Goal: Task Accomplishment & Management: Complete application form

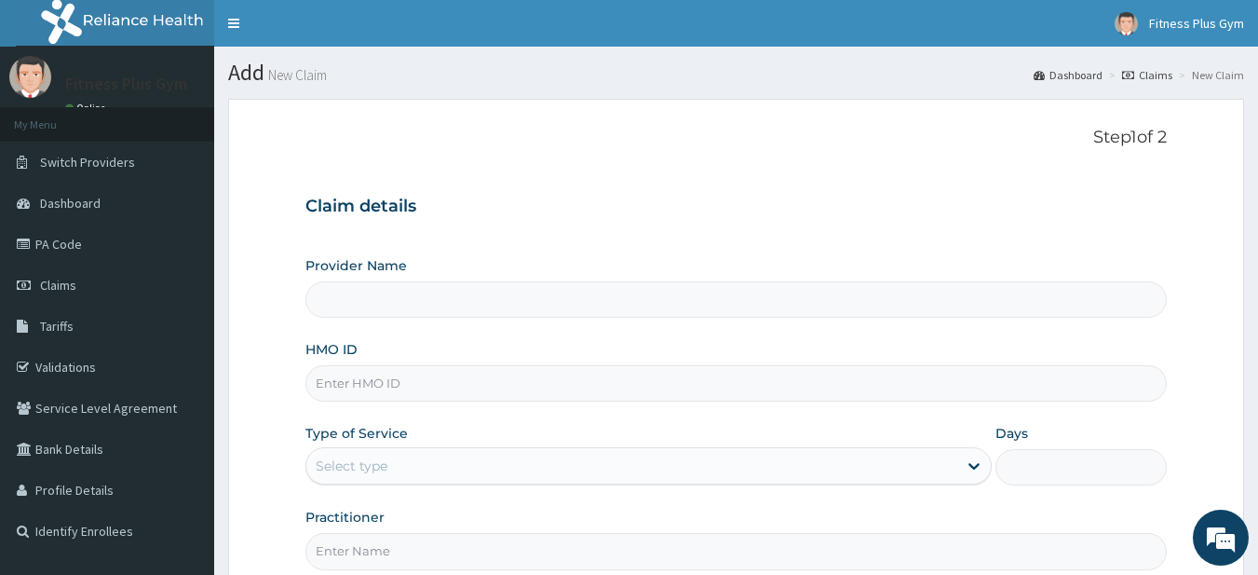
type input "Fitness plus Gym"
type input "1"
click at [378, 392] on input "HMO ID" at bounding box center [736, 383] width 862 height 36
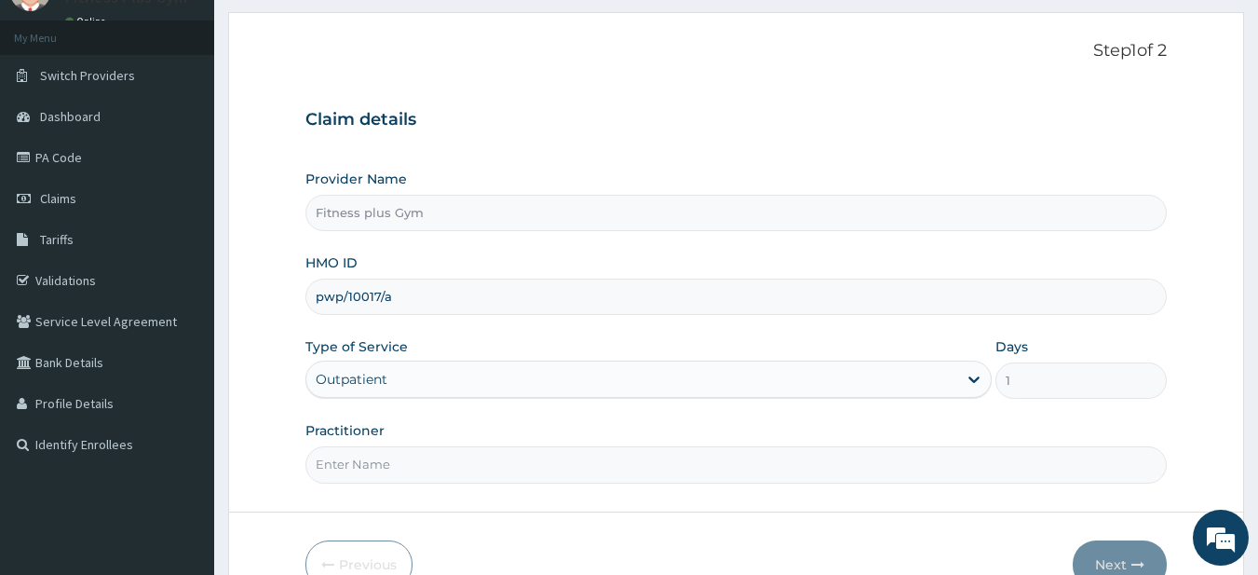
scroll to position [191, 0]
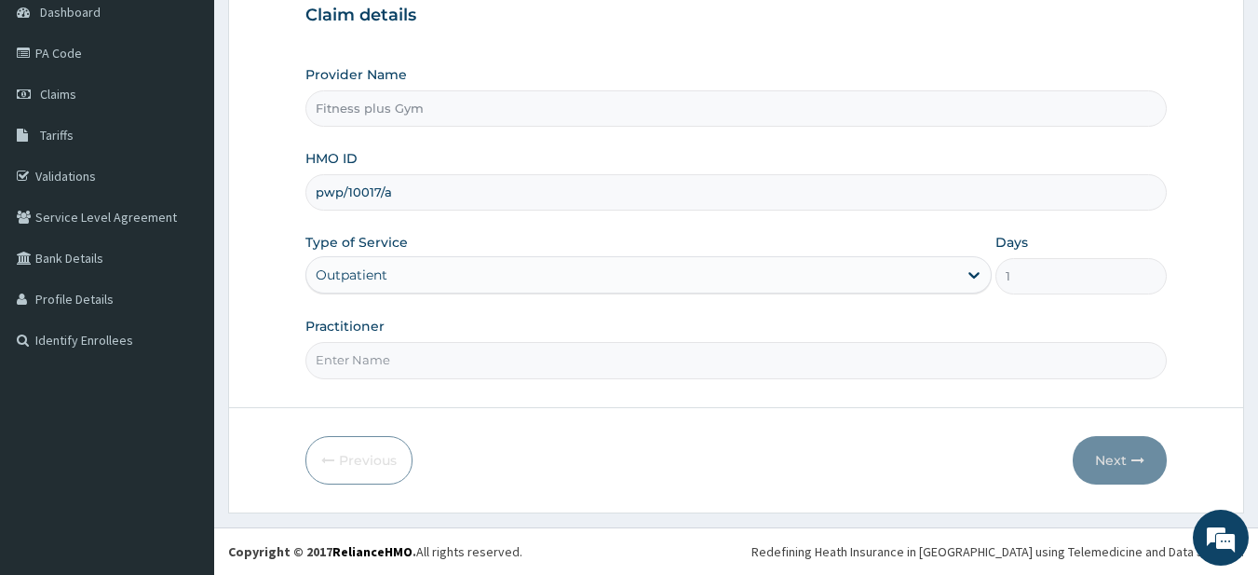
type input "pwp/10017/a"
click at [386, 360] on input "Practitioner" at bounding box center [736, 360] width 862 height 36
type input "fitness+"
click at [1100, 449] on button "Next" at bounding box center [1120, 460] width 94 height 48
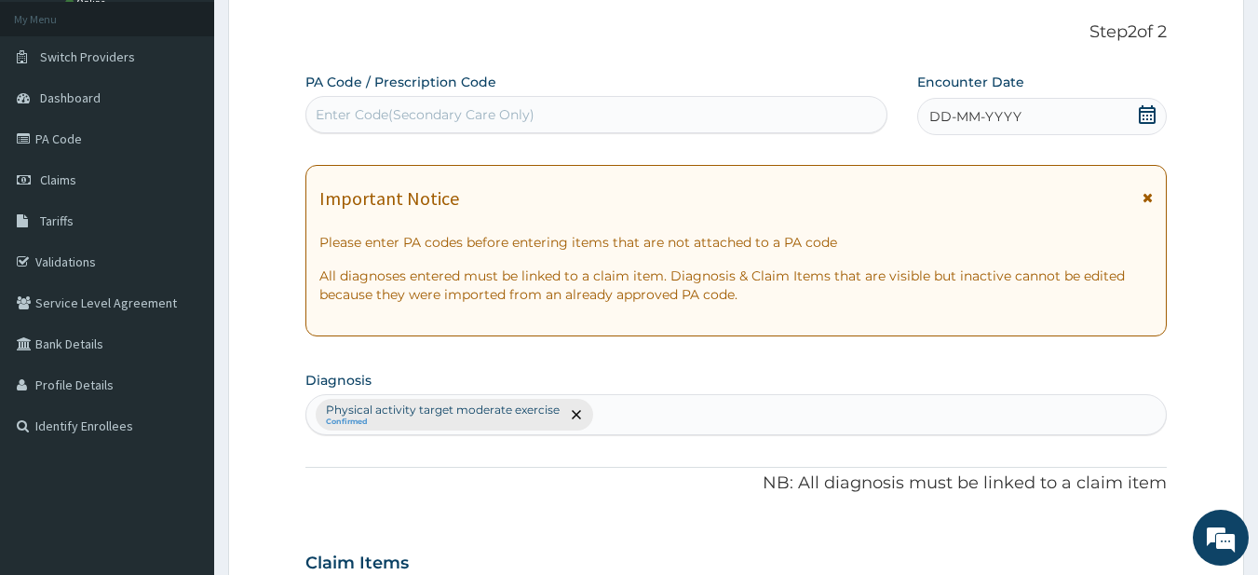
scroll to position [0, 0]
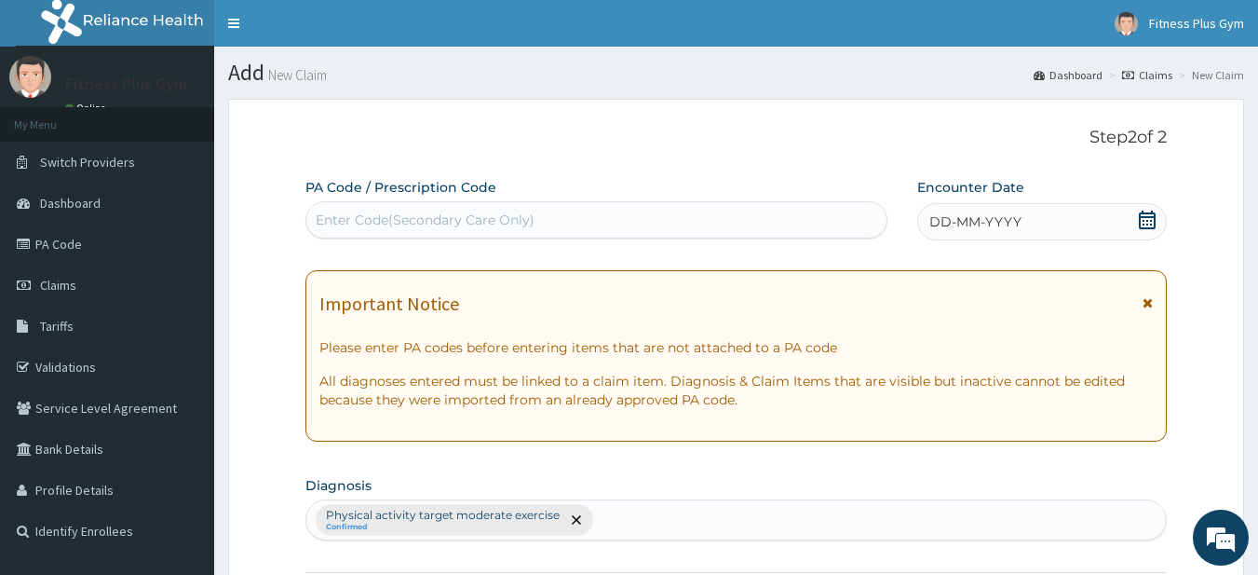
click at [595, 213] on div "Enter Code(Secondary Care Only)" at bounding box center [596, 220] width 581 height 30
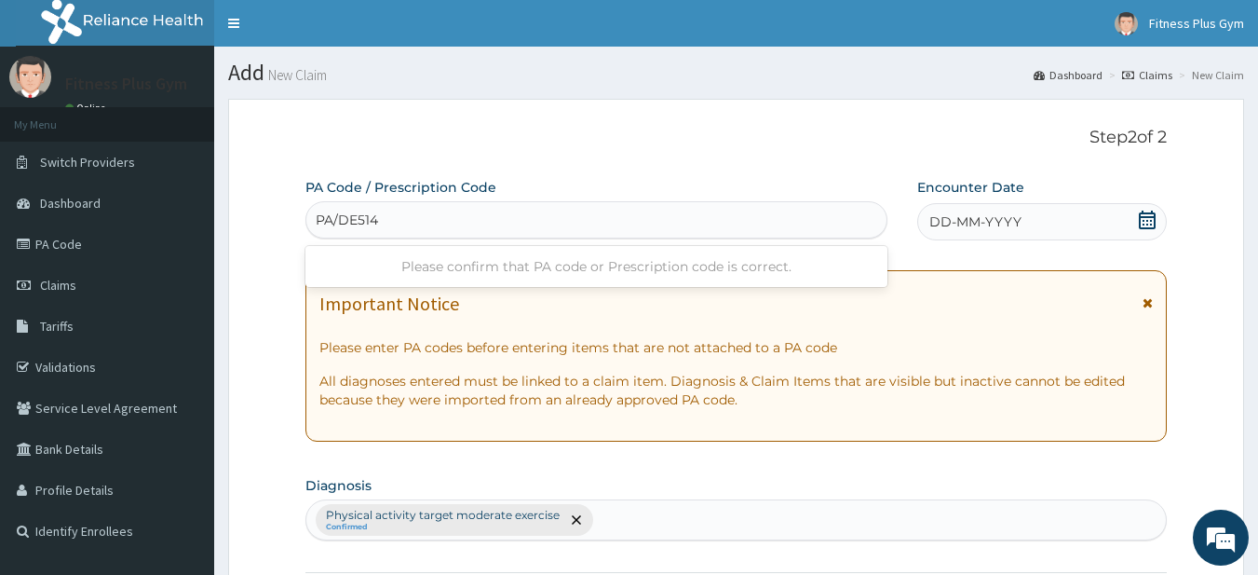
type input "PA/DE5148"
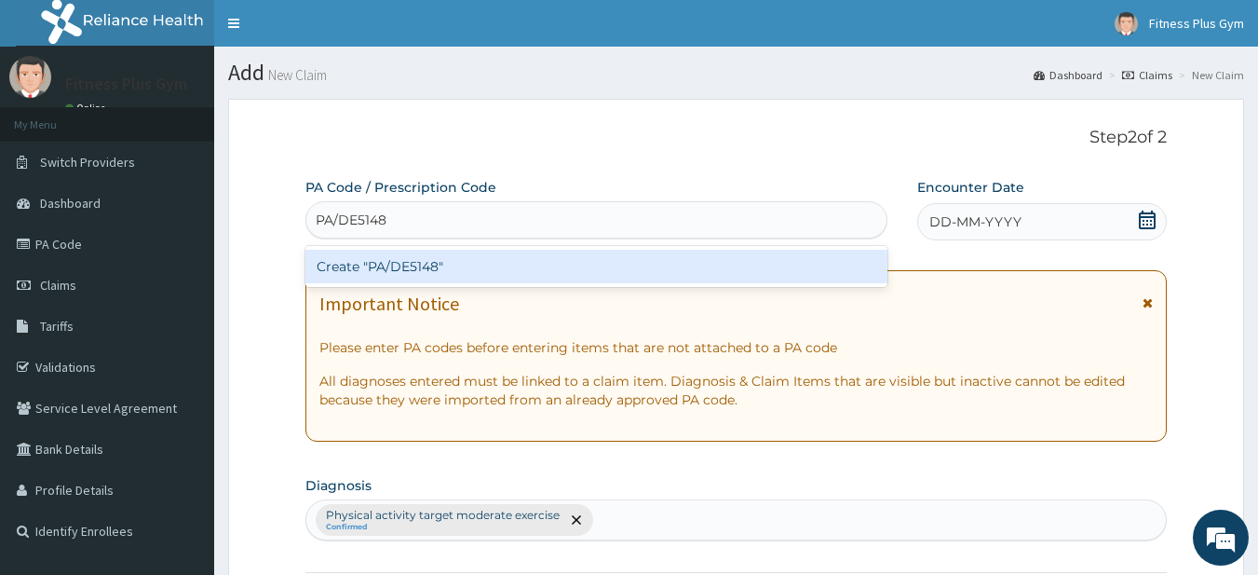
click at [426, 268] on div "Create "PA/DE5148"" at bounding box center [596, 267] width 583 height 34
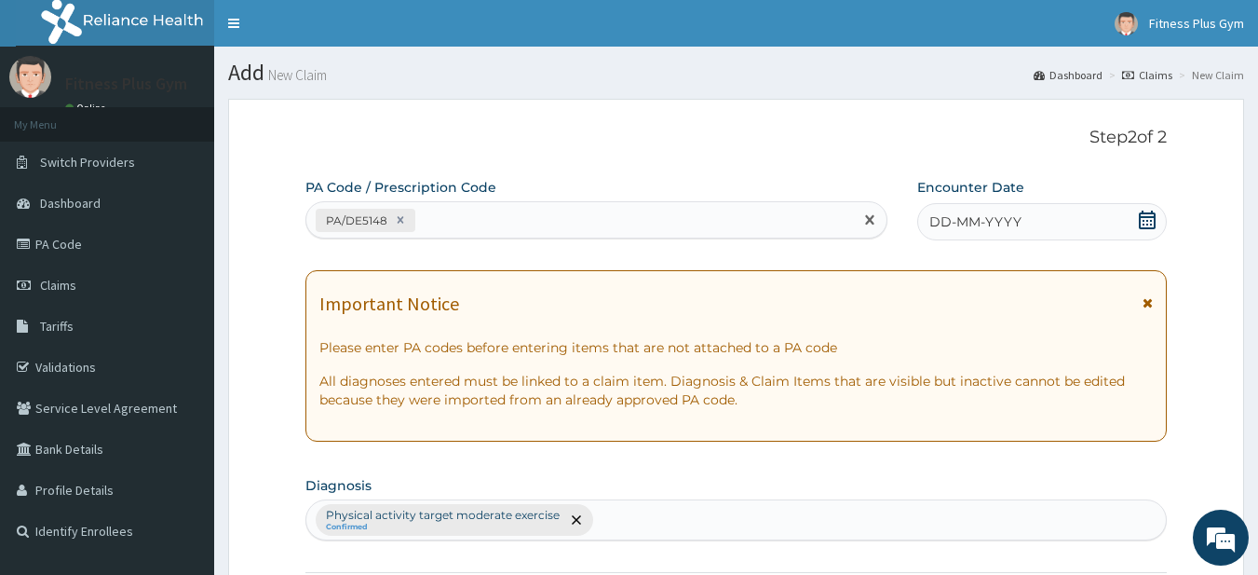
click at [1149, 217] on icon at bounding box center [1147, 219] width 17 height 19
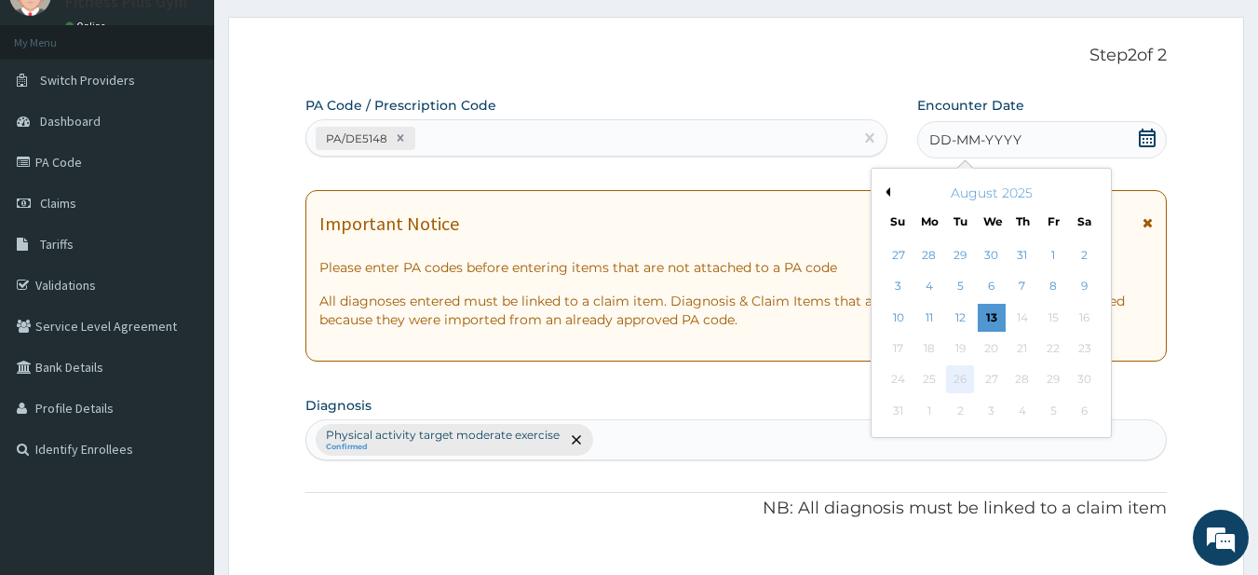
scroll to position [93, 0]
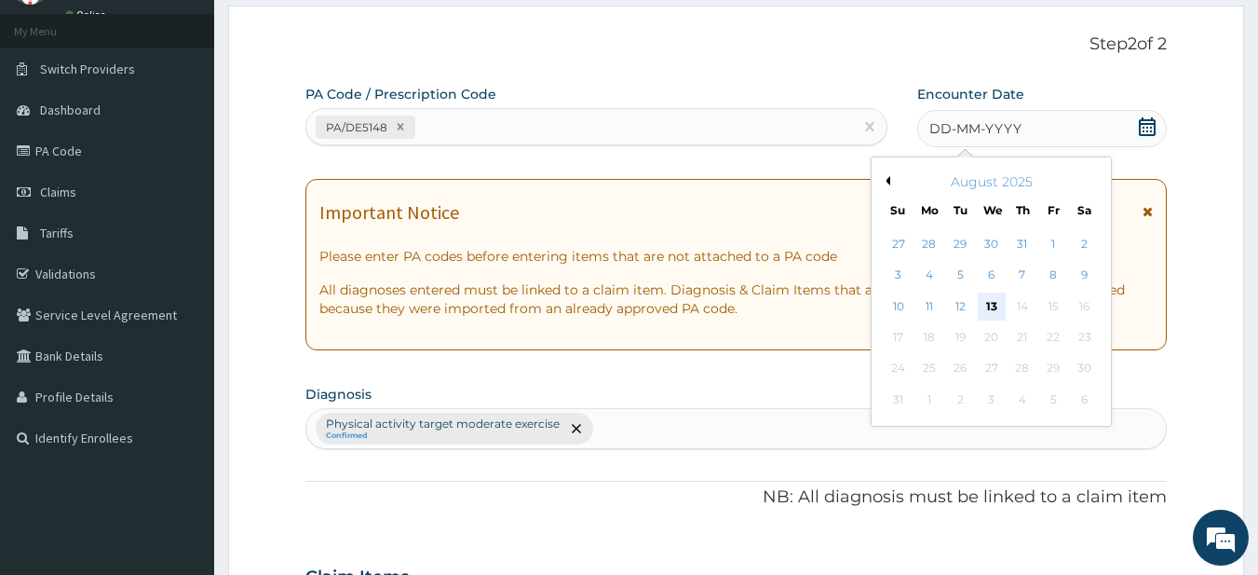
click at [984, 297] on div "13" at bounding box center [992, 306] width 28 height 28
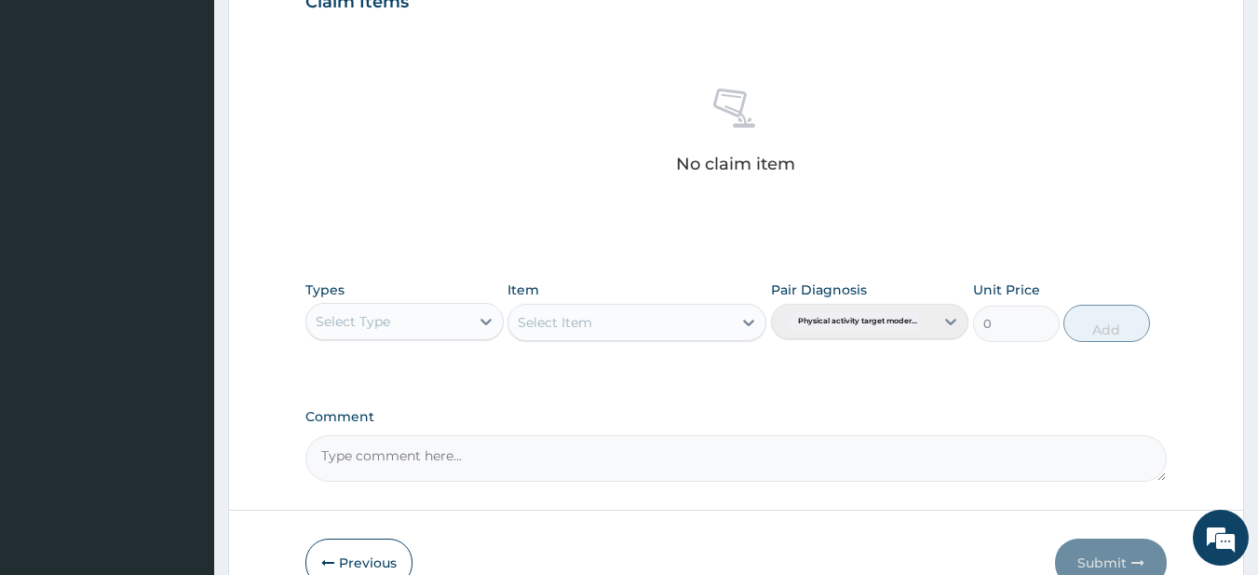
scroll to position [768, 0]
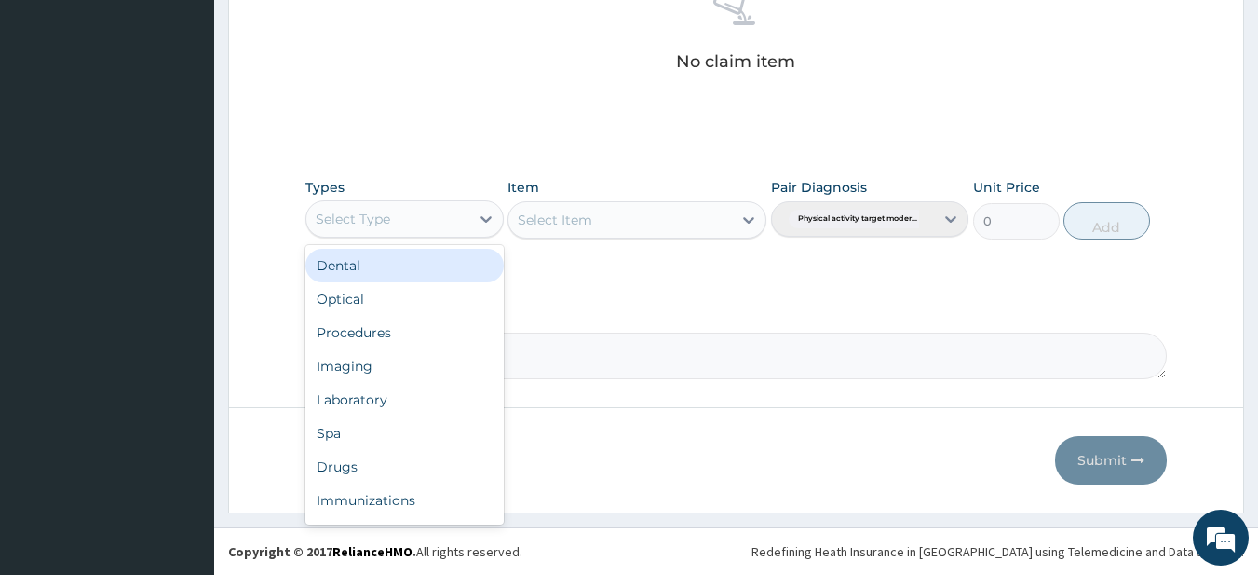
drag, startPoint x: 376, startPoint y: 200, endPoint x: 374, endPoint y: 242, distance: 42.0
click at [376, 205] on div "Select Type" at bounding box center [404, 218] width 198 height 37
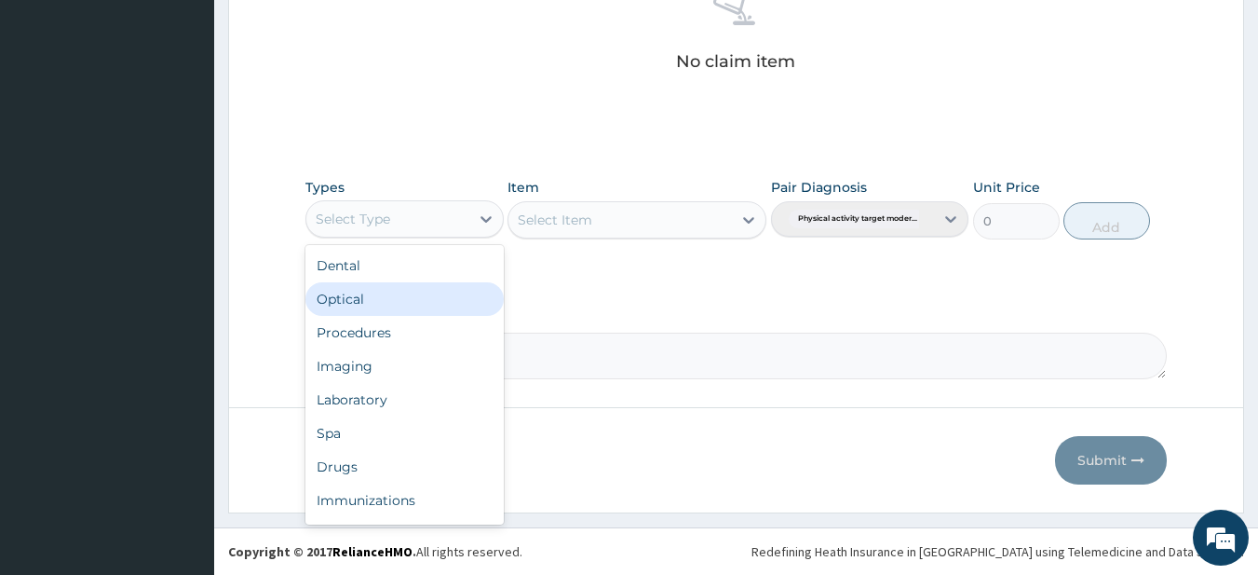
scroll to position [63, 0]
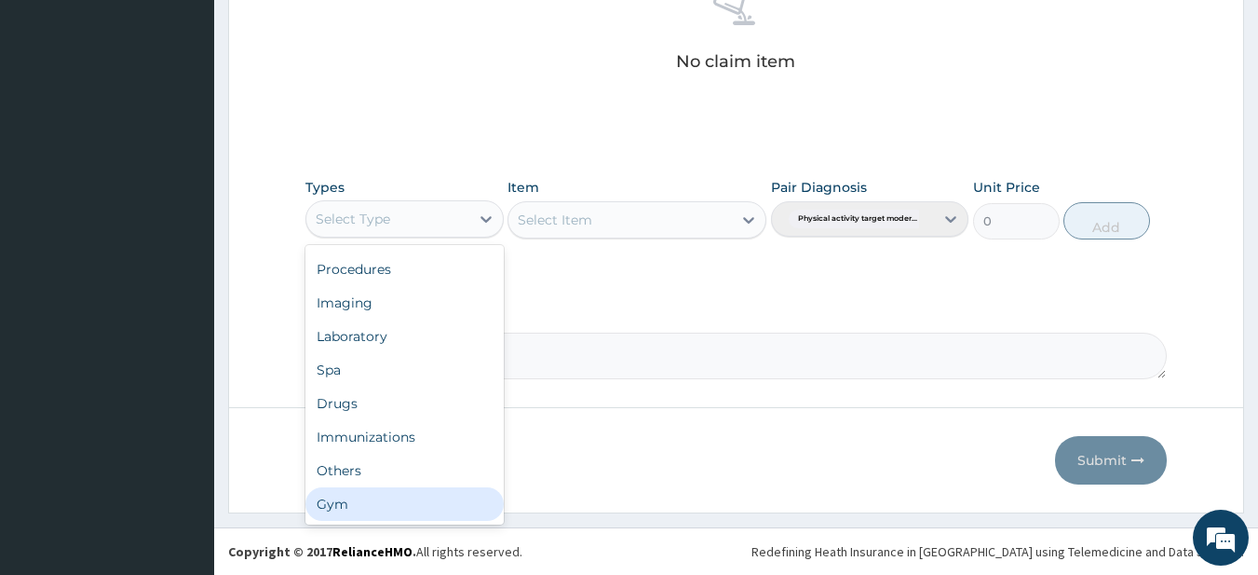
drag, startPoint x: 339, startPoint y: 512, endPoint x: 446, endPoint y: 427, distance: 137.2
click at [341, 512] on div "Gym" at bounding box center [404, 504] width 198 height 34
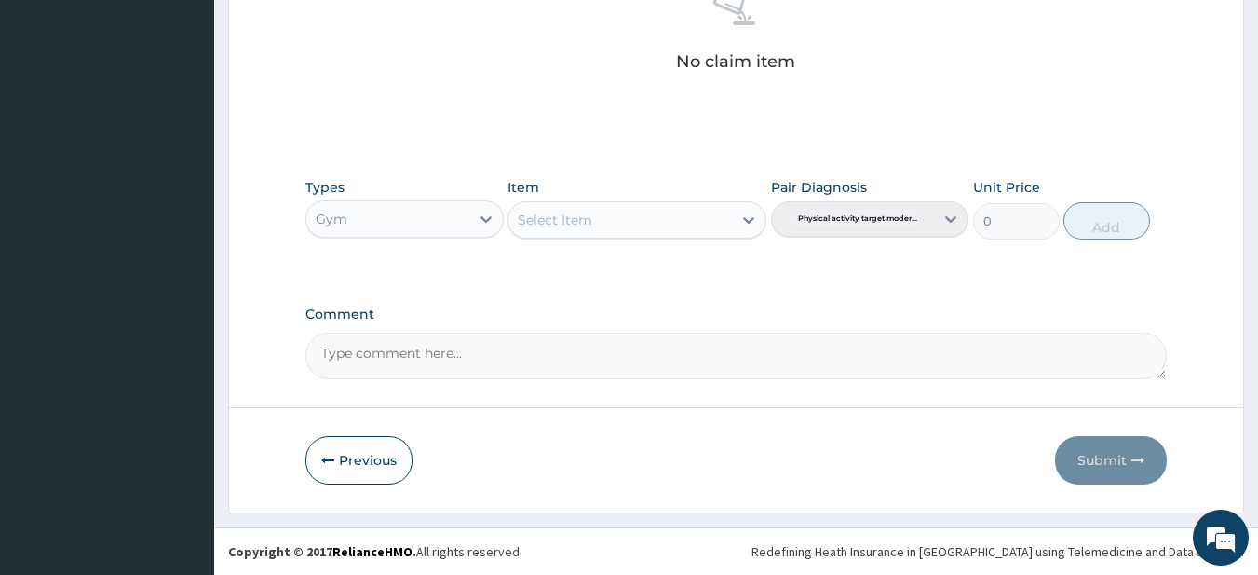
click at [542, 216] on div "Select Item" at bounding box center [555, 219] width 75 height 19
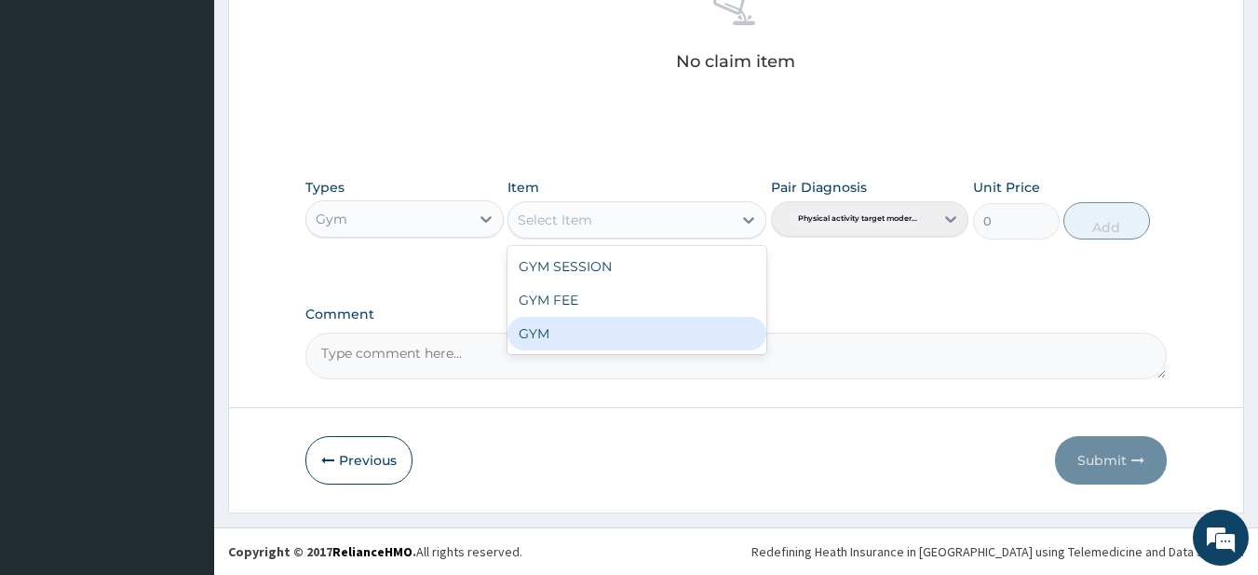
drag, startPoint x: 530, startPoint y: 337, endPoint x: 680, endPoint y: 329, distance: 150.2
click at [529, 337] on div "GYM" at bounding box center [637, 334] width 259 height 34
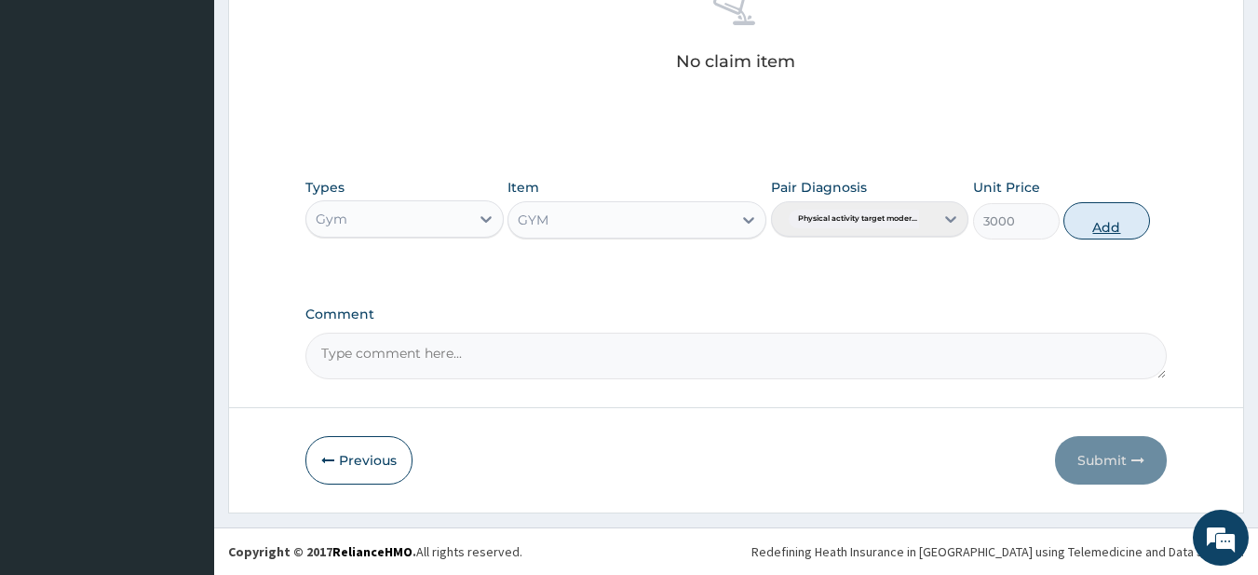
click at [1083, 226] on button "Add" at bounding box center [1107, 220] width 87 height 37
type input "0"
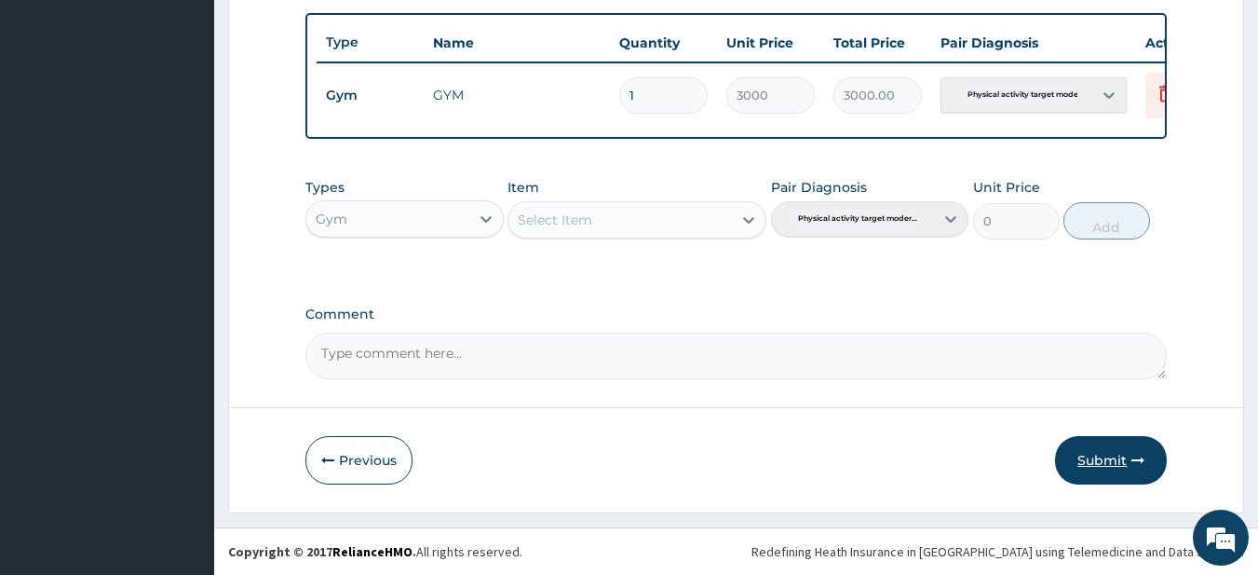
click at [1096, 457] on button "Submit" at bounding box center [1111, 460] width 112 height 48
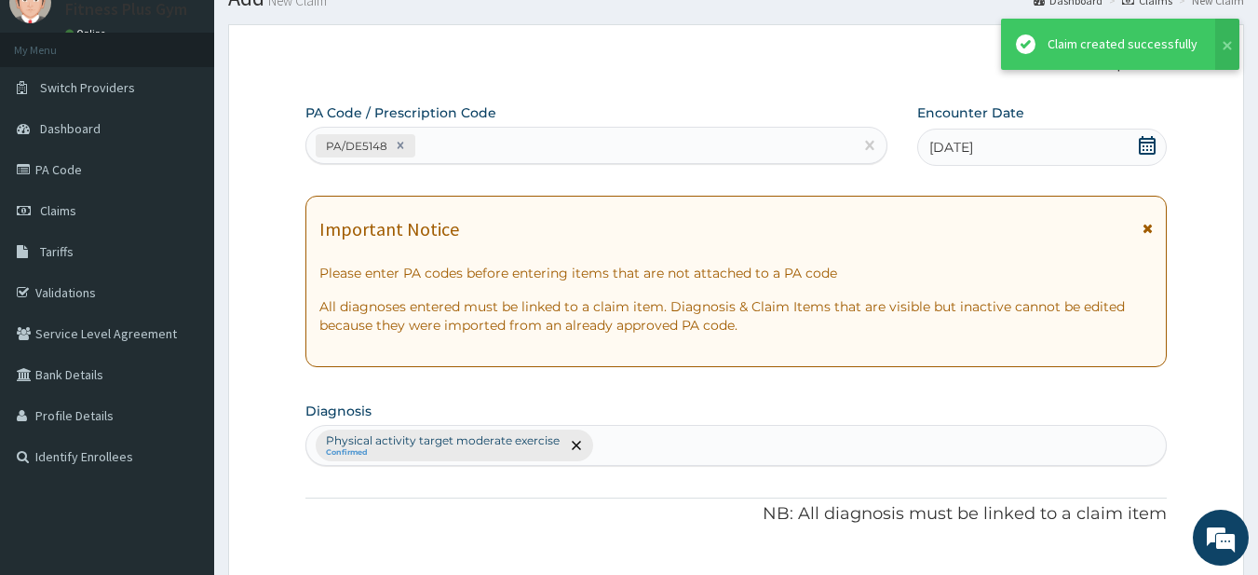
scroll to position [694, 0]
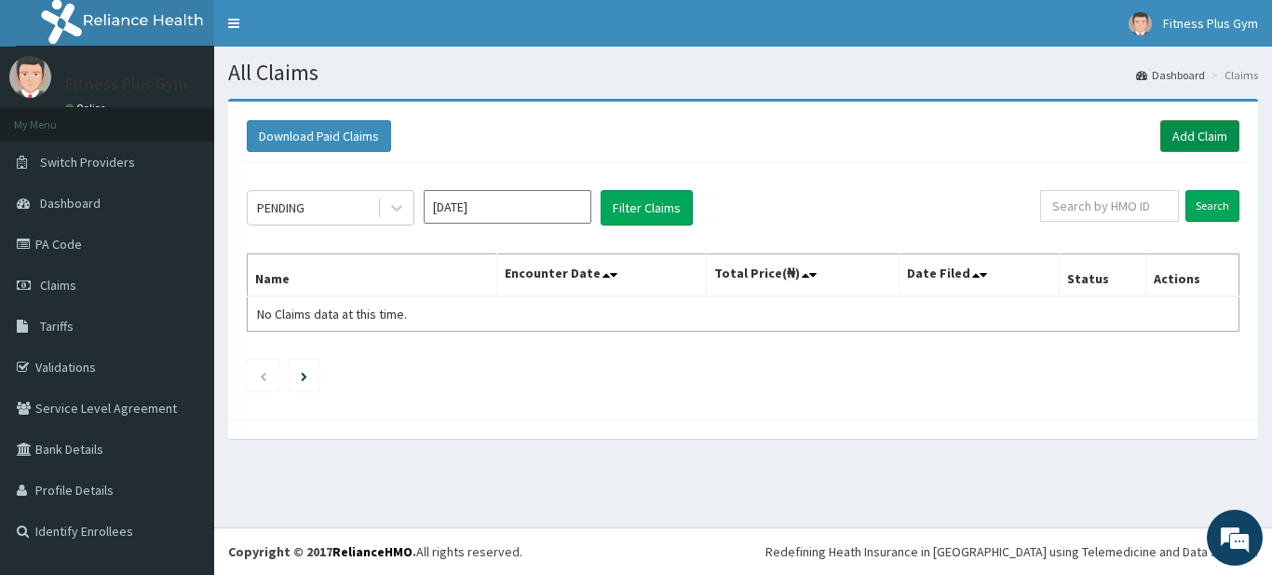
click at [1194, 124] on link "Add Claim" at bounding box center [1200, 136] width 79 height 32
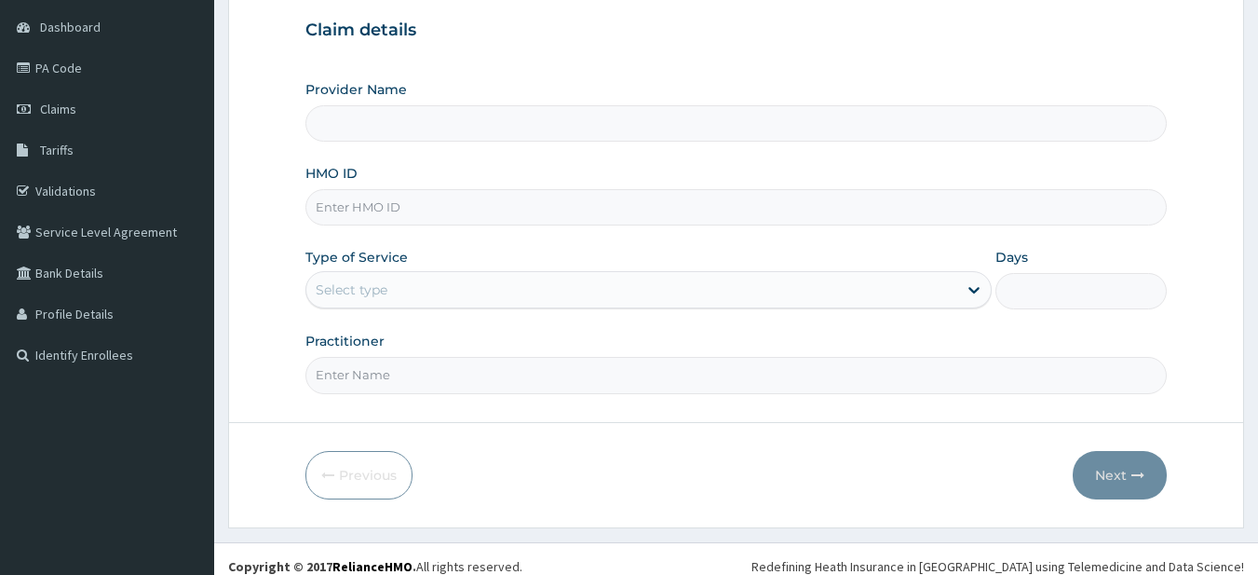
scroll to position [186, 0]
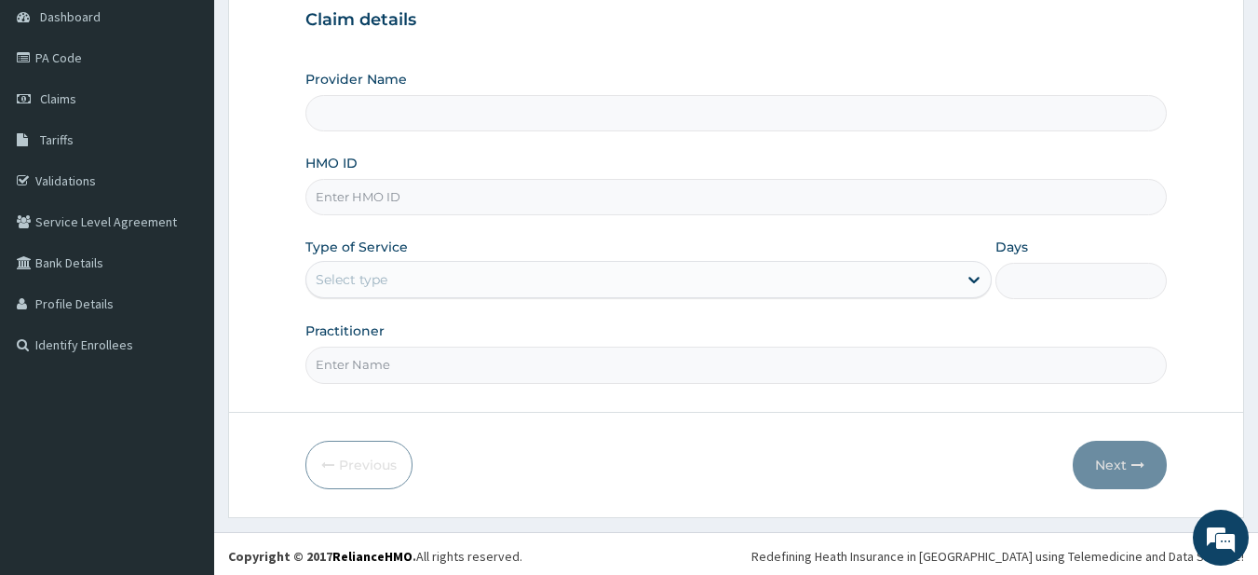
type input "Fitness plus Gym"
type input "1"
click at [391, 205] on input "HMO ID" at bounding box center [736, 197] width 862 height 36
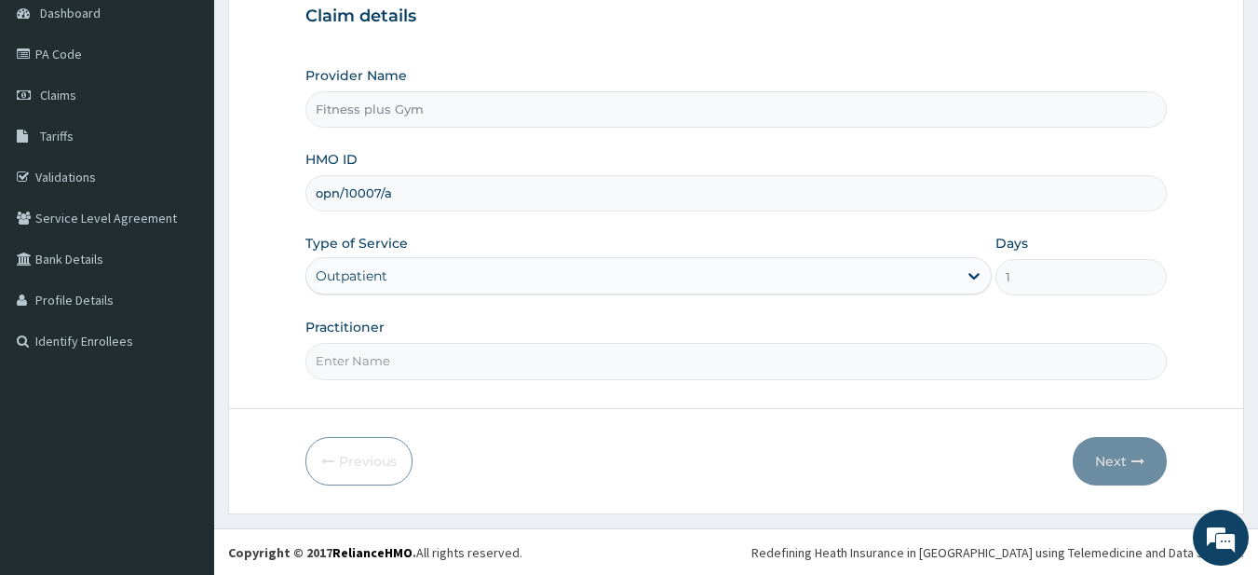
scroll to position [191, 0]
type input "opn/10007/a"
click at [363, 357] on input "Practitioner" at bounding box center [736, 360] width 862 height 36
type input "fitness+"
click at [1093, 462] on button "Next" at bounding box center [1120, 460] width 94 height 48
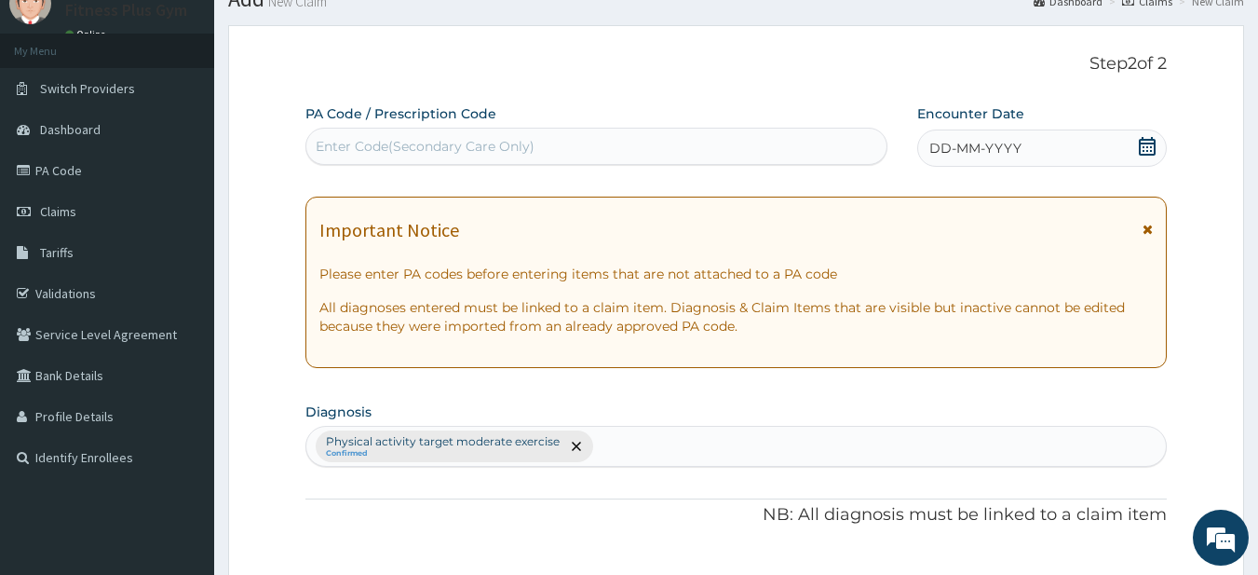
scroll to position [0, 0]
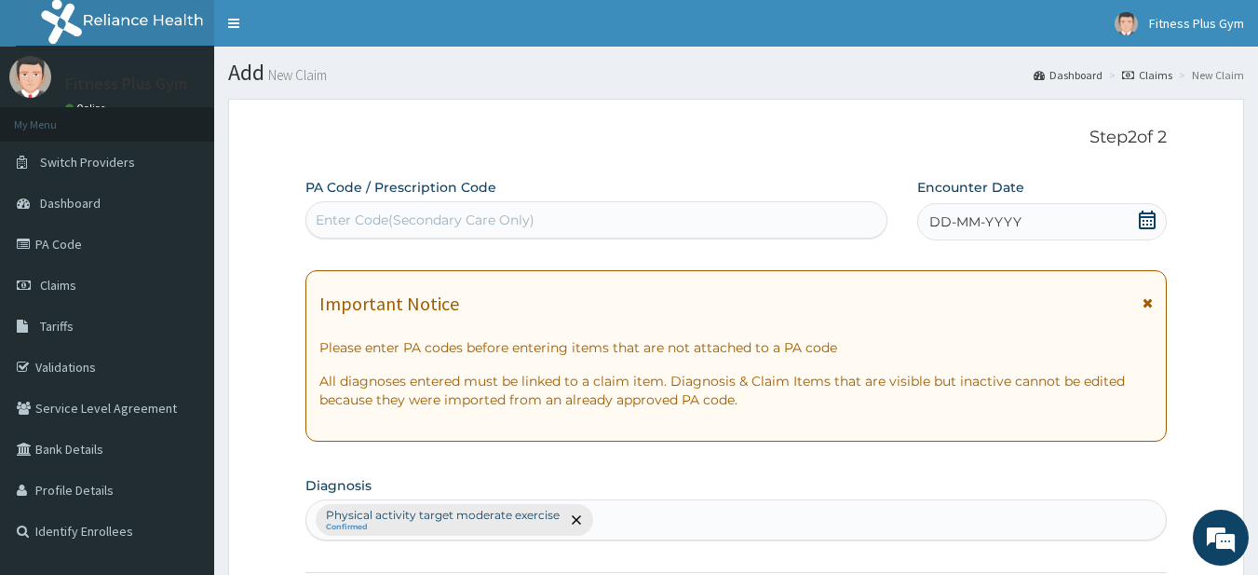
drag, startPoint x: 494, startPoint y: 228, endPoint x: 503, endPoint y: 217, distance: 14.5
click at [494, 224] on div "Enter Code(Secondary Care Only)" at bounding box center [425, 219] width 219 height 19
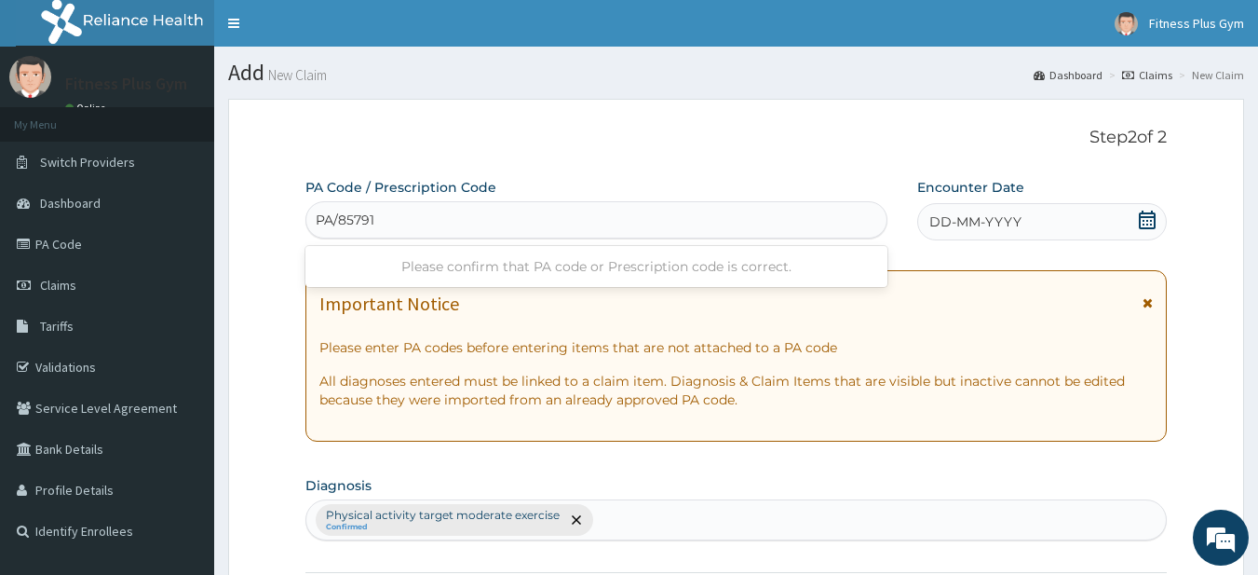
type input "PA/857918"
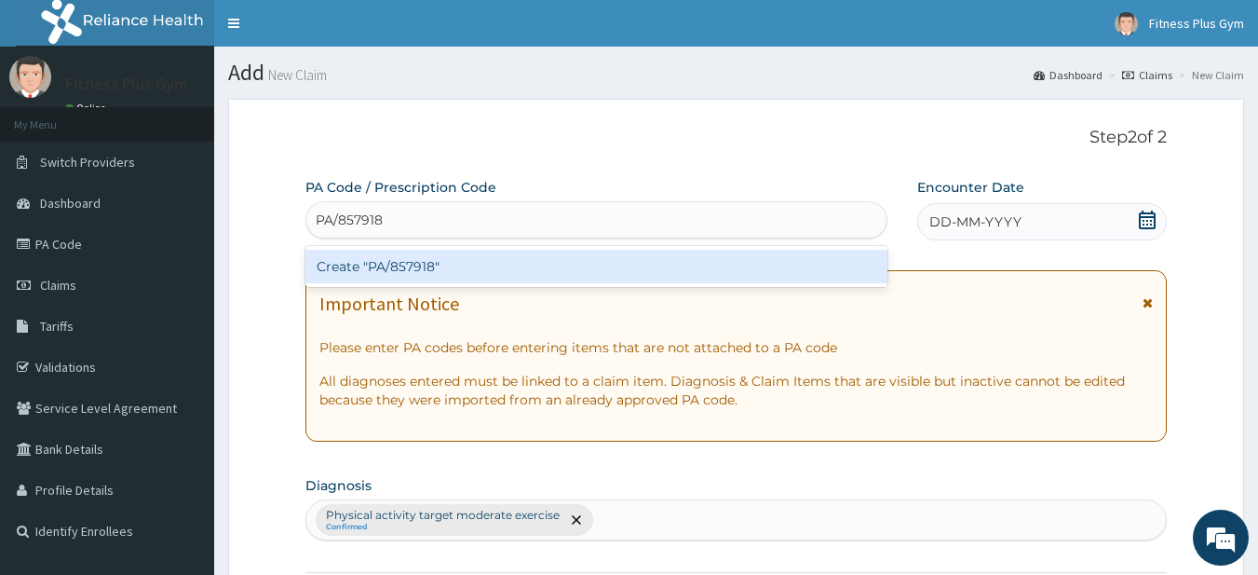
click at [425, 270] on div "Create "PA/857918"" at bounding box center [596, 267] width 583 height 34
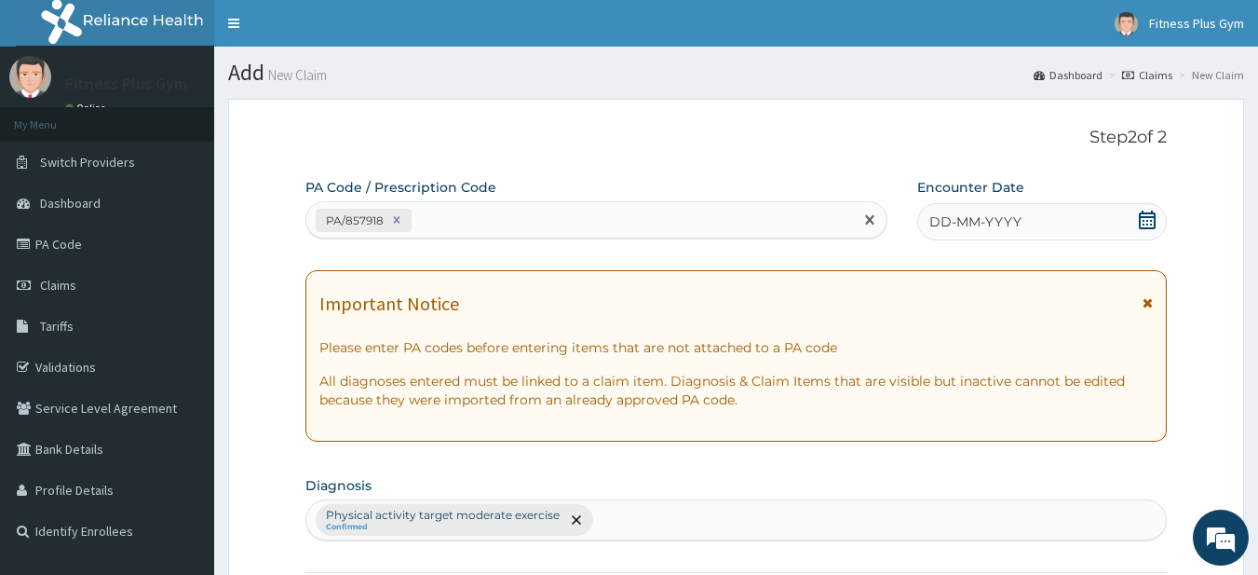
click at [1147, 219] on icon at bounding box center [1147, 219] width 19 height 19
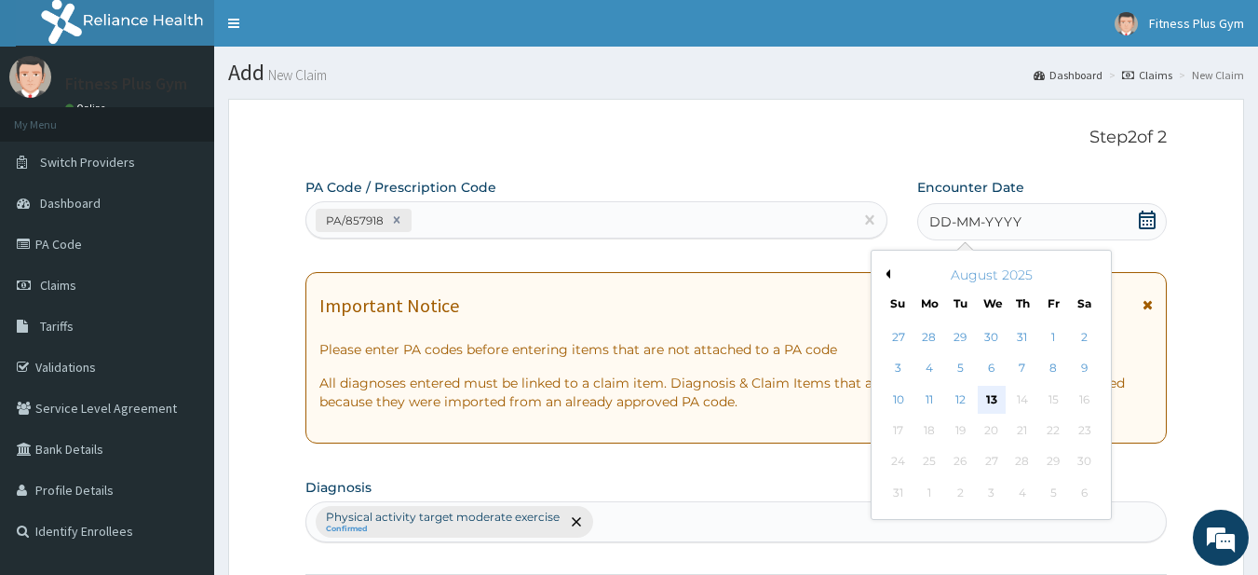
click at [987, 399] on div "13" at bounding box center [992, 400] width 28 height 28
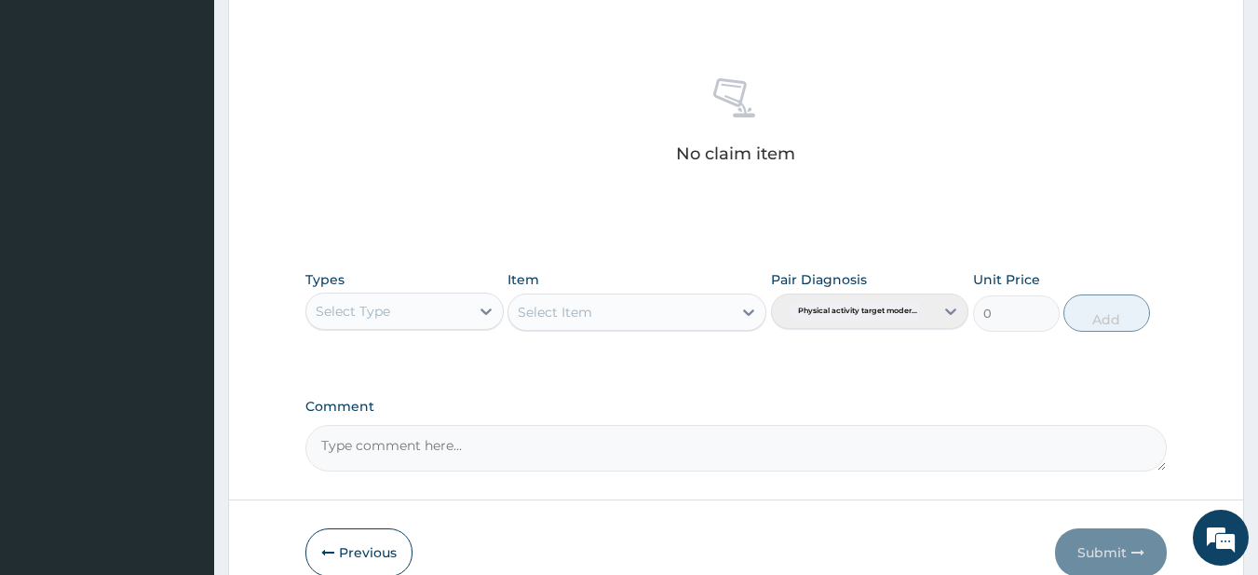
scroll to position [768, 0]
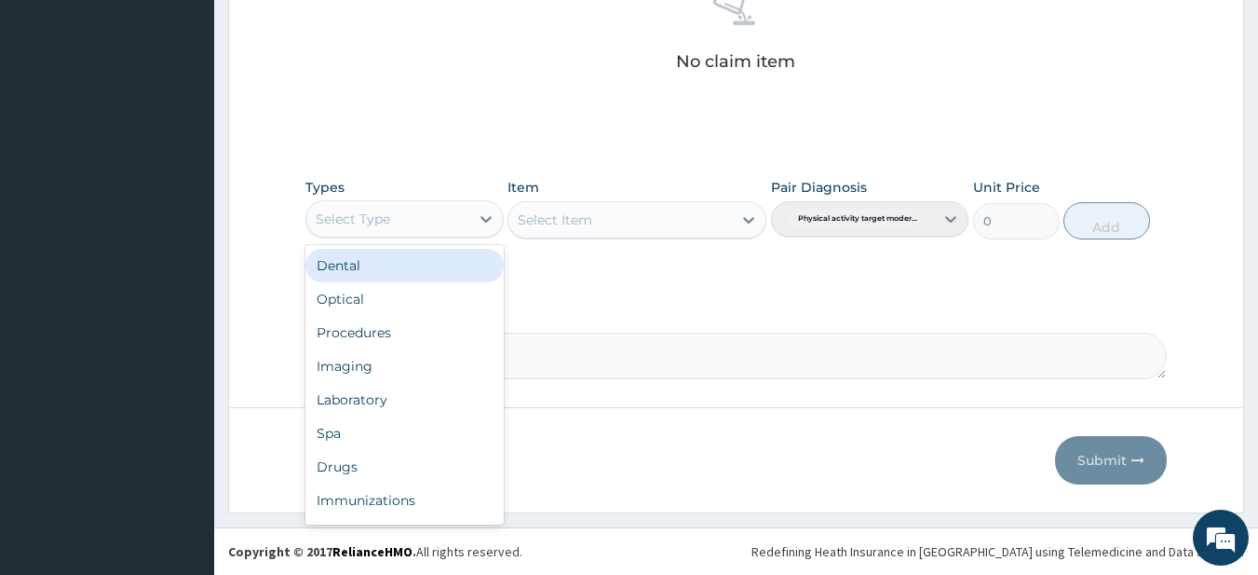
click at [410, 209] on div "Select Type" at bounding box center [387, 219] width 163 height 30
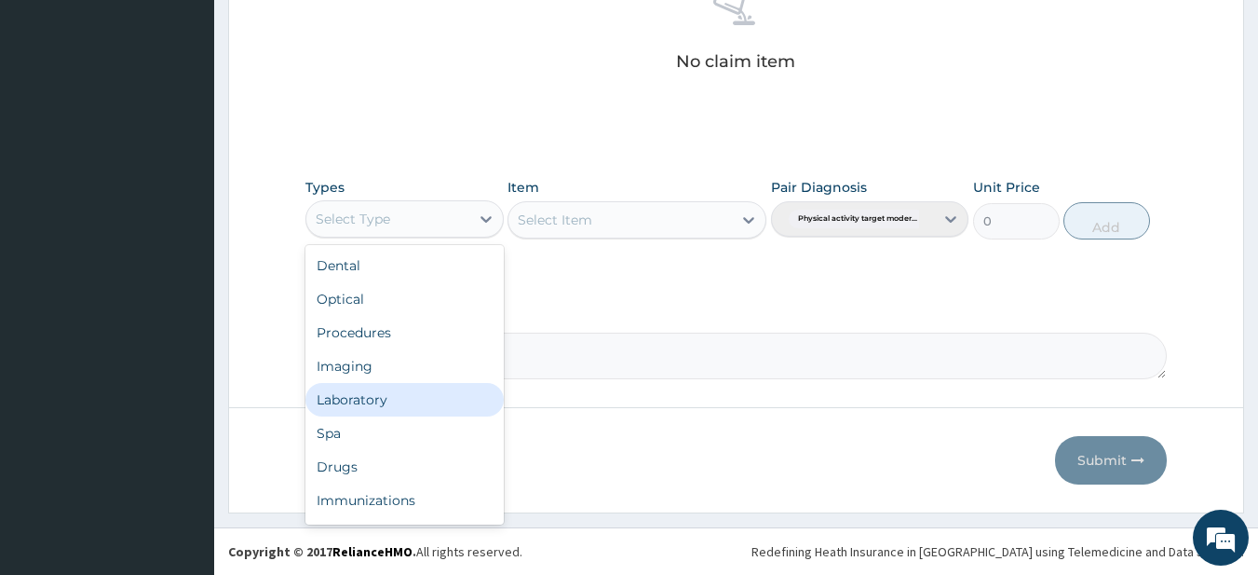
scroll to position [63, 0]
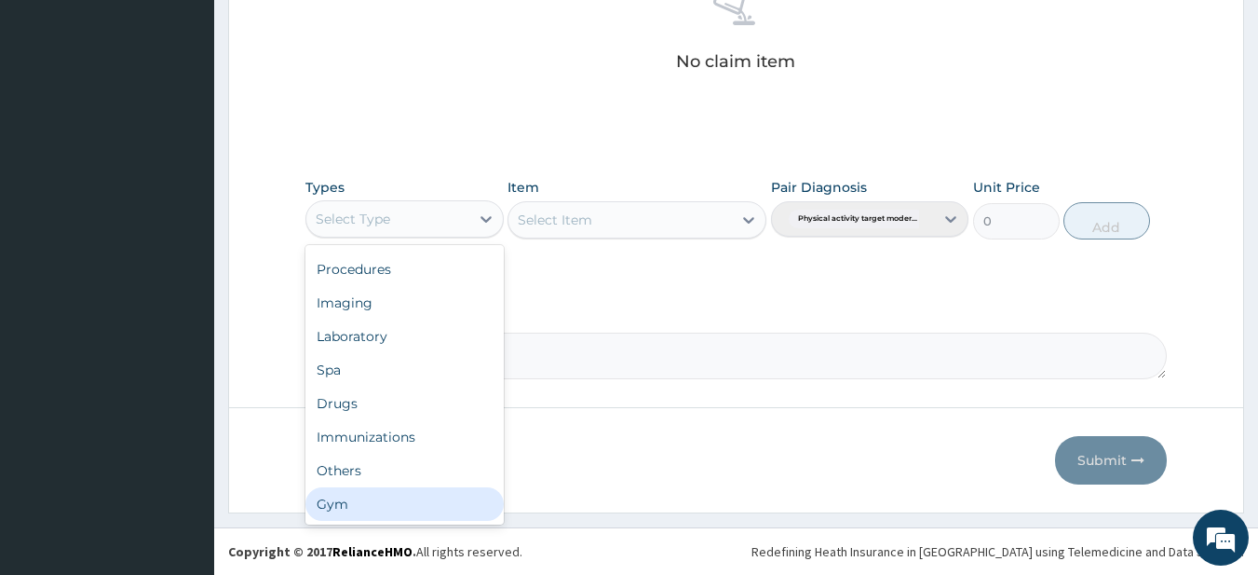
drag, startPoint x: 345, startPoint y: 519, endPoint x: 346, endPoint y: 504, distance: 14.9
click at [345, 518] on div "Gym" at bounding box center [404, 504] width 198 height 34
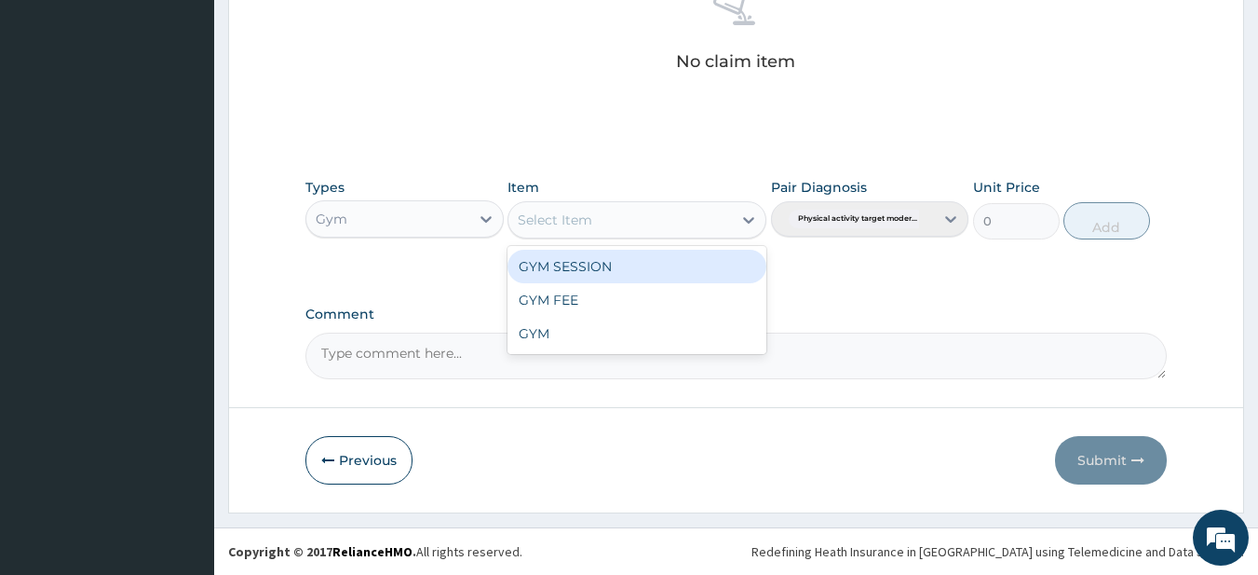
click at [633, 211] on div "Select Item" at bounding box center [621, 220] width 224 height 30
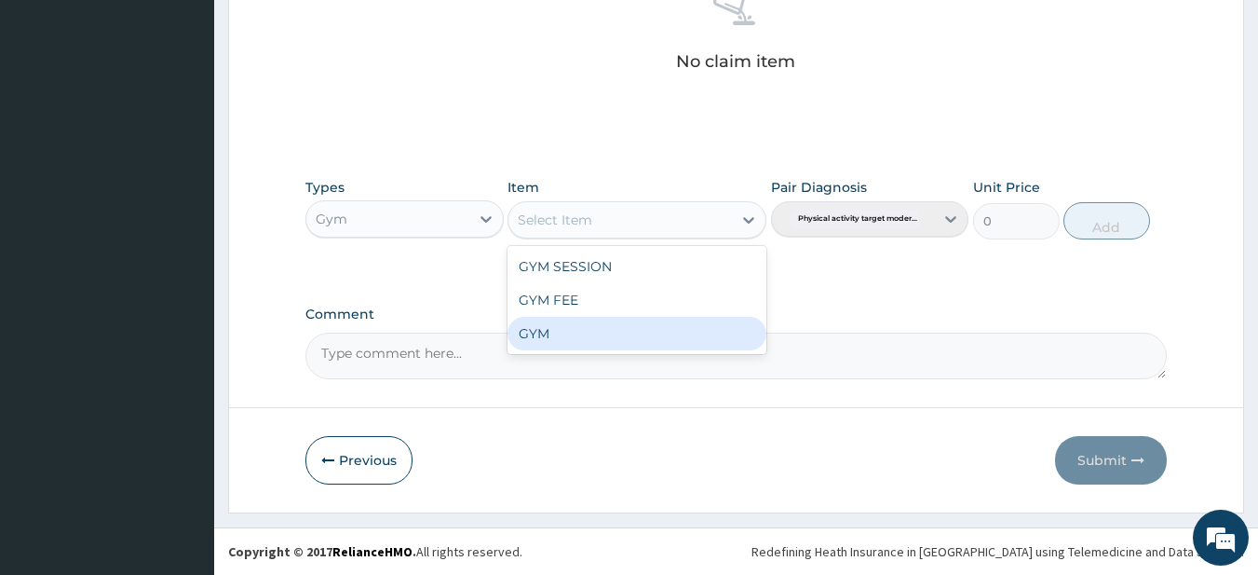
click at [570, 333] on div "GYM" at bounding box center [637, 334] width 259 height 34
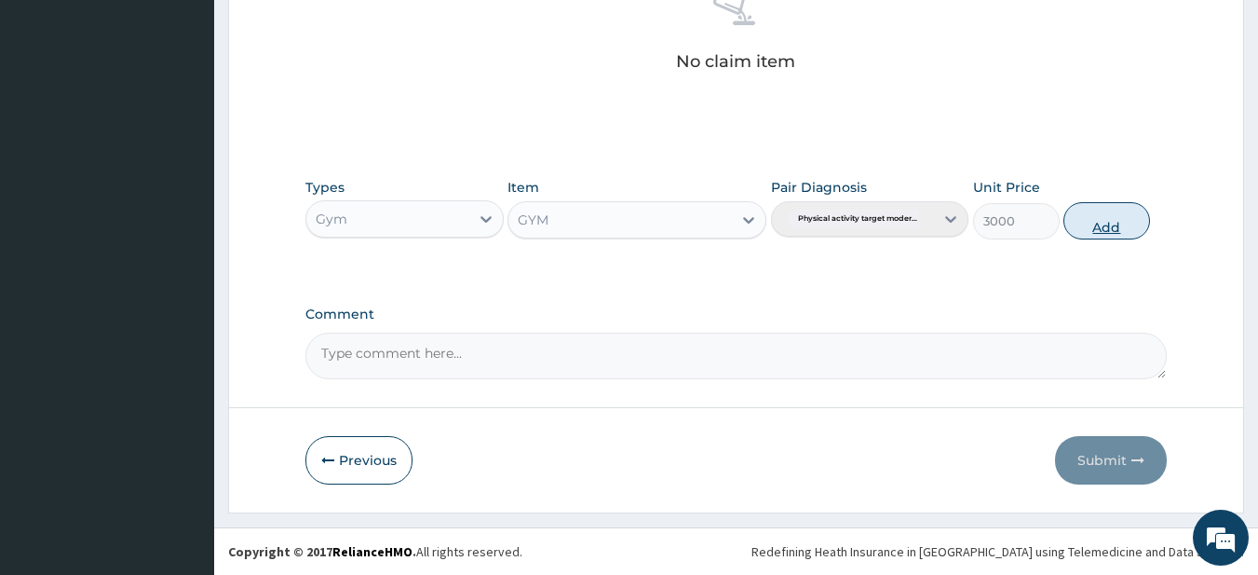
click at [1104, 224] on button "Add" at bounding box center [1107, 220] width 87 height 37
type input "0"
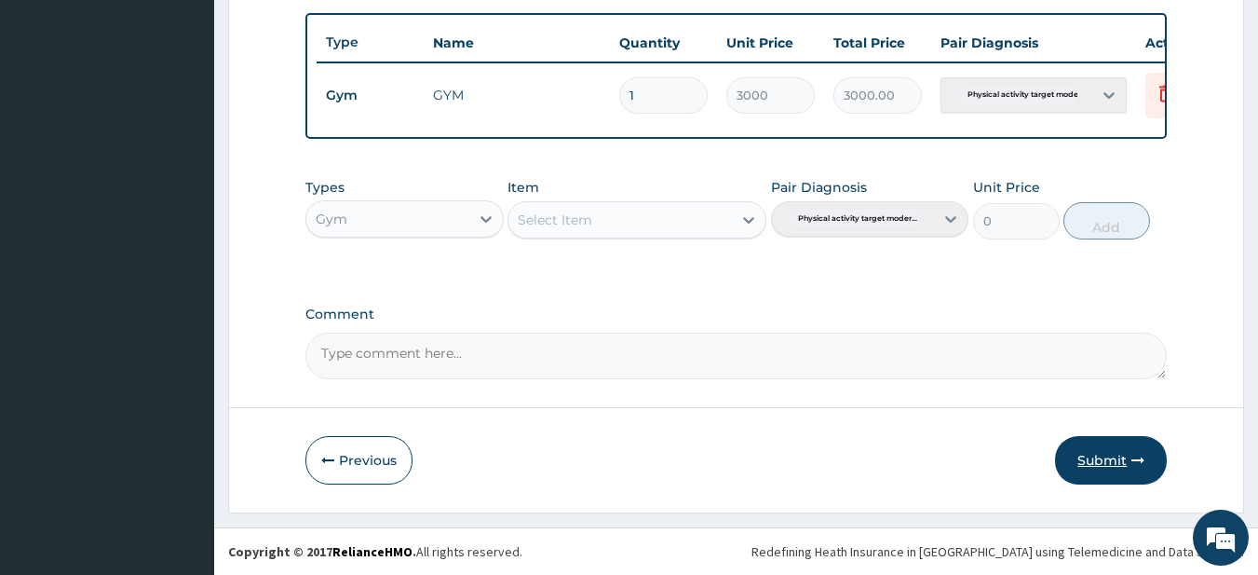
click at [1113, 456] on button "Submit" at bounding box center [1111, 460] width 112 height 48
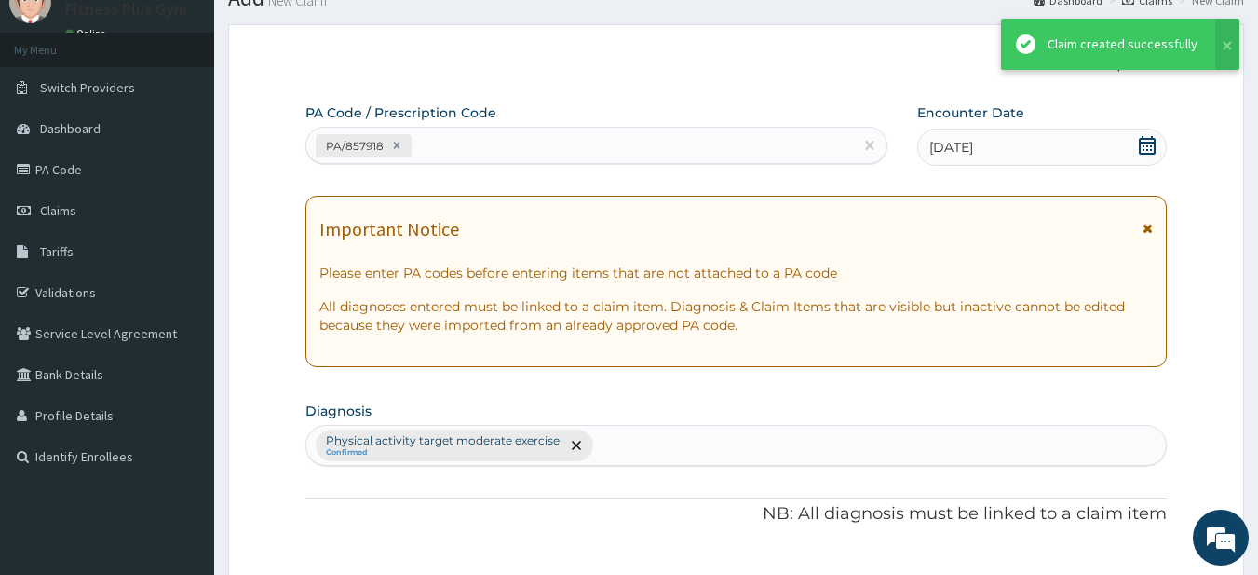
scroll to position [694, 0]
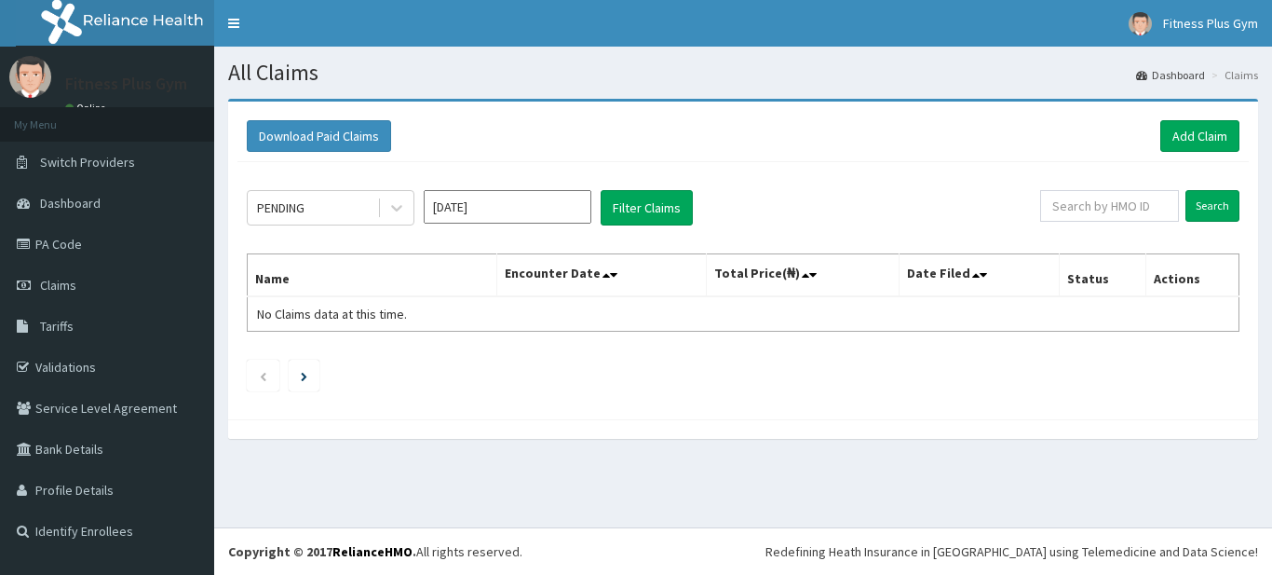
click at [1188, 126] on link "Add Claim" at bounding box center [1200, 136] width 79 height 32
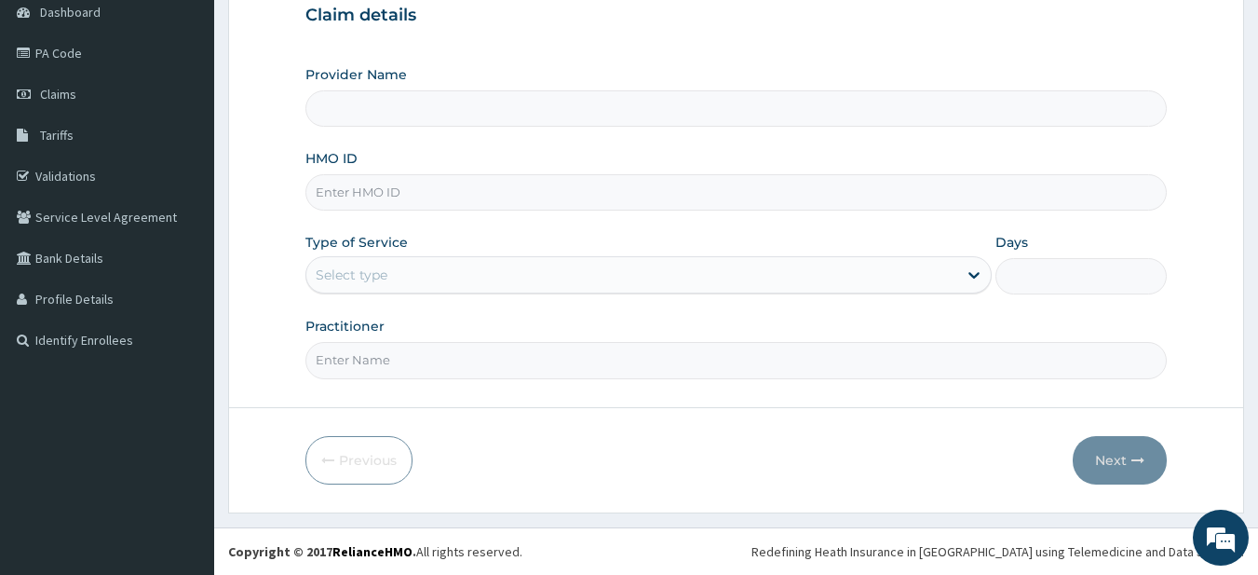
click at [371, 188] on input "HMO ID" at bounding box center [736, 192] width 862 height 36
type input "Fitness plus Gym"
type input "1"
type input "opn/10009/a"
click at [385, 346] on input "Practitioner" at bounding box center [736, 360] width 862 height 36
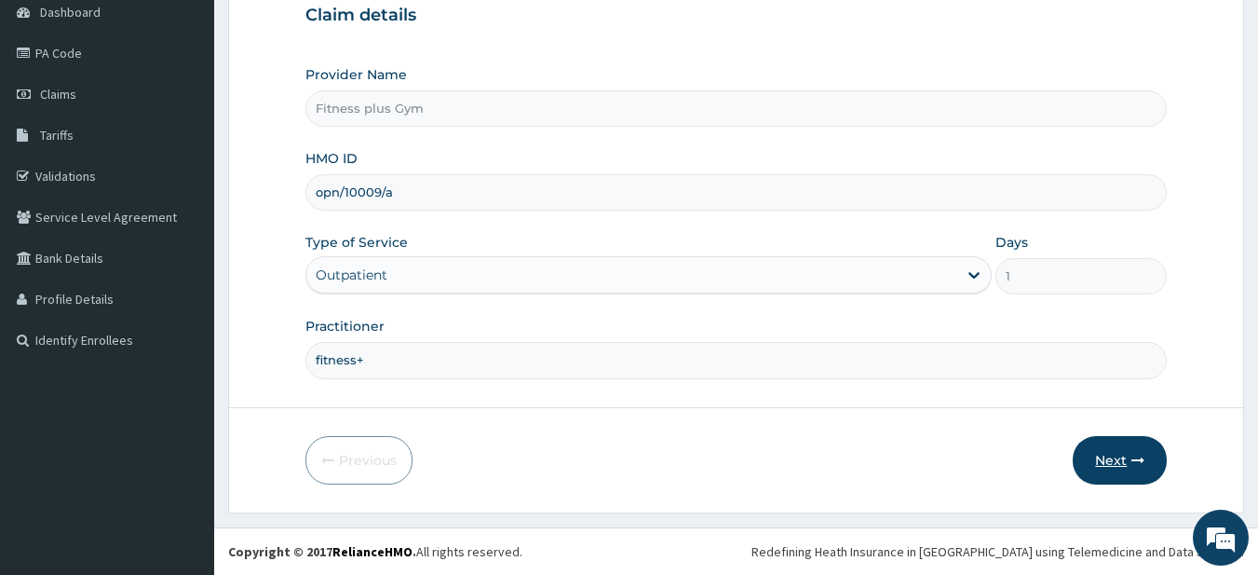
type input "fitness+"
click at [1089, 456] on button "Next" at bounding box center [1120, 460] width 94 height 48
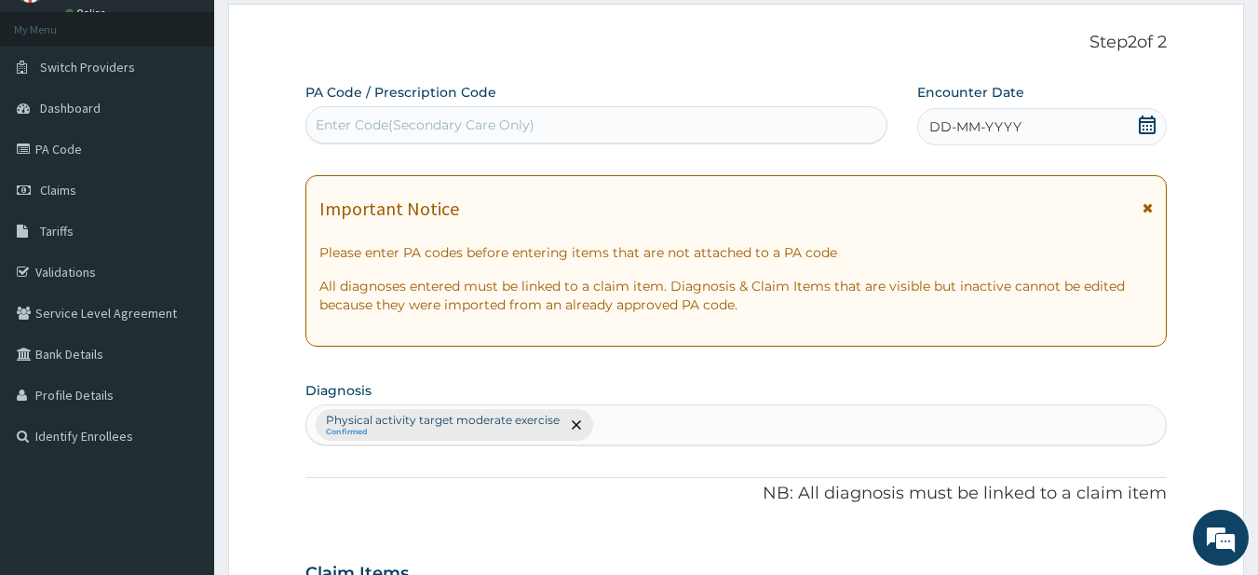
scroll to position [5, 0]
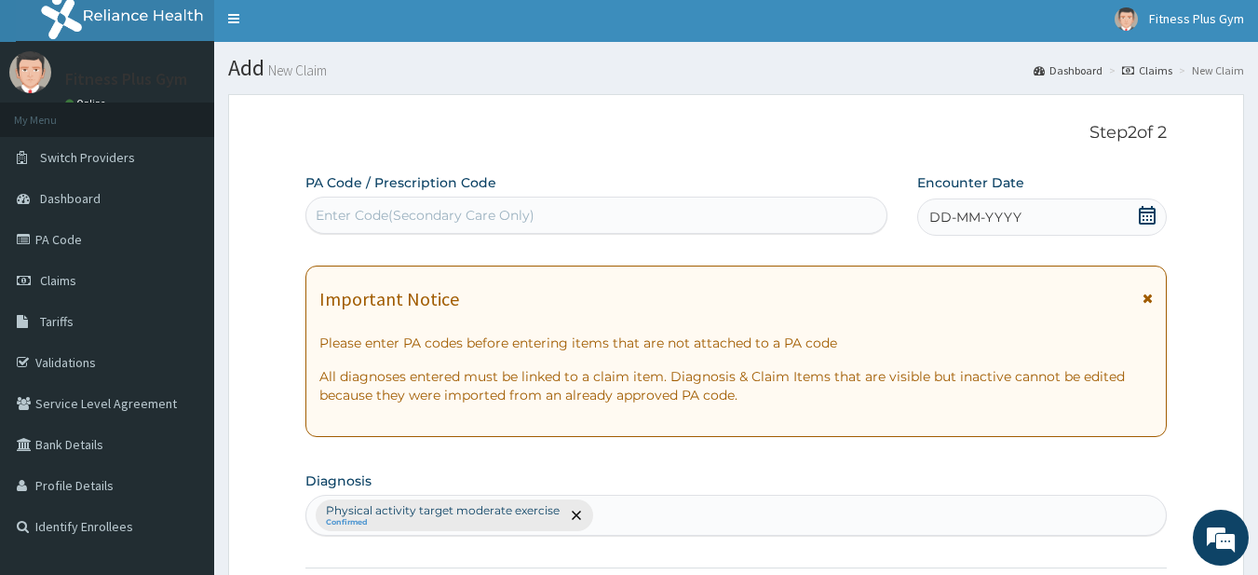
click at [618, 205] on div "Enter Code(Secondary Care Only)" at bounding box center [596, 215] width 581 height 30
type input "PA/079DB8"
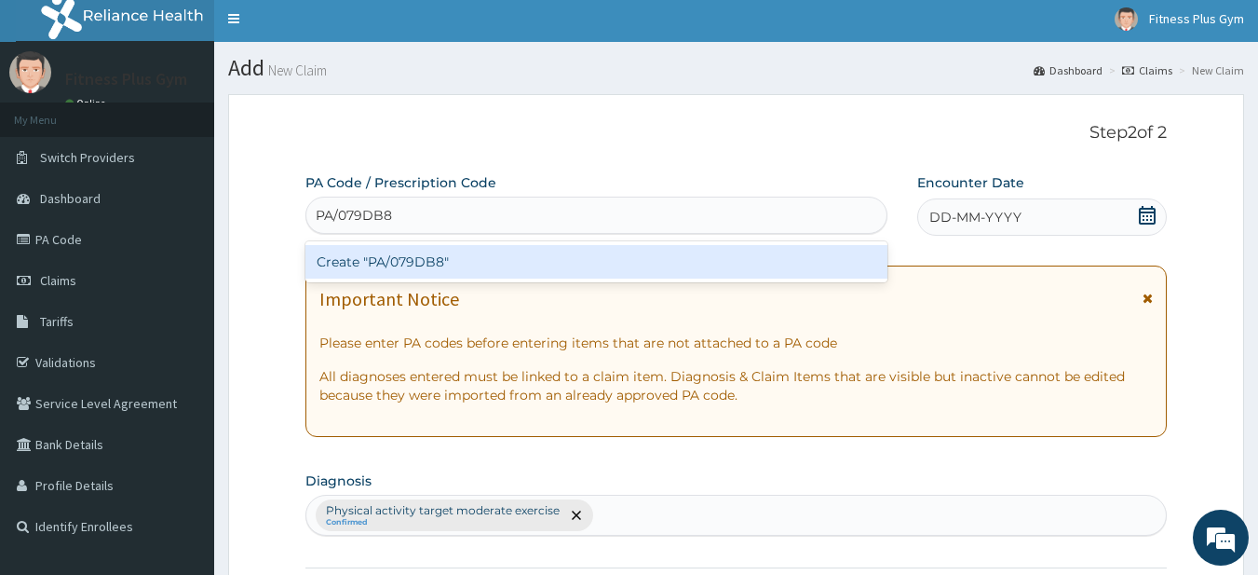
click at [406, 263] on div "Create "PA/079DB8"" at bounding box center [596, 262] width 583 height 34
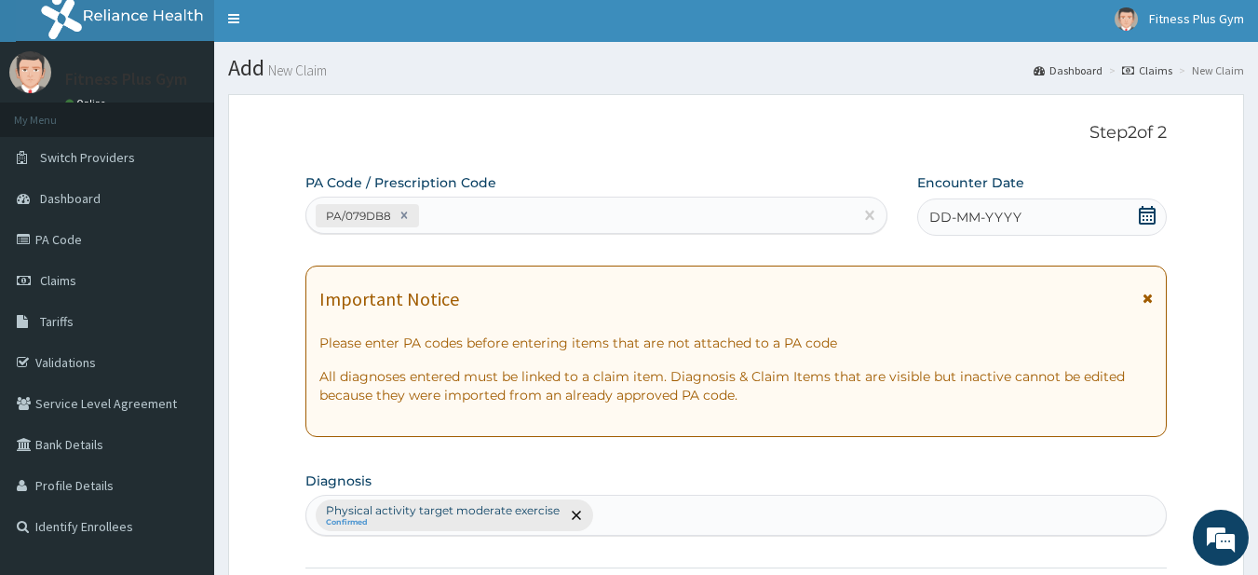
click at [1151, 217] on icon at bounding box center [1147, 215] width 19 height 19
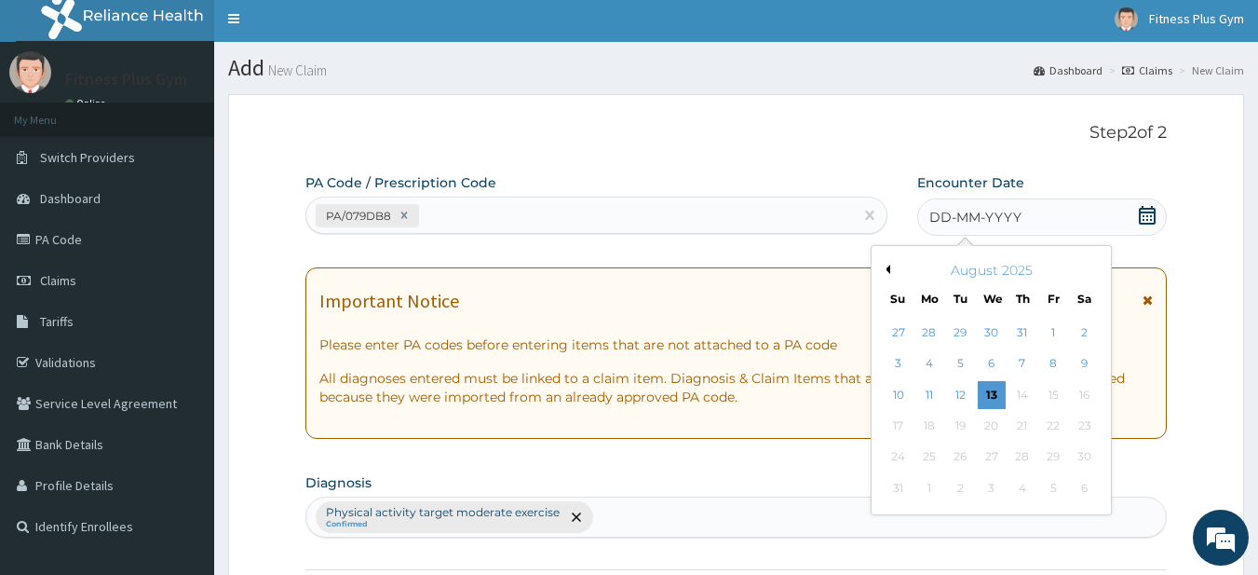
drag, startPoint x: 995, startPoint y: 394, endPoint x: 911, endPoint y: 384, distance: 84.4
click at [993, 394] on div "13" at bounding box center [992, 395] width 28 height 28
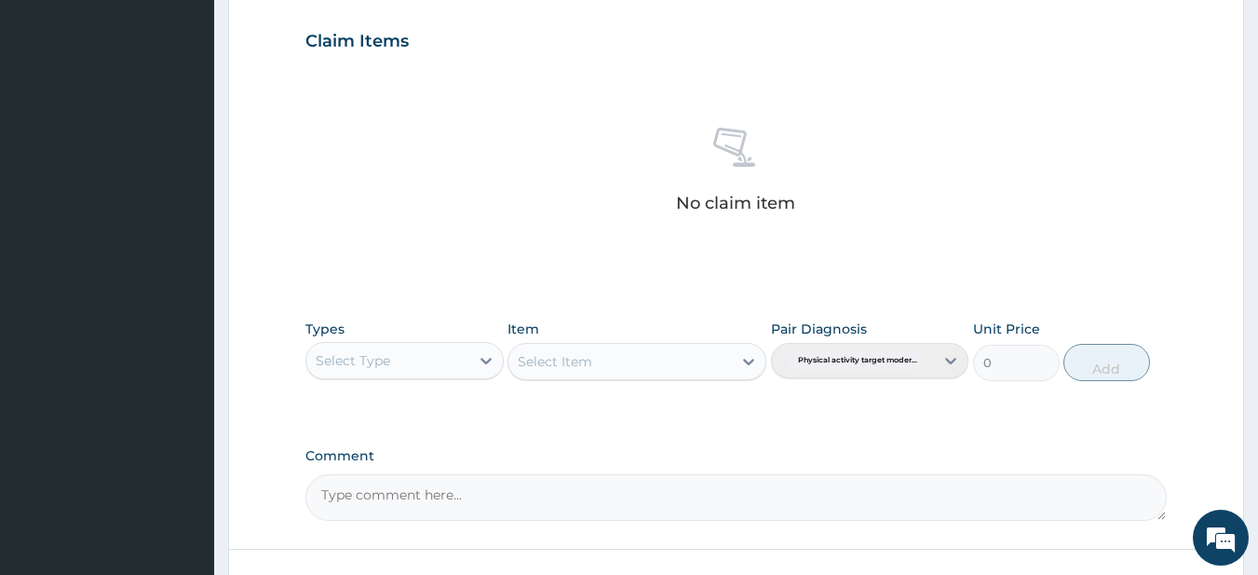
scroll to position [768, 0]
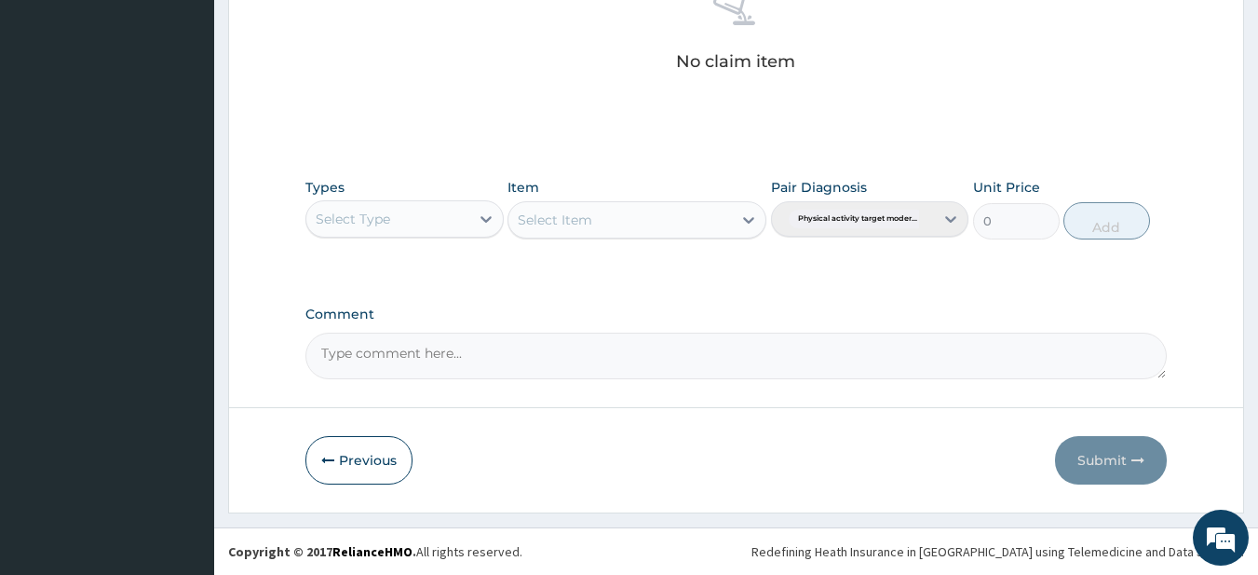
click at [359, 218] on div "Select Type" at bounding box center [353, 219] width 75 height 19
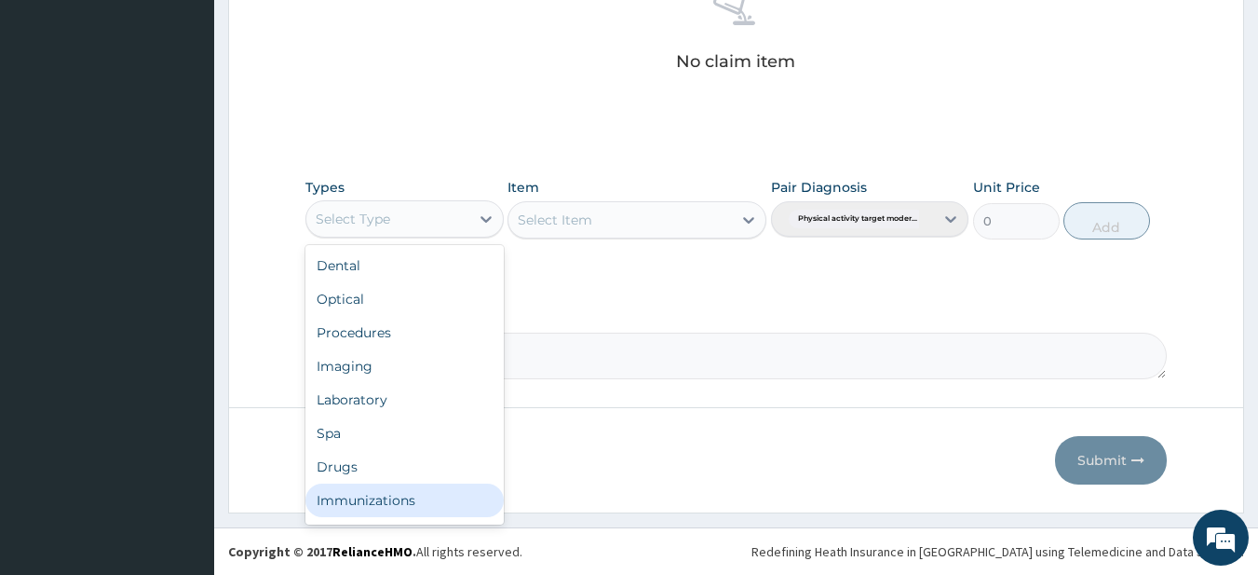
scroll to position [63, 0]
drag, startPoint x: 326, startPoint y: 518, endPoint x: 437, endPoint y: 427, distance: 143.6
click at [332, 500] on div "Gym" at bounding box center [404, 504] width 198 height 34
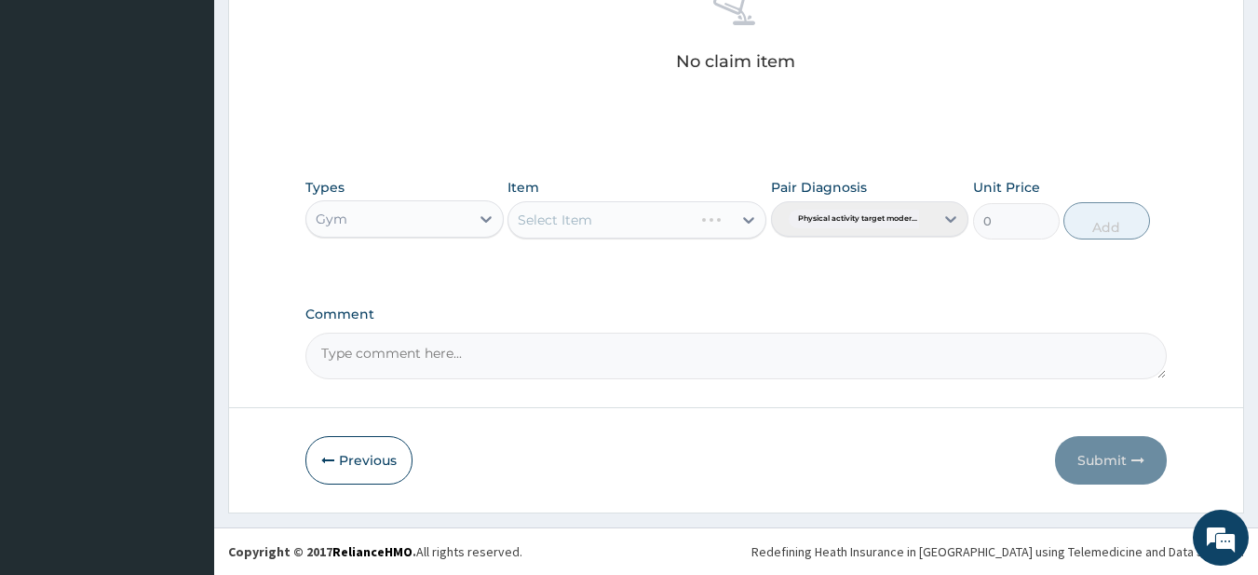
click at [624, 217] on div "Select Item" at bounding box center [637, 219] width 259 height 37
click at [619, 217] on div "Select Item" at bounding box center [621, 220] width 224 height 30
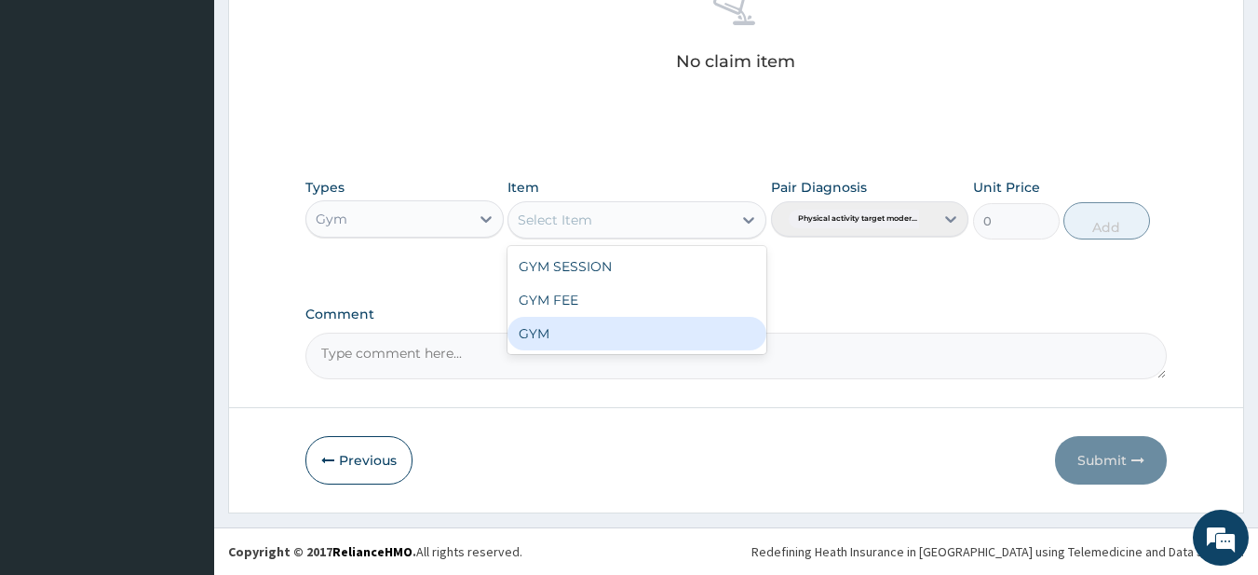
click at [558, 333] on div "GYM" at bounding box center [637, 334] width 259 height 34
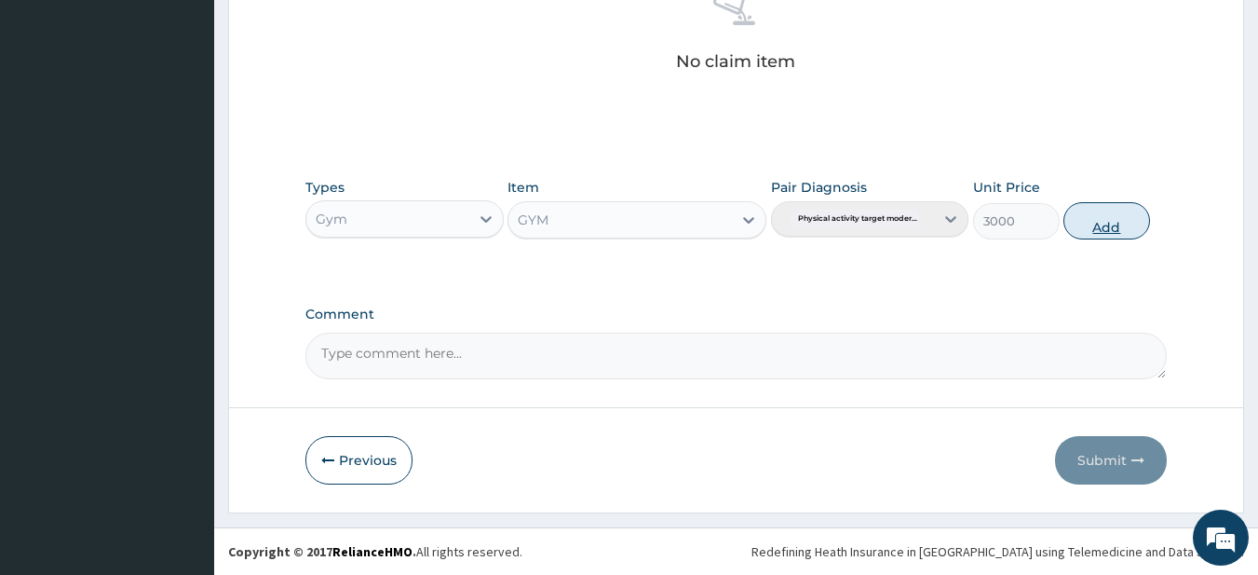
click at [1113, 225] on button "Add" at bounding box center [1107, 220] width 87 height 37
type input "0"
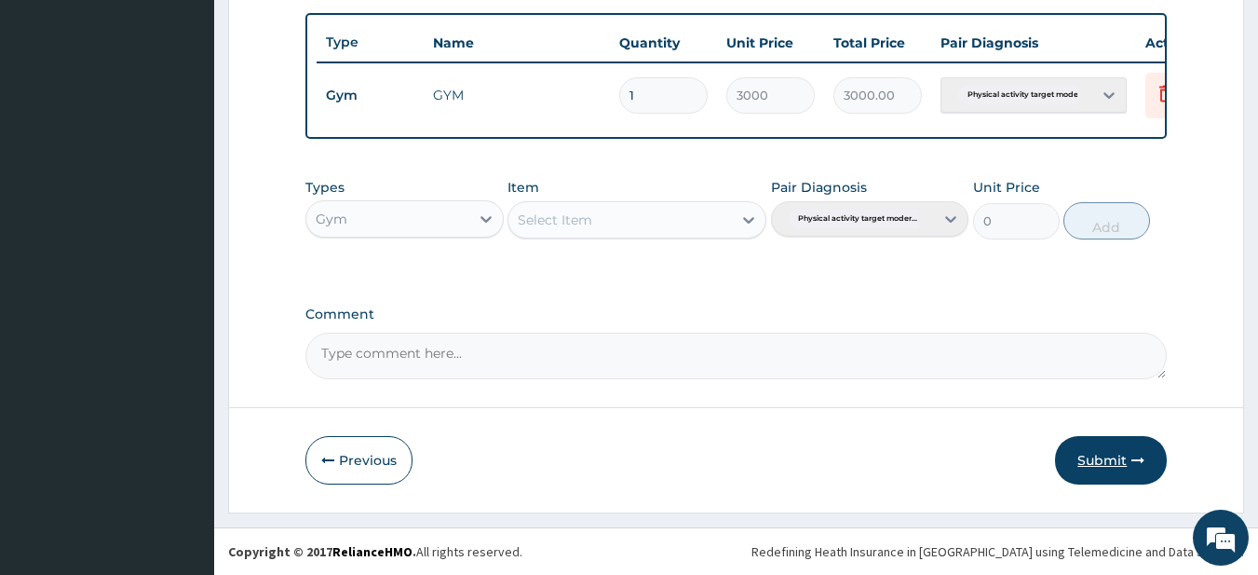
click at [1105, 449] on button "Submit" at bounding box center [1111, 460] width 112 height 48
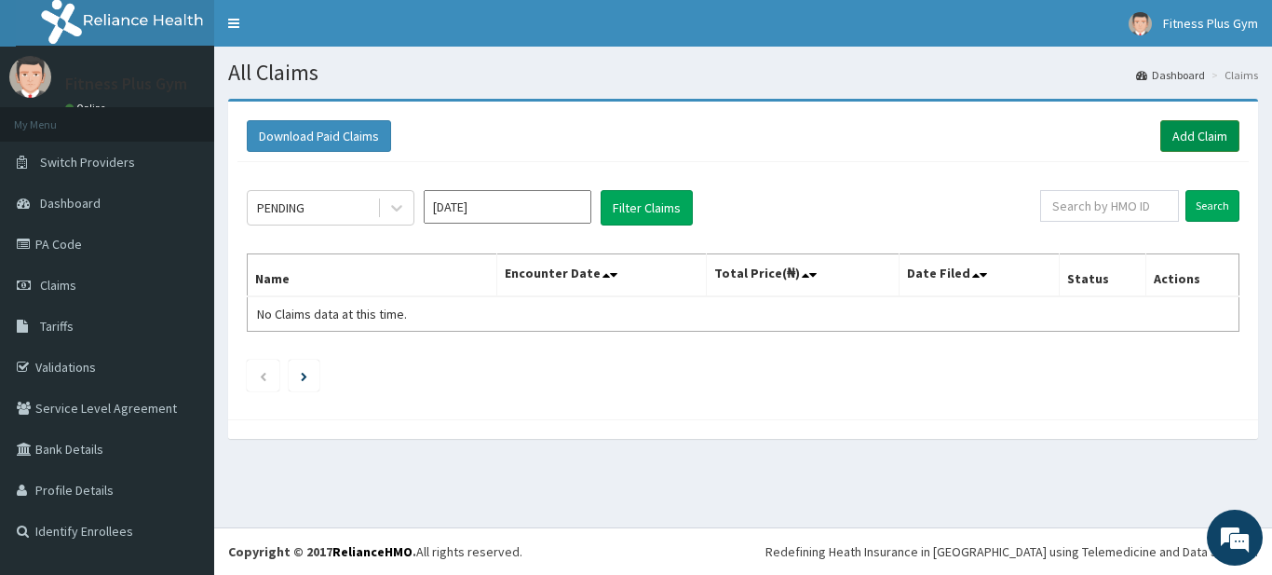
click at [1185, 122] on link "Add Claim" at bounding box center [1200, 136] width 79 height 32
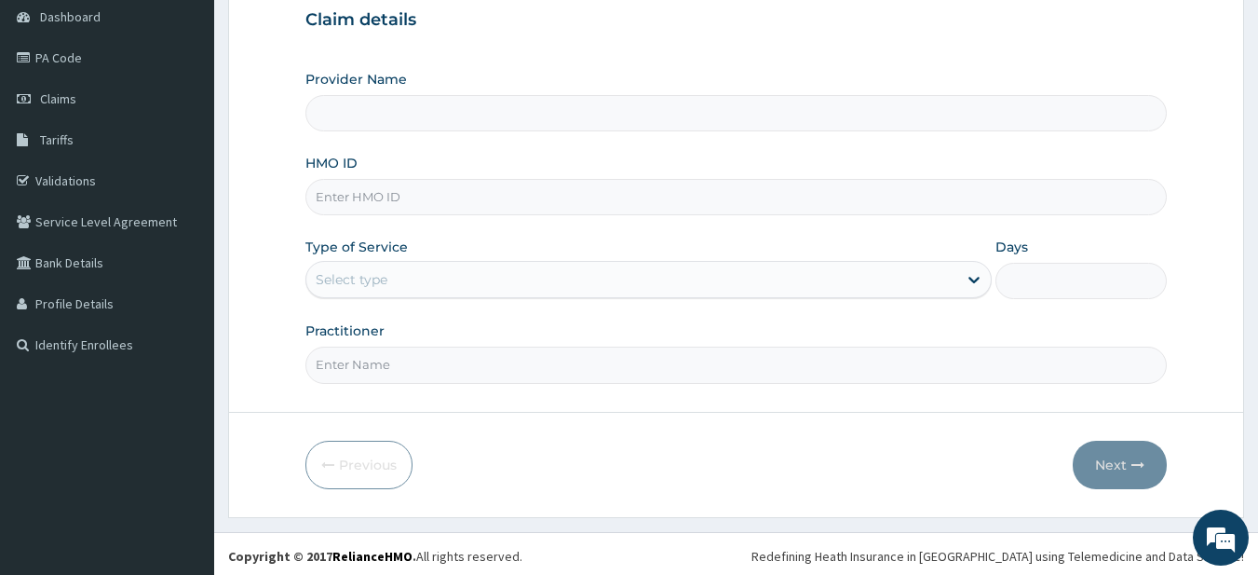
click at [410, 189] on input "HMO ID" at bounding box center [736, 197] width 862 height 36
type input "Fitness plus Gym"
type input "1"
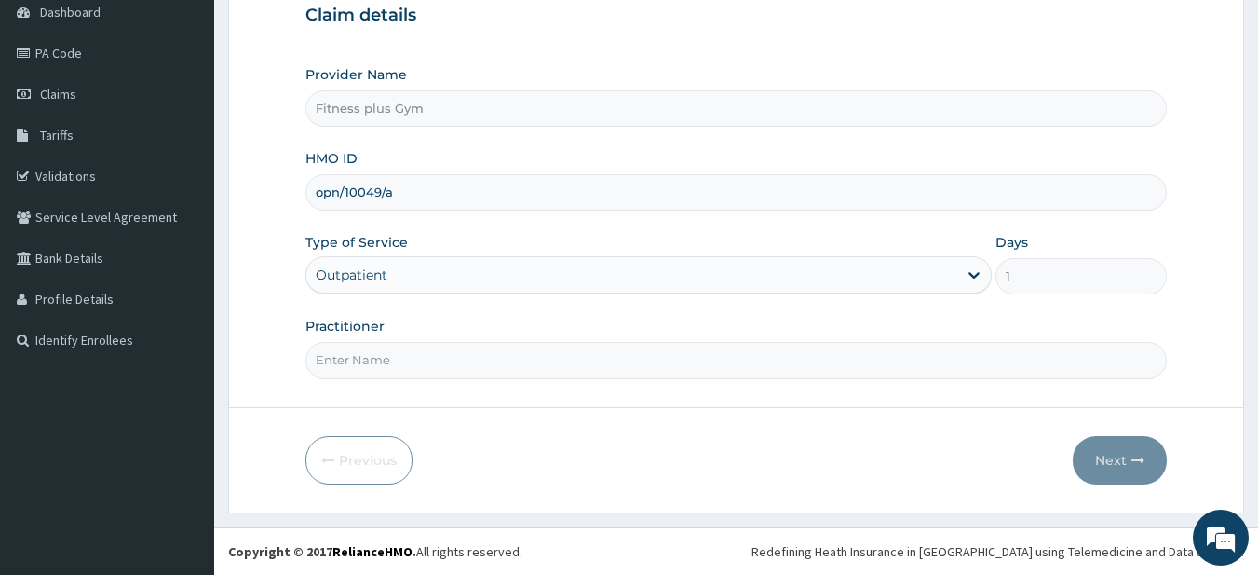
type input "opn/10049/a"
click at [390, 358] on input "Practitioner" at bounding box center [736, 360] width 862 height 36
type input "fitness+"
click at [1133, 458] on icon "button" at bounding box center [1138, 460] width 13 height 13
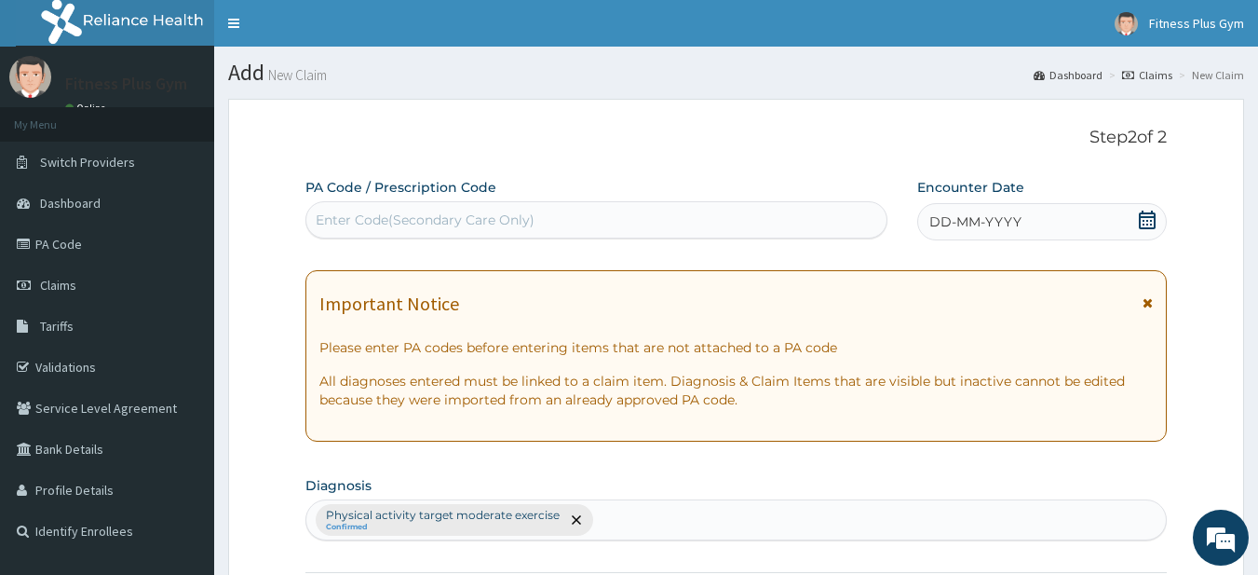
click at [552, 223] on div "Enter Code(Secondary Care Only)" at bounding box center [596, 220] width 581 height 30
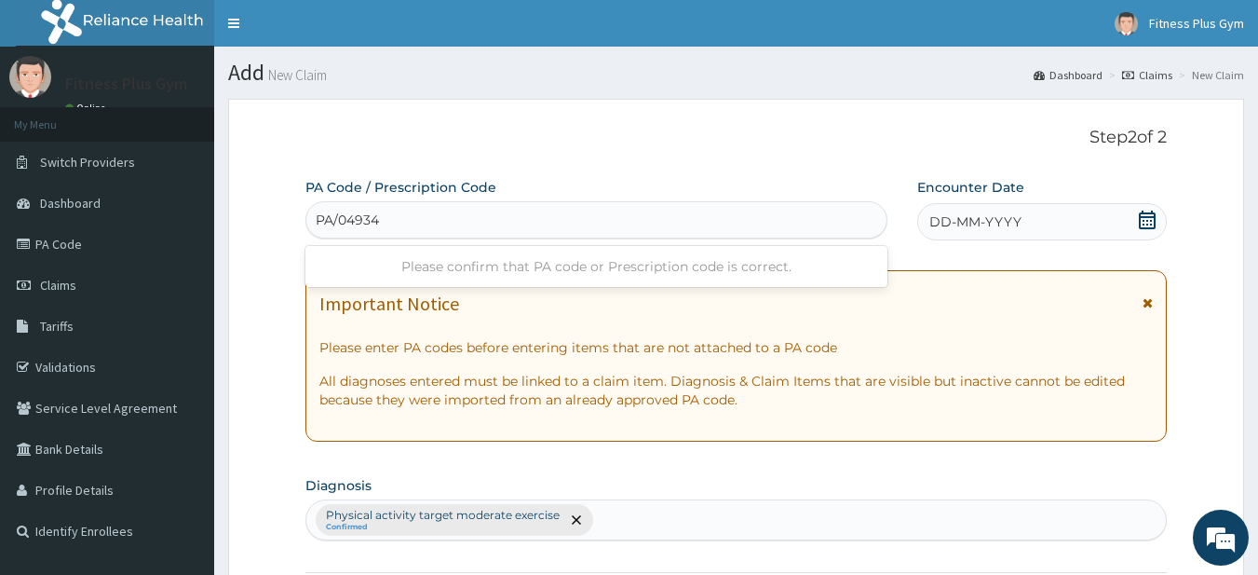
type input "PA/049346"
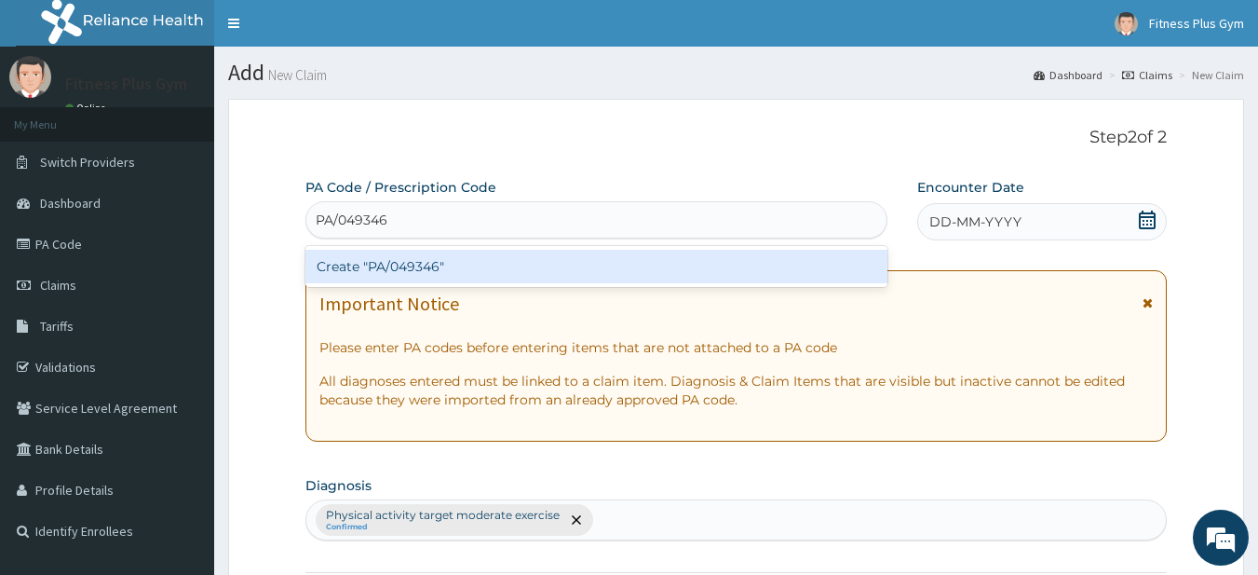
click at [422, 275] on div "Create "PA/049346"" at bounding box center [596, 267] width 583 height 34
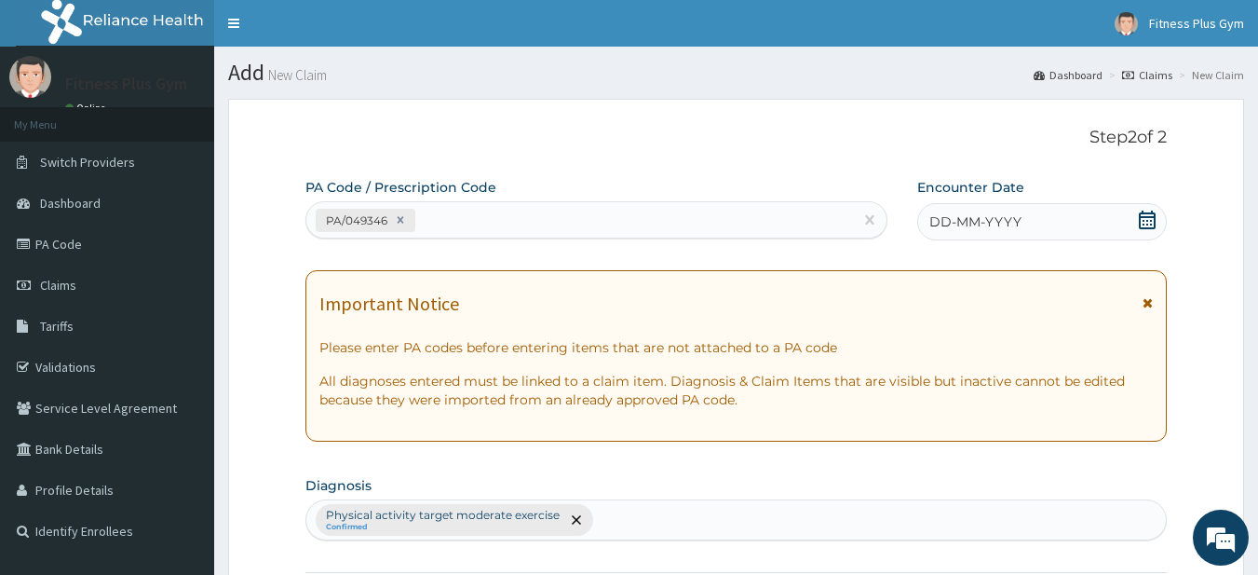
click at [1151, 218] on icon at bounding box center [1147, 219] width 19 height 19
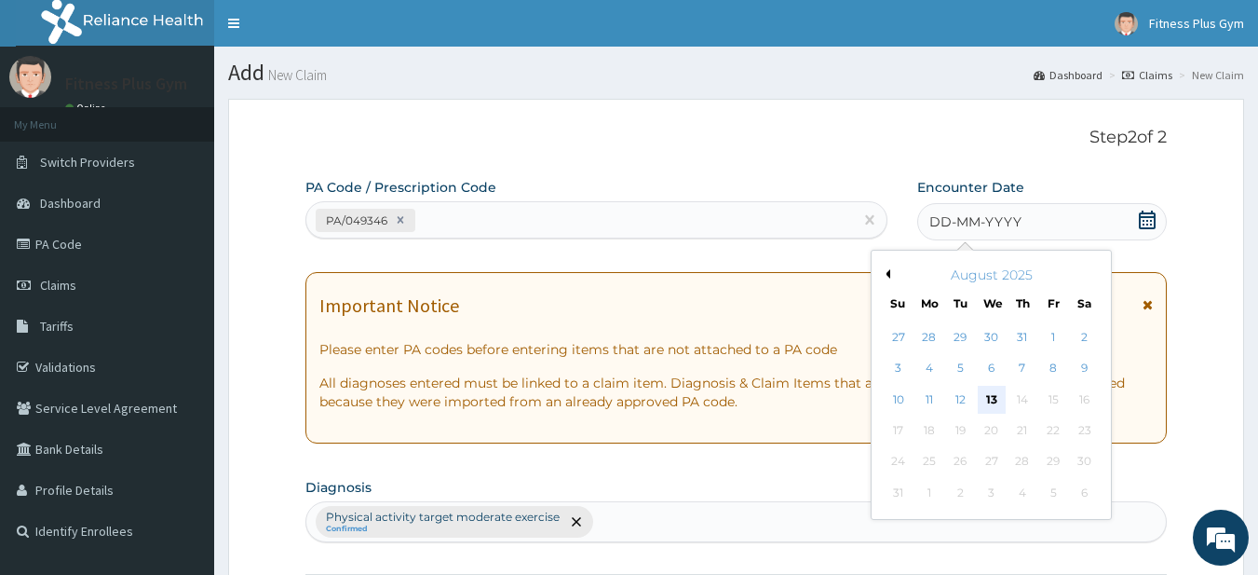
click at [984, 397] on div "13" at bounding box center [992, 400] width 28 height 28
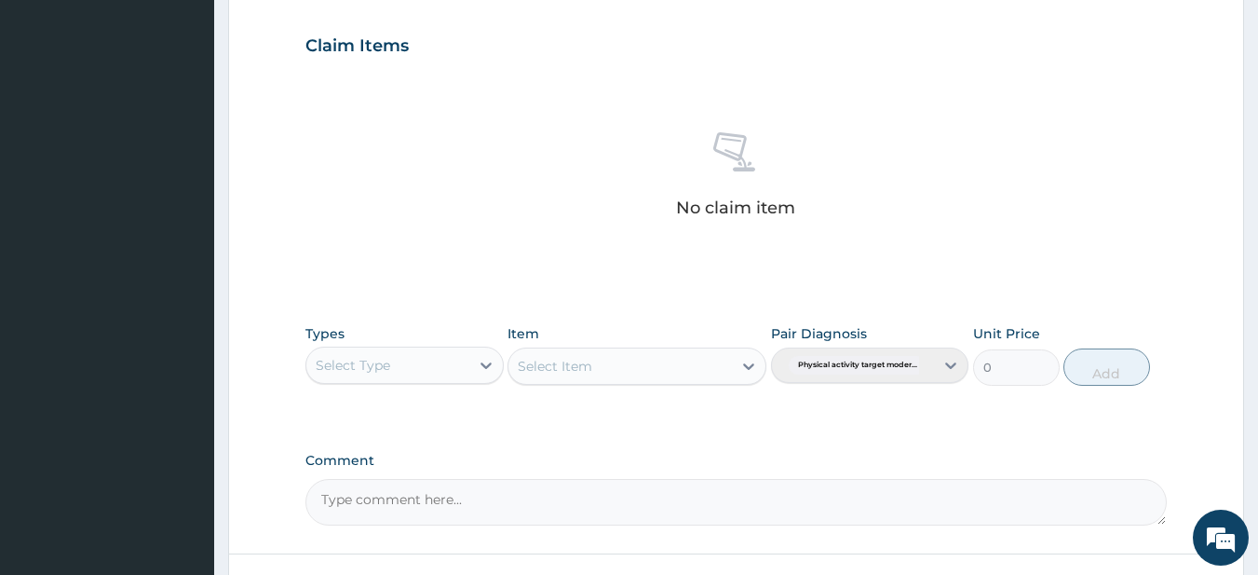
scroll to position [768, 0]
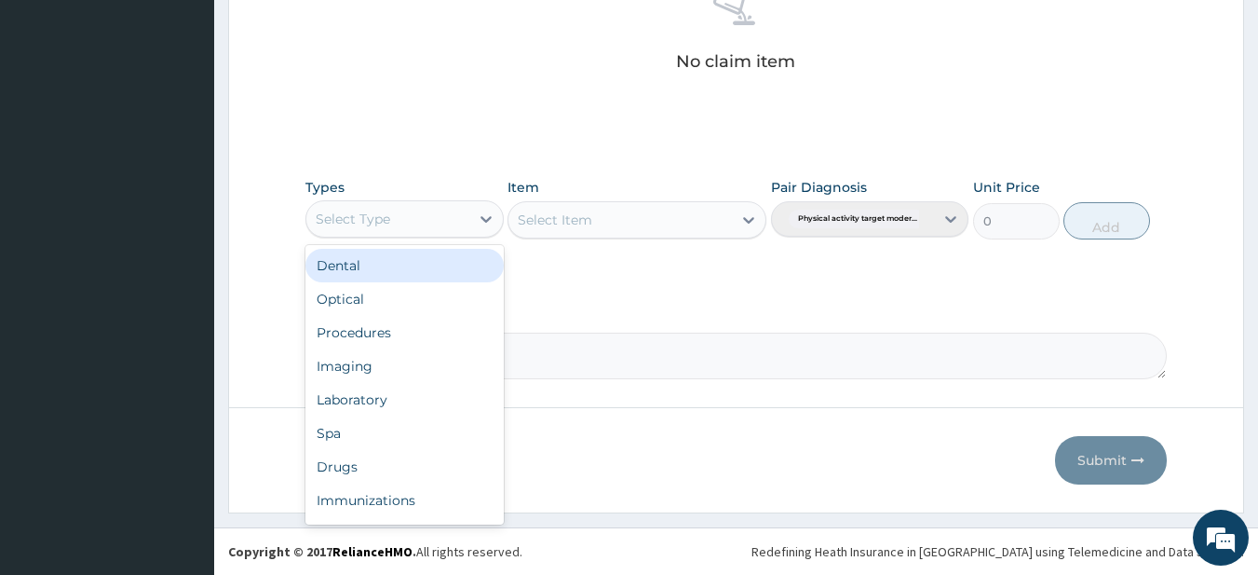
click at [394, 225] on div "Select Type" at bounding box center [387, 219] width 163 height 30
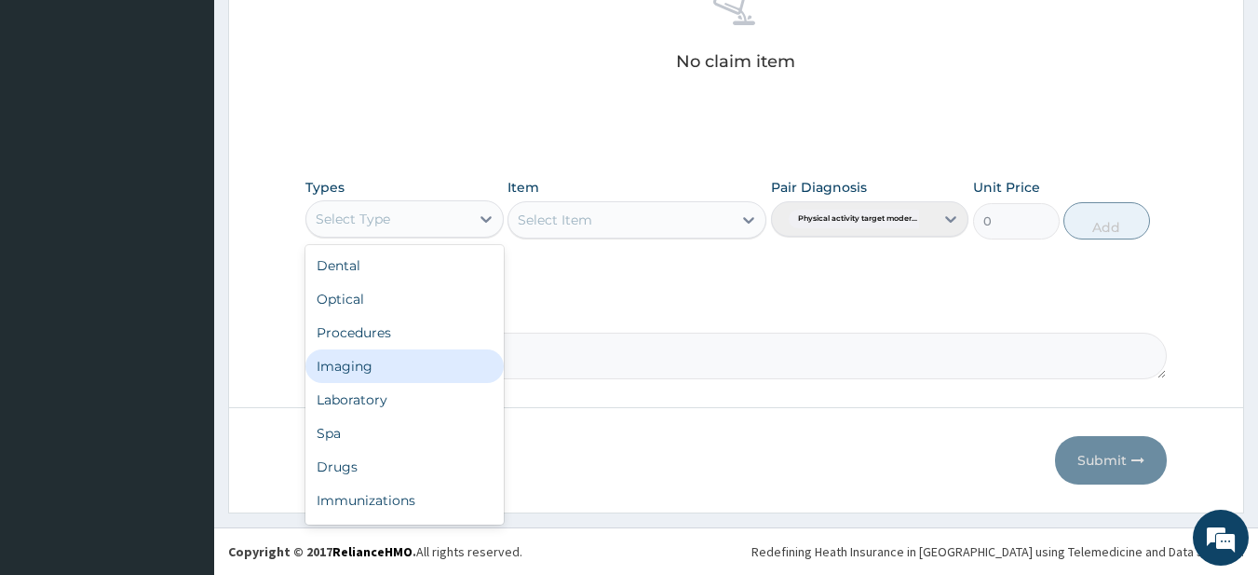
scroll to position [63, 0]
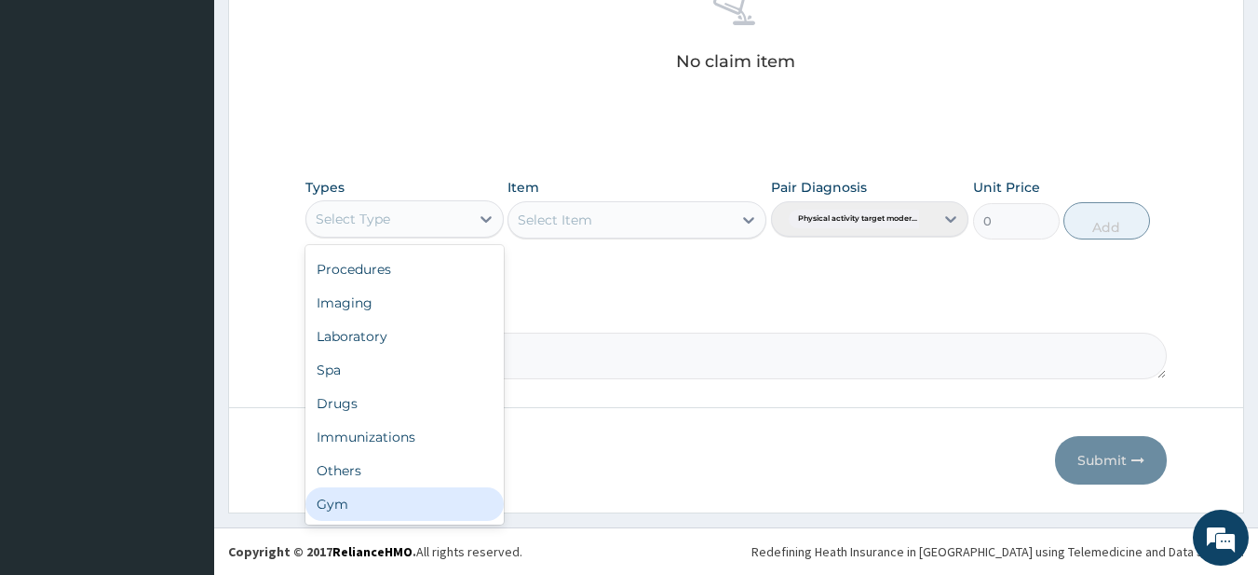
drag, startPoint x: 360, startPoint y: 505, endPoint x: 363, endPoint y: 495, distance: 9.7
click at [360, 504] on div "Gym" at bounding box center [404, 504] width 198 height 34
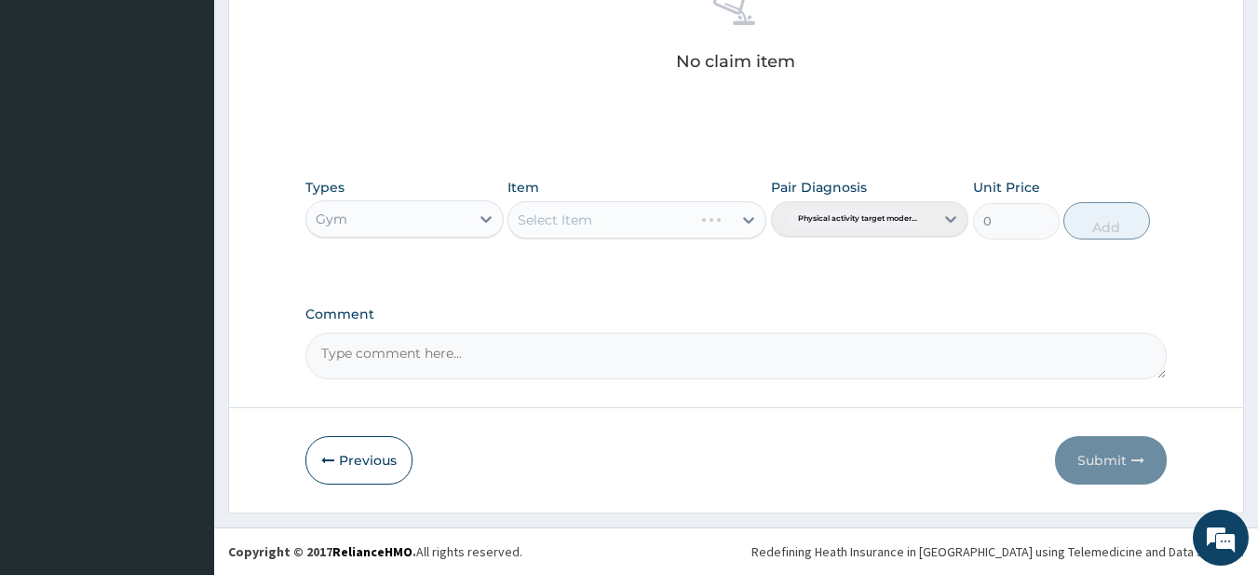
click at [579, 215] on div "Select Item" at bounding box center [637, 219] width 259 height 37
click at [604, 220] on div "Select Item" at bounding box center [621, 220] width 224 height 30
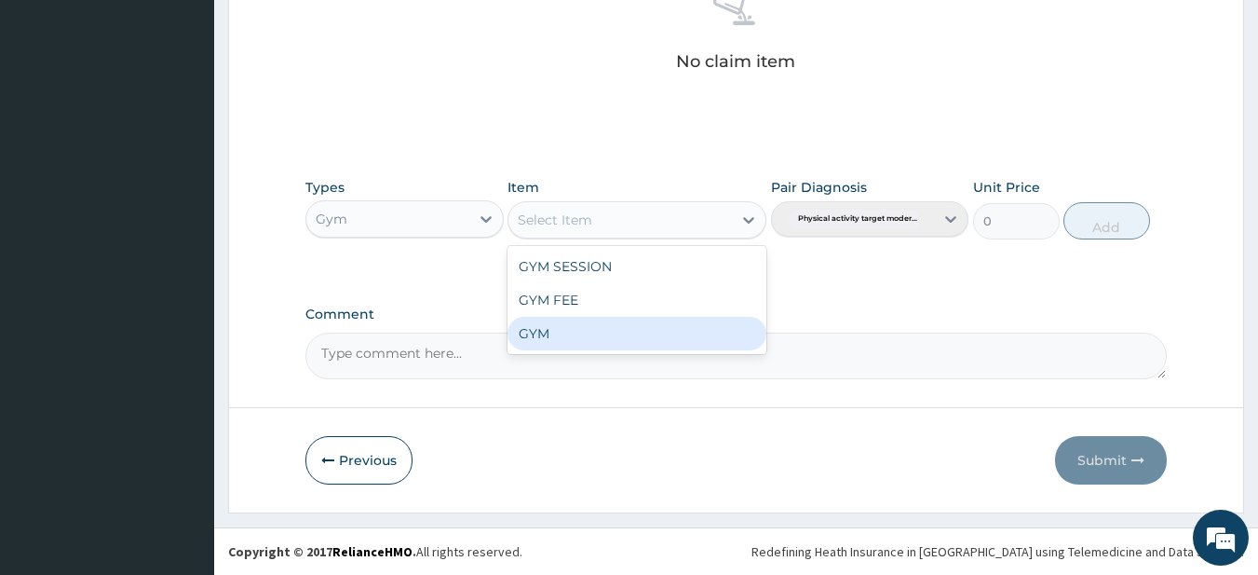
click at [575, 340] on div "GYM" at bounding box center [637, 334] width 259 height 34
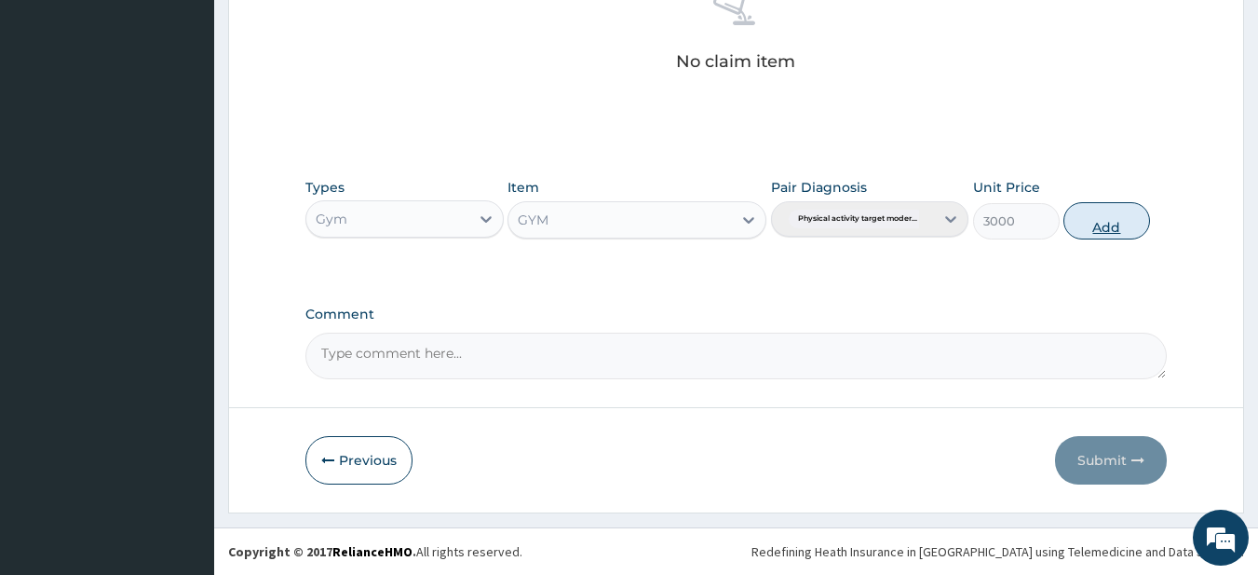
click at [1093, 210] on button "Add" at bounding box center [1107, 220] width 87 height 37
type input "0"
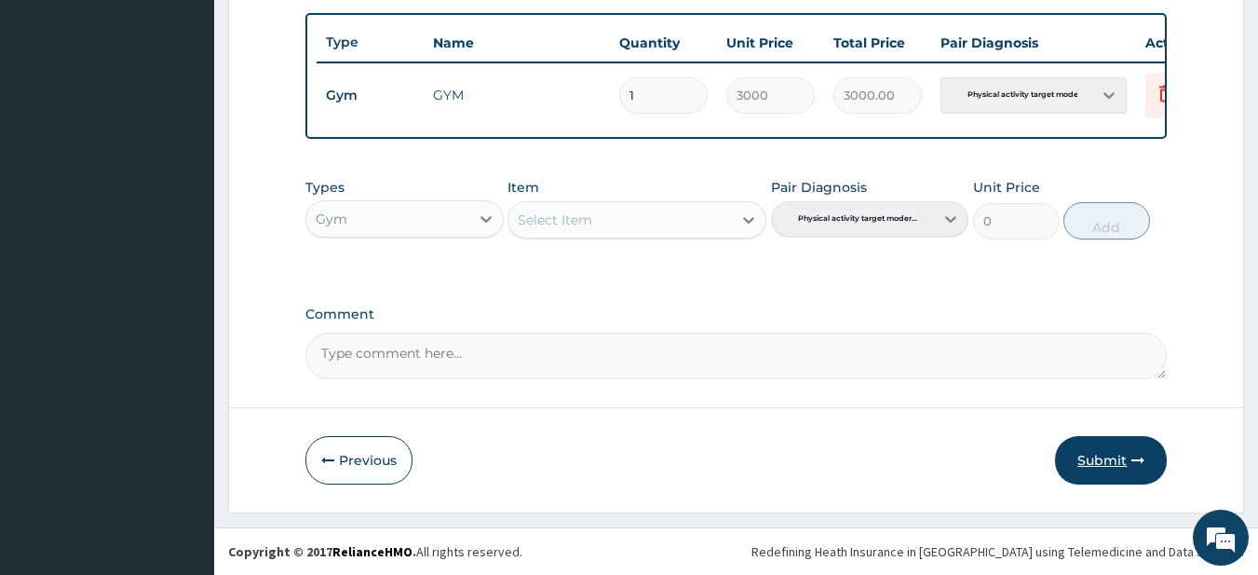
click at [1099, 461] on button "Submit" at bounding box center [1111, 460] width 112 height 48
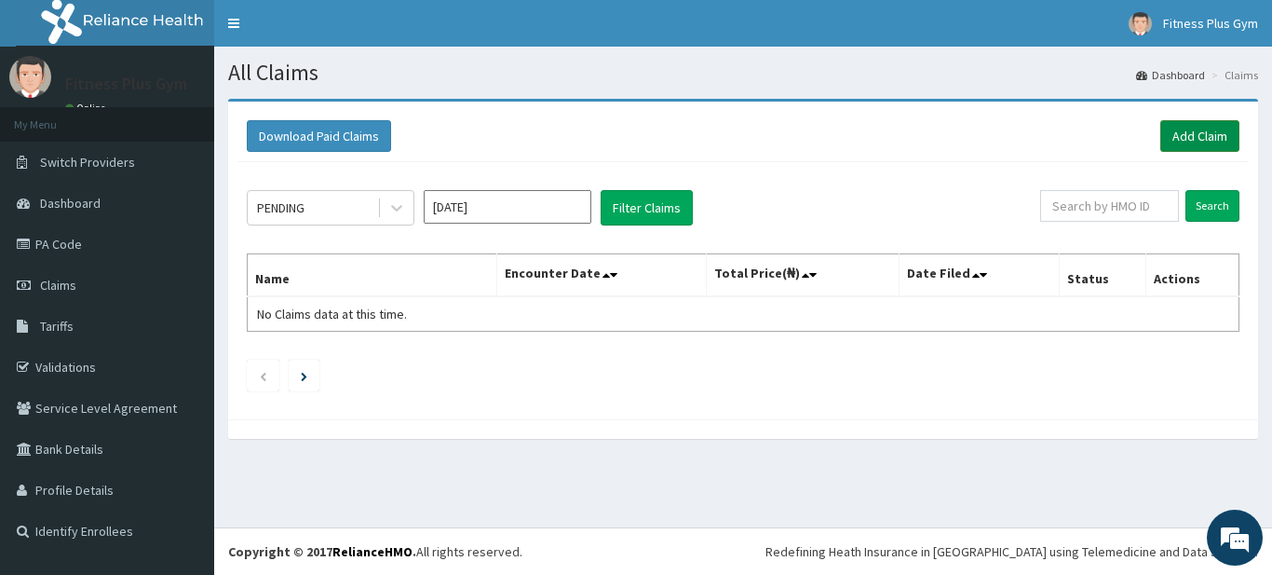
drag, startPoint x: 1190, startPoint y: 111, endPoint x: 1183, endPoint y: 123, distance: 14.2
click at [1188, 115] on div "Download Paid Claims Add Claim" at bounding box center [743, 136] width 1011 height 51
click at [1182, 125] on link "Add Claim" at bounding box center [1200, 136] width 79 height 32
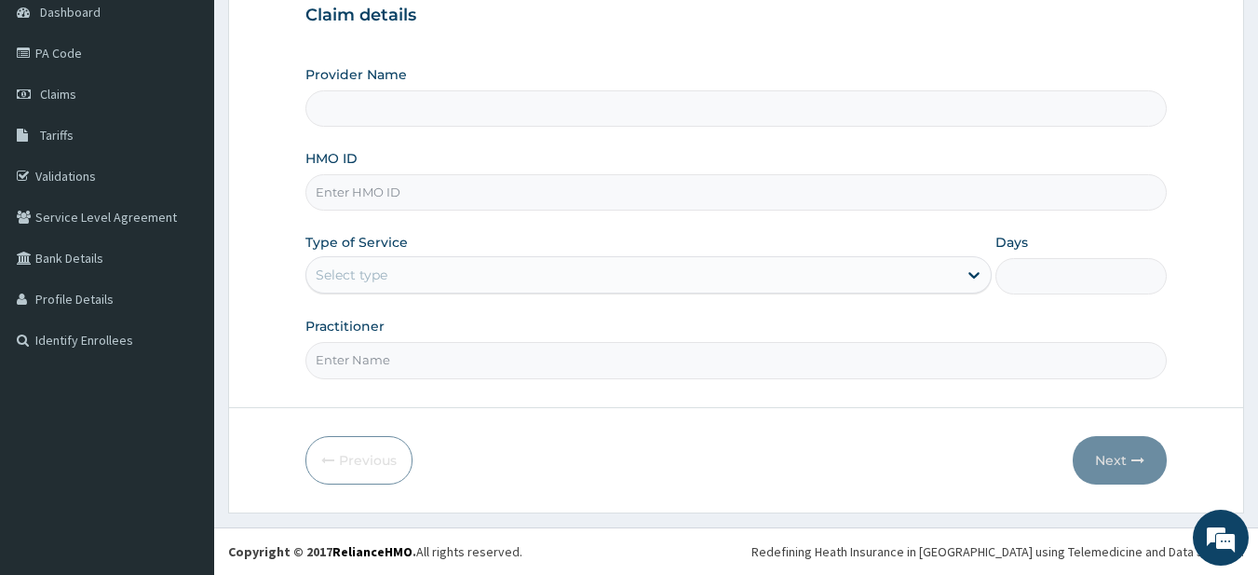
click at [380, 197] on input "HMO ID" at bounding box center [736, 192] width 862 height 36
type input "Fitness plus Gym"
type input "1"
type input "opn/10010/a"
click at [374, 354] on input "Practitioner" at bounding box center [736, 360] width 862 height 36
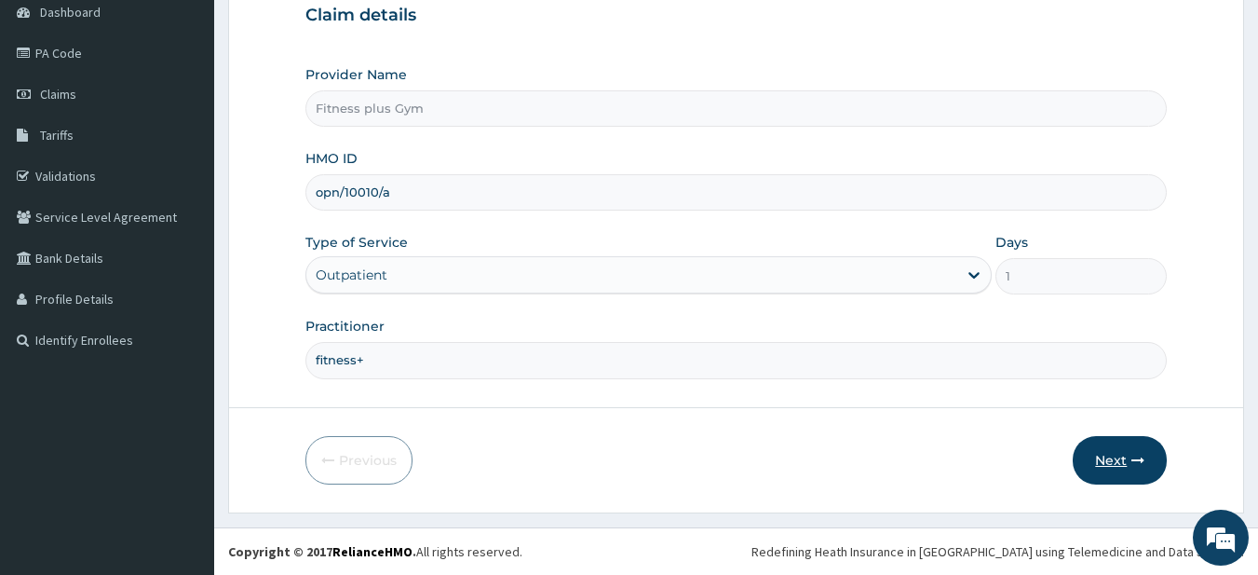
type input "fitness+"
click at [1108, 467] on button "Next" at bounding box center [1120, 460] width 94 height 48
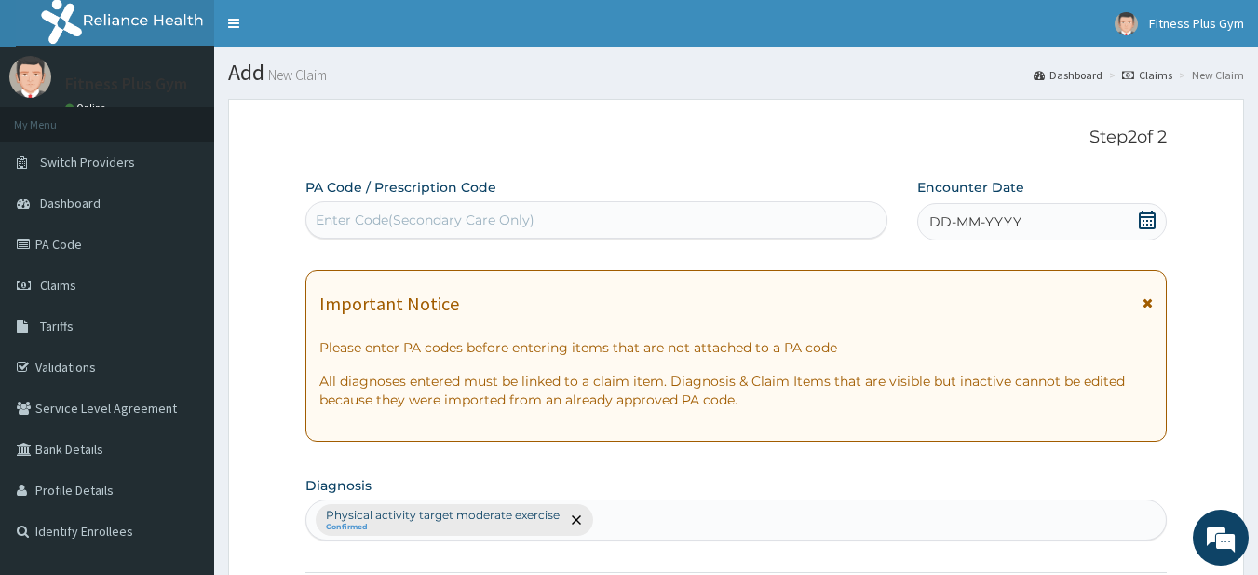
click at [536, 198] on div "PA Code / Prescription Code Enter Code(Secondary Care Only)" at bounding box center [596, 208] width 583 height 61
click at [492, 209] on div "Enter Code(Secondary Care Only)" at bounding box center [596, 220] width 581 height 30
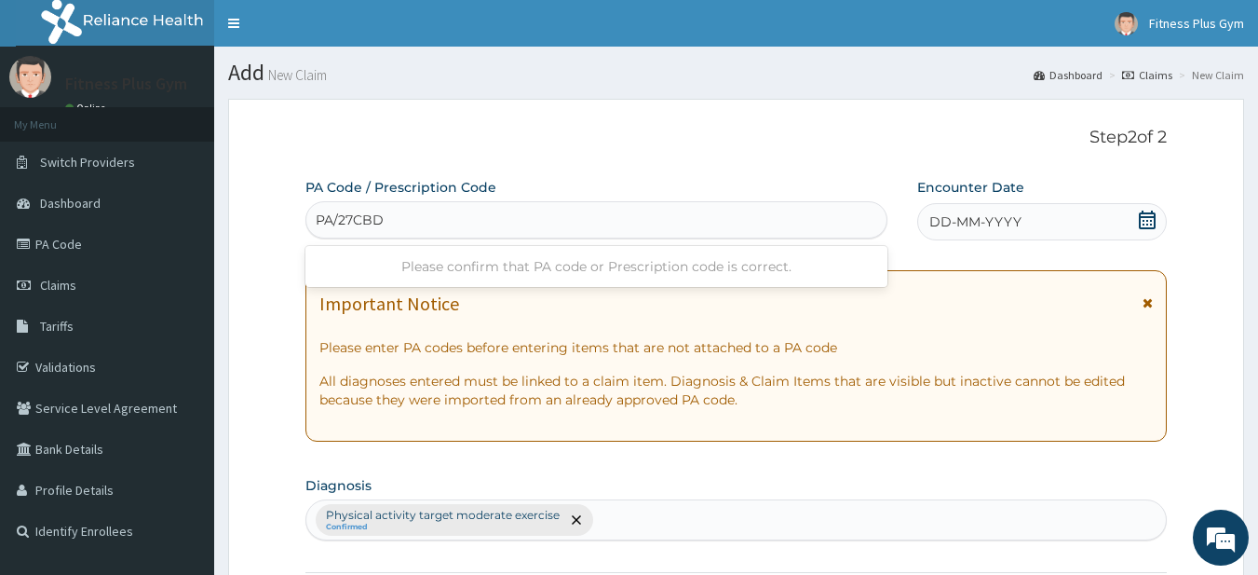
type input "PA/27CBD0"
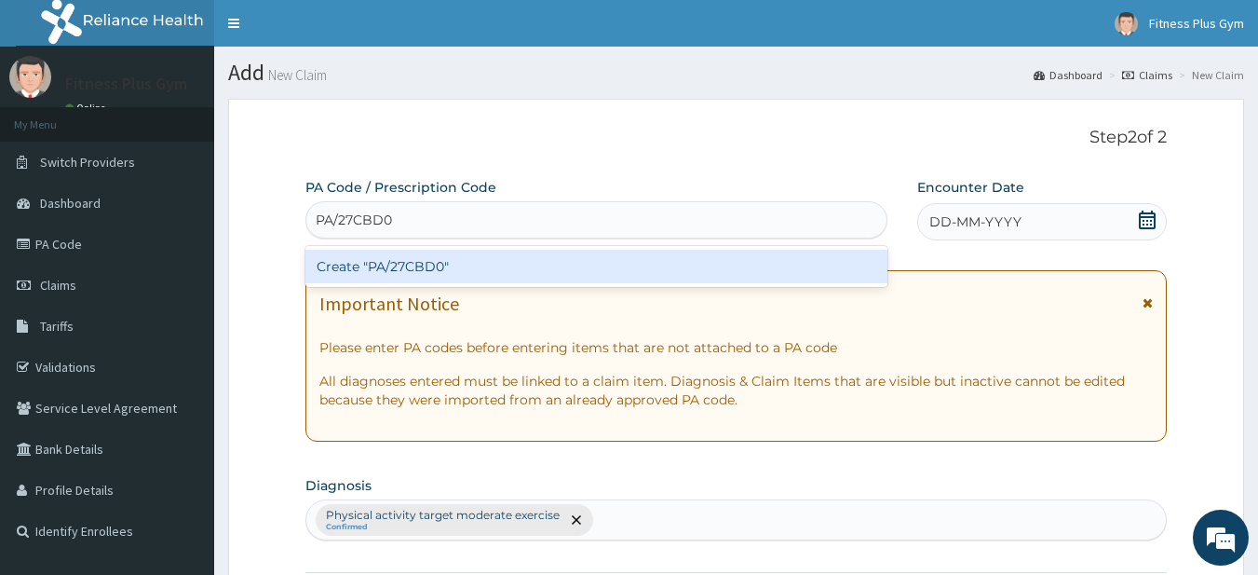
click at [413, 266] on div "Create "PA/27CBD0"" at bounding box center [596, 267] width 583 height 34
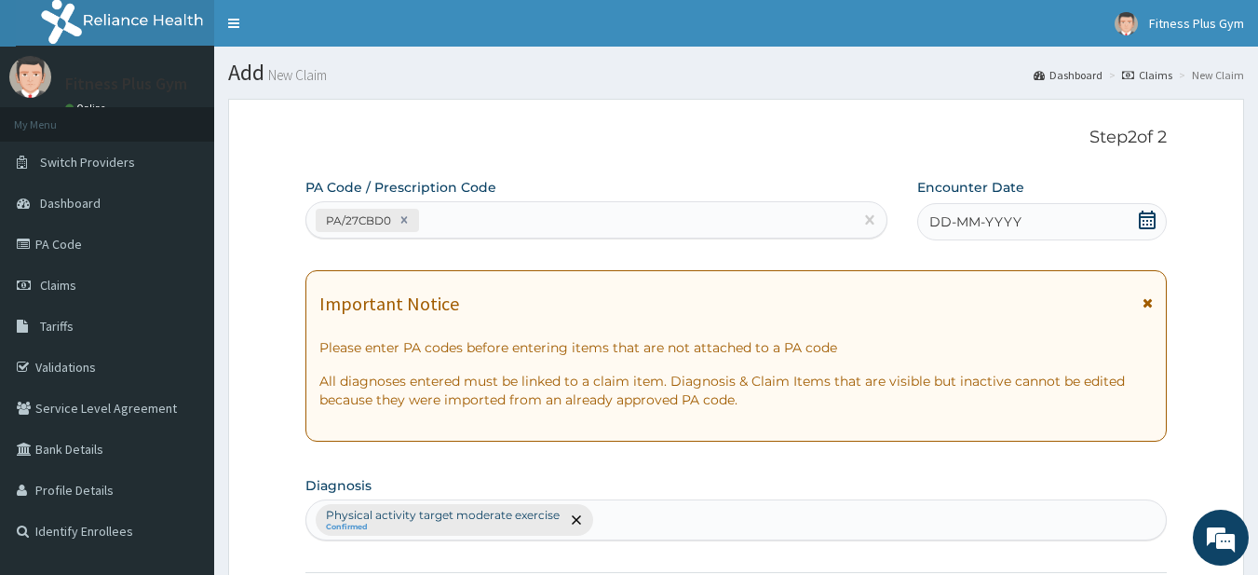
click at [1149, 224] on icon at bounding box center [1147, 219] width 19 height 19
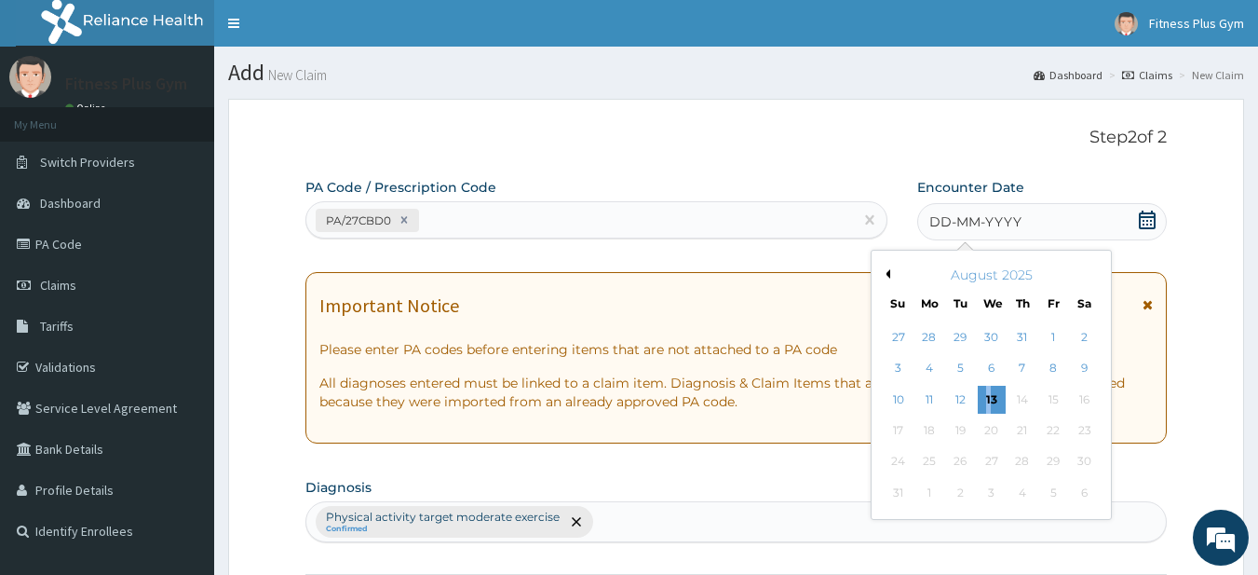
click at [988, 402] on div "13" at bounding box center [992, 400] width 28 height 28
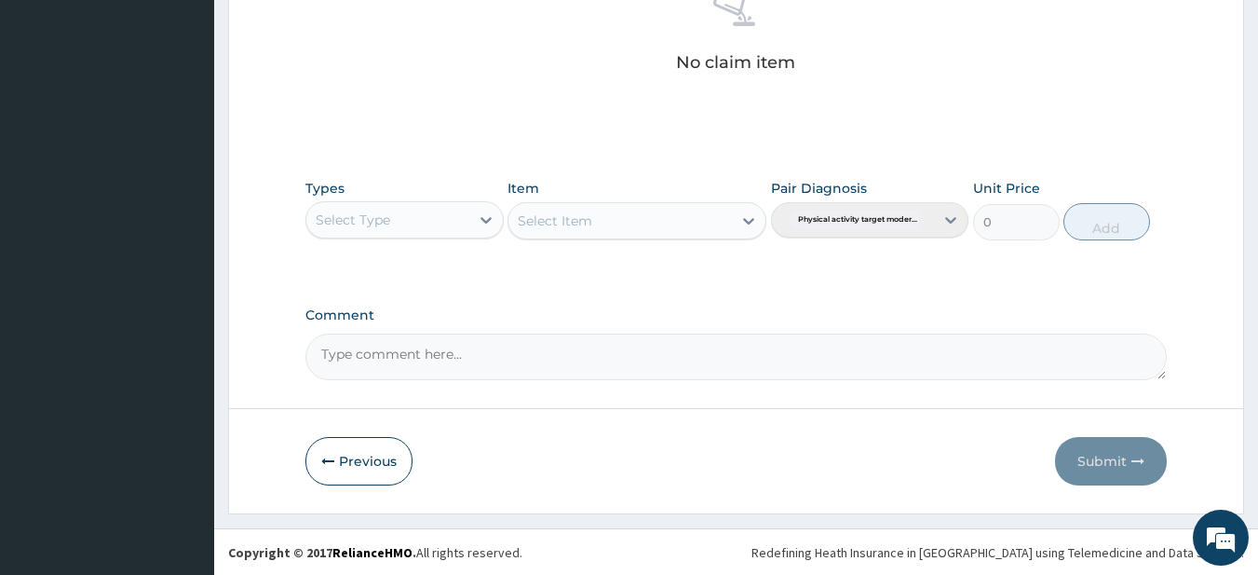
scroll to position [768, 0]
click at [379, 202] on div "Select Type" at bounding box center [404, 218] width 198 height 37
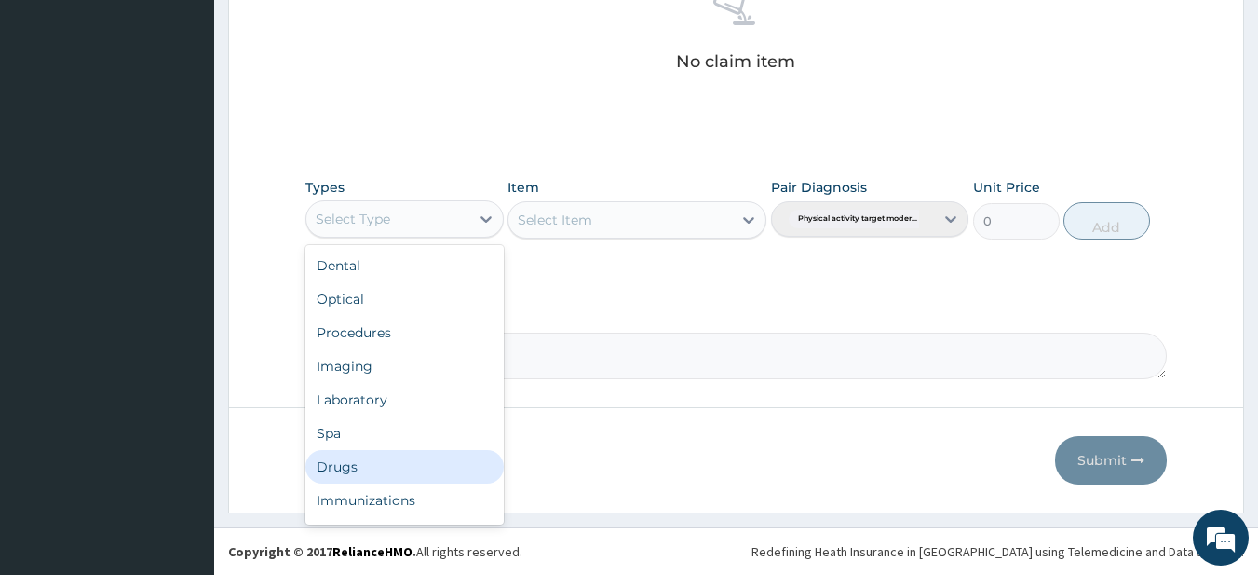
scroll to position [63, 0]
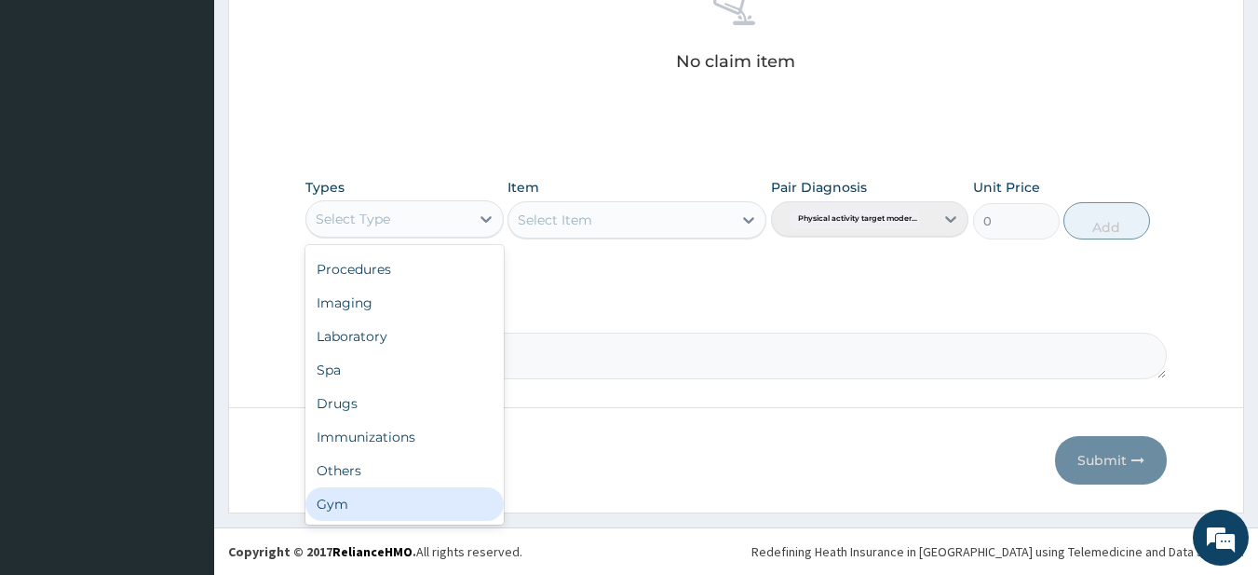
click at [360, 505] on div "Gym" at bounding box center [404, 504] width 198 height 34
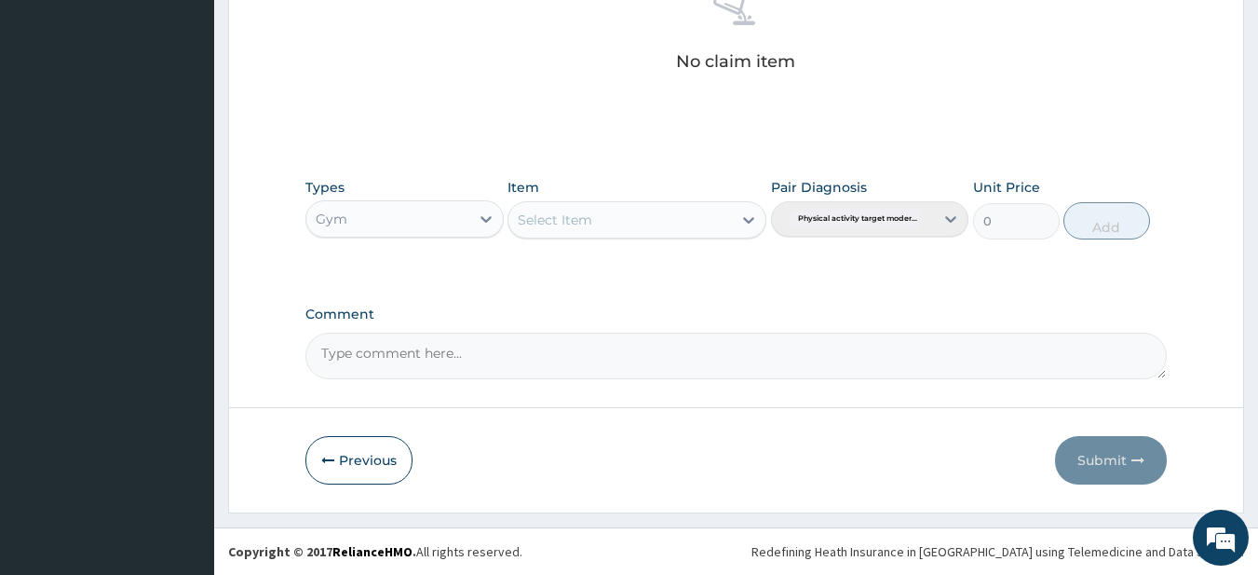
click at [622, 208] on div "Select Item" at bounding box center [621, 220] width 224 height 30
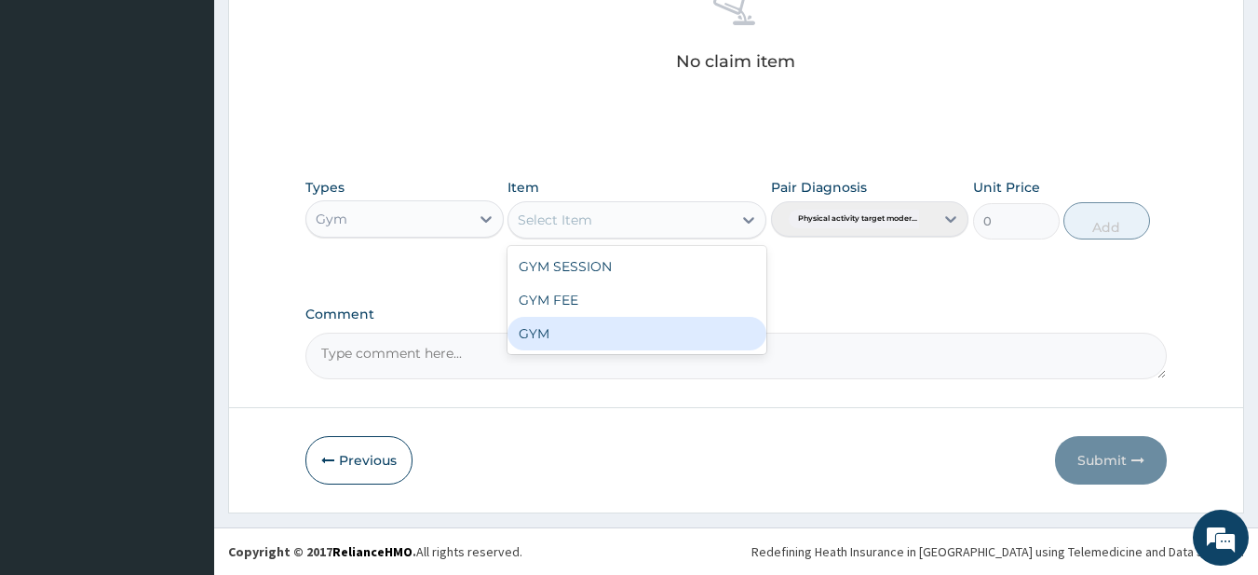
click at [551, 340] on div "GYM" at bounding box center [637, 334] width 259 height 34
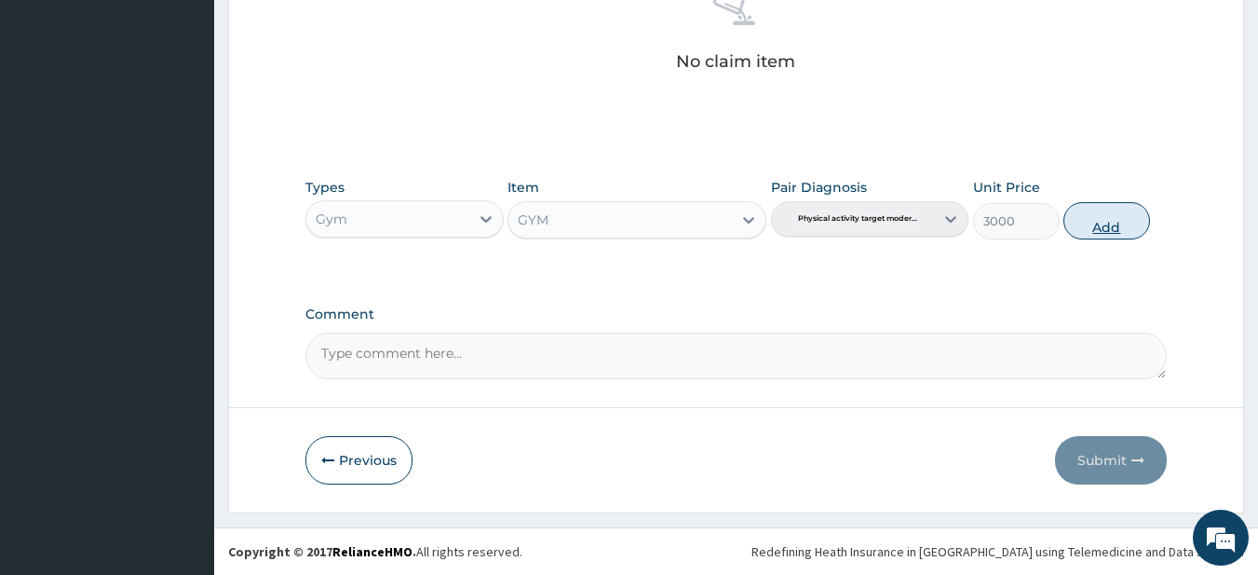
click at [1111, 229] on button "Add" at bounding box center [1107, 220] width 87 height 37
type input "0"
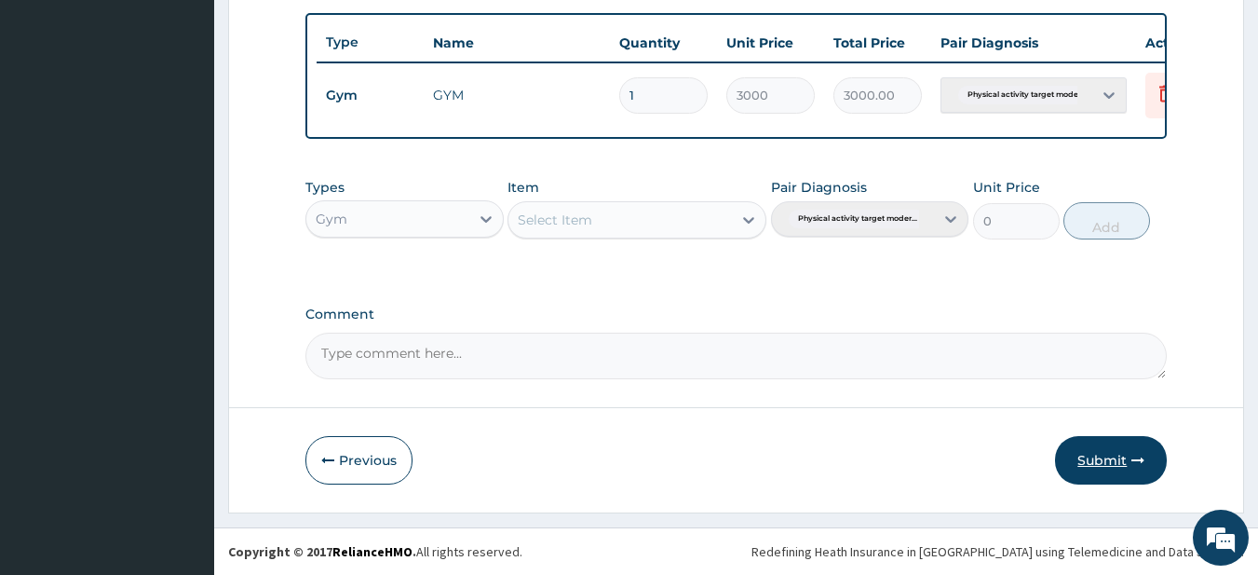
click at [1087, 465] on button "Submit" at bounding box center [1111, 460] width 112 height 48
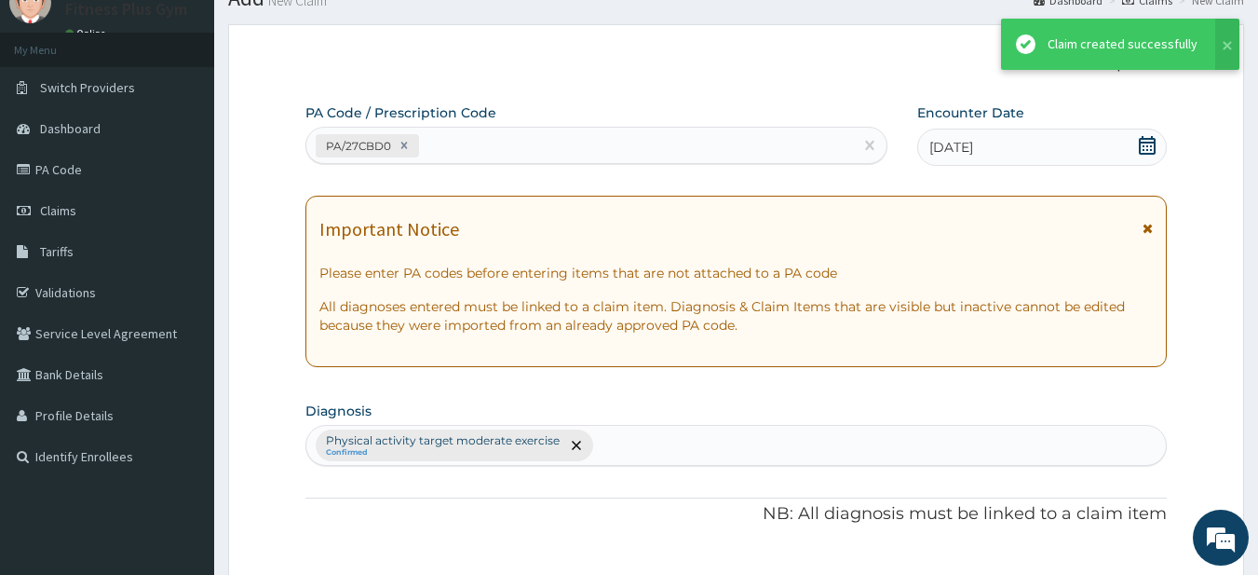
scroll to position [694, 0]
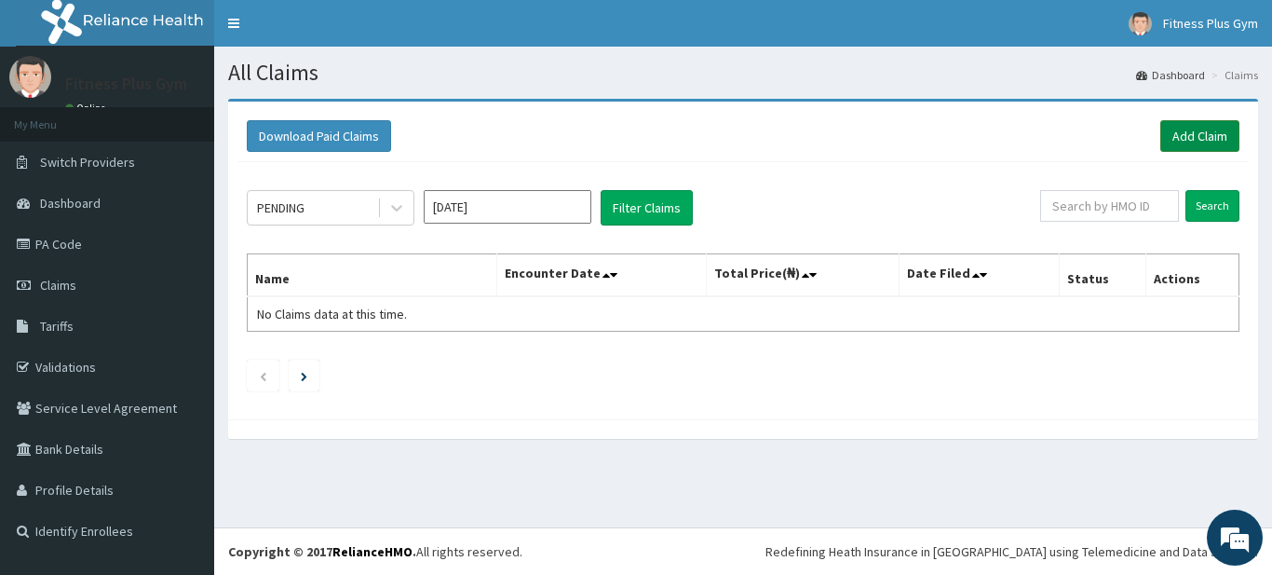
click at [1166, 130] on link "Add Claim" at bounding box center [1200, 136] width 79 height 32
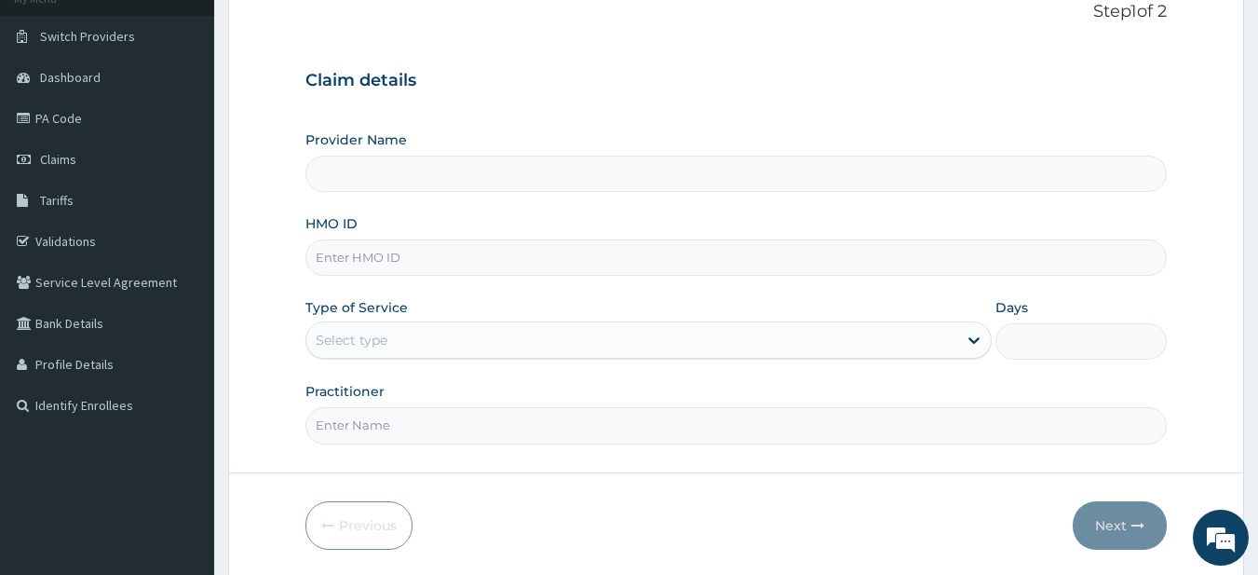
scroll to position [93, 0]
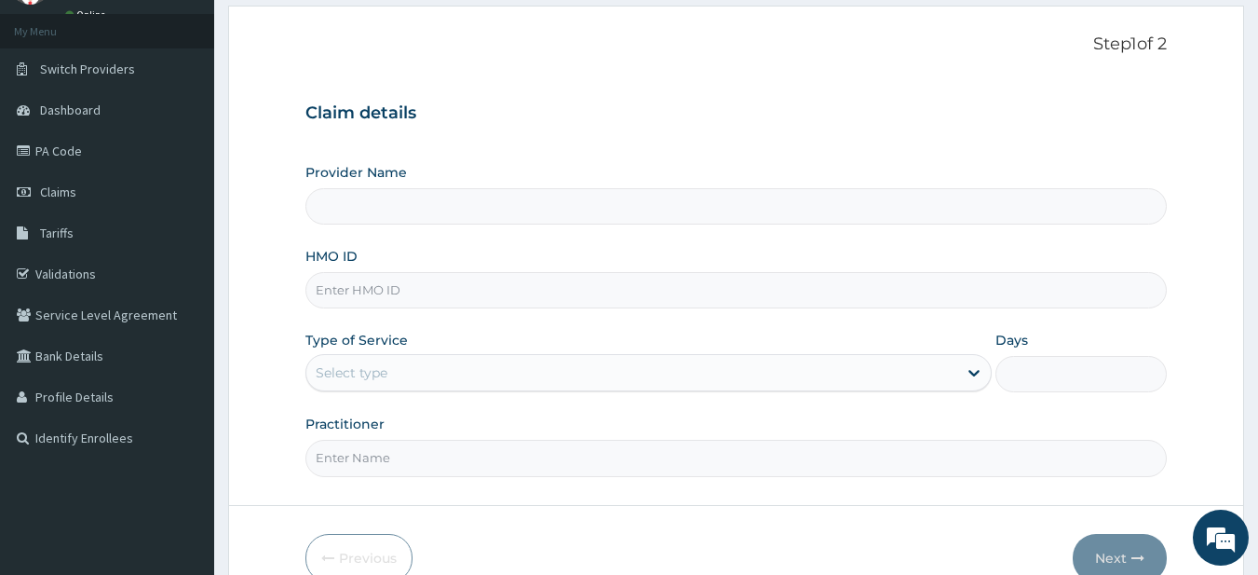
type input "Fitness plus Gym"
type input "1"
drag, startPoint x: 453, startPoint y: 296, endPoint x: 475, endPoint y: 277, distance: 29.7
click at [453, 296] on input "HMO ID" at bounding box center [736, 290] width 862 height 36
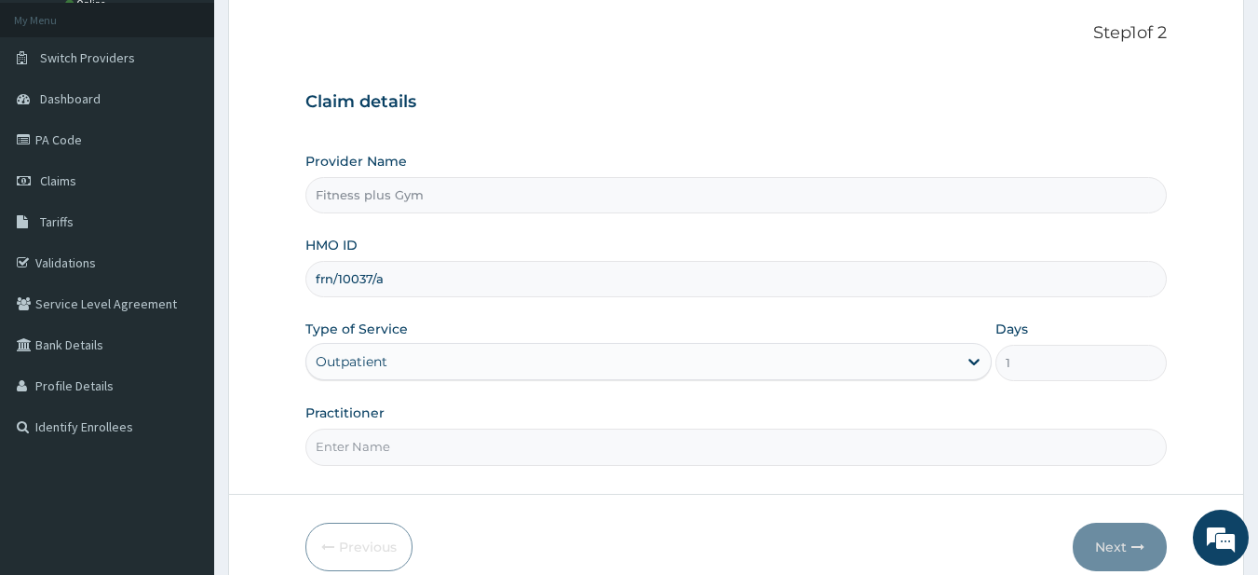
scroll to position [191, 0]
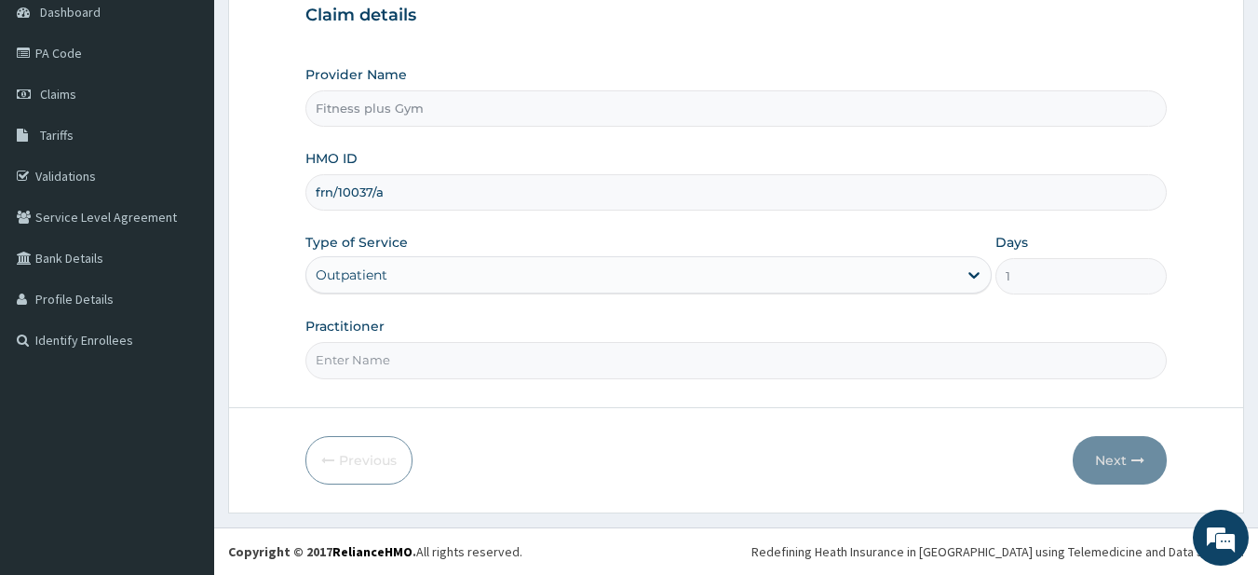
type input "frn/10037/a"
click at [383, 371] on input "Practitioner" at bounding box center [736, 360] width 862 height 36
type input "fitness+"
click at [1108, 461] on button "Next" at bounding box center [1120, 460] width 94 height 48
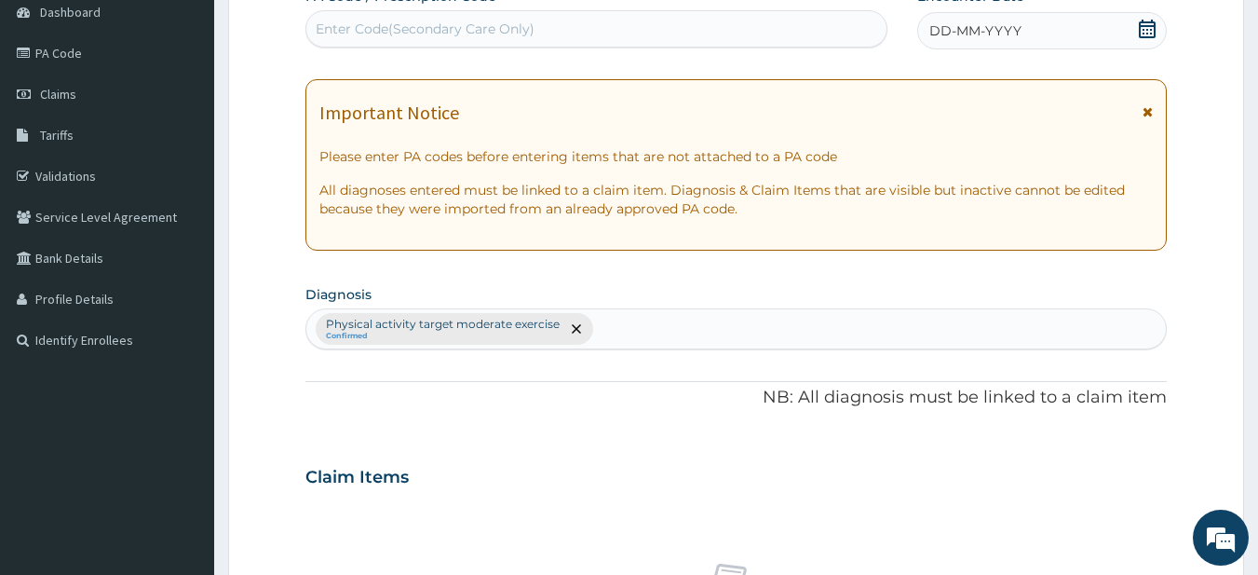
scroll to position [0, 0]
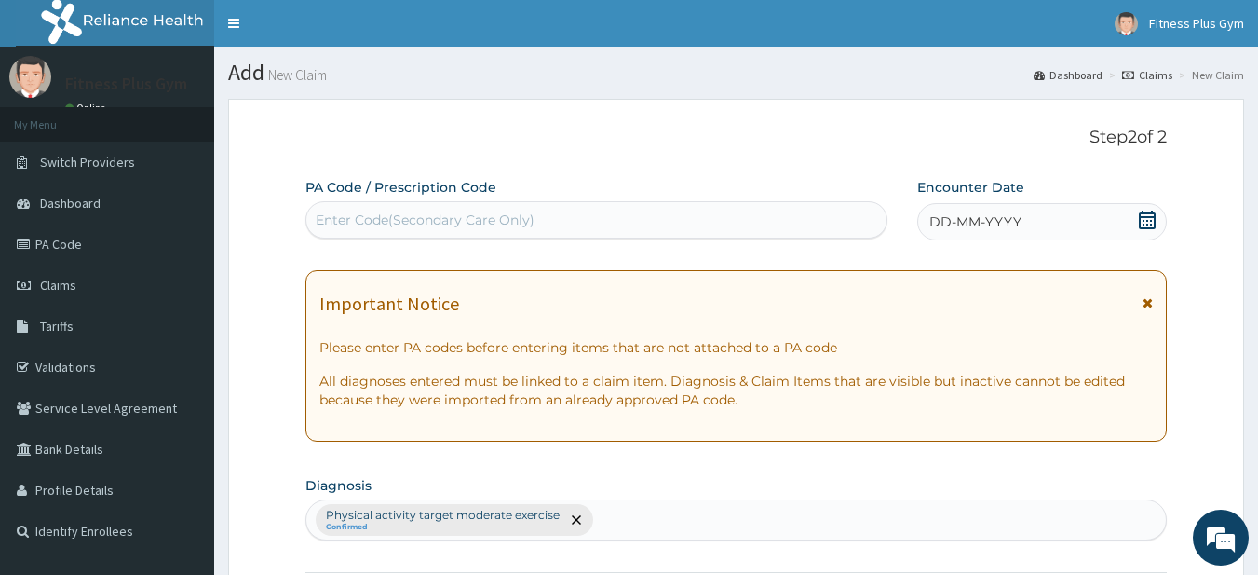
click at [627, 222] on div "Enter Code(Secondary Care Only)" at bounding box center [596, 220] width 581 height 30
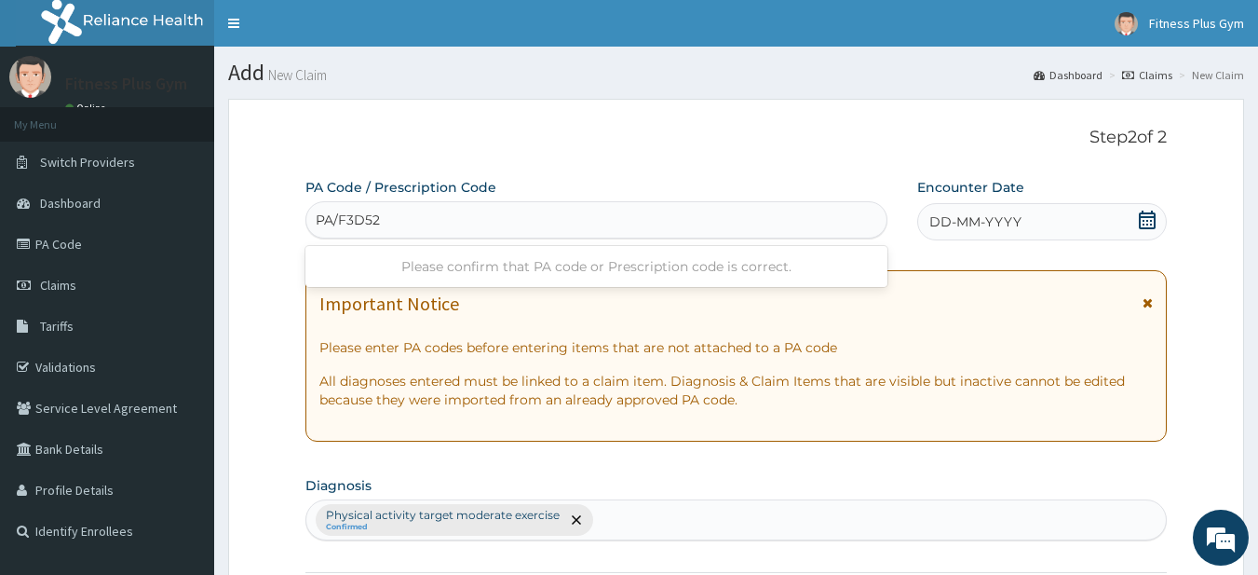
type input "PA/F3D527"
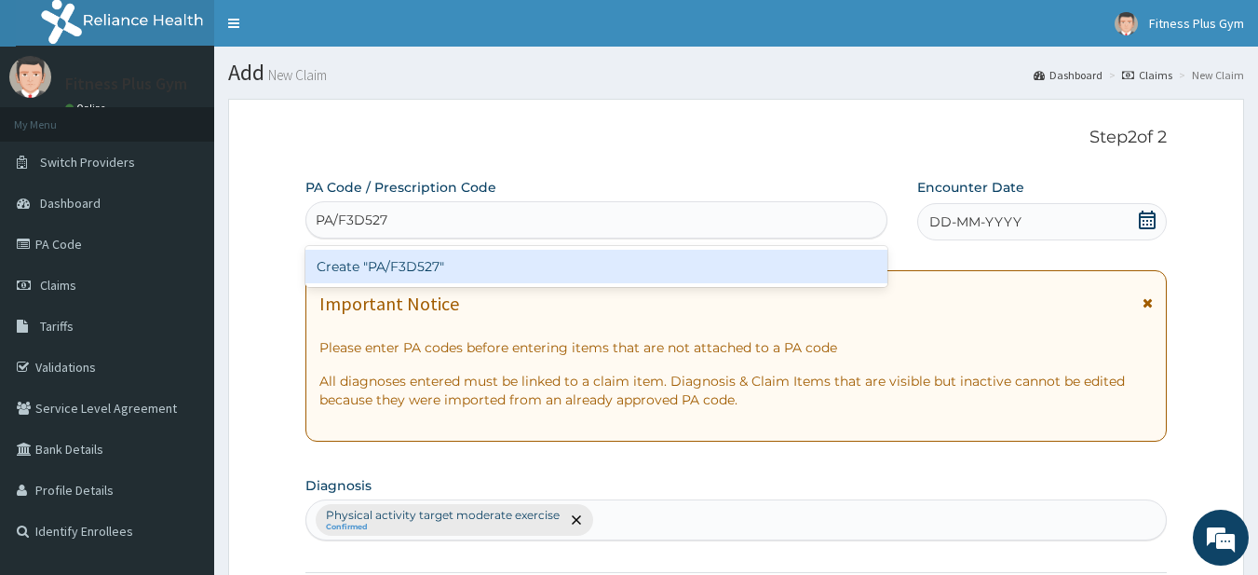
click at [414, 277] on div "Create "PA/F3D527"" at bounding box center [596, 267] width 583 height 34
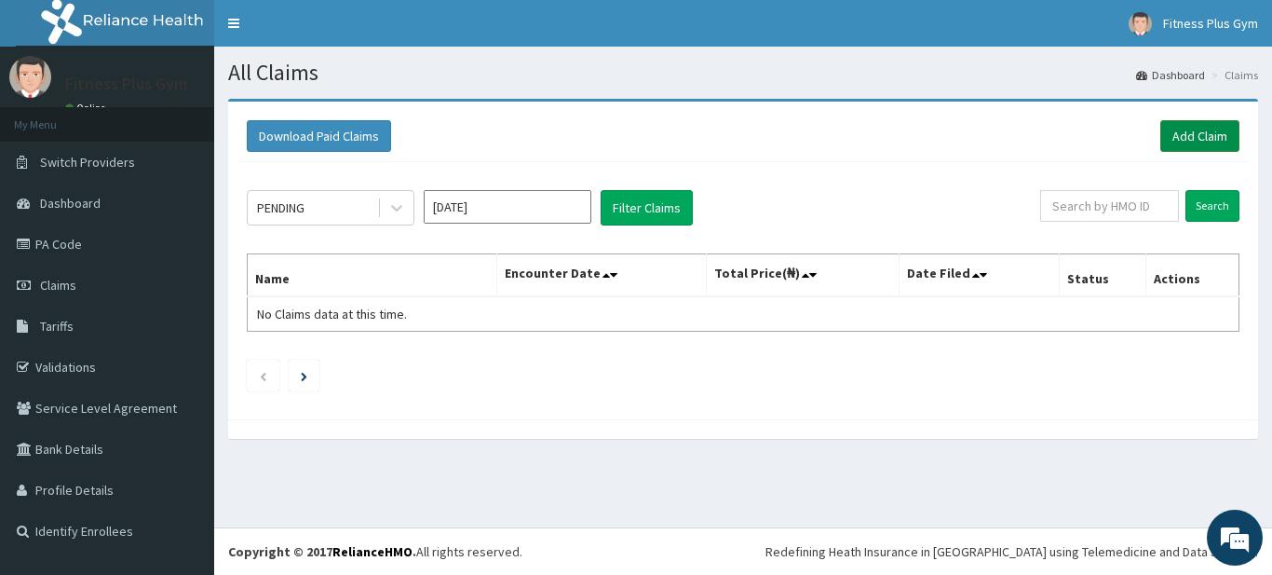
click at [1180, 135] on link "Add Claim" at bounding box center [1200, 136] width 79 height 32
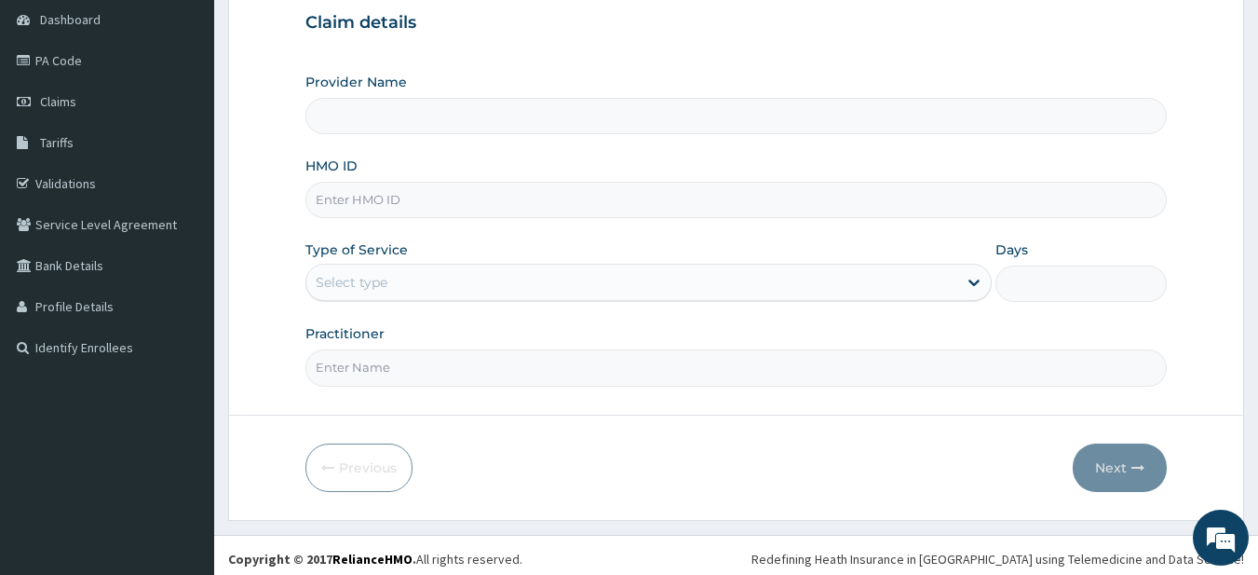
scroll to position [191, 0]
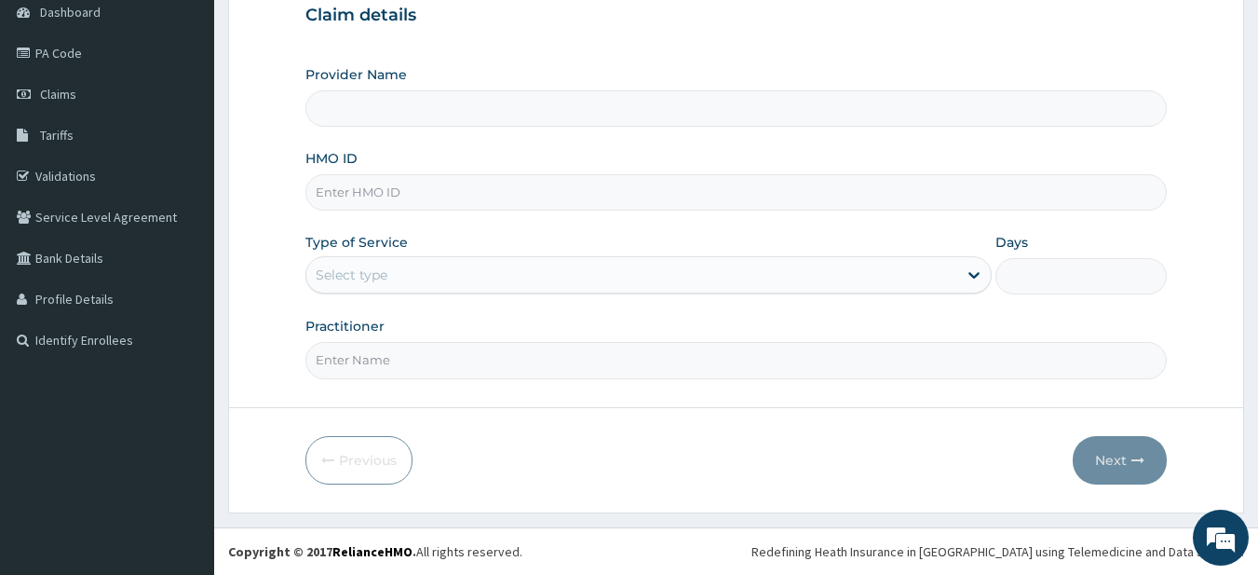
click at [372, 194] on input "HMO ID" at bounding box center [736, 192] width 862 height 36
type input "Fitness plus Gym"
type input "1"
type input "FRL/10037/A"
click at [400, 354] on input "Practitioner" at bounding box center [736, 360] width 862 height 36
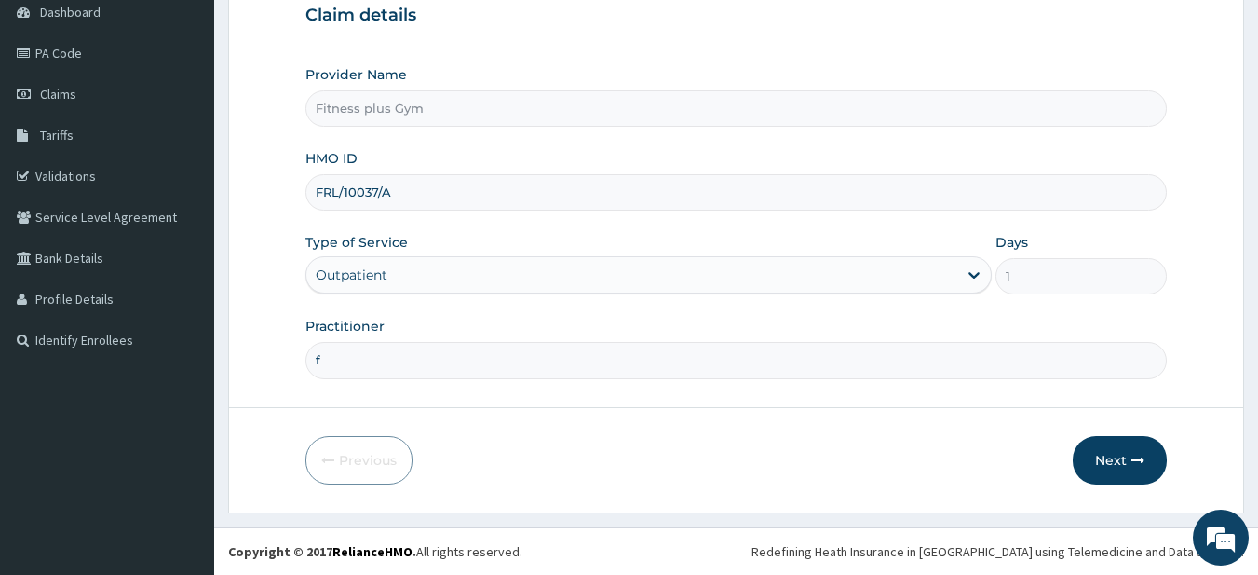
scroll to position [0, 0]
type input "fitness+"
click at [1119, 463] on button "Next" at bounding box center [1120, 460] width 94 height 48
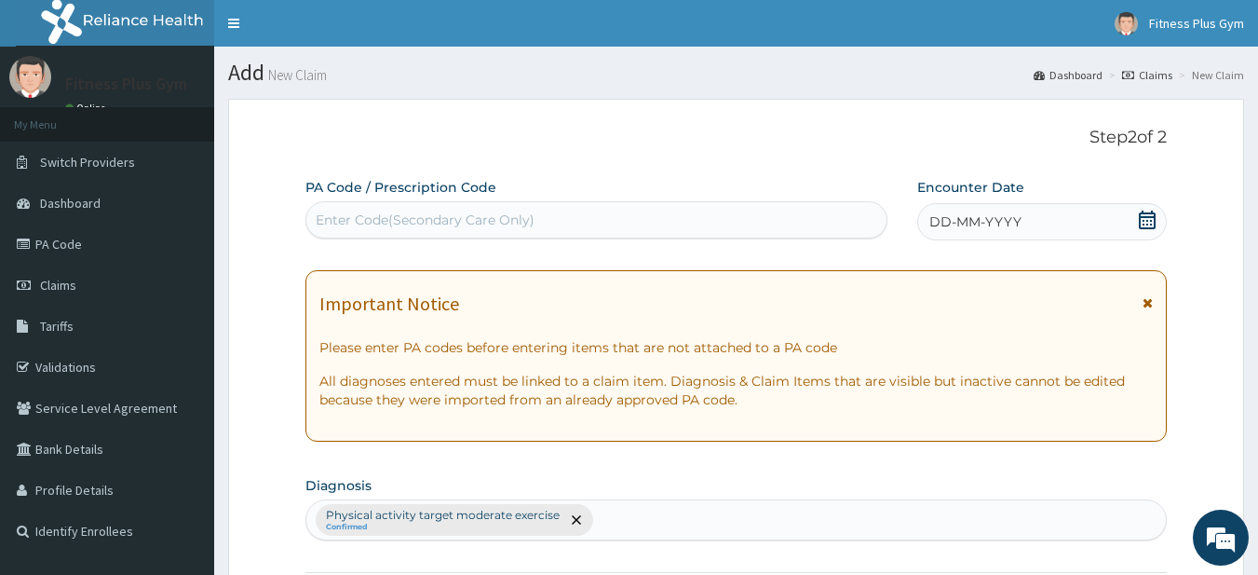
click at [580, 214] on div "Enter Code(Secondary Care Only)" at bounding box center [596, 220] width 581 height 30
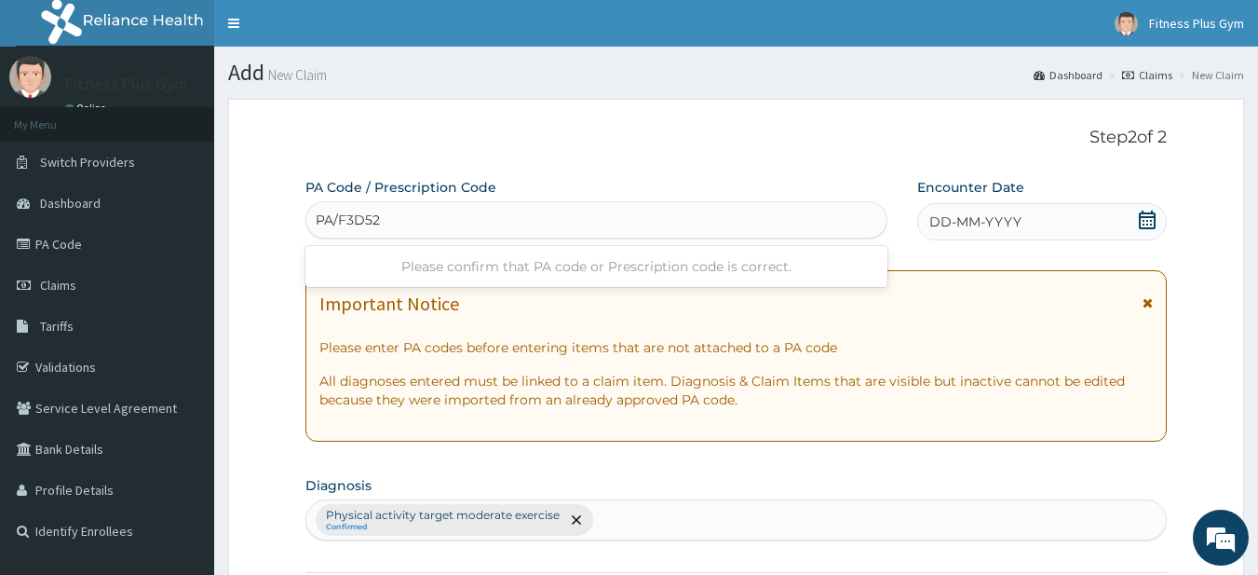
type input "PA/F3D527"
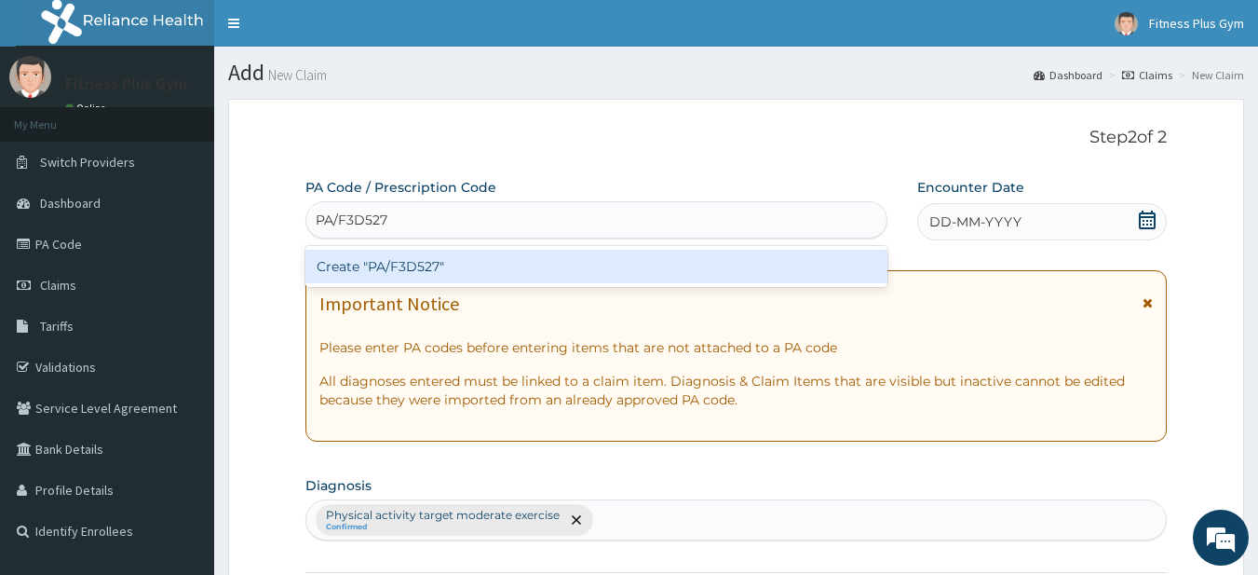
click at [412, 265] on div "Create "PA/F3D527"" at bounding box center [596, 267] width 583 height 34
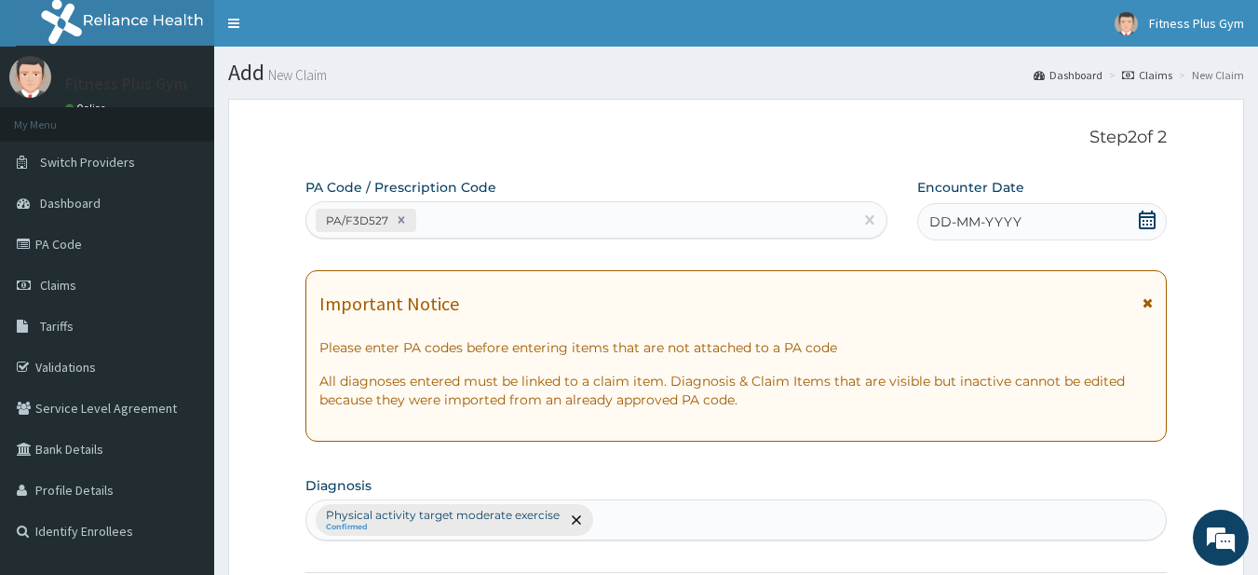
click at [1150, 230] on span at bounding box center [1147, 221] width 19 height 23
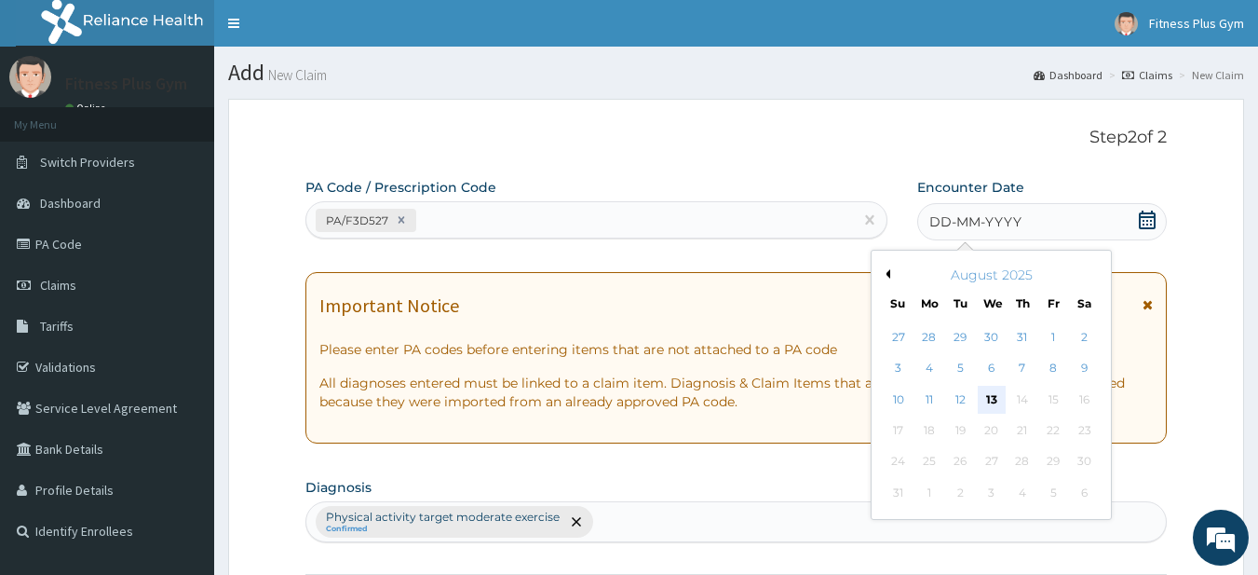
click at [994, 390] on div "13" at bounding box center [992, 400] width 28 height 28
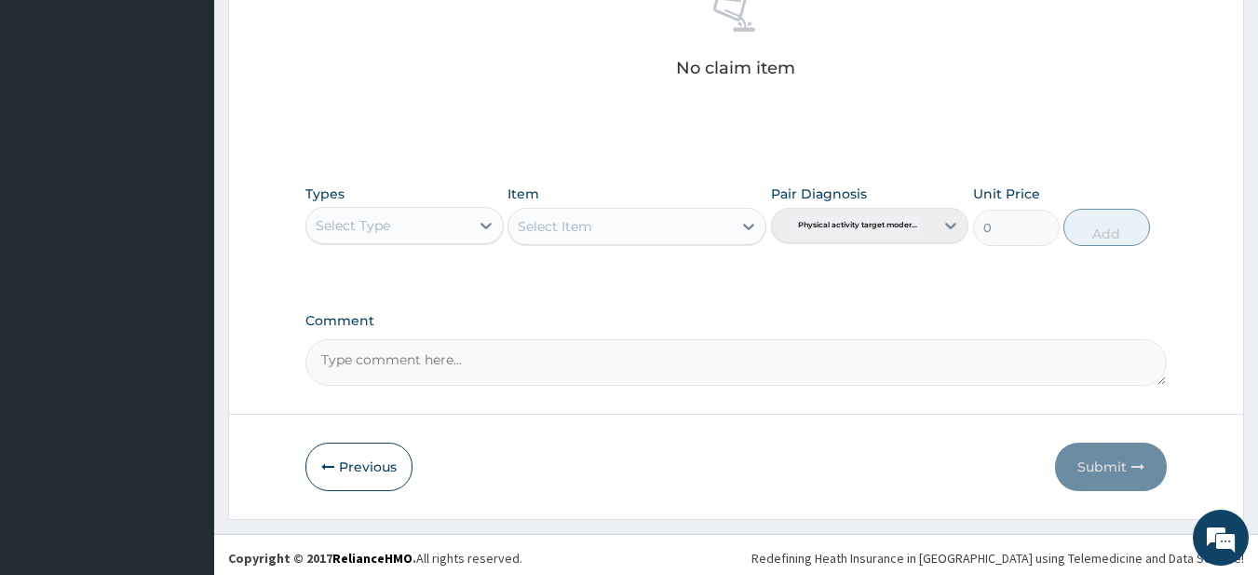
scroll to position [768, 0]
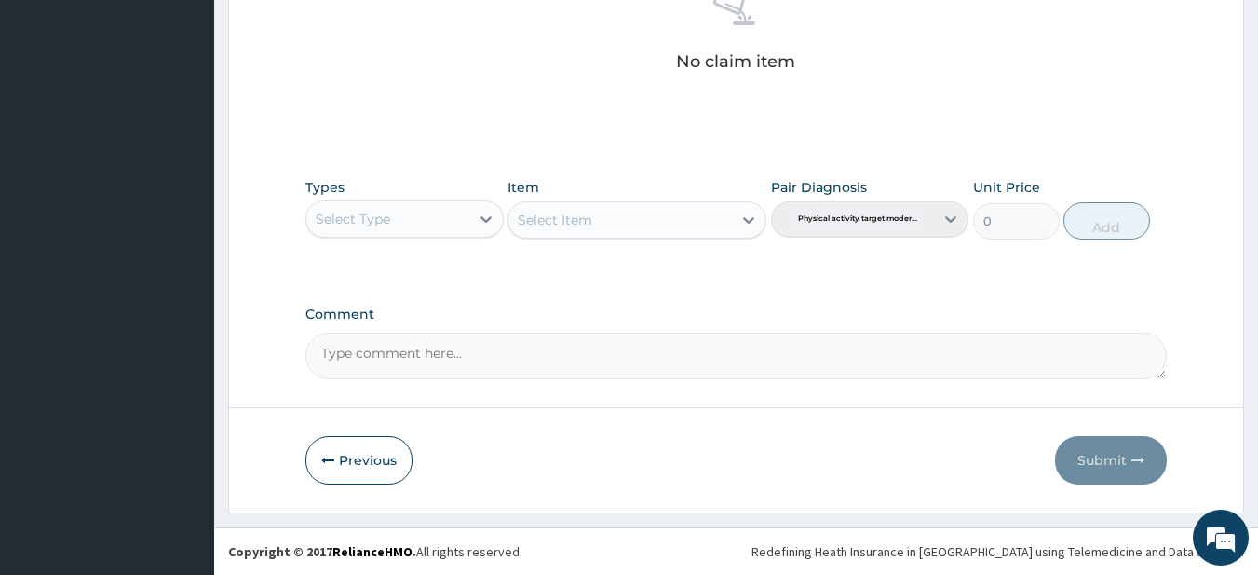
click at [424, 212] on div "Select Type" at bounding box center [387, 219] width 163 height 30
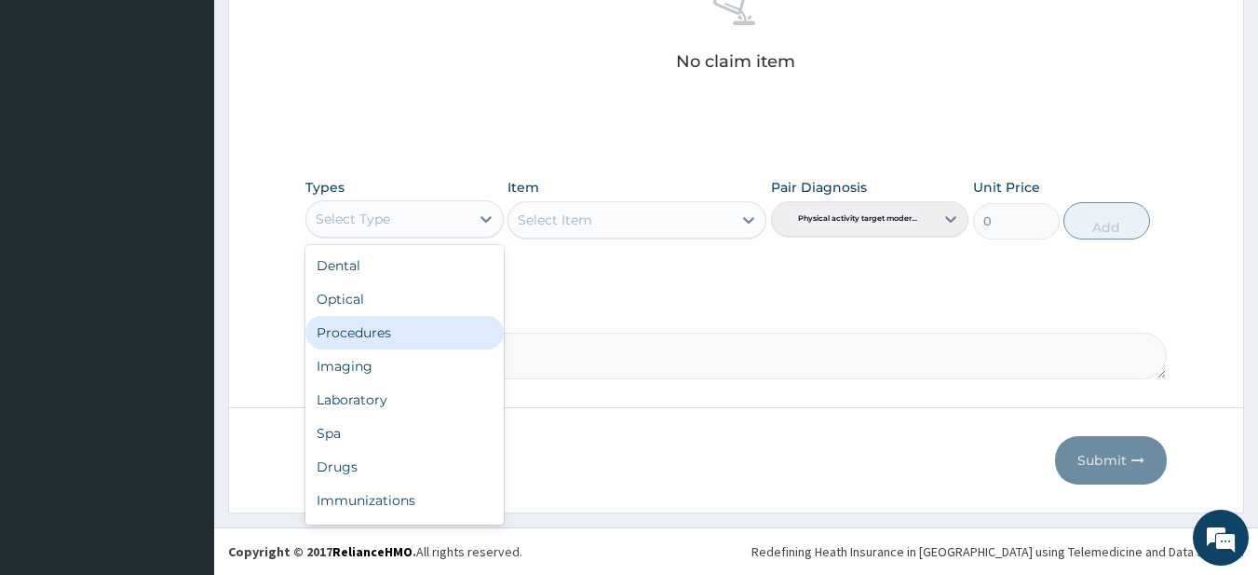
scroll to position [63, 0]
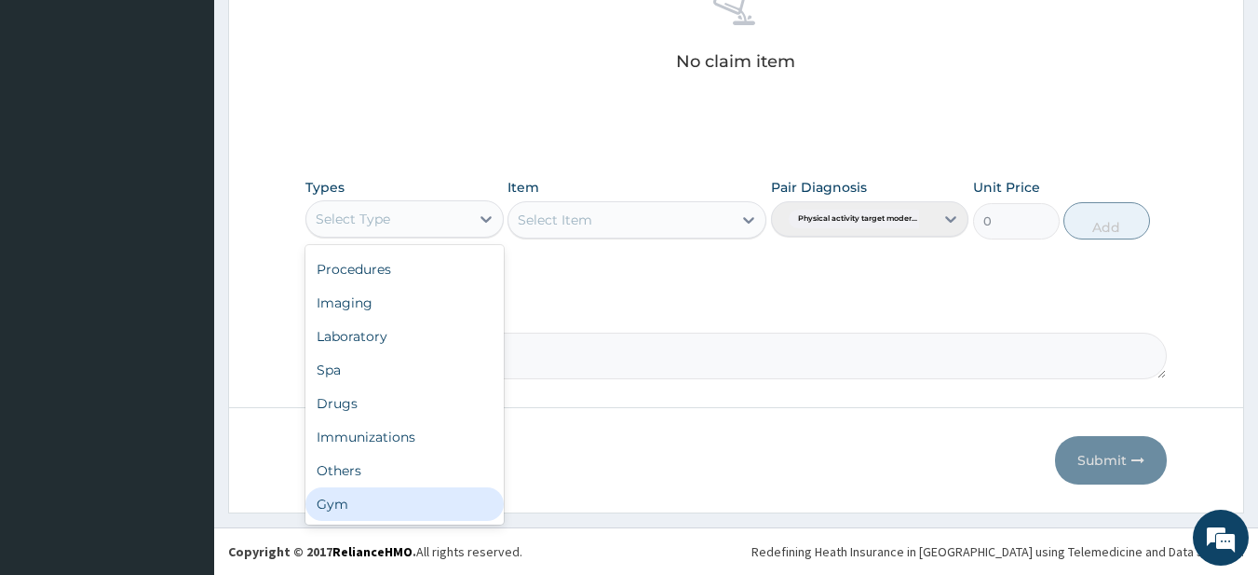
click at [335, 499] on div "Gym" at bounding box center [404, 504] width 198 height 34
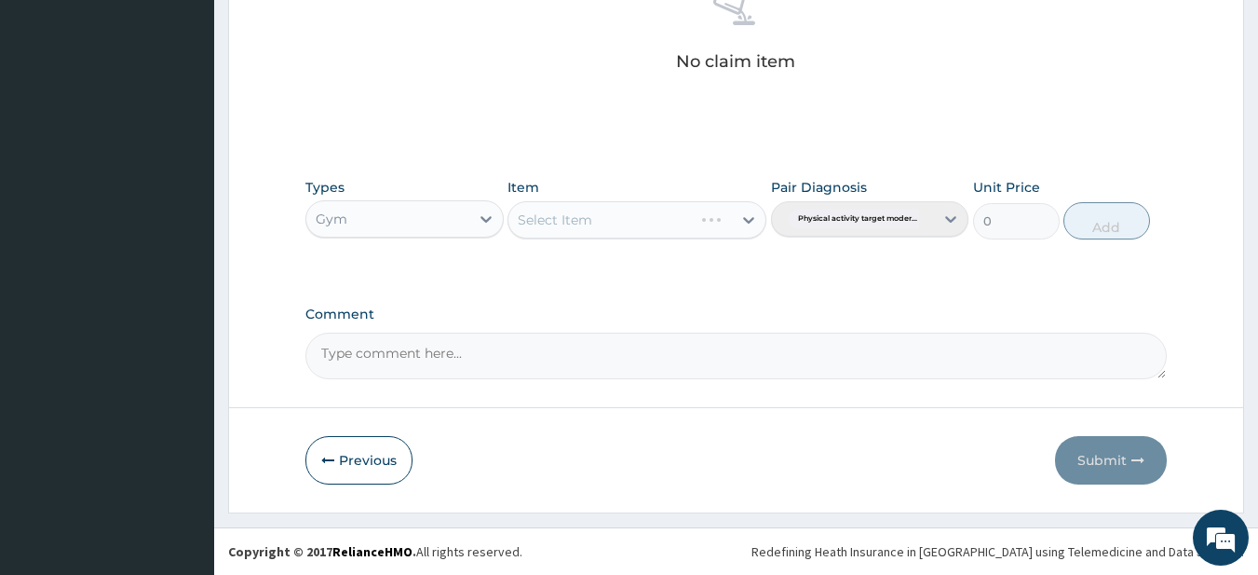
click at [638, 216] on div "Select Item" at bounding box center [637, 219] width 259 height 37
click at [617, 219] on div "Select Item" at bounding box center [621, 220] width 224 height 30
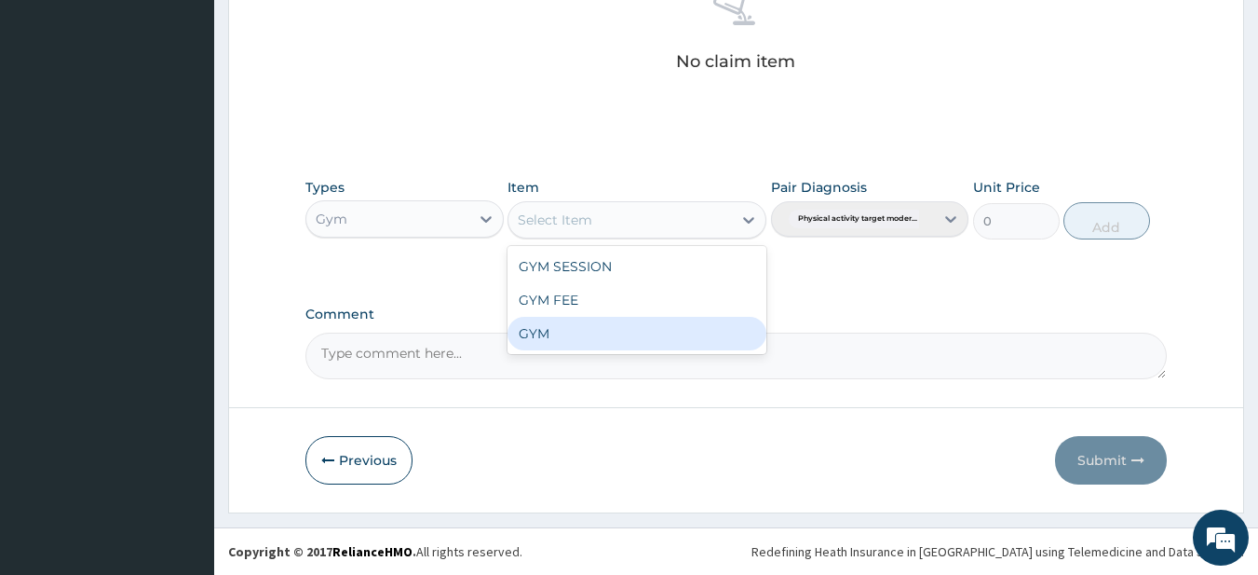
click at [566, 322] on div "GYM" at bounding box center [637, 334] width 259 height 34
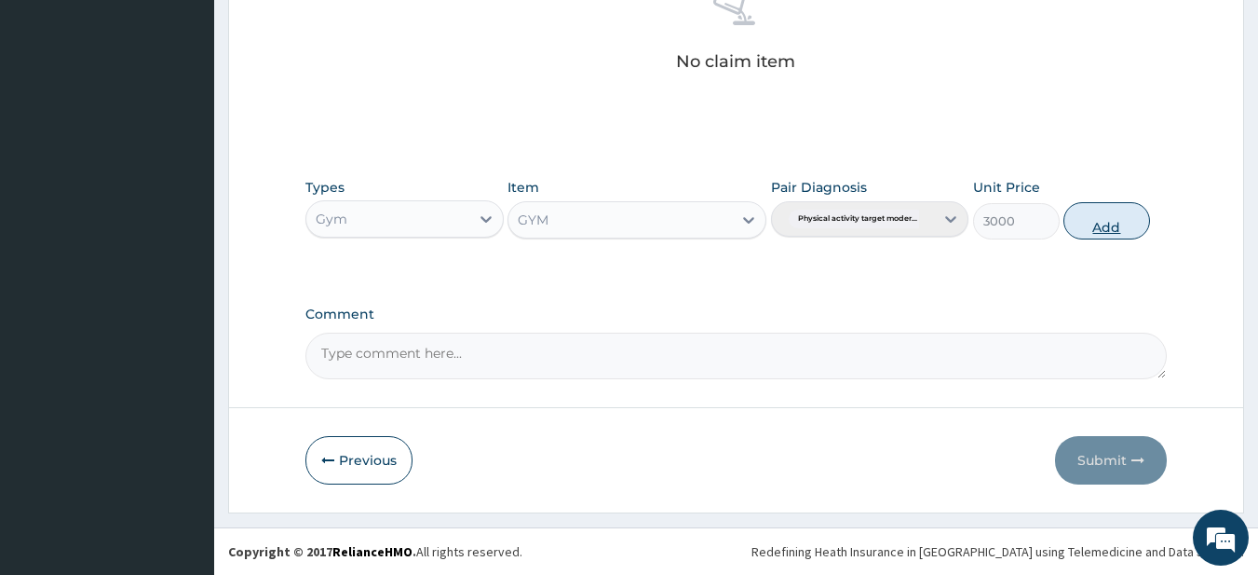
click at [1103, 231] on button "Add" at bounding box center [1107, 220] width 87 height 37
type input "0"
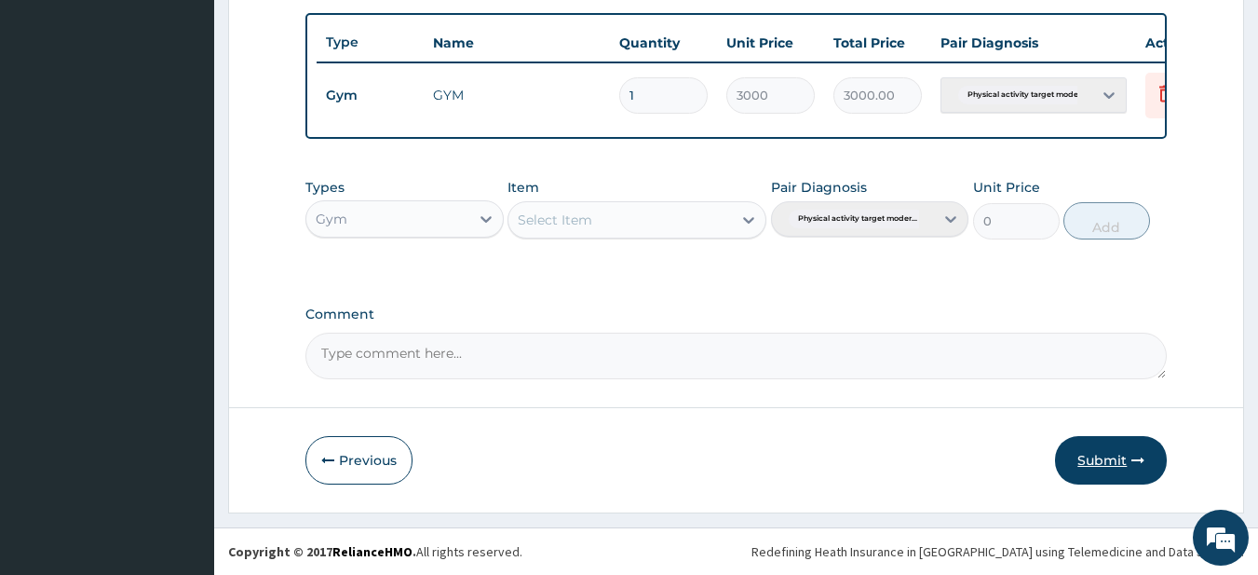
click at [1104, 448] on button "Submit" at bounding box center [1111, 460] width 112 height 48
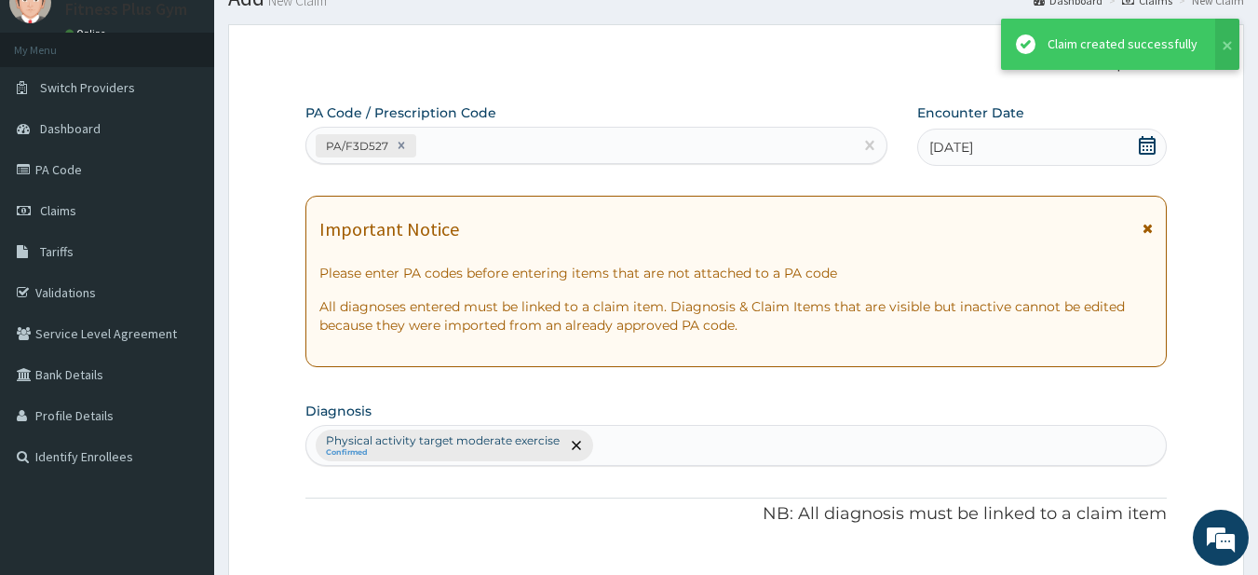
scroll to position [694, 0]
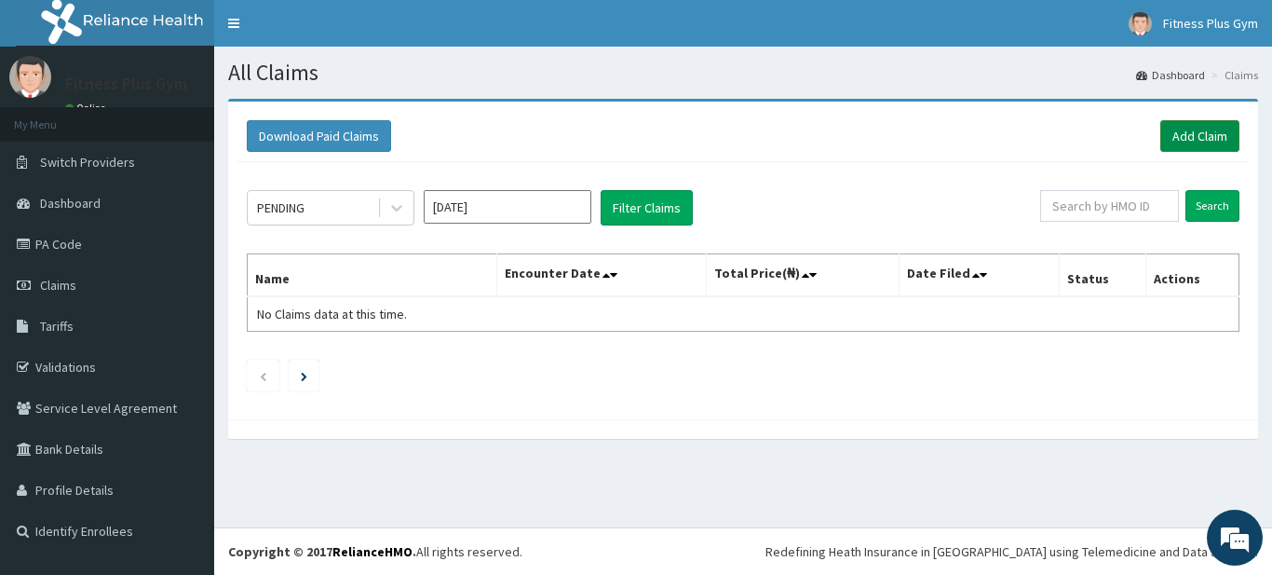
click at [1178, 133] on link "Add Claim" at bounding box center [1200, 136] width 79 height 32
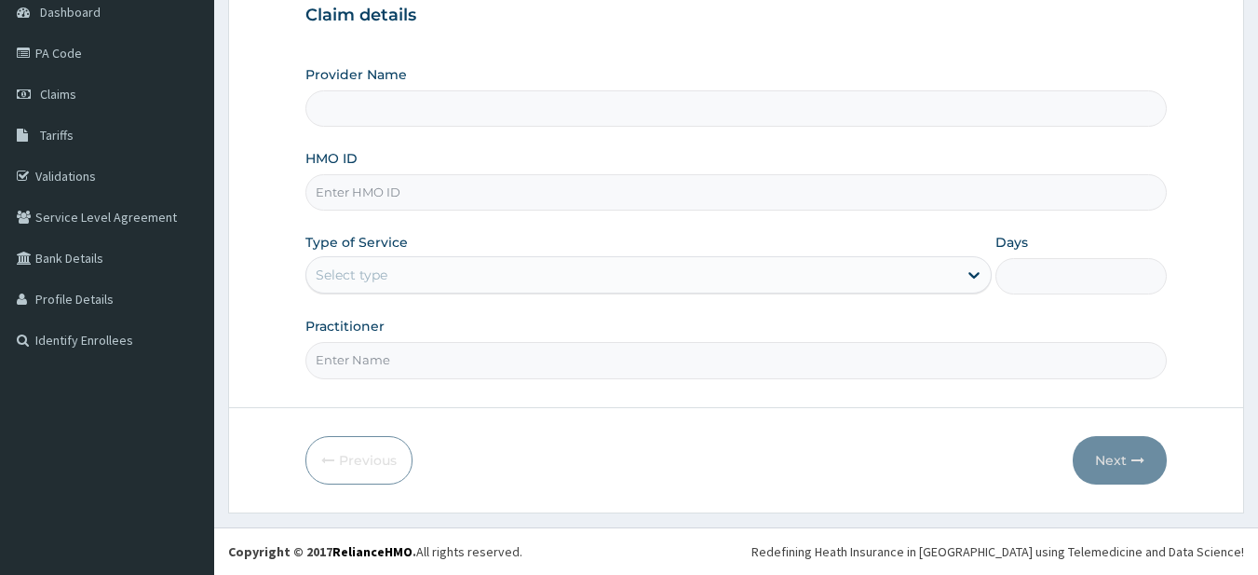
click at [401, 186] on input "HMO ID" at bounding box center [736, 192] width 862 height 36
type input "Fitness plus Gym"
type input "1"
click at [370, 184] on input "HMO ID" at bounding box center [736, 192] width 862 height 36
click at [342, 190] on input "HMO ID" at bounding box center [736, 192] width 862 height 36
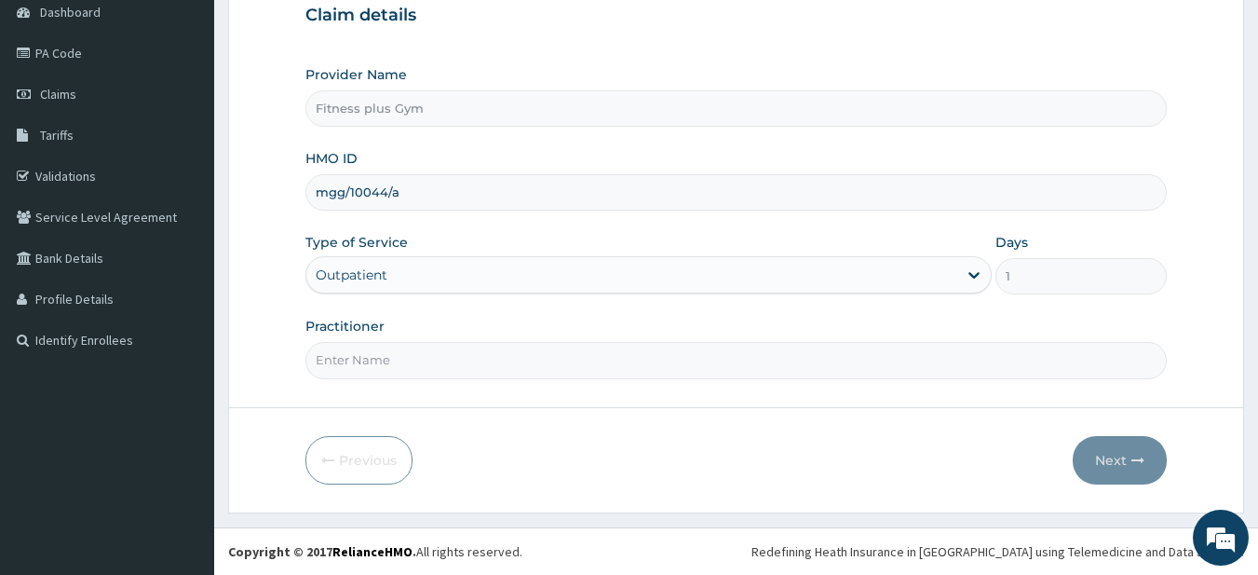
type input "mgg/10044/a"
click at [341, 348] on input "Practitioner" at bounding box center [736, 360] width 862 height 36
type input "fitness+"
click at [1112, 459] on button "Next" at bounding box center [1120, 460] width 94 height 48
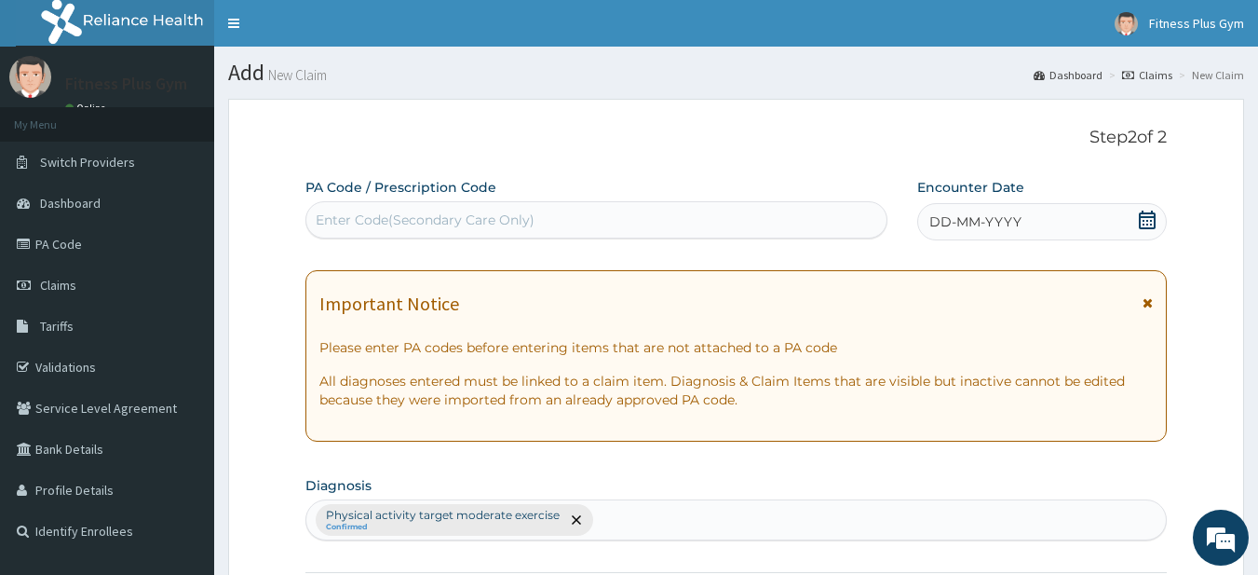
click at [591, 217] on div "Enter Code(Secondary Care Only)" at bounding box center [596, 220] width 581 height 30
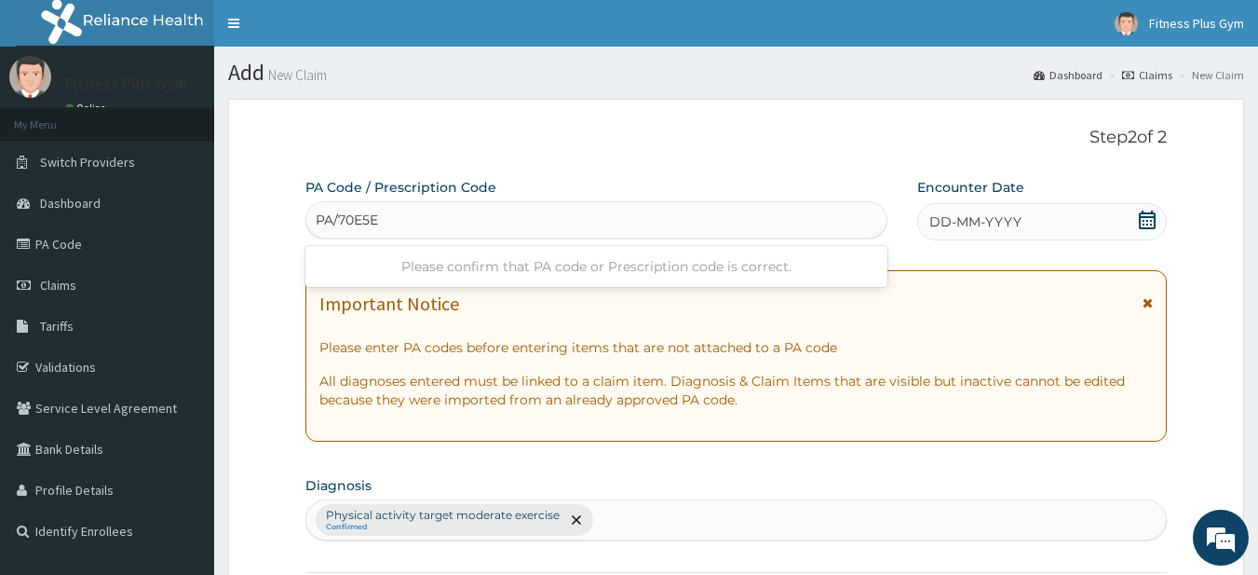
type input "PA/70E5E6"
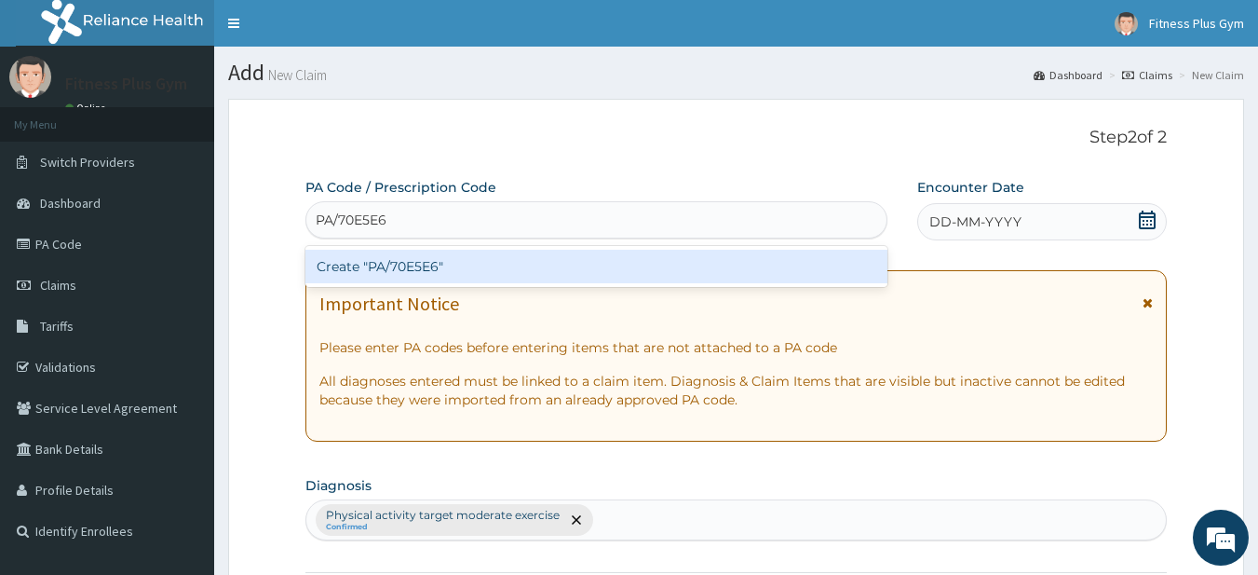
click at [396, 265] on div "Create "PA/70E5E6"" at bounding box center [596, 267] width 583 height 34
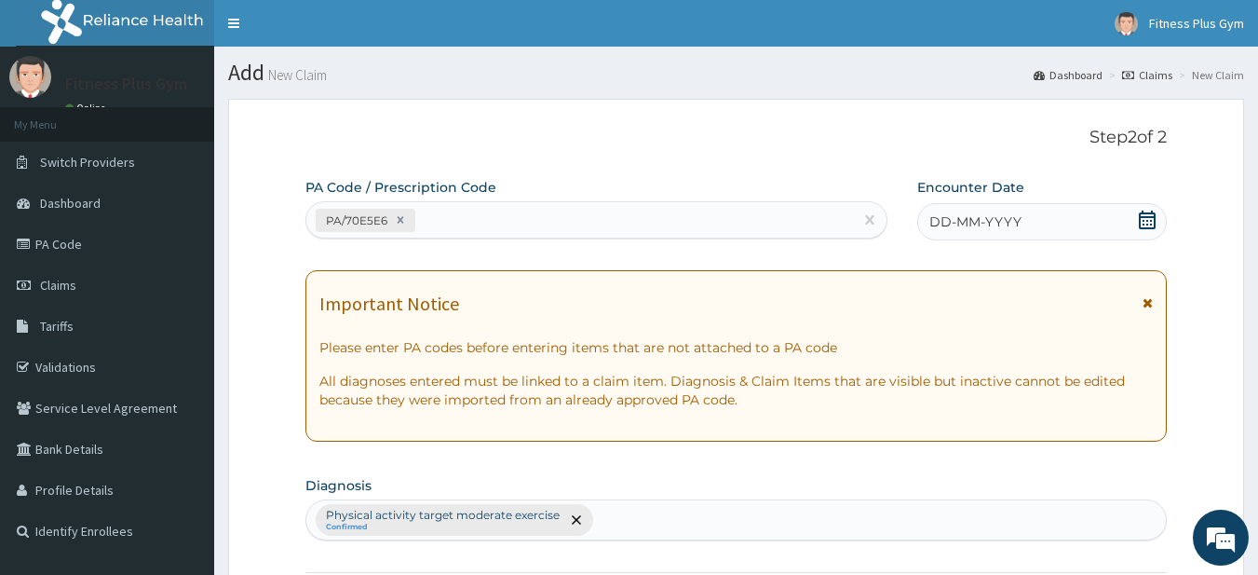
click at [1150, 221] on icon at bounding box center [1147, 219] width 19 height 19
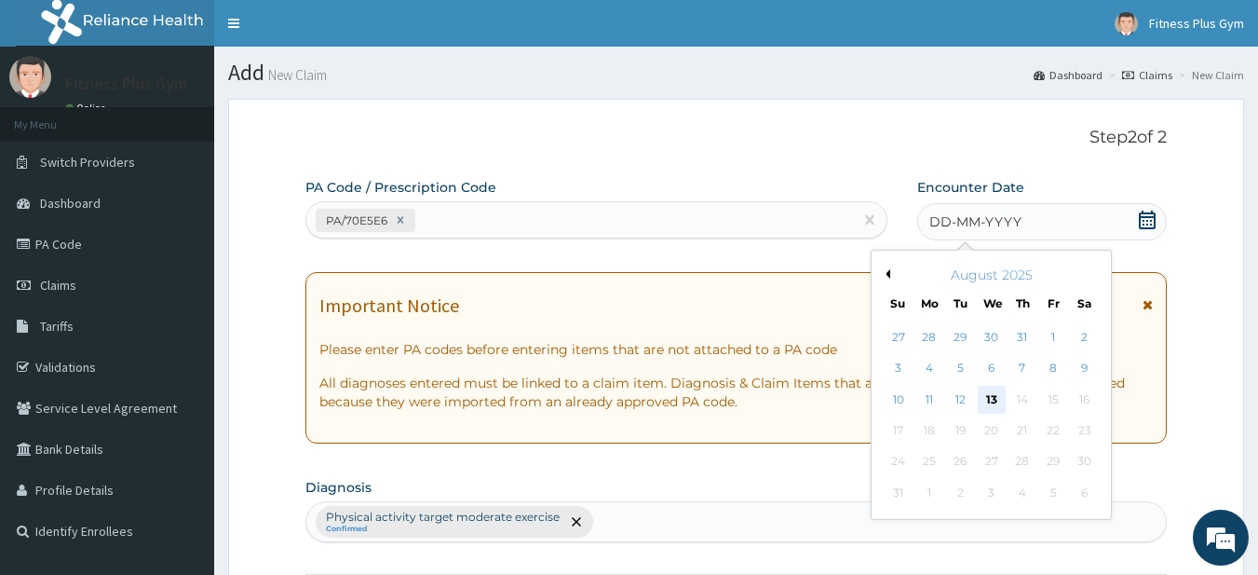
click at [992, 399] on div "13" at bounding box center [992, 400] width 28 height 28
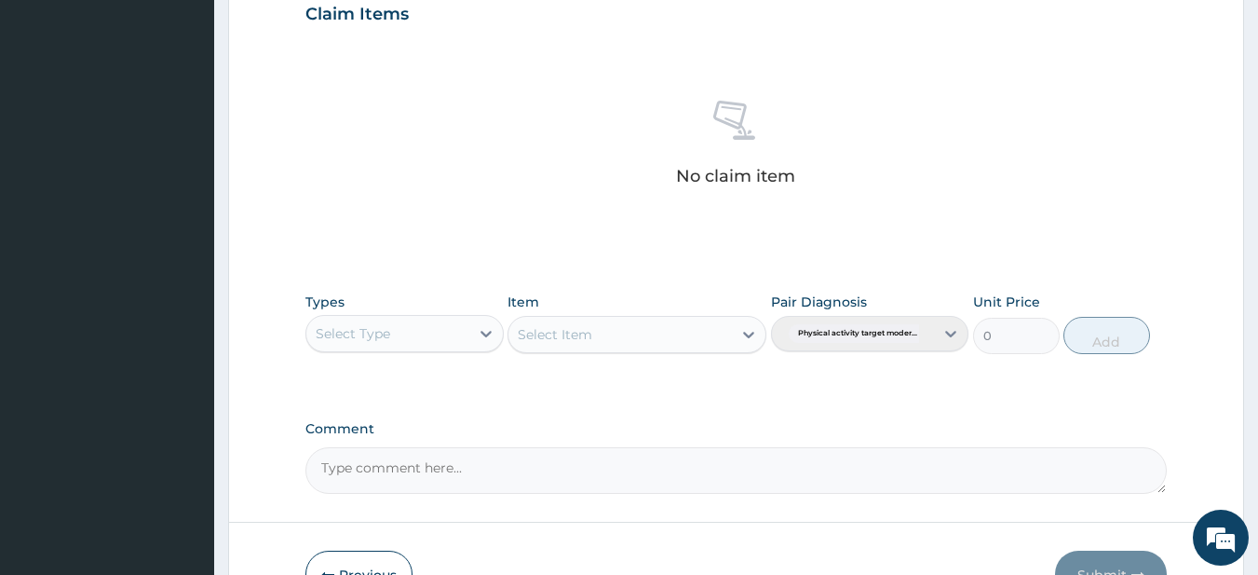
scroll to position [768, 0]
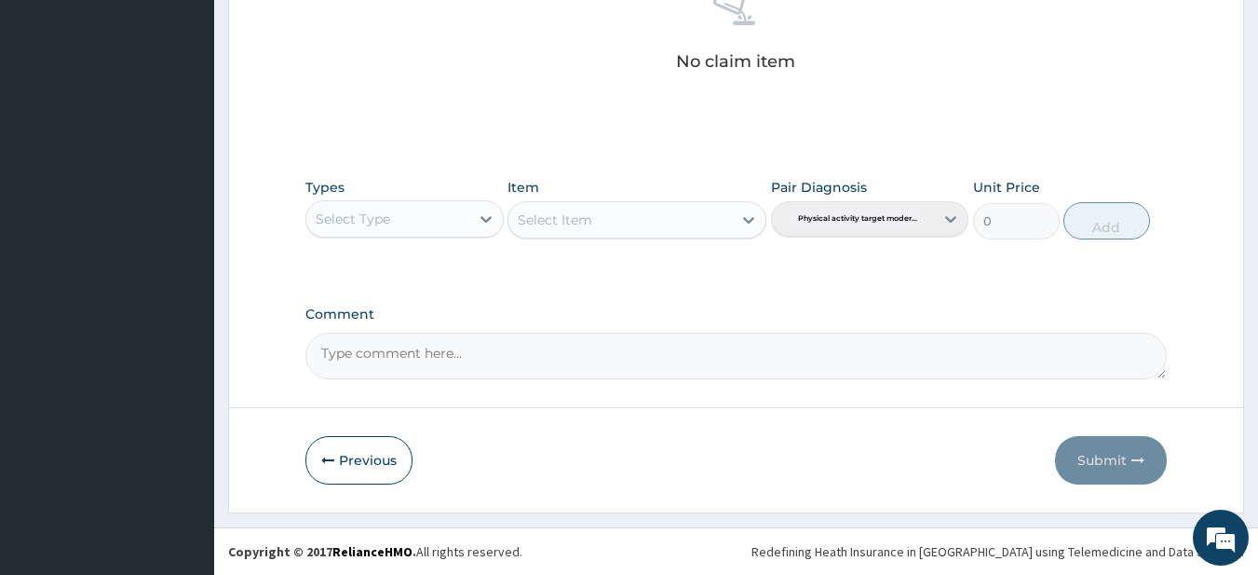
click at [410, 225] on div "Select Type" at bounding box center [387, 219] width 163 height 30
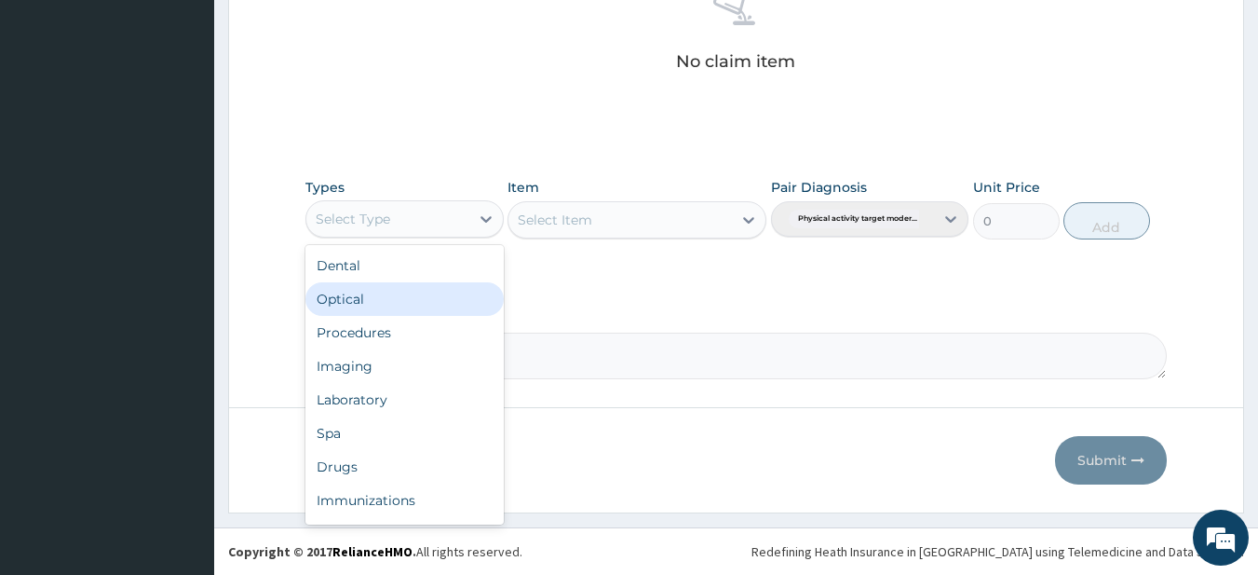
scroll to position [63, 0]
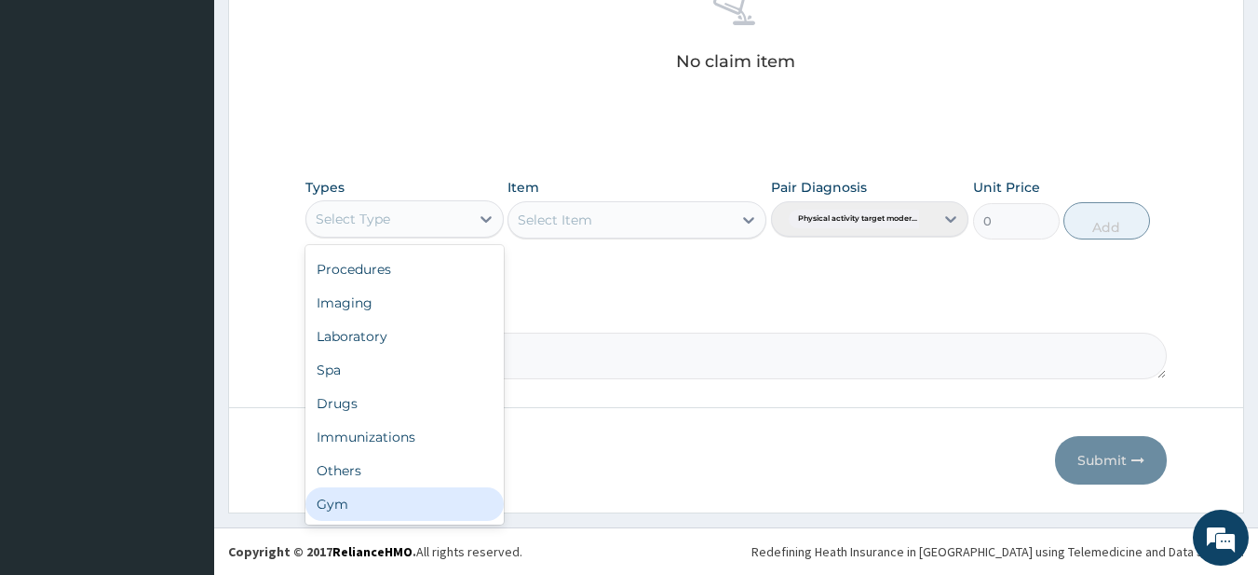
drag, startPoint x: 378, startPoint y: 501, endPoint x: 415, endPoint y: 454, distance: 60.4
click at [380, 493] on div "Gym" at bounding box center [404, 504] width 198 height 34
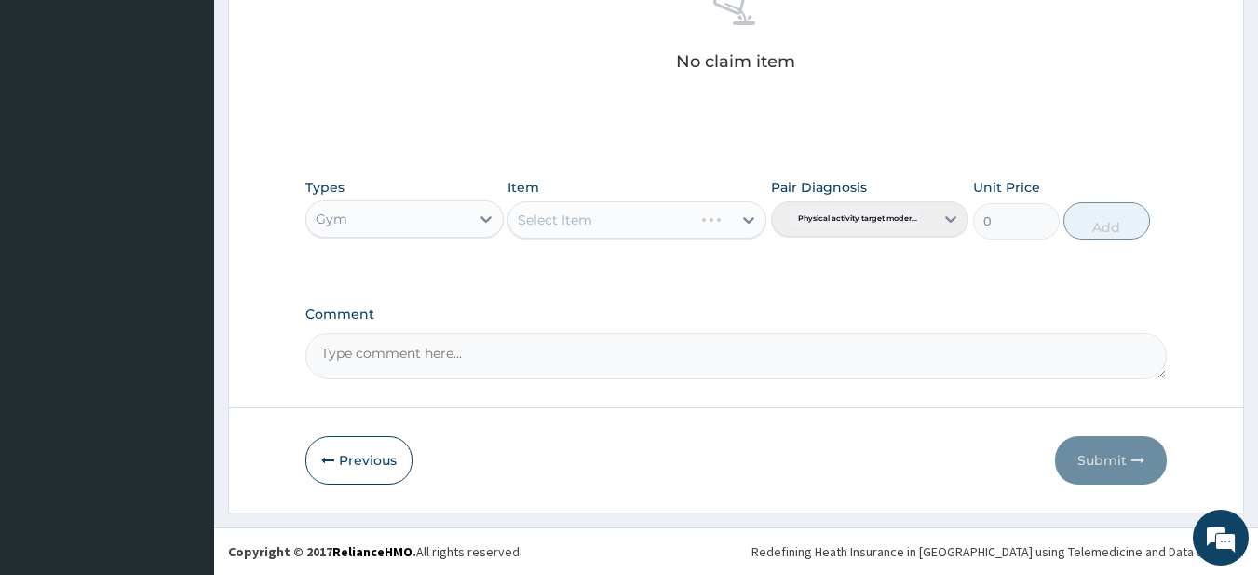
drag, startPoint x: 604, startPoint y: 206, endPoint x: 596, endPoint y: 222, distance: 17.5
click at [604, 206] on div "Select Item" at bounding box center [637, 219] width 259 height 37
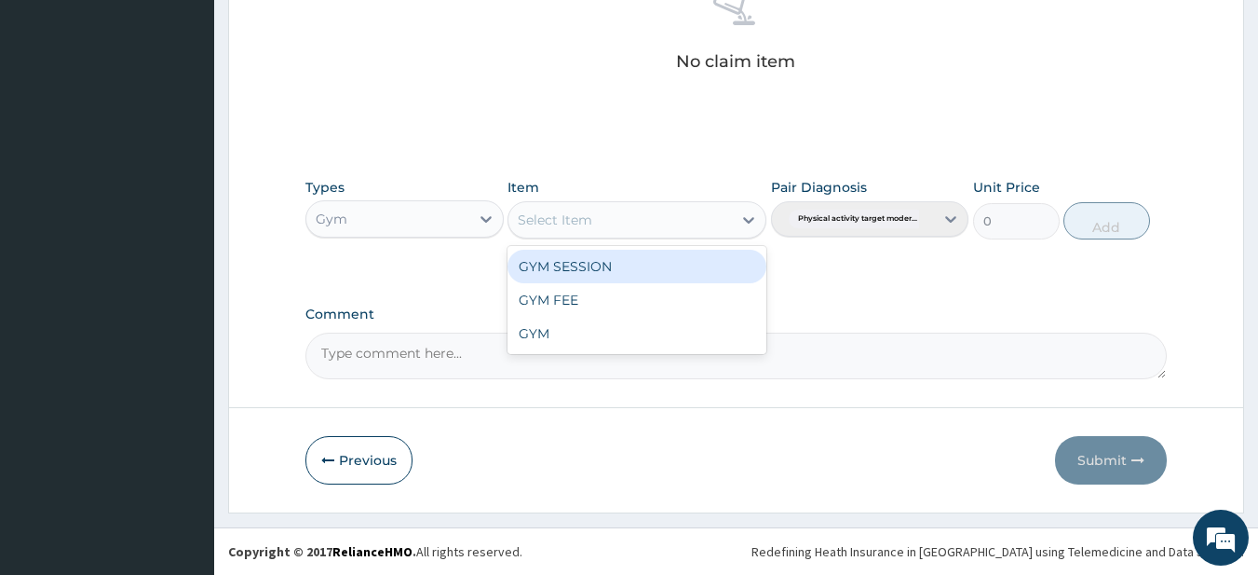
click at [596, 222] on div "Select Item" at bounding box center [621, 220] width 224 height 30
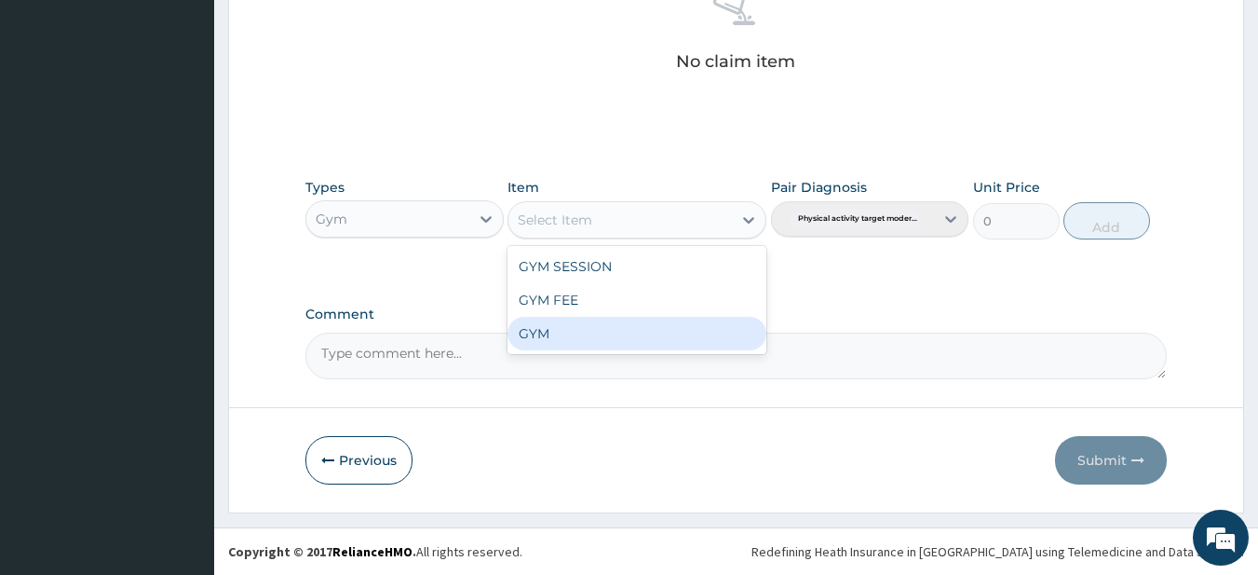
click at [543, 327] on div "GYM" at bounding box center [637, 334] width 259 height 34
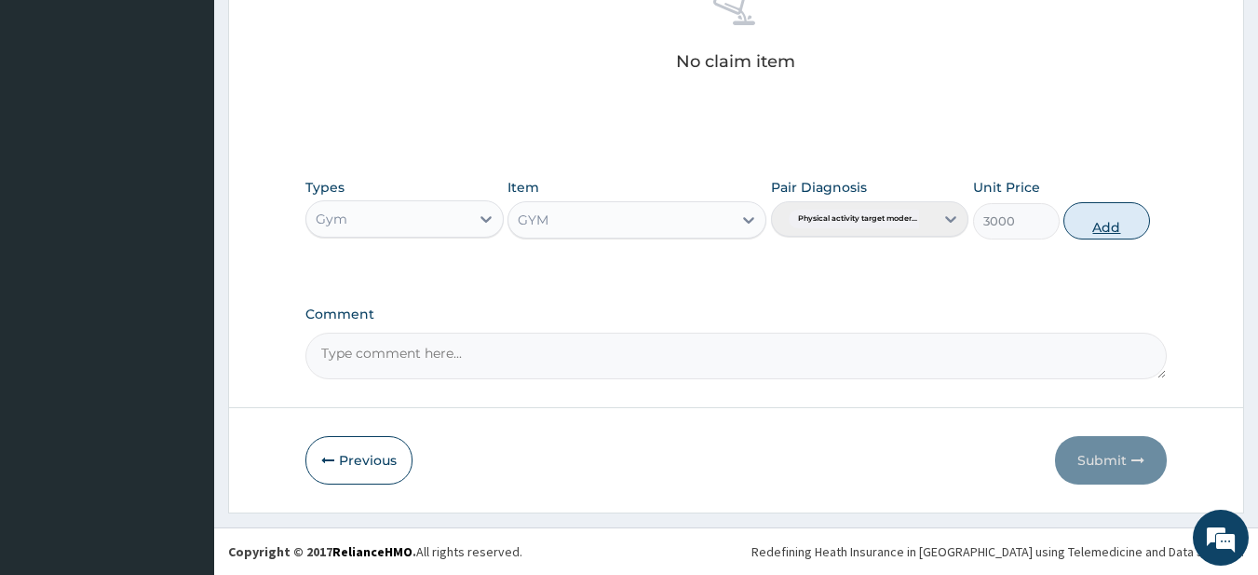
click at [1107, 220] on button "Add" at bounding box center [1107, 220] width 87 height 37
type input "0"
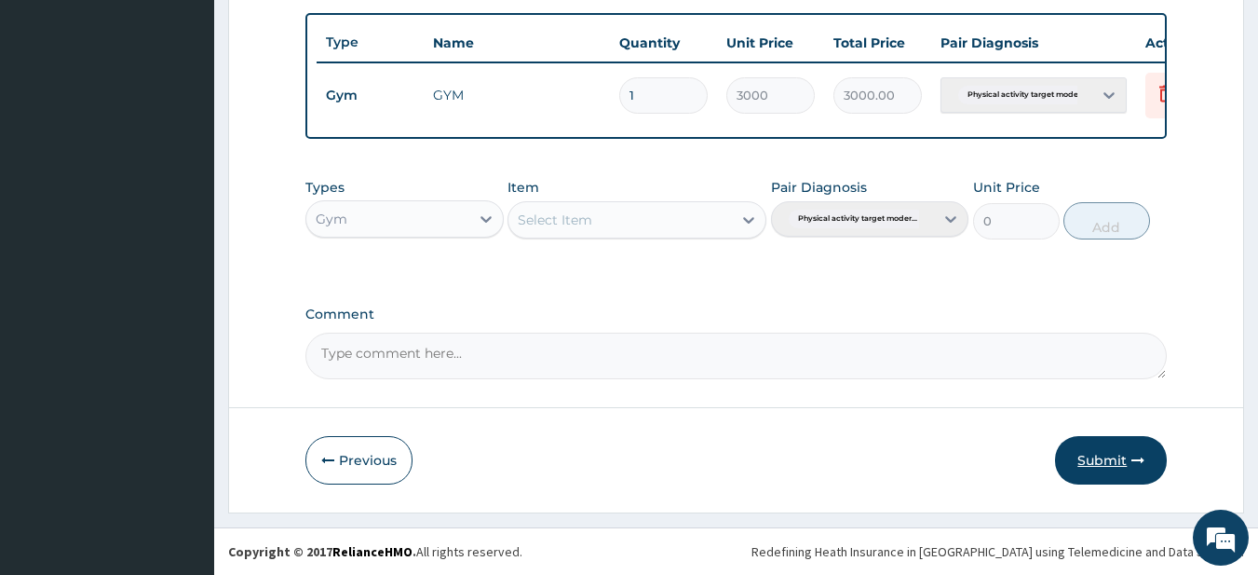
click at [1093, 460] on button "Submit" at bounding box center [1111, 460] width 112 height 48
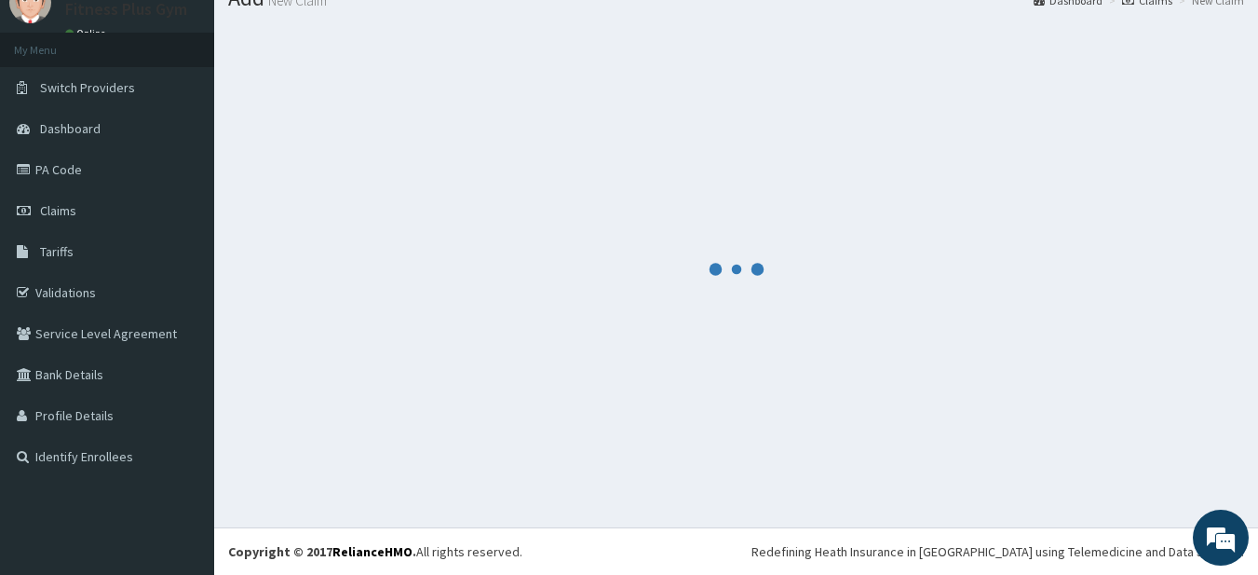
scroll to position [694, 0]
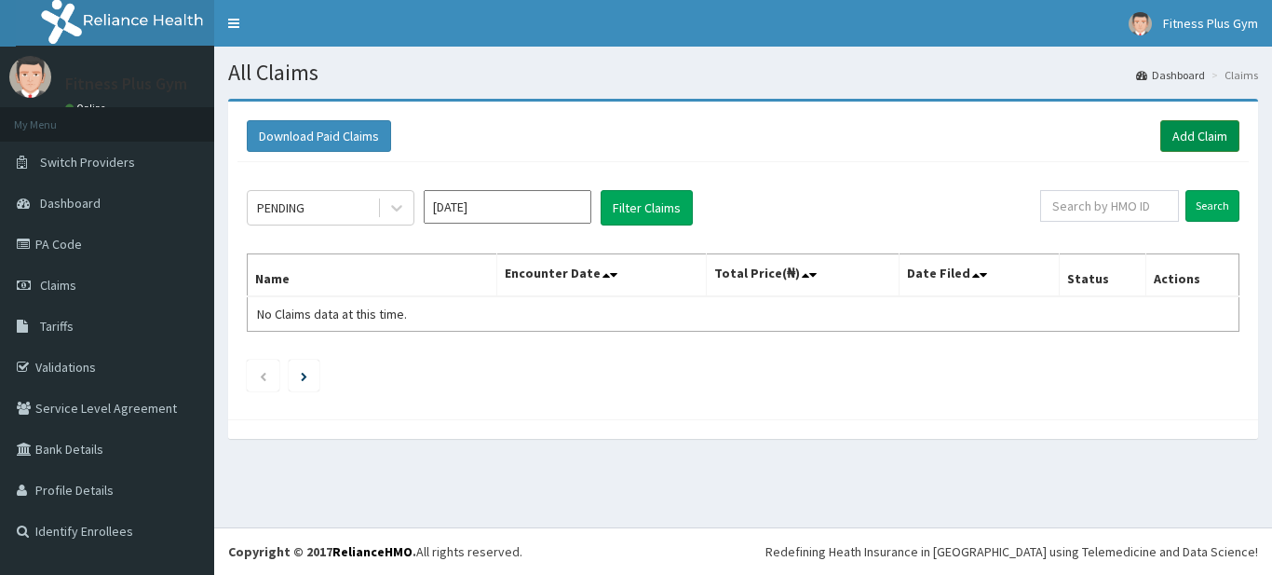
click at [1180, 137] on link "Add Claim" at bounding box center [1200, 136] width 79 height 32
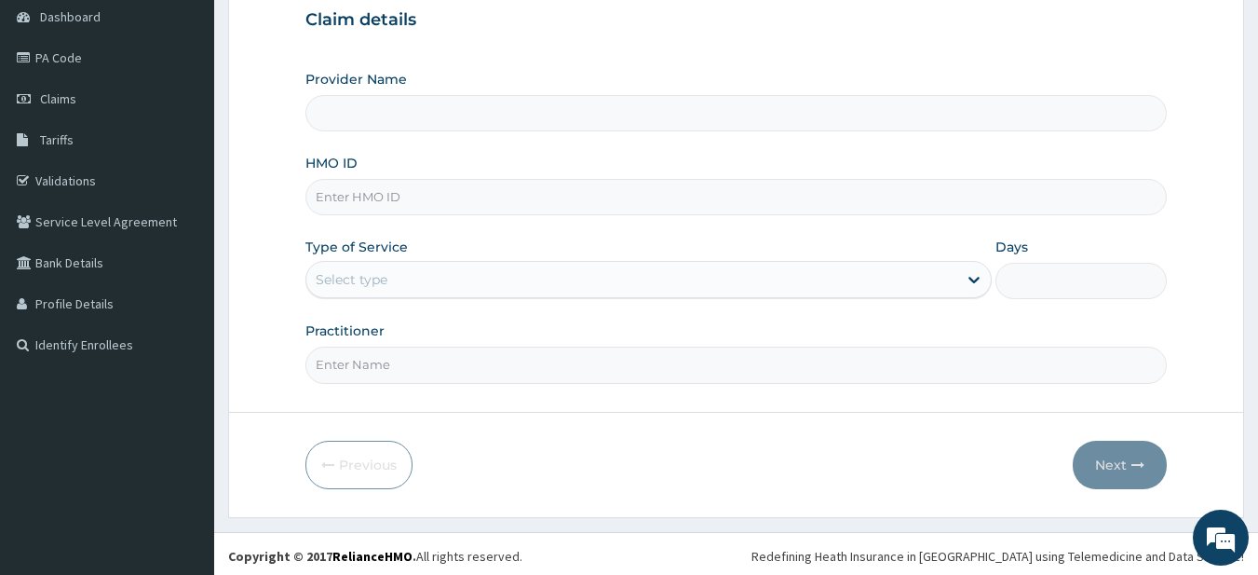
click at [444, 195] on input "HMO ID" at bounding box center [736, 197] width 862 height 36
type input "mgg/"
type input "Fitness plus Gym"
type input "1"
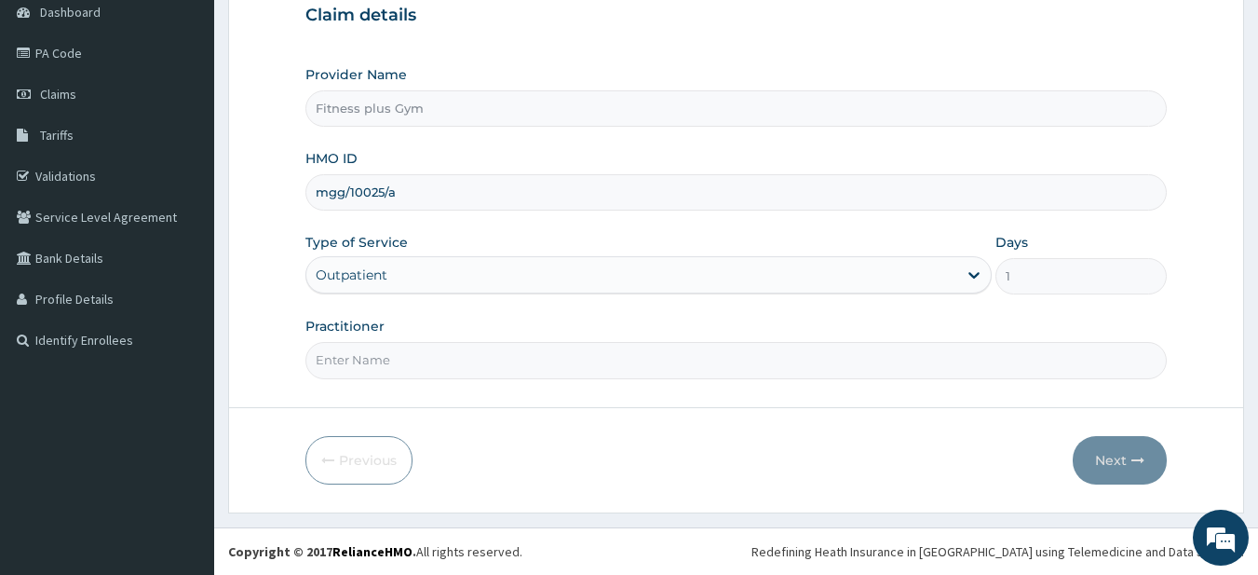
type input "mgg/10025/a"
click at [371, 365] on input "Practitioner" at bounding box center [736, 360] width 862 height 36
type input "fitness+"
click at [1103, 455] on button "Next" at bounding box center [1120, 460] width 94 height 48
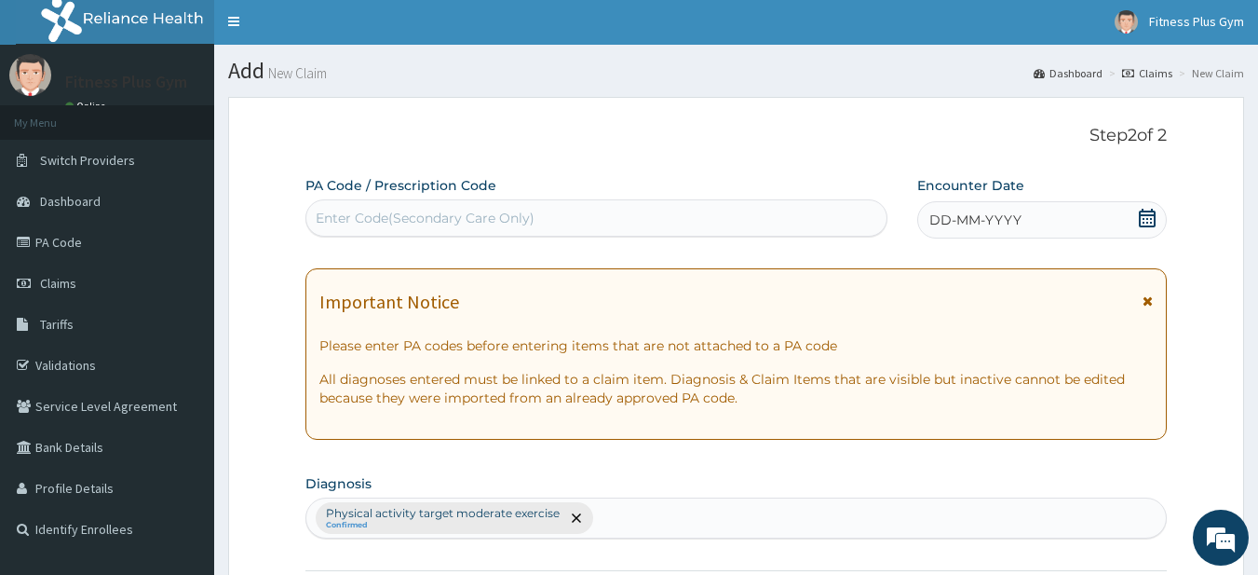
scroll to position [0, 0]
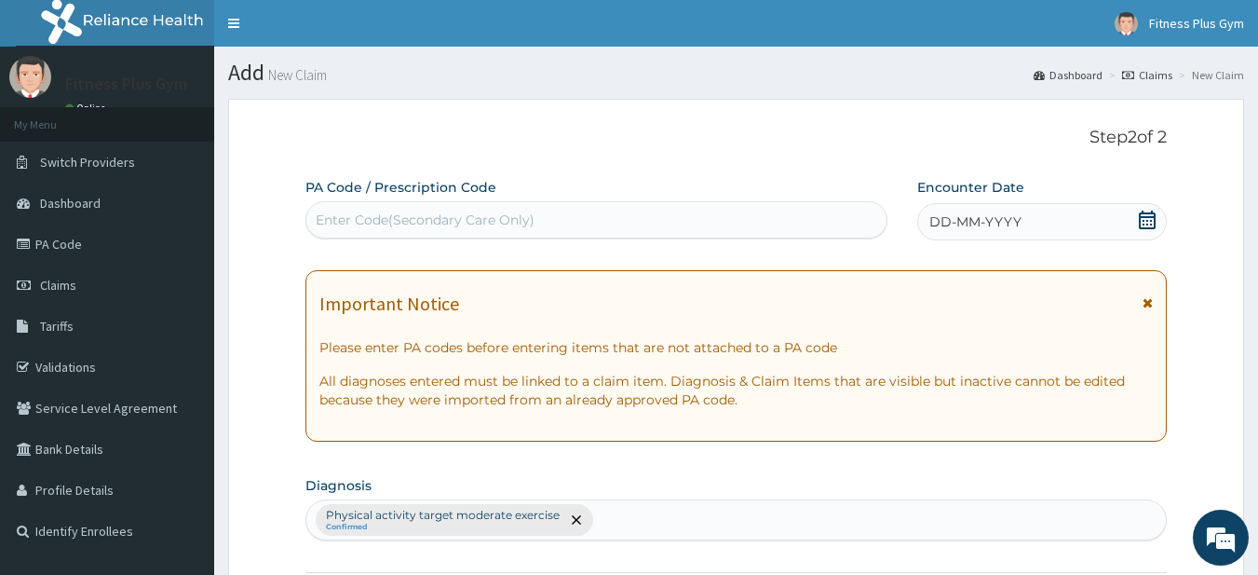
click at [441, 219] on div "Enter Code(Secondary Care Only)" at bounding box center [425, 219] width 219 height 19
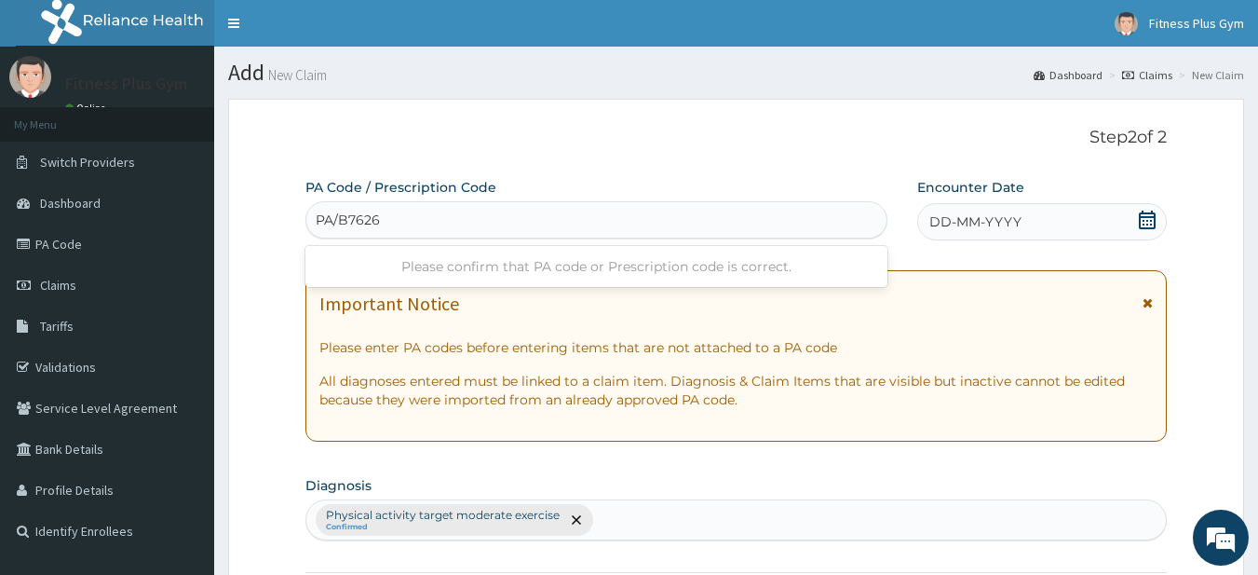
type input "PA/B76266"
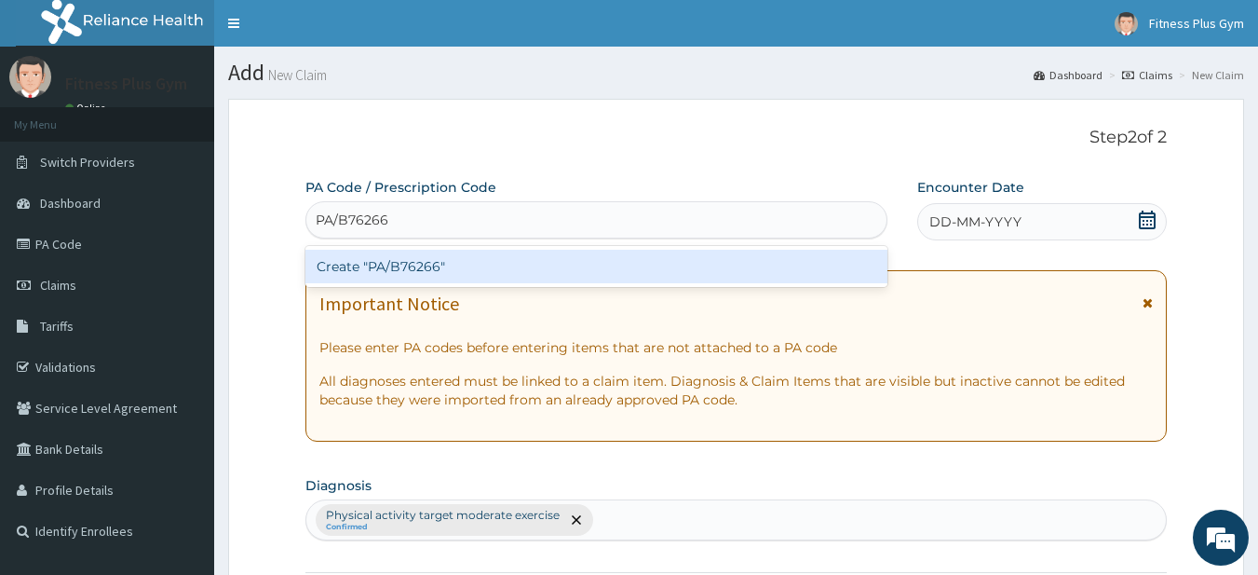
click at [414, 278] on div "Create "PA/B76266"" at bounding box center [596, 267] width 583 height 34
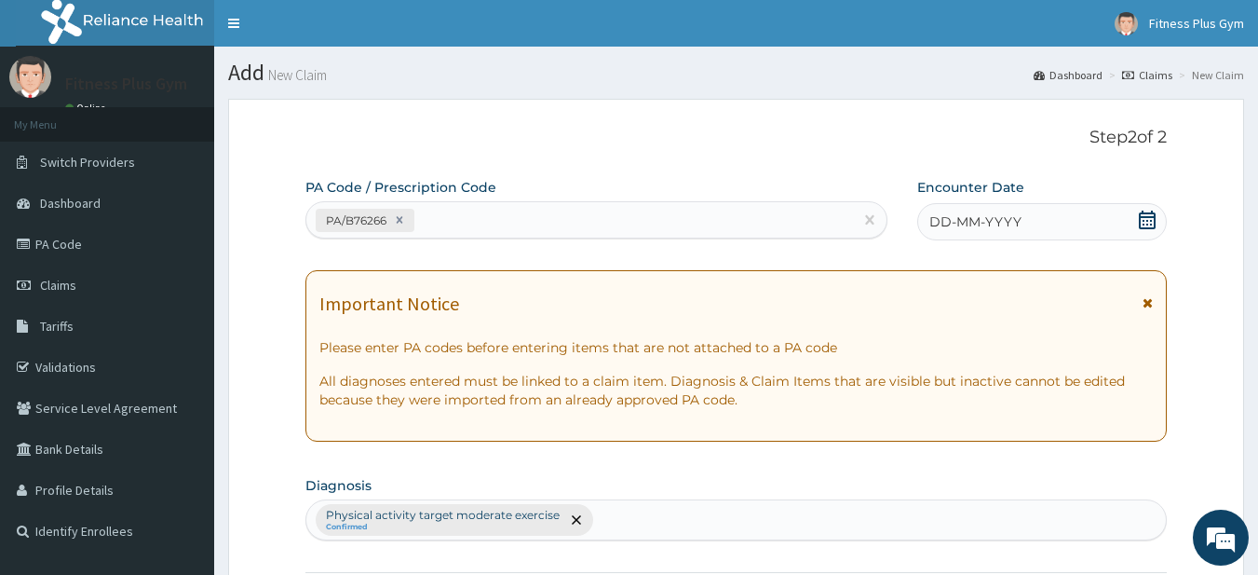
click at [1140, 230] on span at bounding box center [1147, 221] width 19 height 23
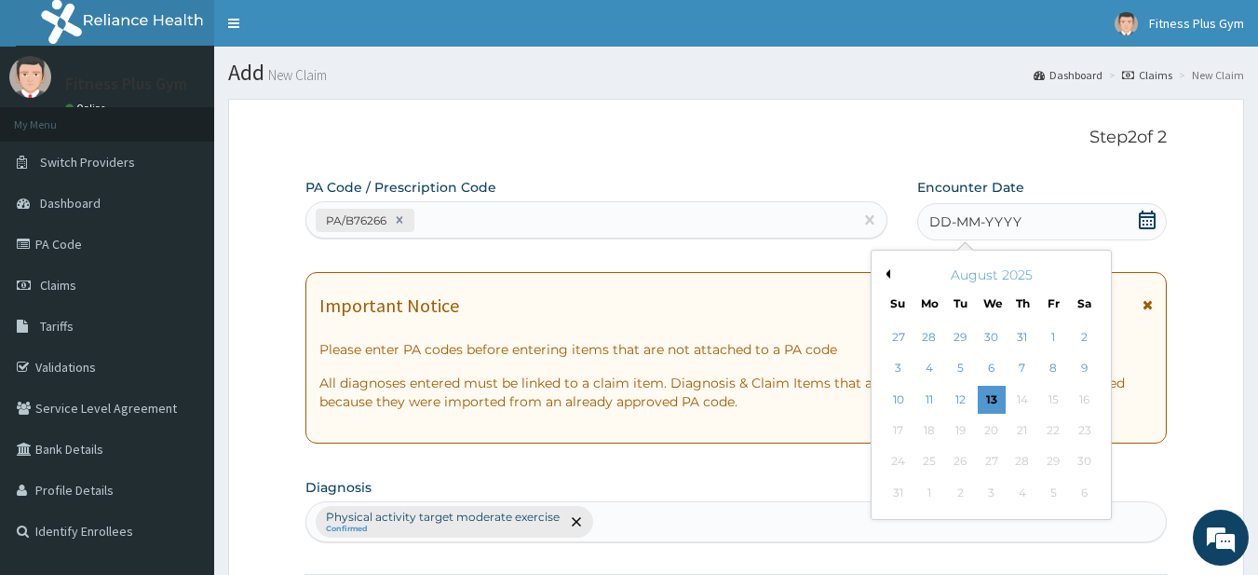
click at [989, 394] on div "13" at bounding box center [992, 400] width 28 height 28
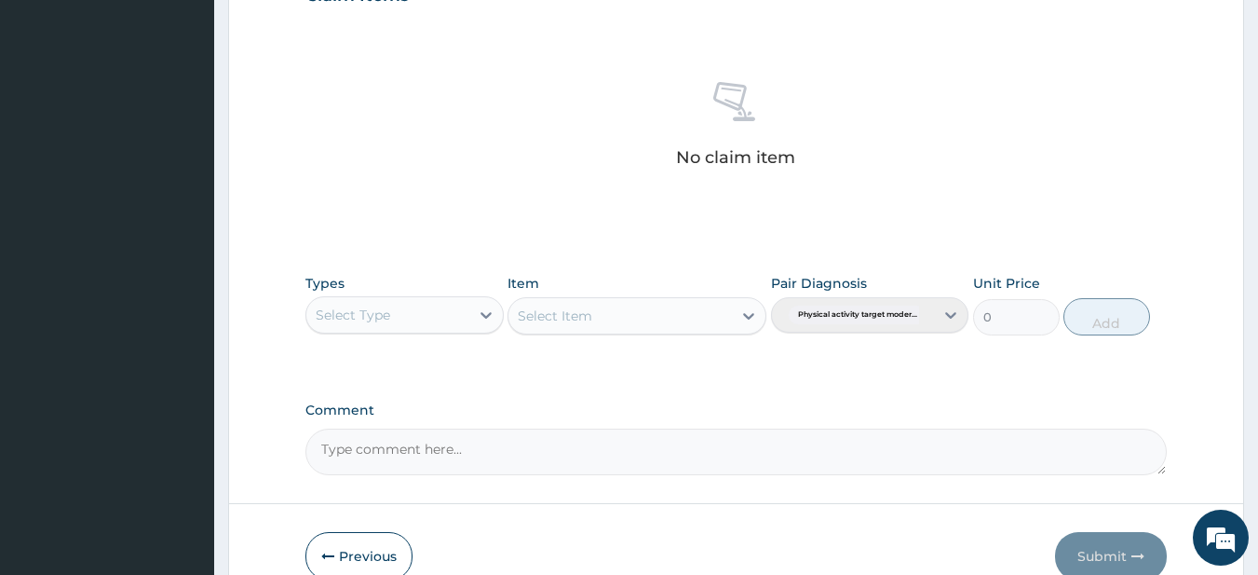
scroll to position [768, 0]
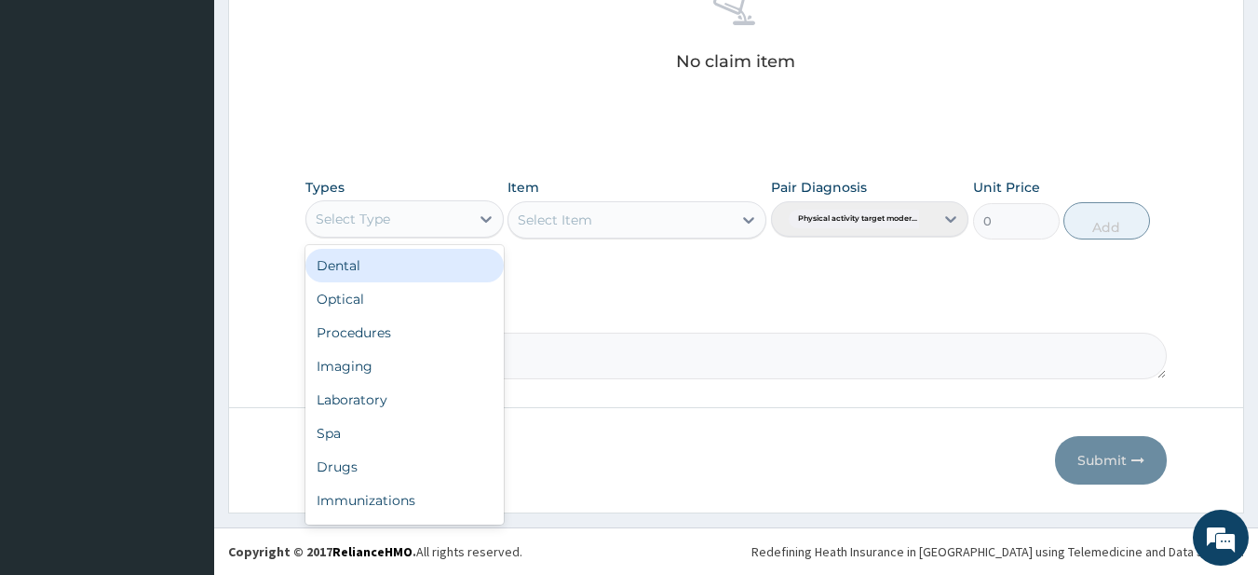
click at [392, 223] on div "Select Type" at bounding box center [387, 219] width 163 height 30
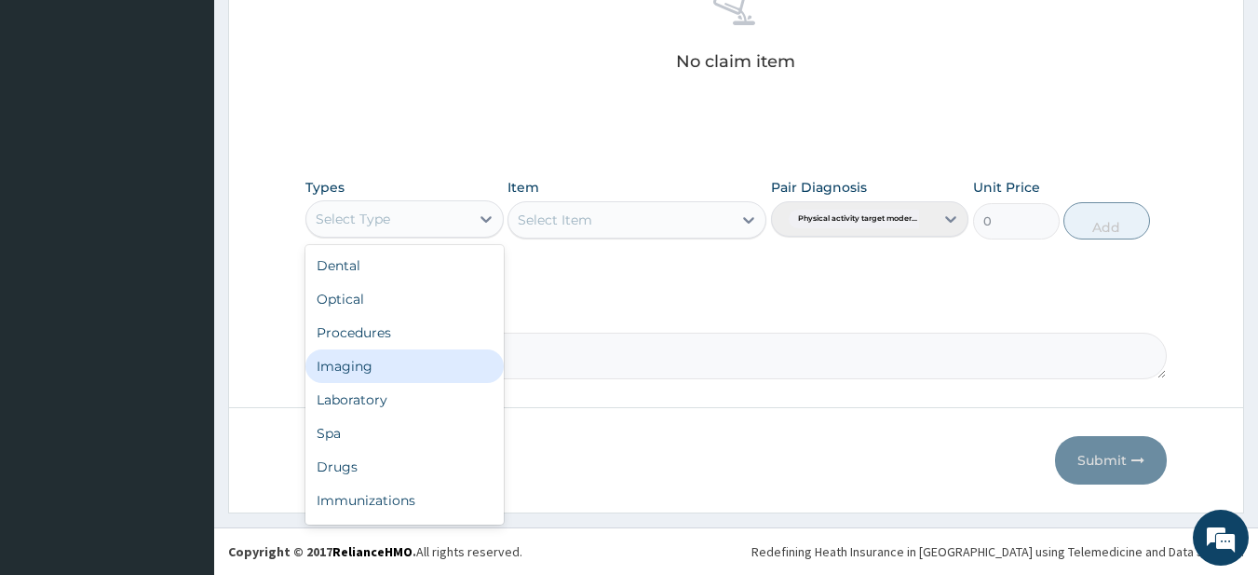
scroll to position [63, 0]
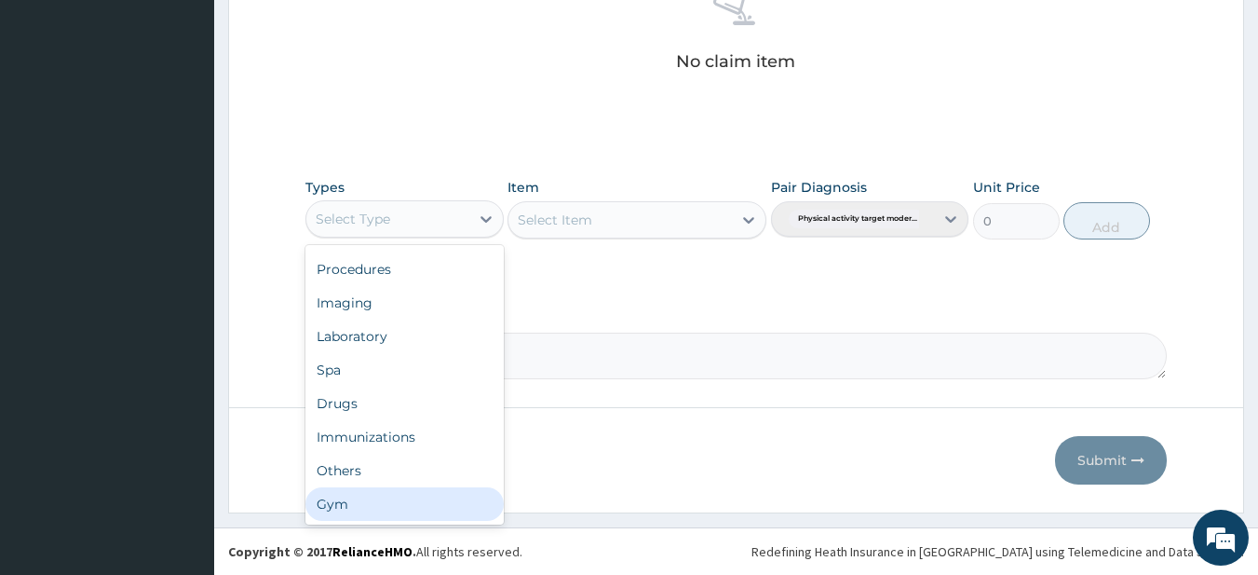
click at [338, 503] on div "Gym" at bounding box center [404, 504] width 198 height 34
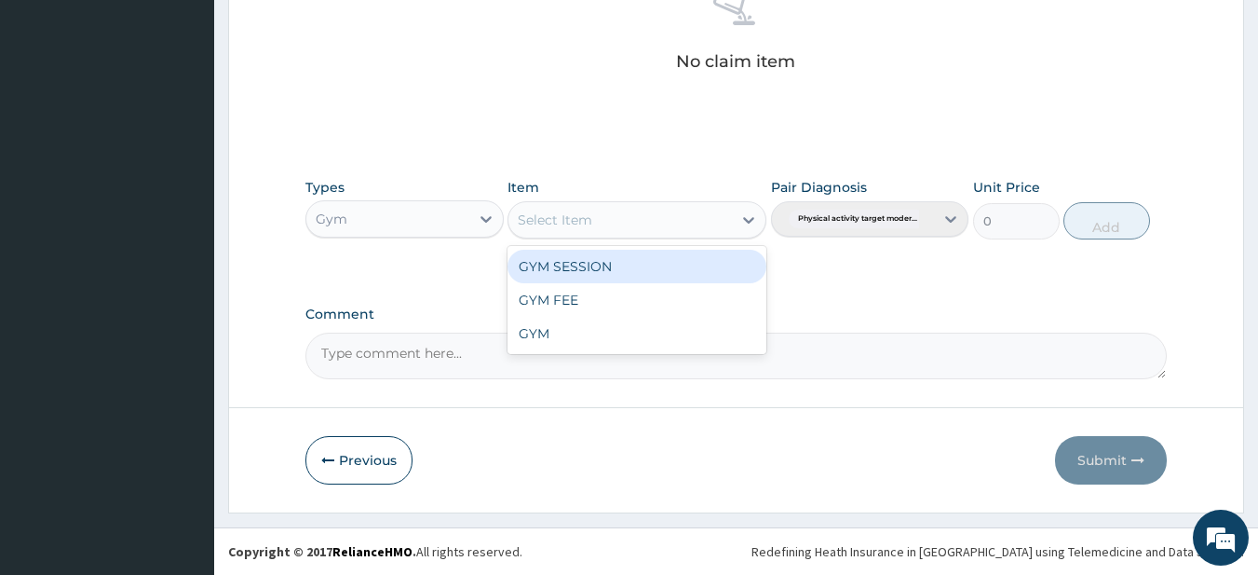
click at [706, 218] on div "Select Item" at bounding box center [621, 220] width 224 height 30
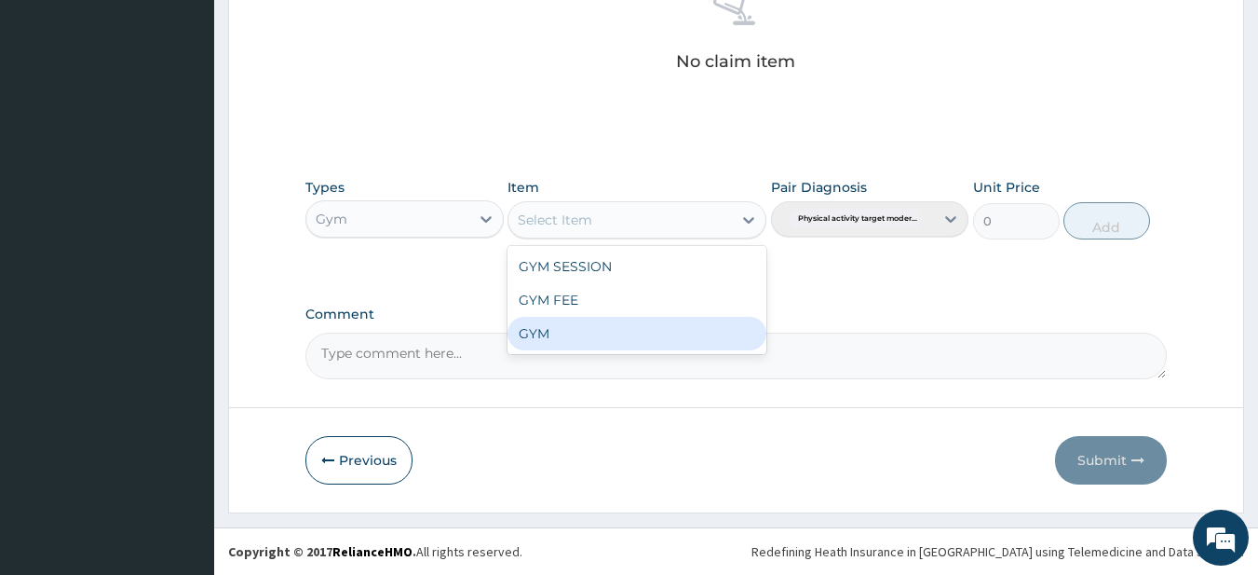
drag, startPoint x: 577, startPoint y: 335, endPoint x: 729, endPoint y: 308, distance: 154.2
click at [577, 334] on div "GYM" at bounding box center [637, 334] width 259 height 34
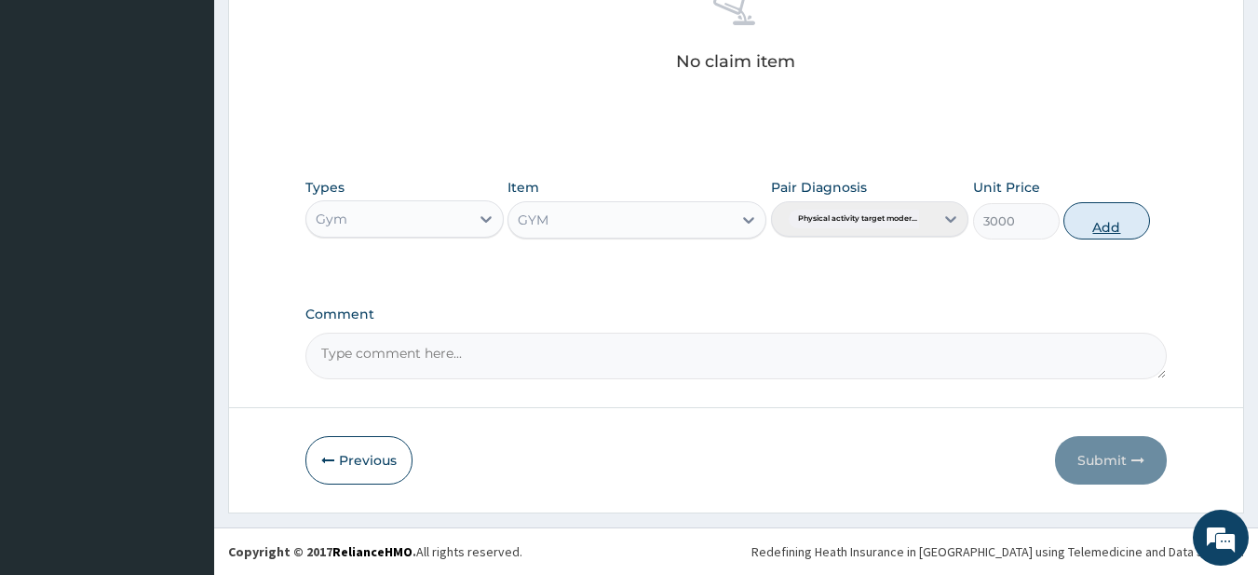
click at [1072, 237] on button "Add" at bounding box center [1107, 220] width 87 height 37
type input "0"
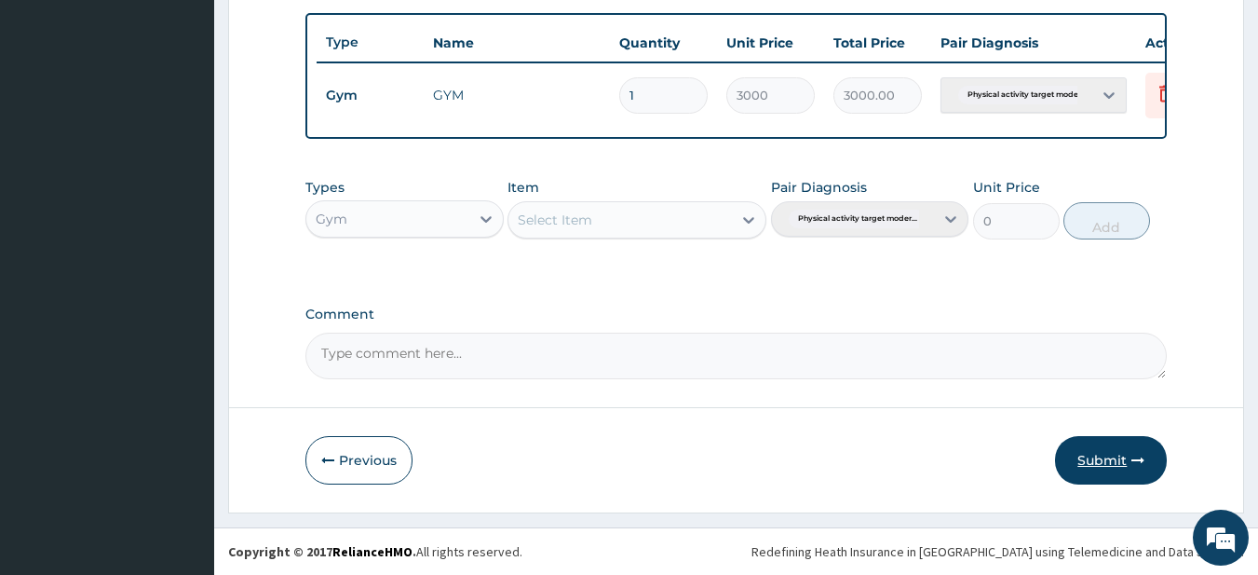
click at [1105, 453] on button "Submit" at bounding box center [1111, 460] width 112 height 48
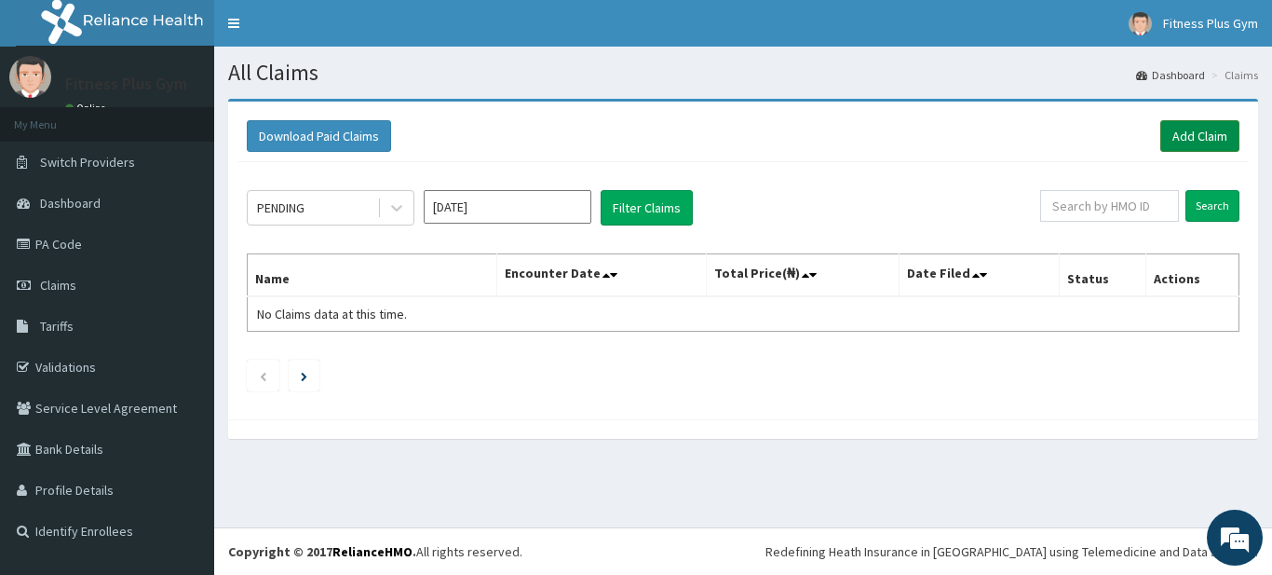
click at [1200, 130] on link "Add Claim" at bounding box center [1200, 136] width 79 height 32
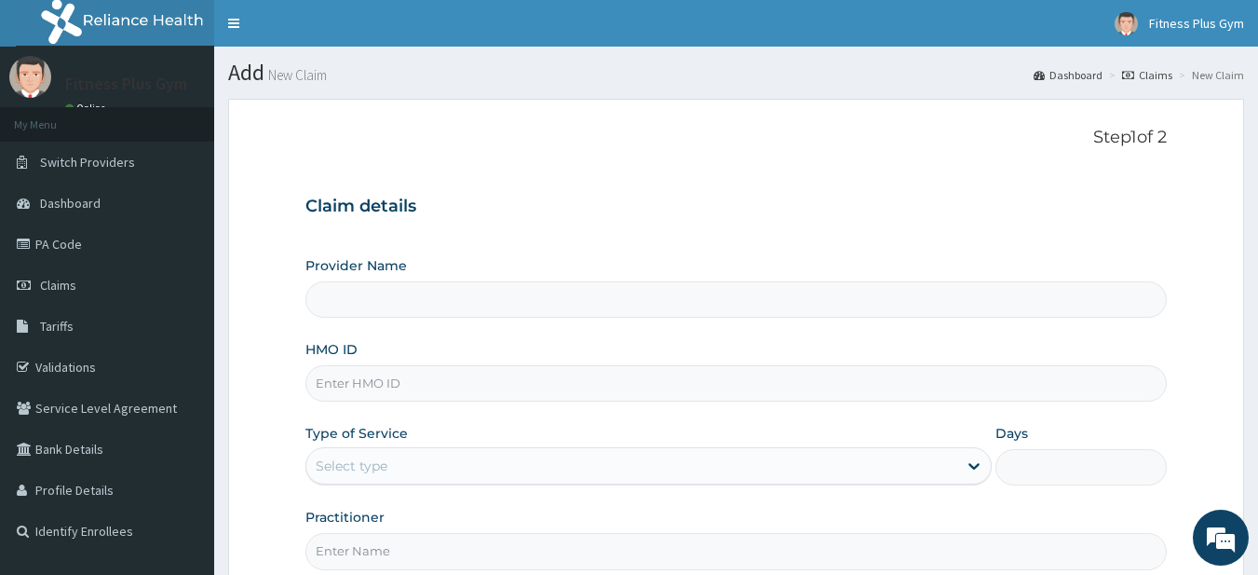
type input "Fitness plus Gym"
type input "1"
drag, startPoint x: 404, startPoint y: 393, endPoint x: 415, endPoint y: 374, distance: 21.7
click at [404, 392] on input "HMO ID" at bounding box center [736, 383] width 862 height 36
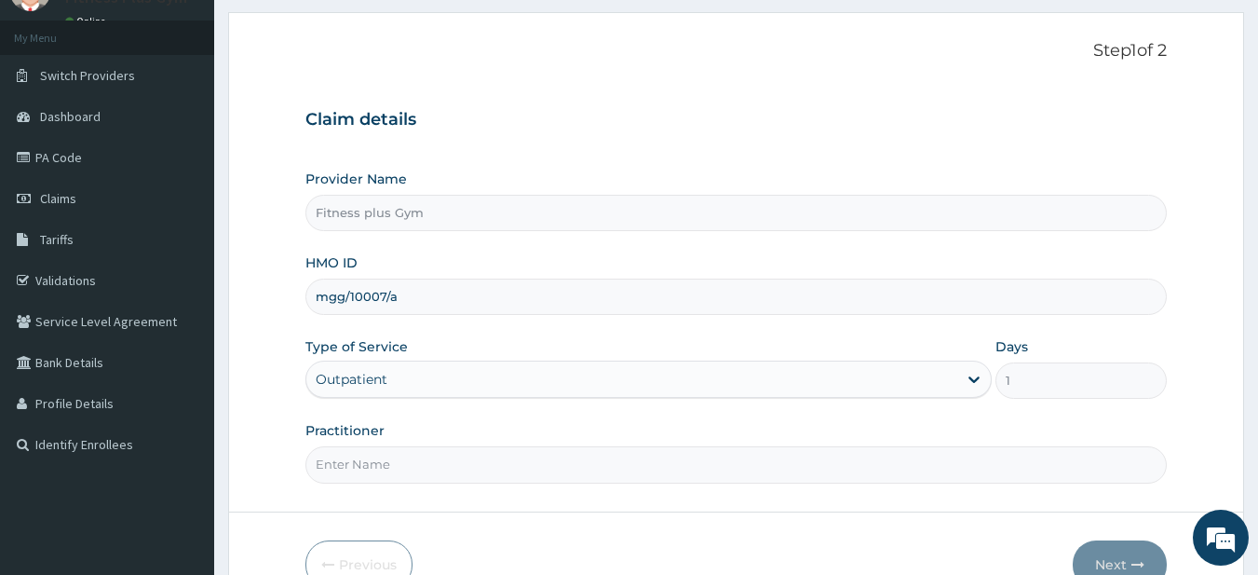
scroll to position [191, 0]
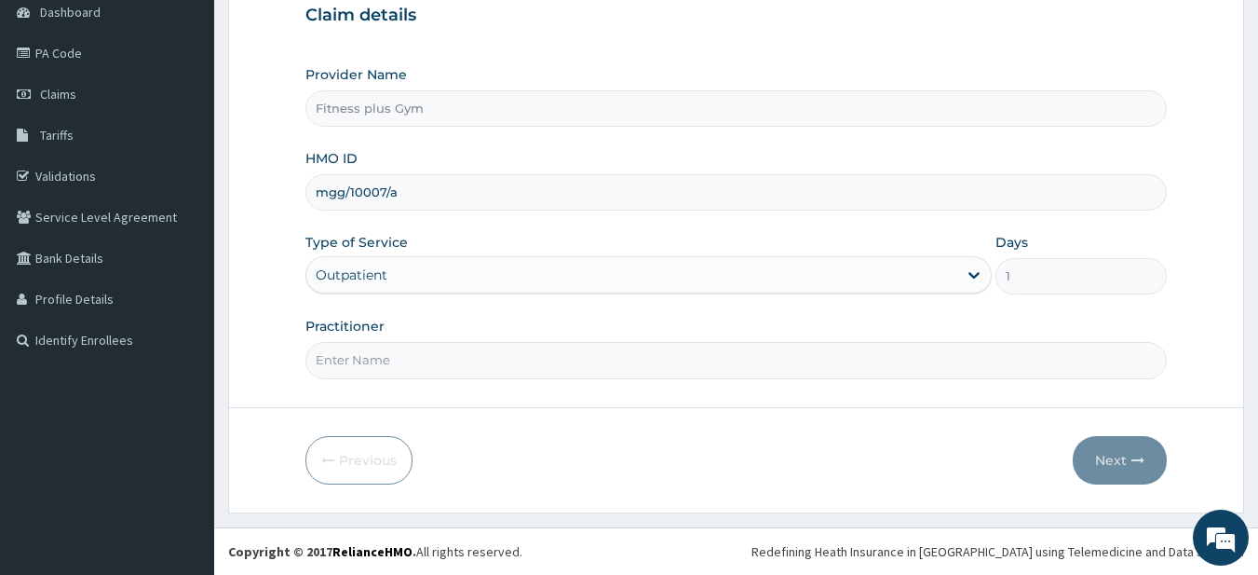
type input "mgg/10007/a"
click at [426, 359] on input "Practitioner" at bounding box center [736, 360] width 862 height 36
type input "fitness+"
click at [1089, 467] on button "Next" at bounding box center [1120, 460] width 94 height 48
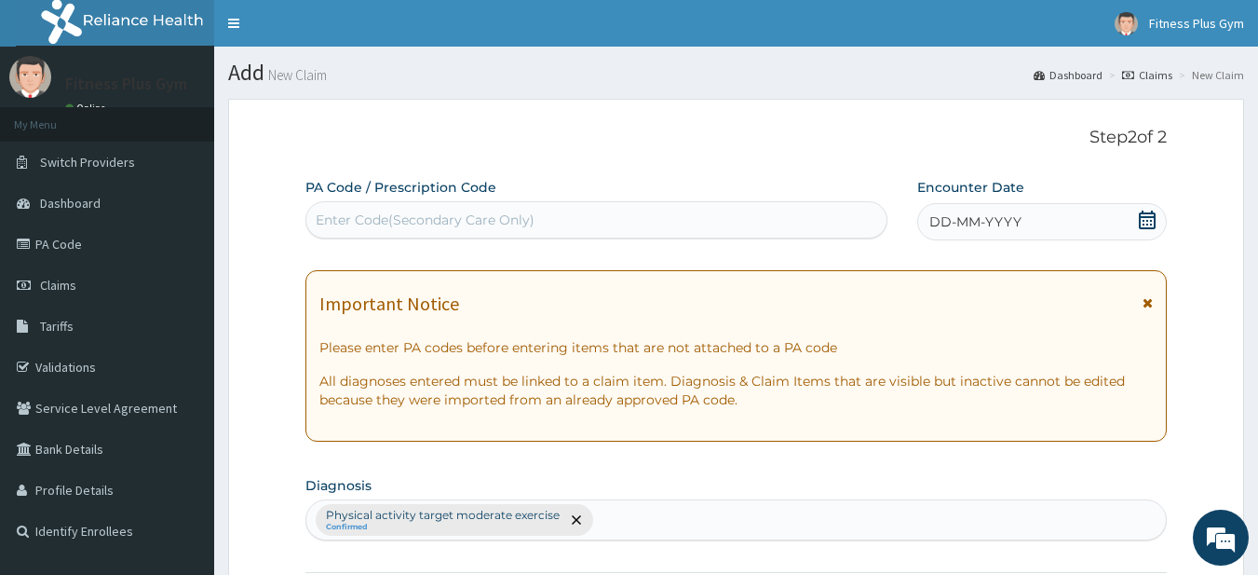
click at [654, 224] on div "Enter Code(Secondary Care Only)" at bounding box center [596, 220] width 581 height 30
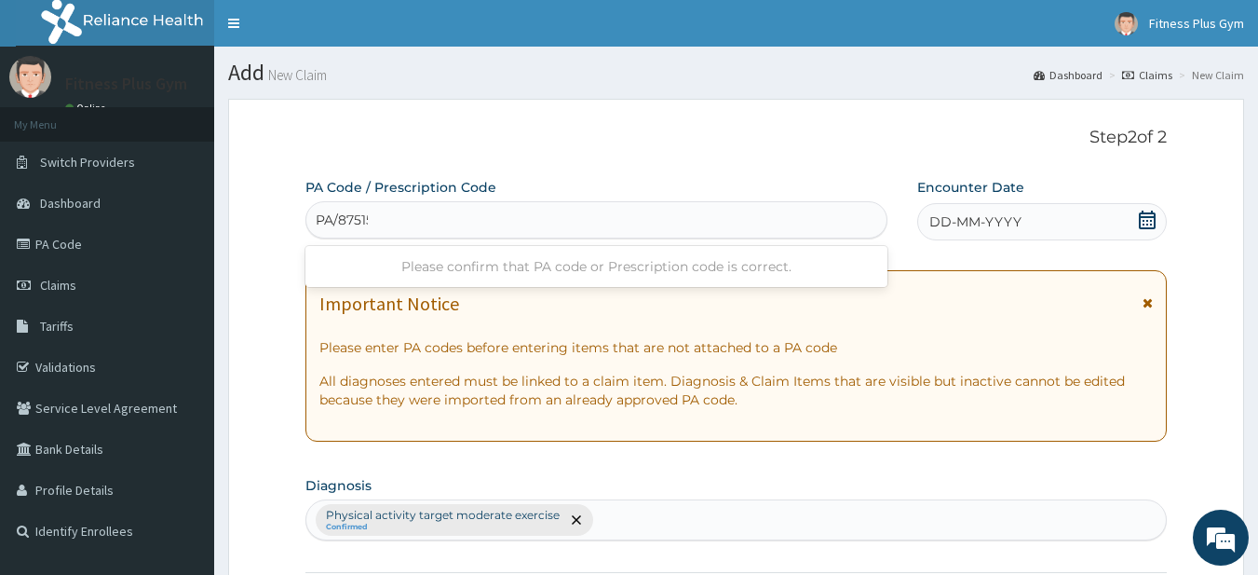
type input "PA/875155"
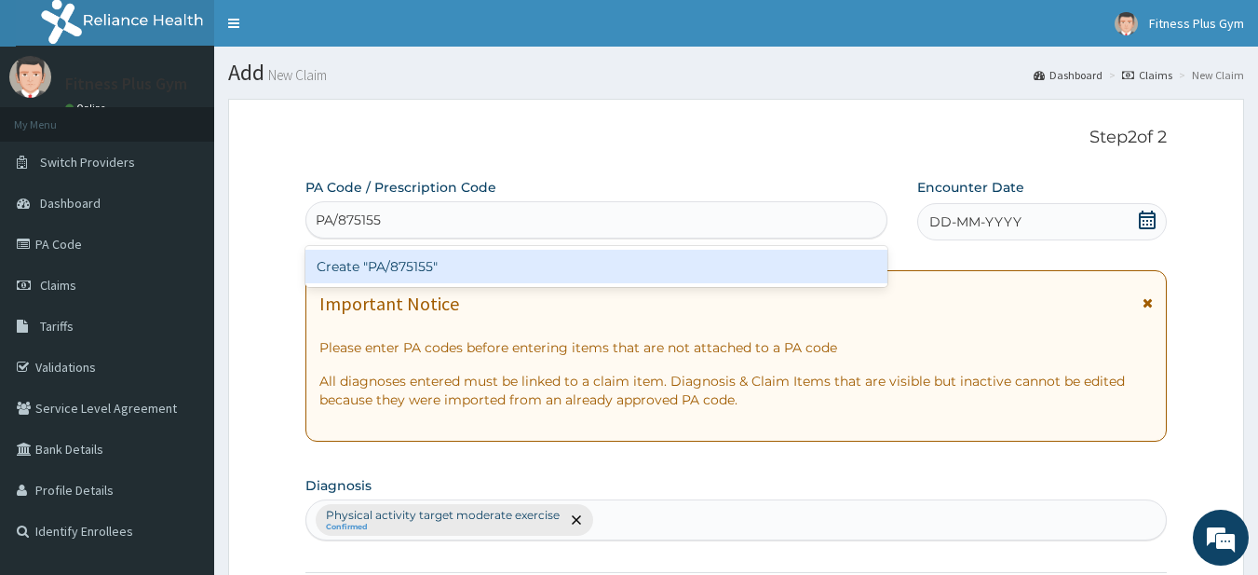
click at [401, 275] on div "Create "PA/875155"" at bounding box center [596, 267] width 583 height 34
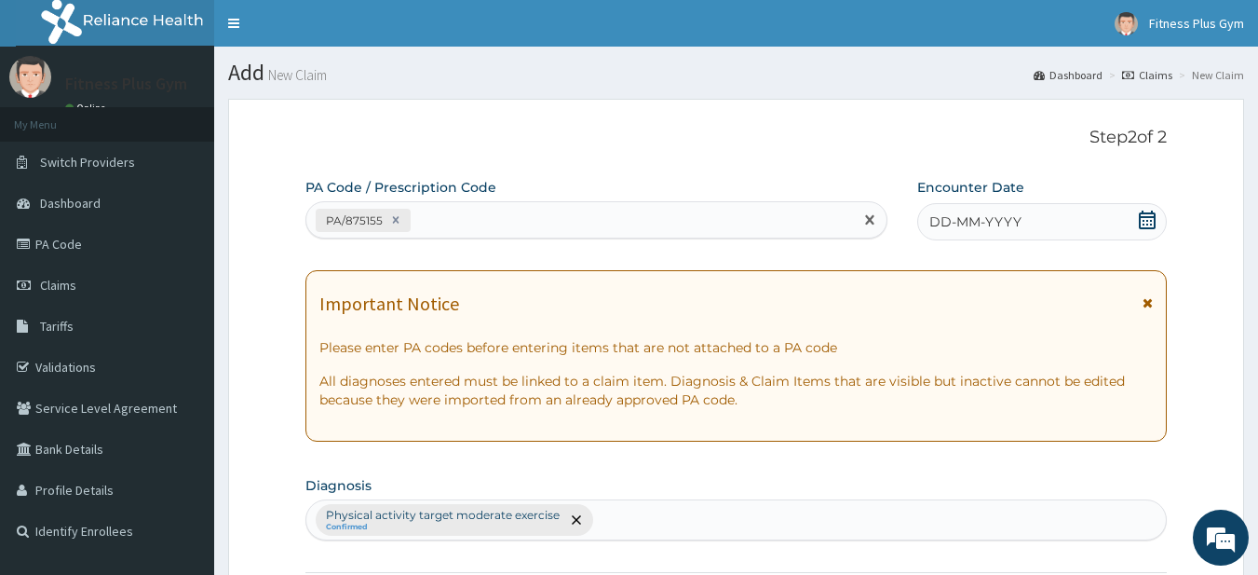
click at [1144, 222] on icon at bounding box center [1147, 219] width 19 height 19
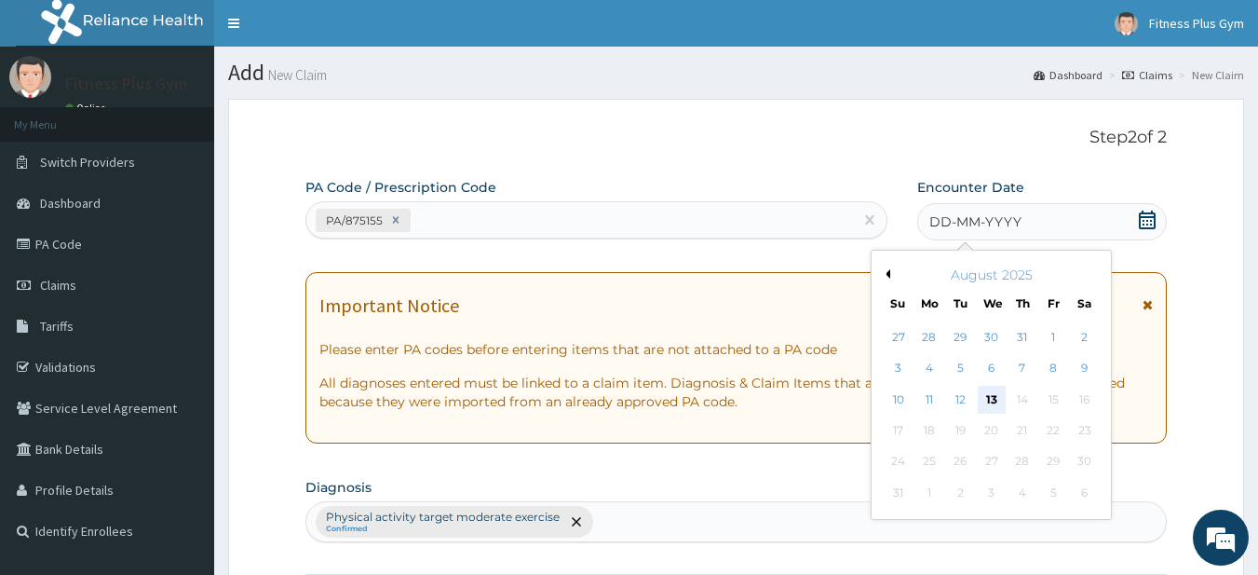
click at [993, 407] on div "13" at bounding box center [992, 400] width 28 height 28
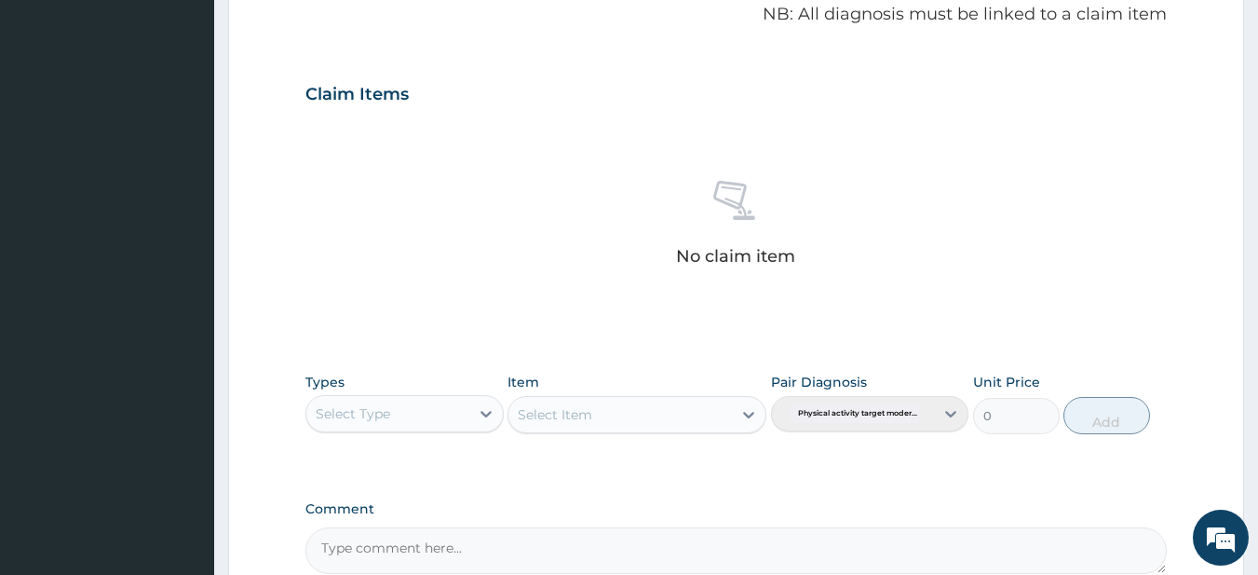
scroll to position [768, 0]
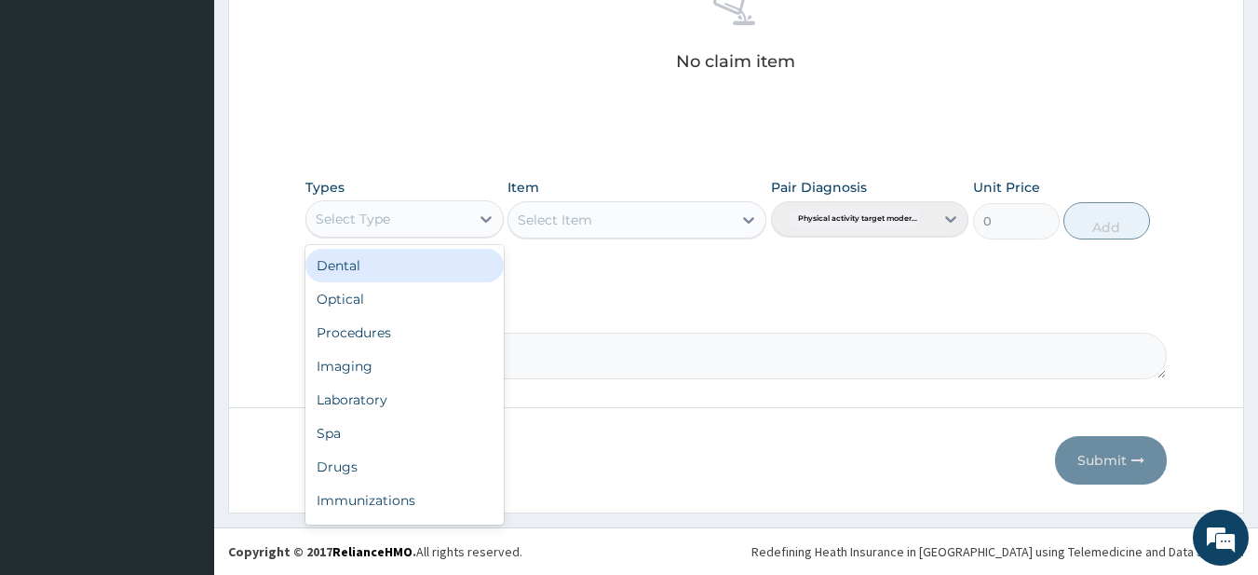
click at [411, 227] on div "Select Type" at bounding box center [387, 219] width 163 height 30
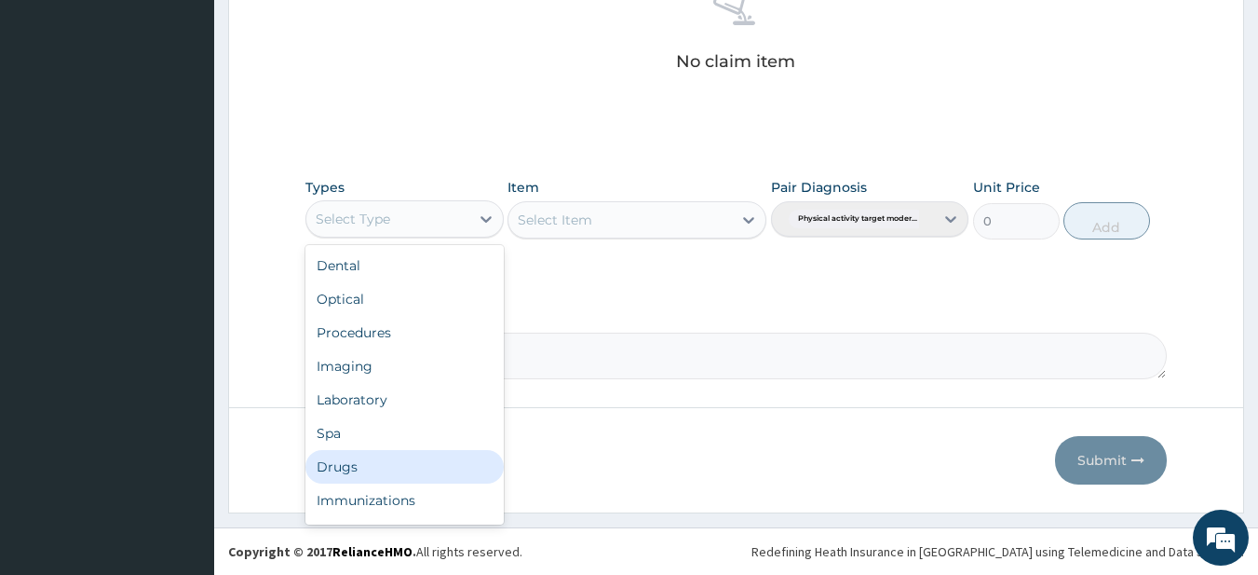
scroll to position [63, 0]
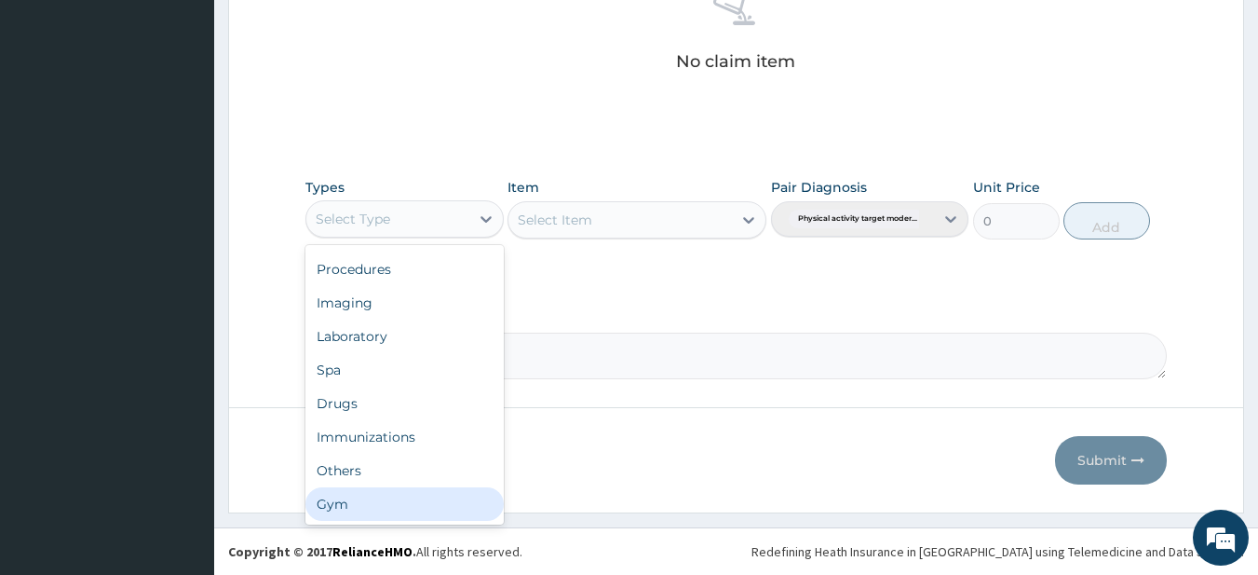
click at [343, 505] on div "Gym" at bounding box center [404, 504] width 198 height 34
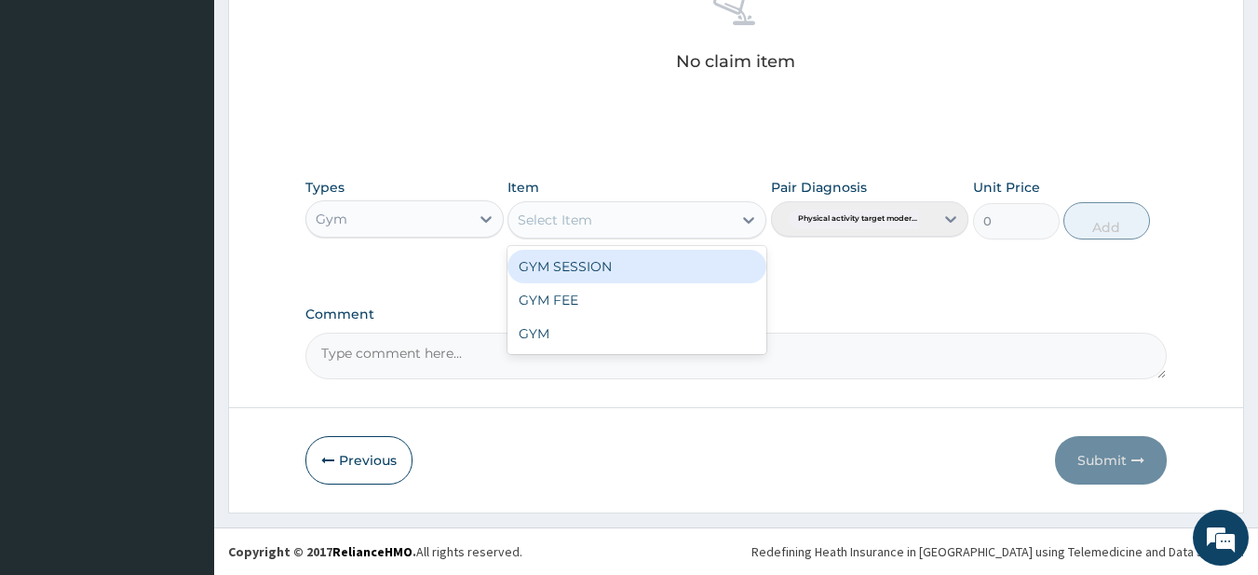
click at [591, 229] on div "Select Item" at bounding box center [621, 220] width 224 height 30
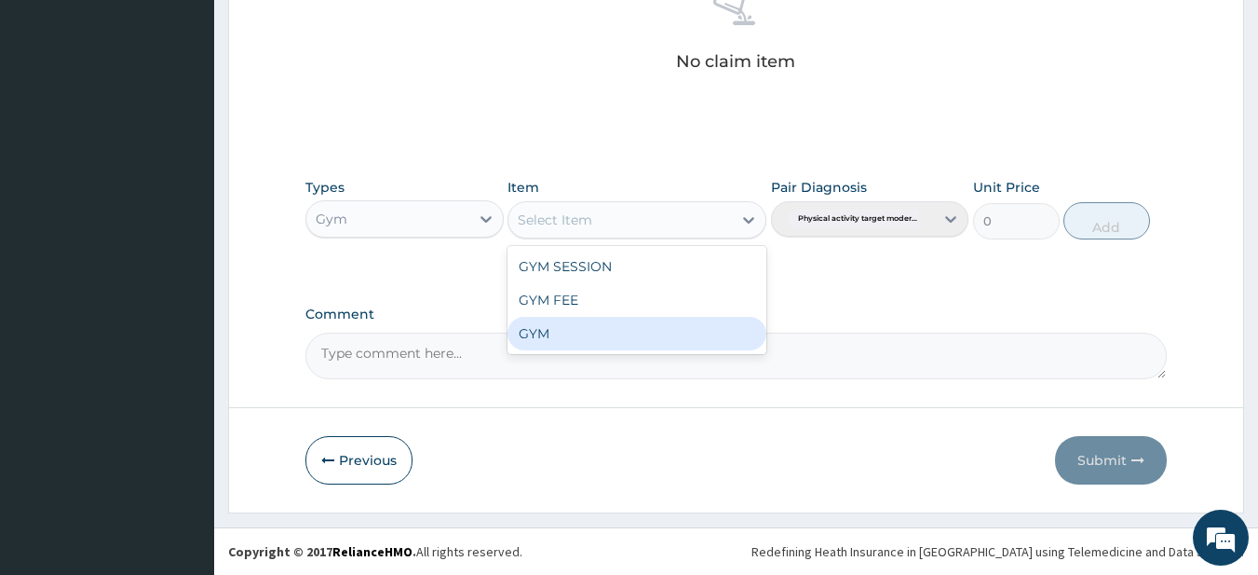
drag, startPoint x: 550, startPoint y: 332, endPoint x: 995, endPoint y: 285, distance: 447.6
click at [549, 328] on div "GYM" at bounding box center [637, 334] width 259 height 34
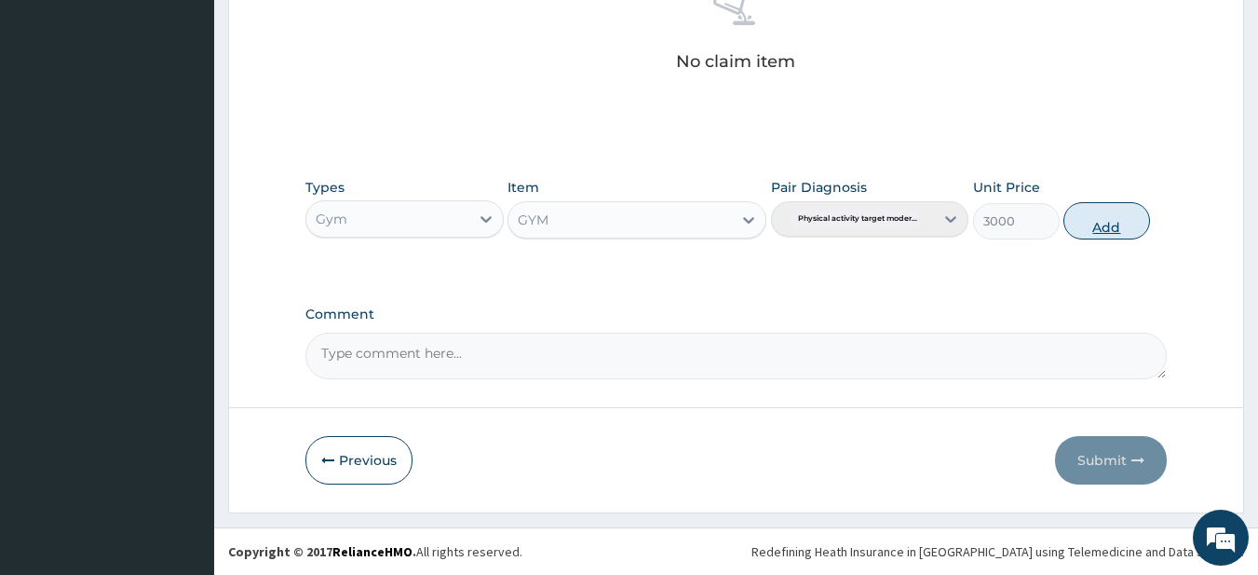
click at [1095, 218] on button "Add" at bounding box center [1107, 220] width 87 height 37
type input "0"
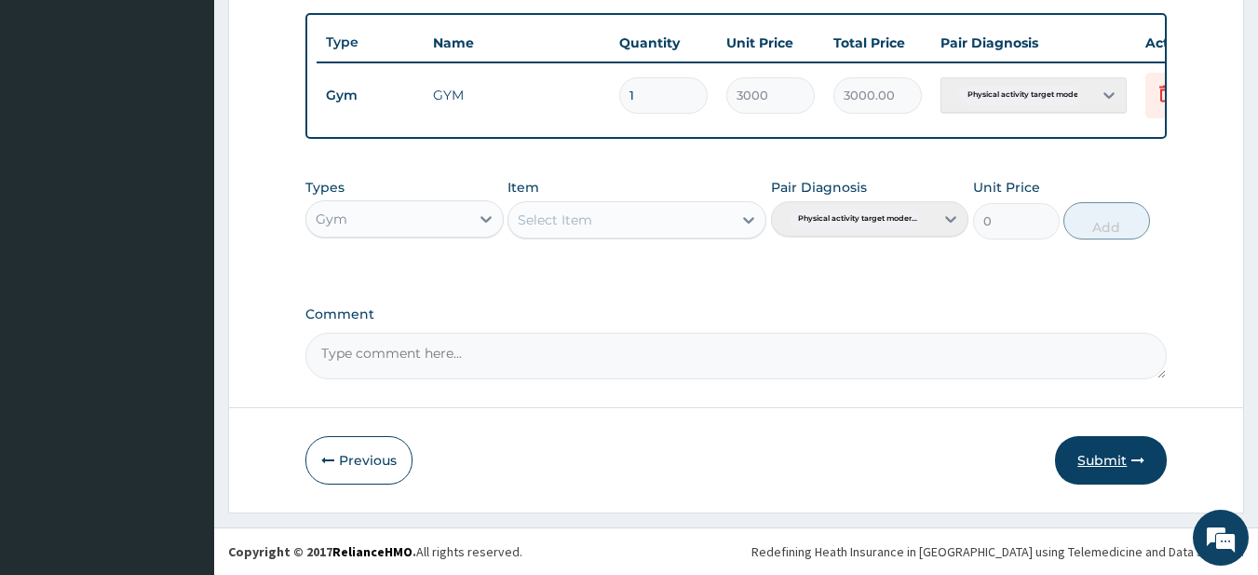
click at [1090, 463] on button "Submit" at bounding box center [1111, 460] width 112 height 48
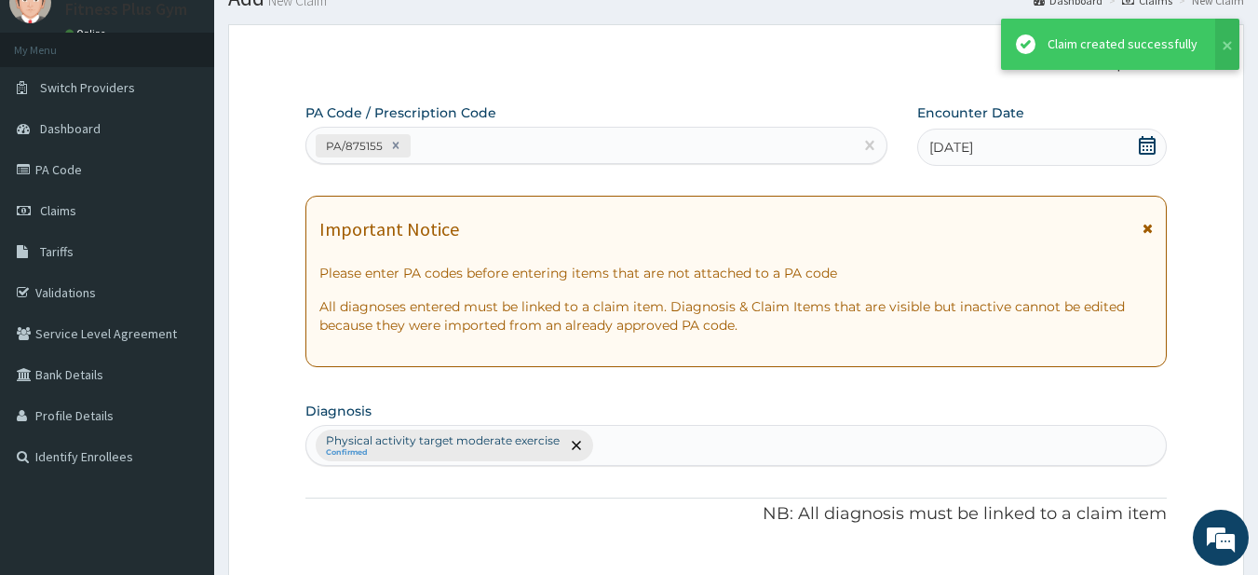
scroll to position [694, 0]
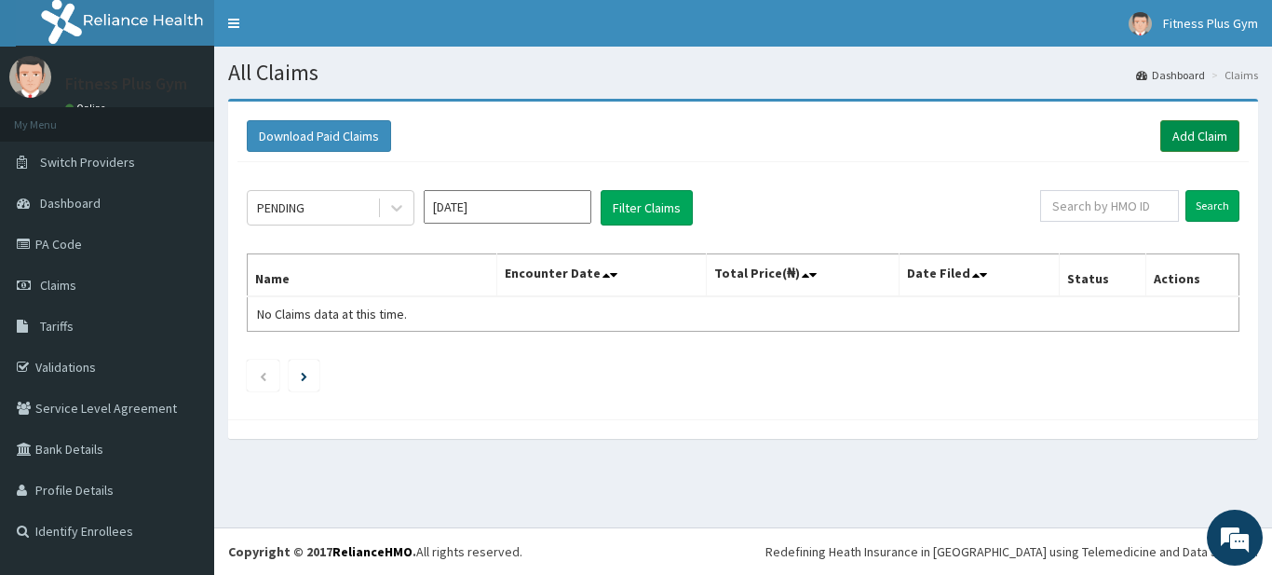
click at [1209, 127] on link "Add Claim" at bounding box center [1200, 136] width 79 height 32
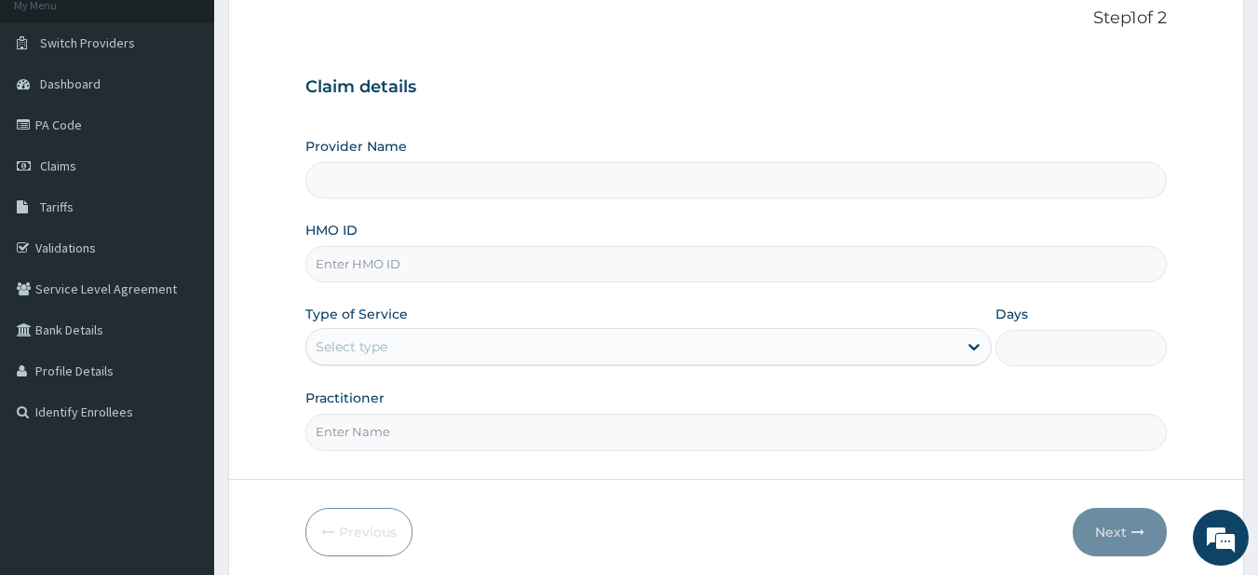
scroll to position [191, 0]
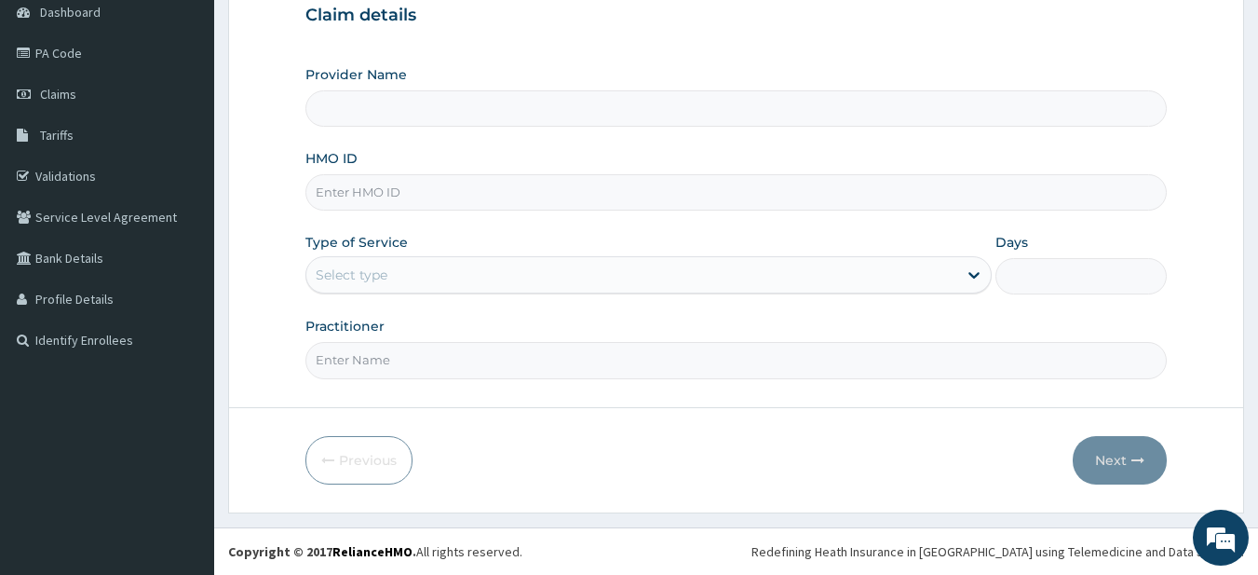
click at [402, 177] on input "HMO ID" at bounding box center [736, 192] width 862 height 36
type input "Fitness plus Gym"
type input "1"
type input "der/10052/a"
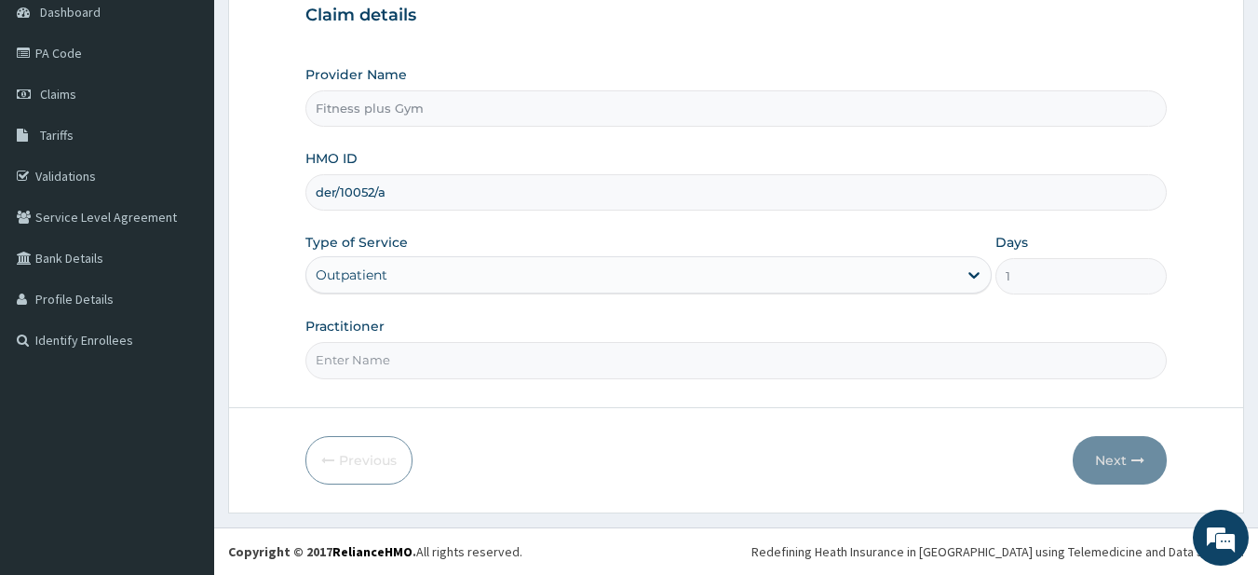
click at [450, 368] on input "Practitioner" at bounding box center [736, 360] width 862 height 36
type input "fitness+"
click at [1123, 459] on button "Next" at bounding box center [1120, 460] width 94 height 48
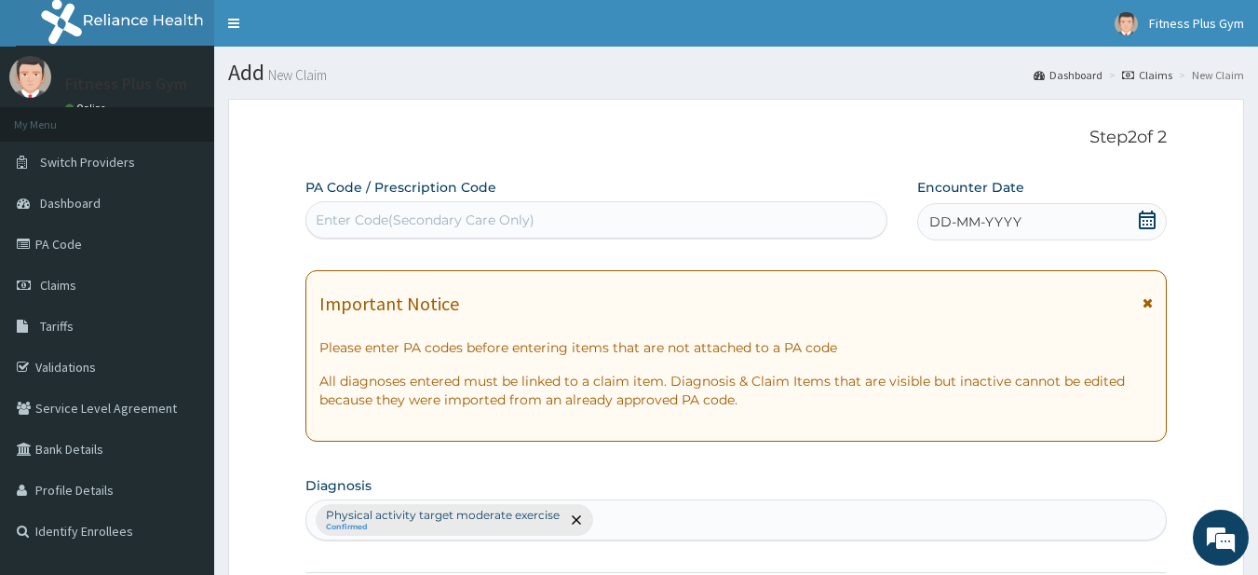
click at [632, 211] on div "Enter Code(Secondary Care Only)" at bounding box center [596, 220] width 581 height 30
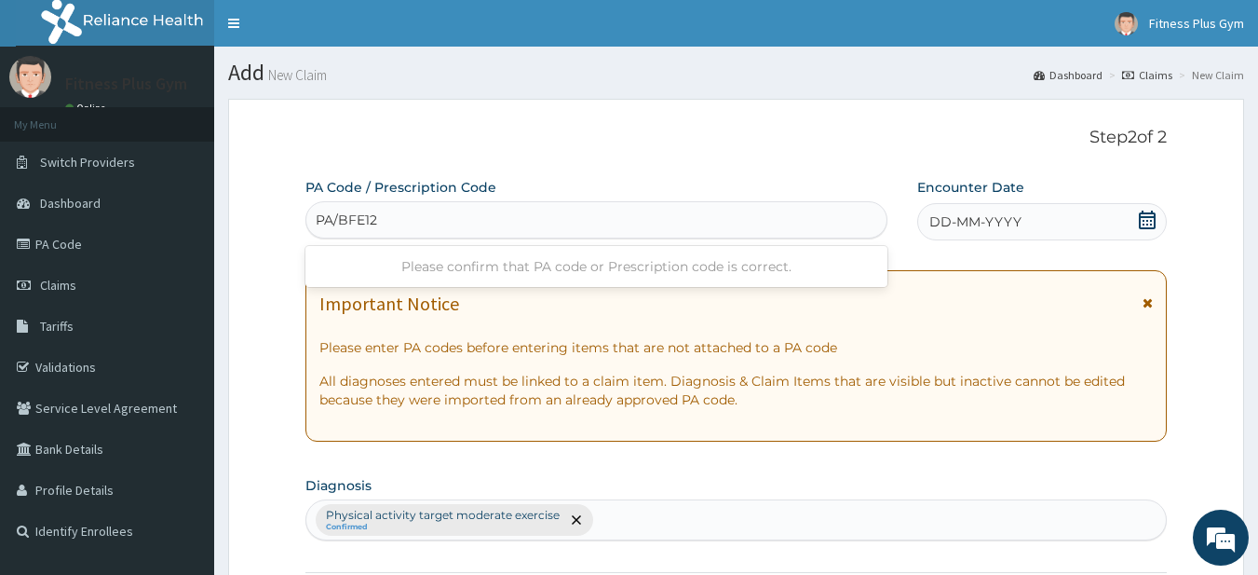
type input "PA/BFE12C"
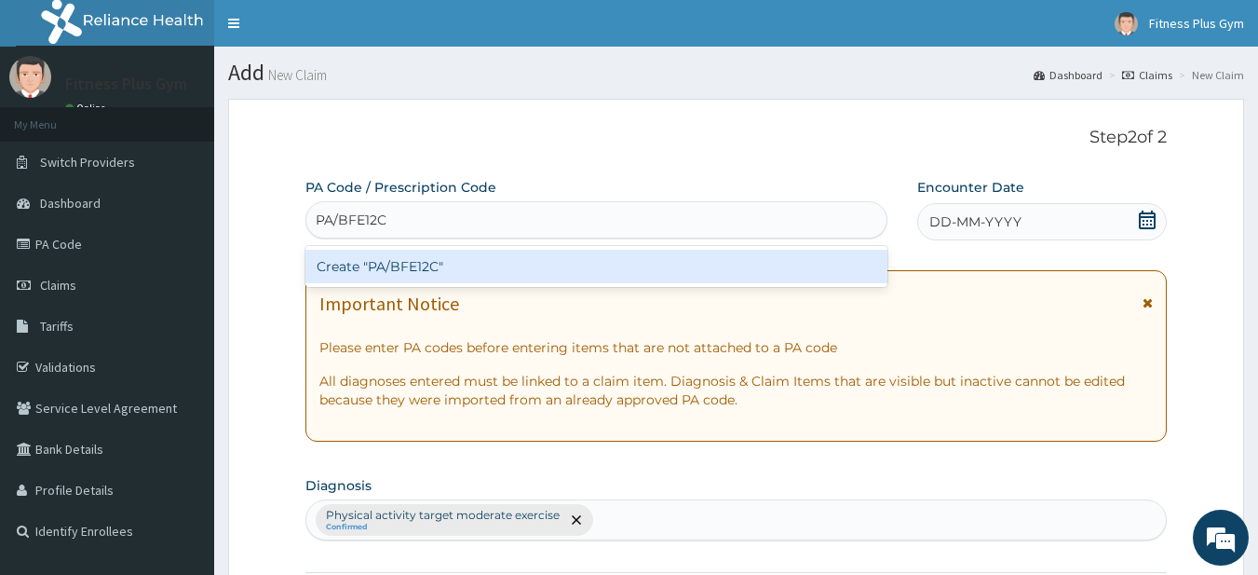
click at [408, 264] on div "Create "PA/BFE12C"" at bounding box center [596, 267] width 583 height 34
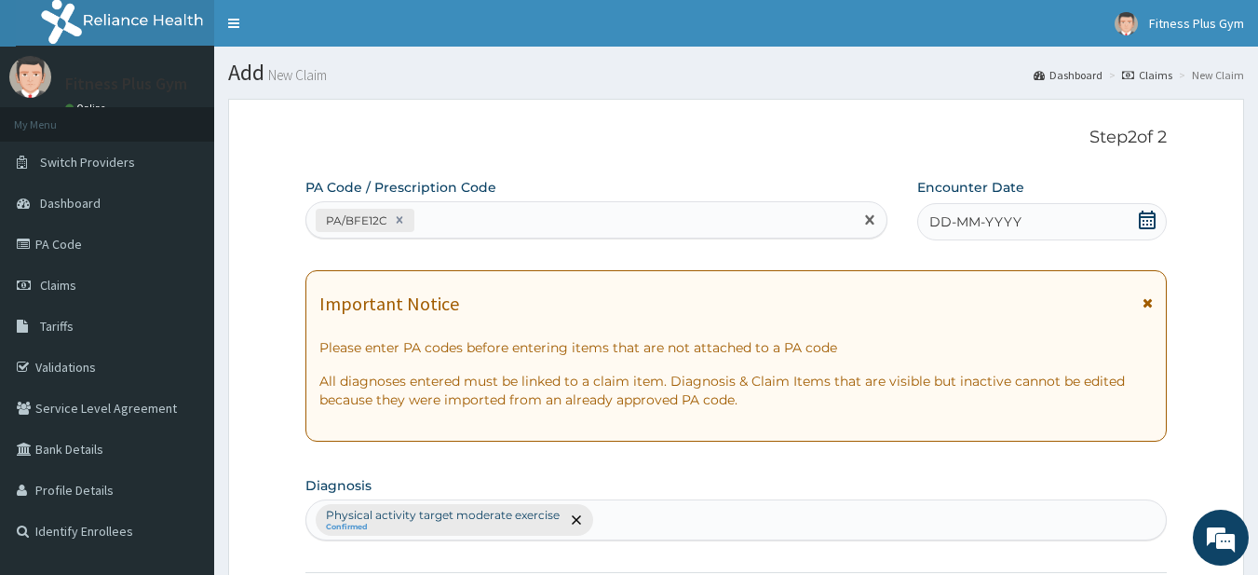
click at [1145, 221] on icon at bounding box center [1147, 219] width 17 height 19
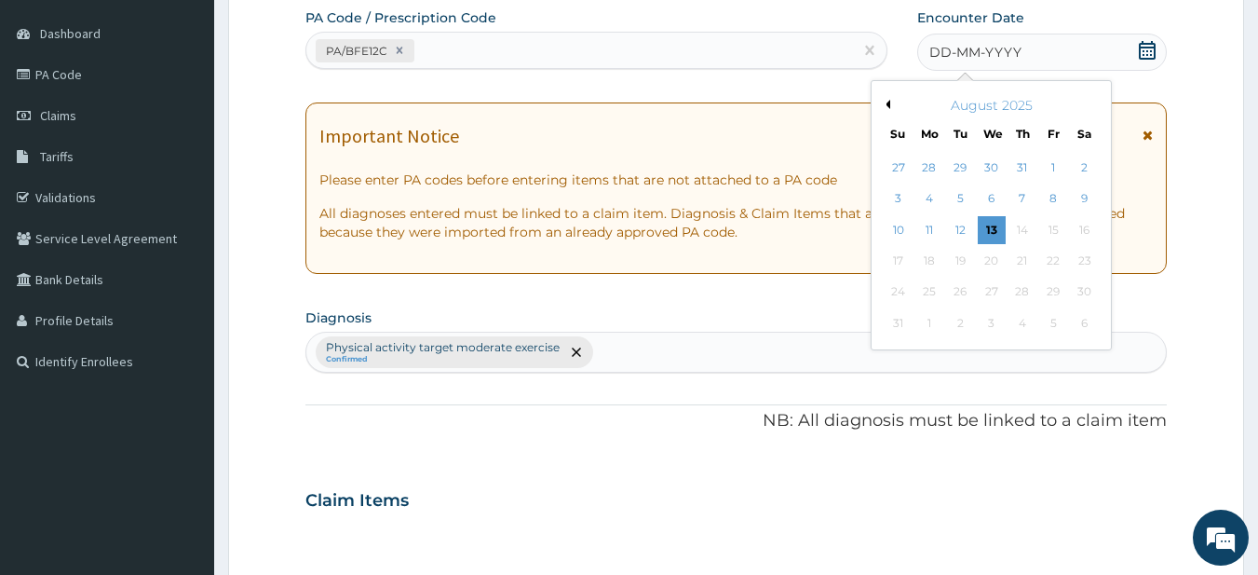
scroll to position [373, 0]
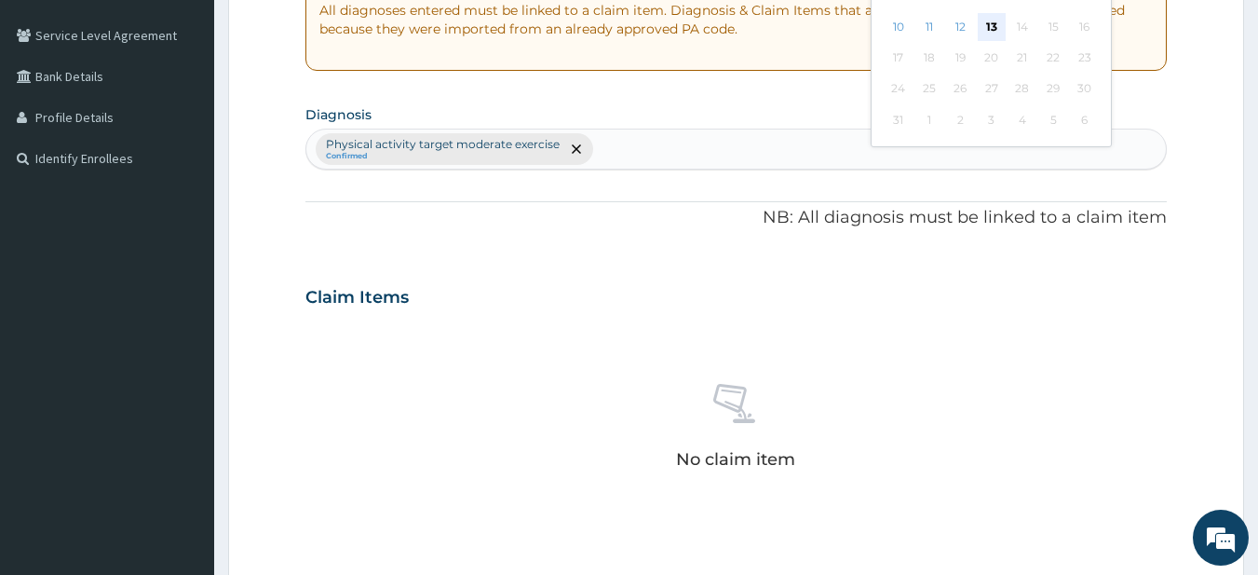
click at [988, 28] on div "13" at bounding box center [992, 27] width 28 height 28
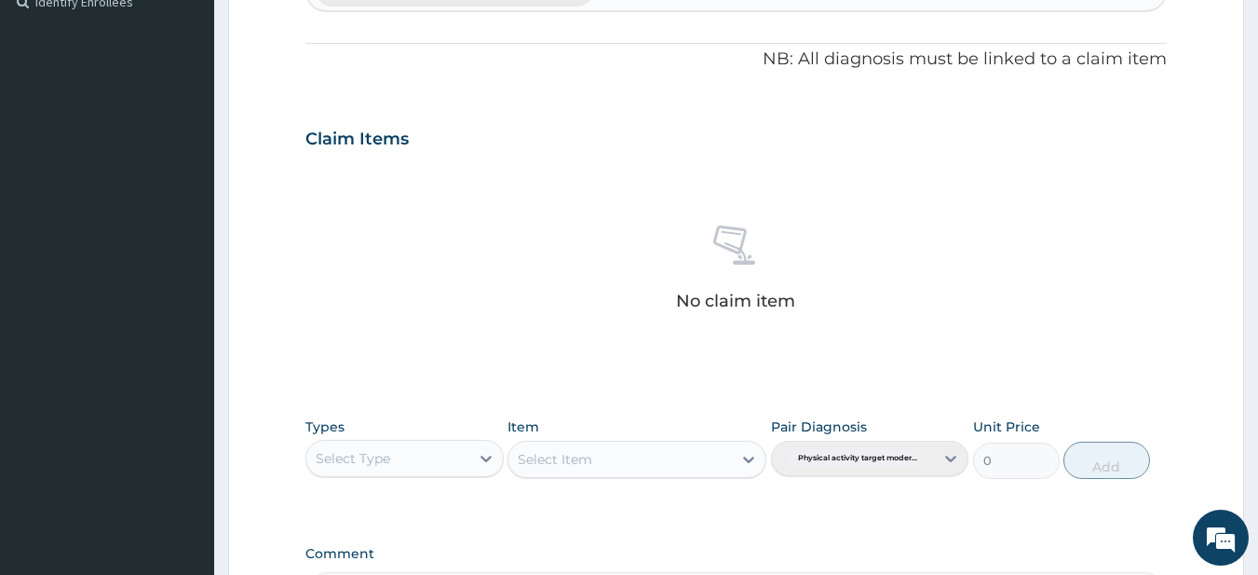
scroll to position [768, 0]
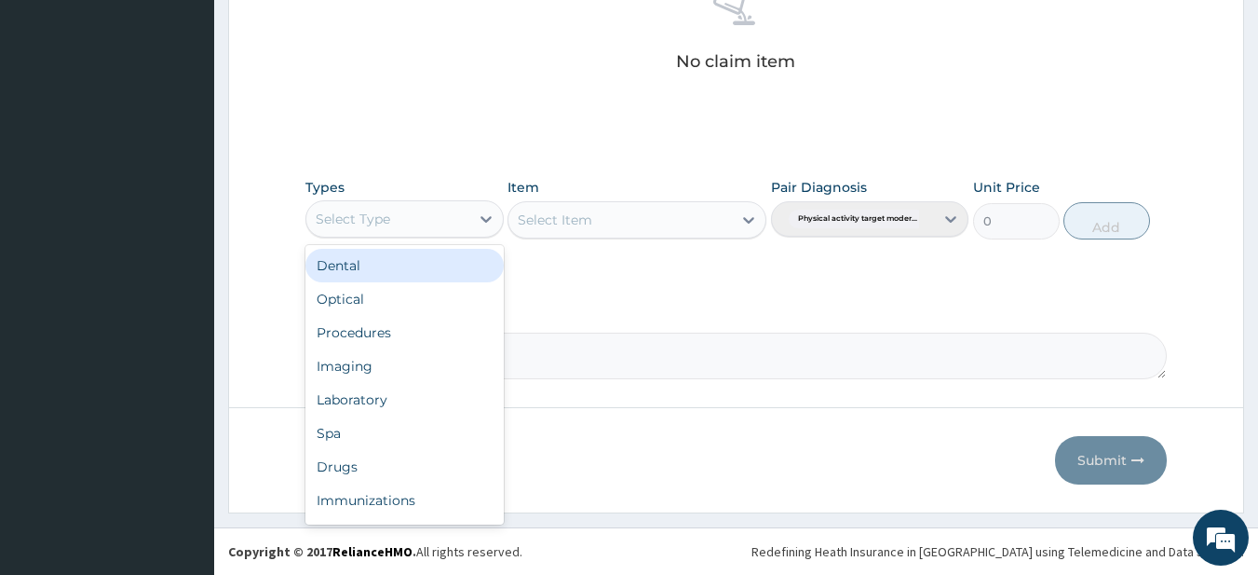
click at [431, 211] on div "Select Type" at bounding box center [387, 219] width 163 height 30
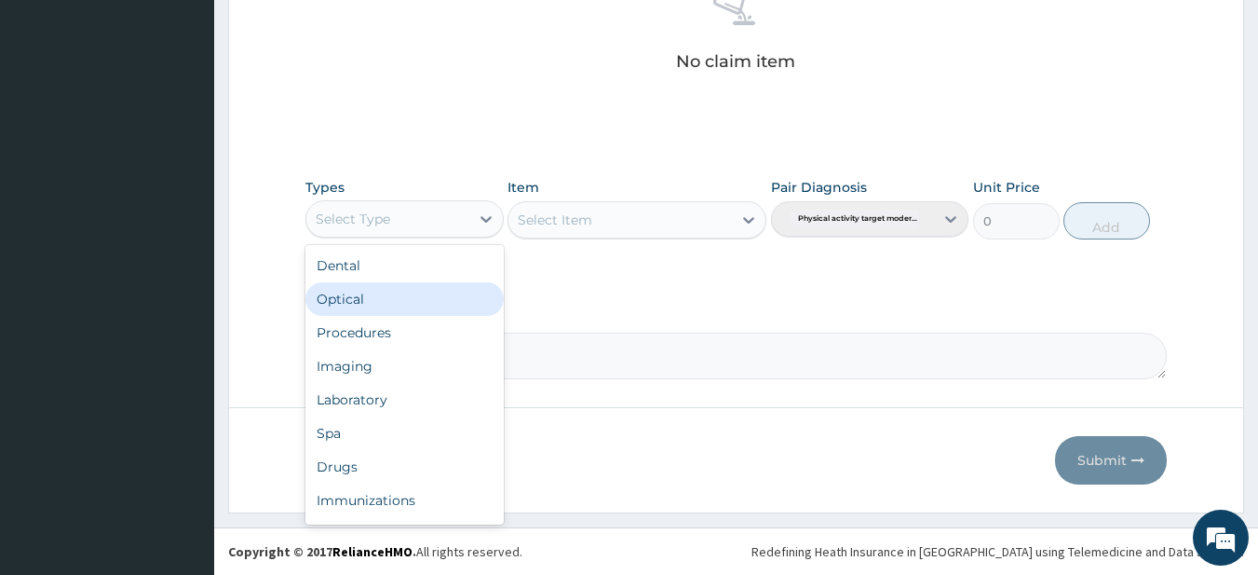
scroll to position [63, 0]
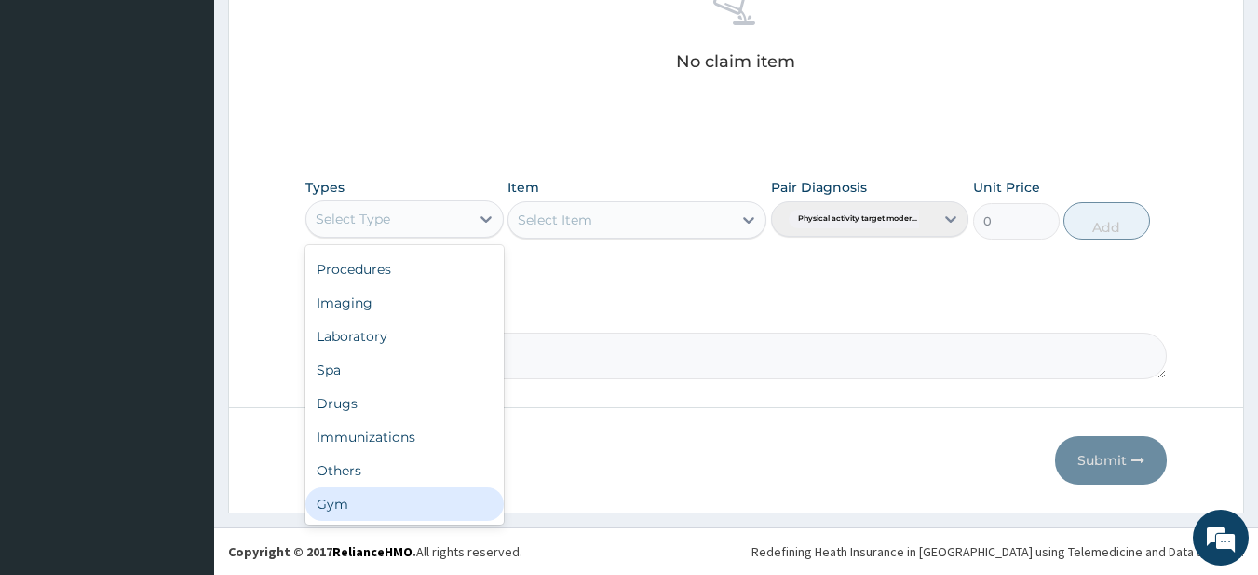
drag, startPoint x: 386, startPoint y: 495, endPoint x: 613, endPoint y: 342, distance: 274.3
click at [386, 495] on div "Gym" at bounding box center [404, 504] width 198 height 34
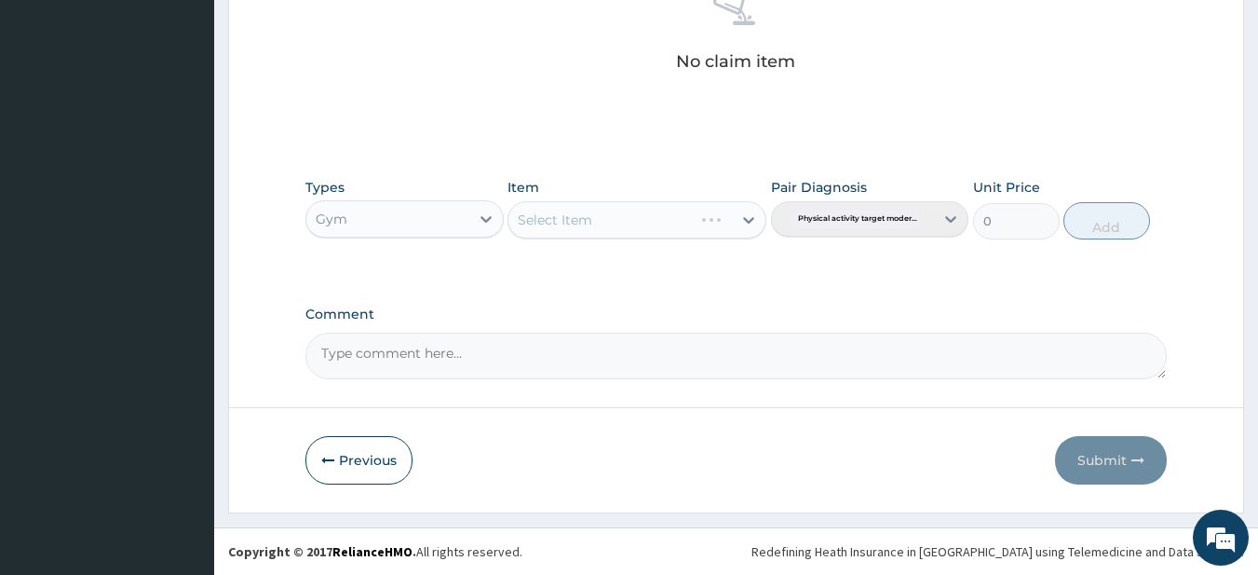
click at [668, 233] on div "Select Item" at bounding box center [637, 219] width 259 height 37
click at [667, 232] on div "Select Item" at bounding box center [601, 220] width 184 height 30
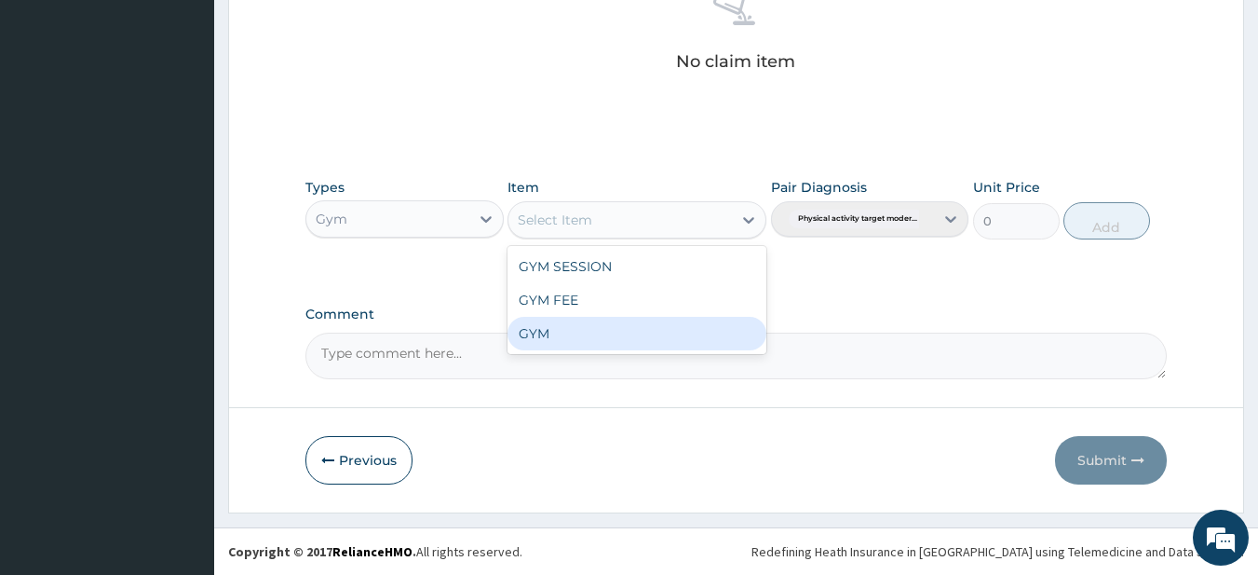
click at [598, 335] on div "GYM" at bounding box center [637, 334] width 259 height 34
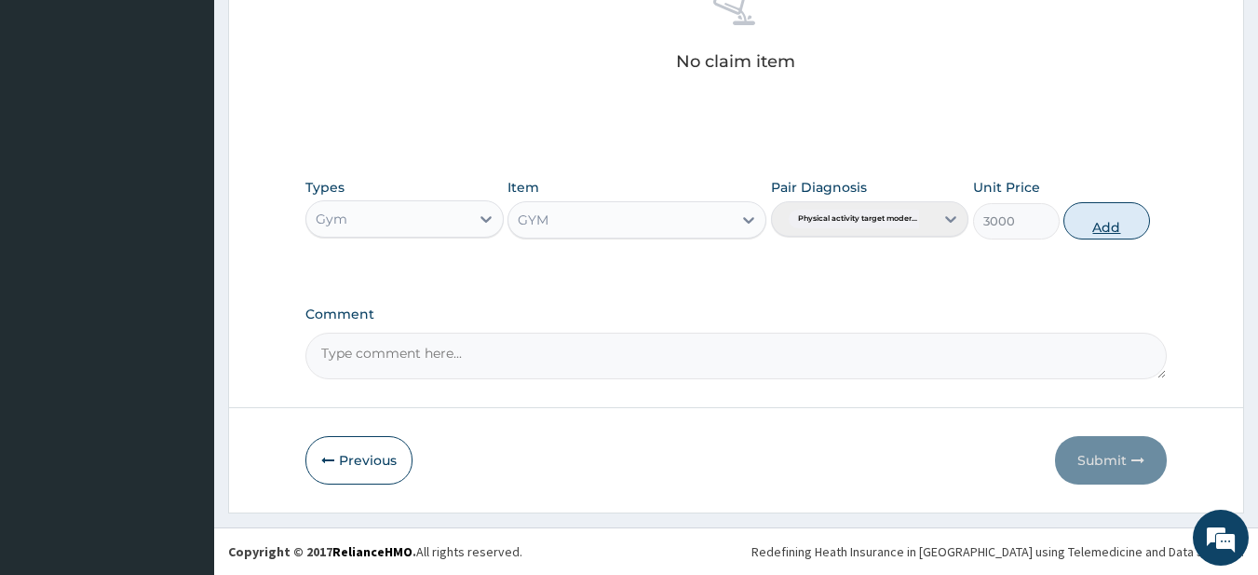
click at [1095, 215] on button "Add" at bounding box center [1107, 220] width 87 height 37
type input "0"
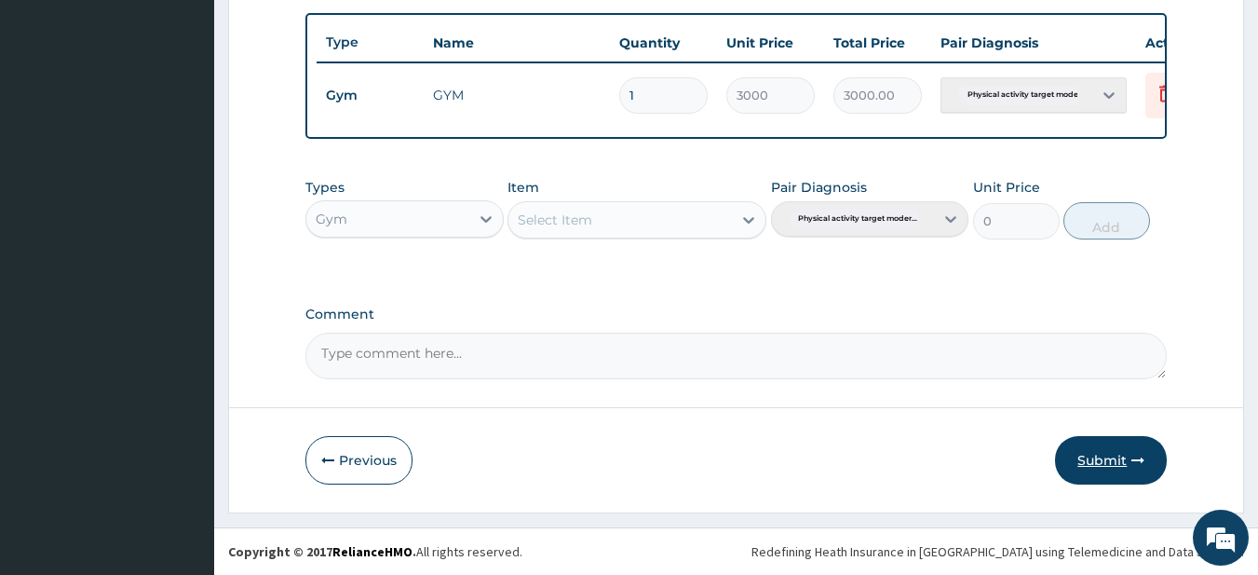
click at [1090, 451] on button "Submit" at bounding box center [1111, 460] width 112 height 48
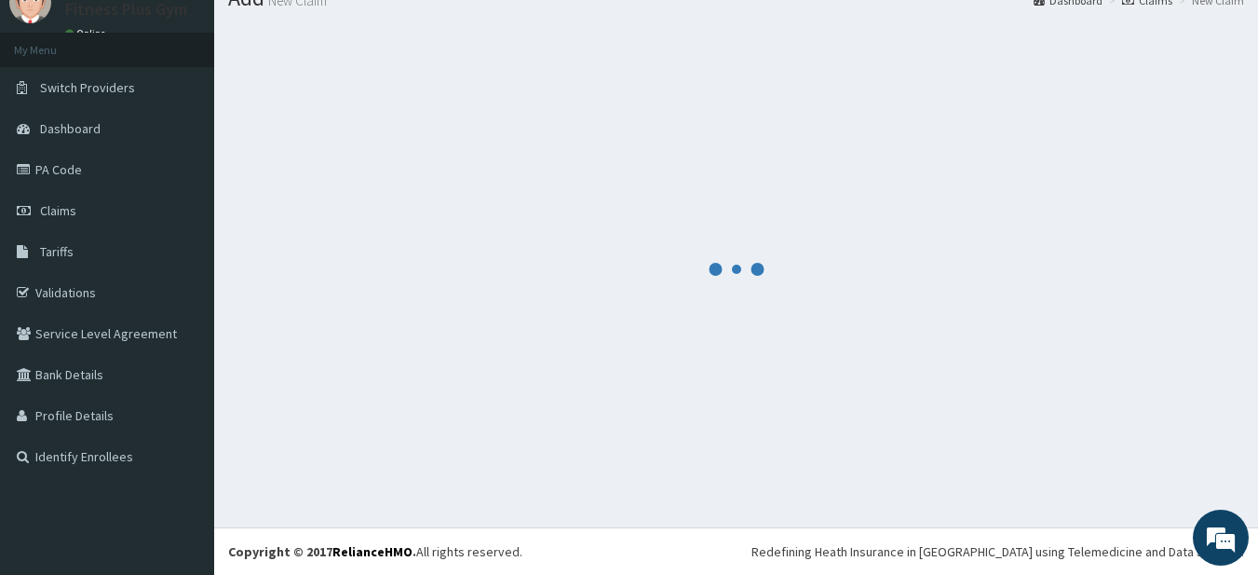
scroll to position [694, 0]
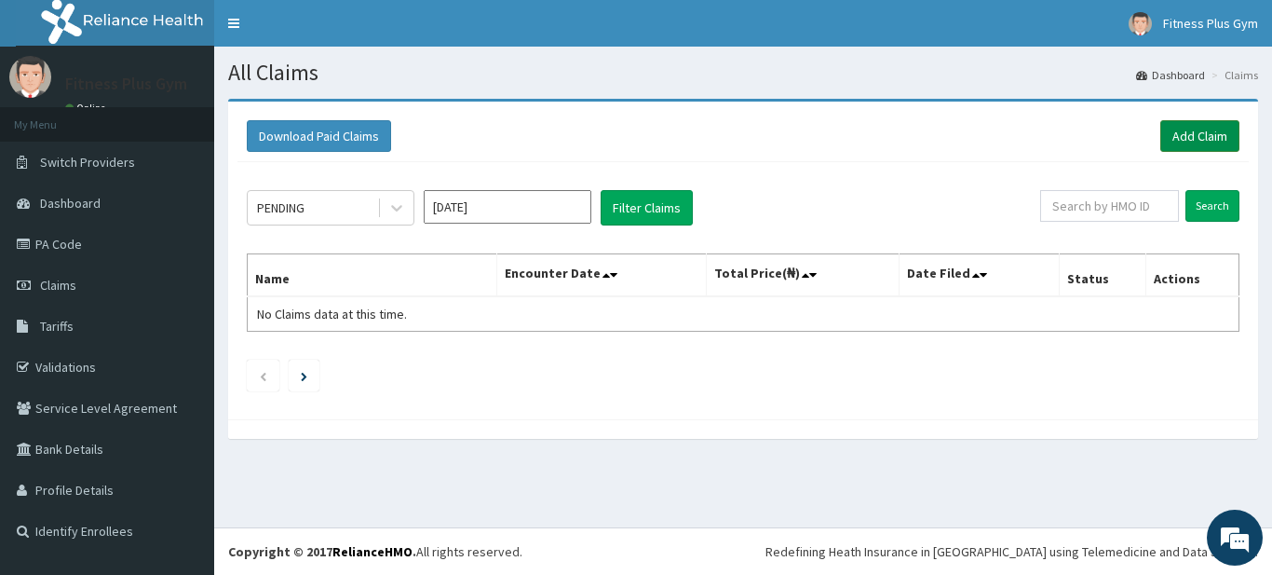
click at [1201, 135] on link "Add Claim" at bounding box center [1200, 136] width 79 height 32
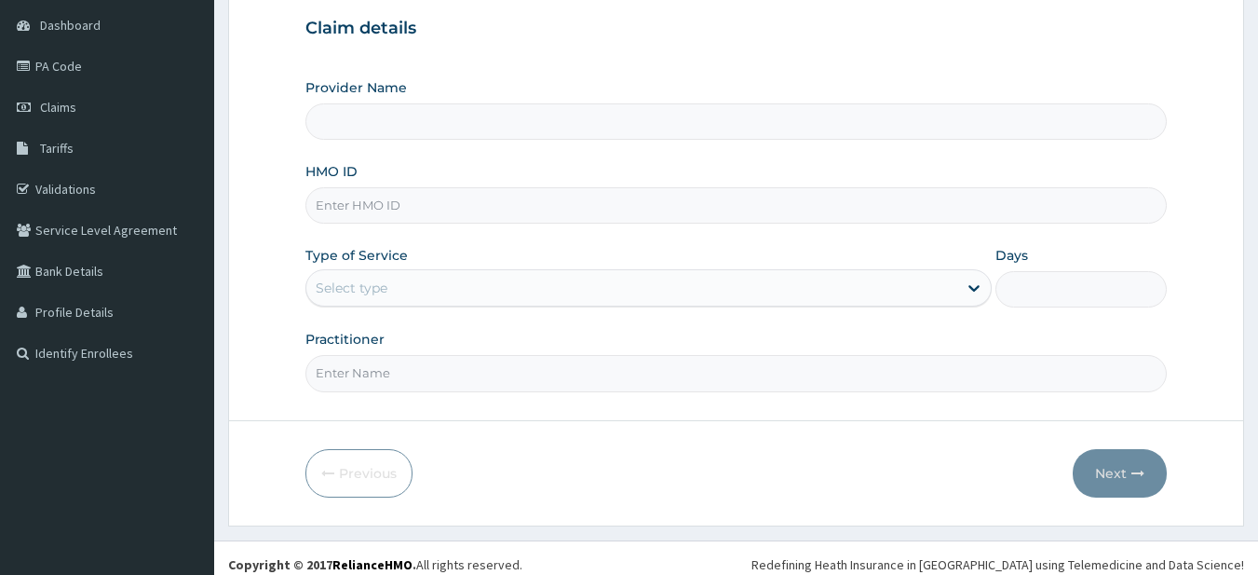
scroll to position [186, 0]
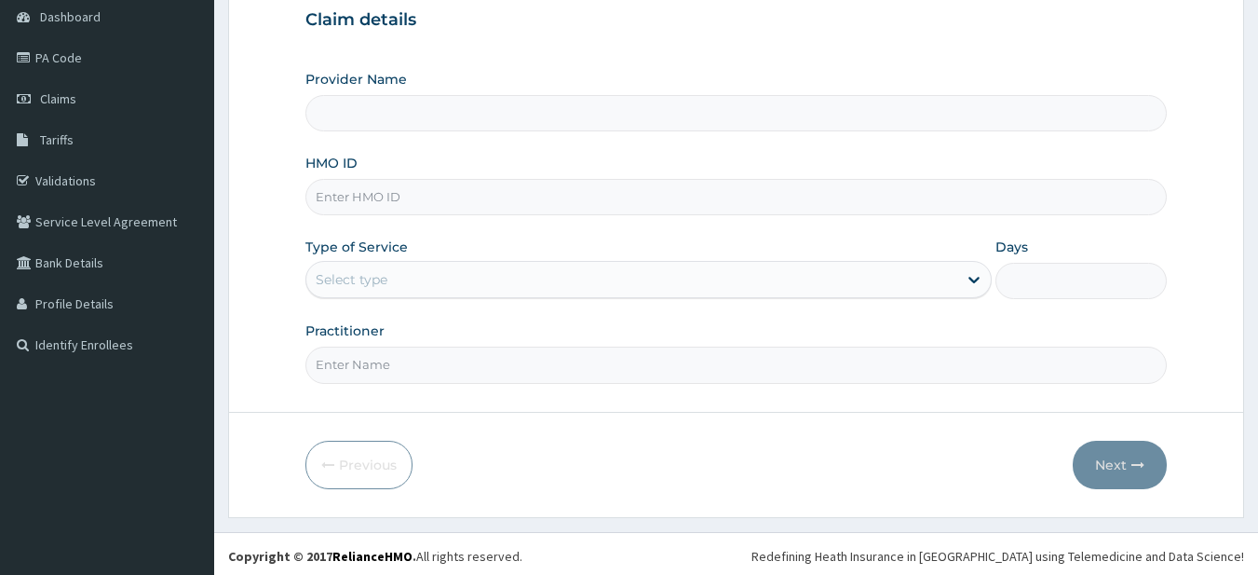
click at [420, 200] on input "HMO ID" at bounding box center [736, 197] width 862 height 36
type input "Fitness plus Gym"
type input "1"
type input "DGB/10057/A"
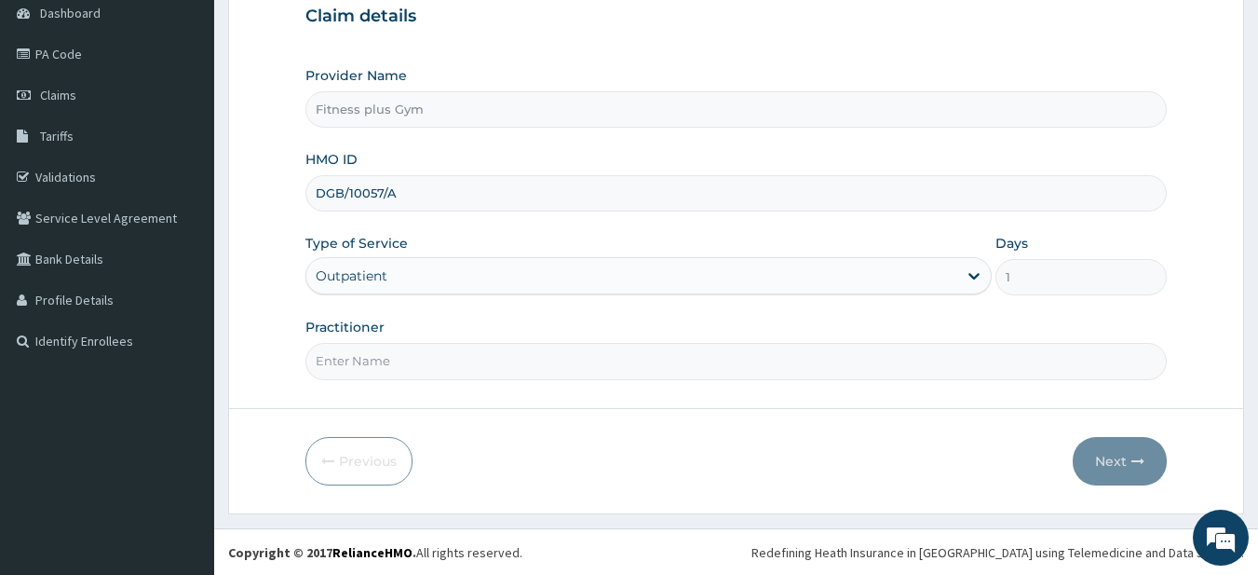
scroll to position [191, 0]
click at [338, 350] on input "Practitioner" at bounding box center [736, 360] width 862 height 36
type input "fitness+"
click at [1120, 422] on form "Step 1 of 2 Claim details Provider Name Fitness plus Gym HMO ID DGB/10057/A Typ…" at bounding box center [736, 210] width 1016 height 604
click at [1126, 453] on button "Next" at bounding box center [1120, 460] width 94 height 48
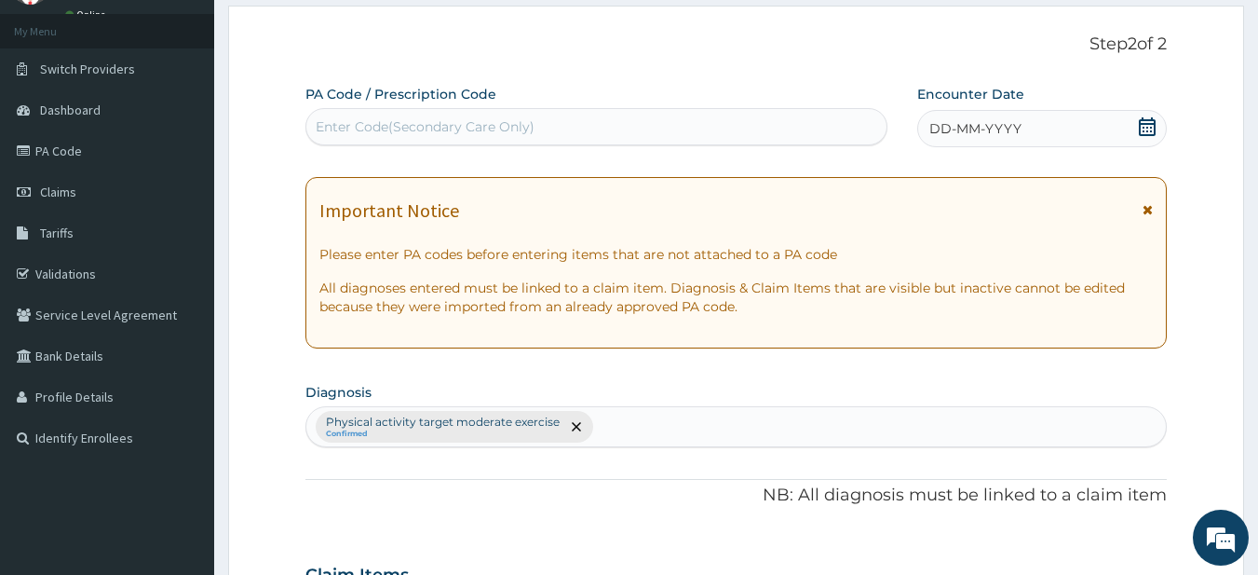
scroll to position [0, 0]
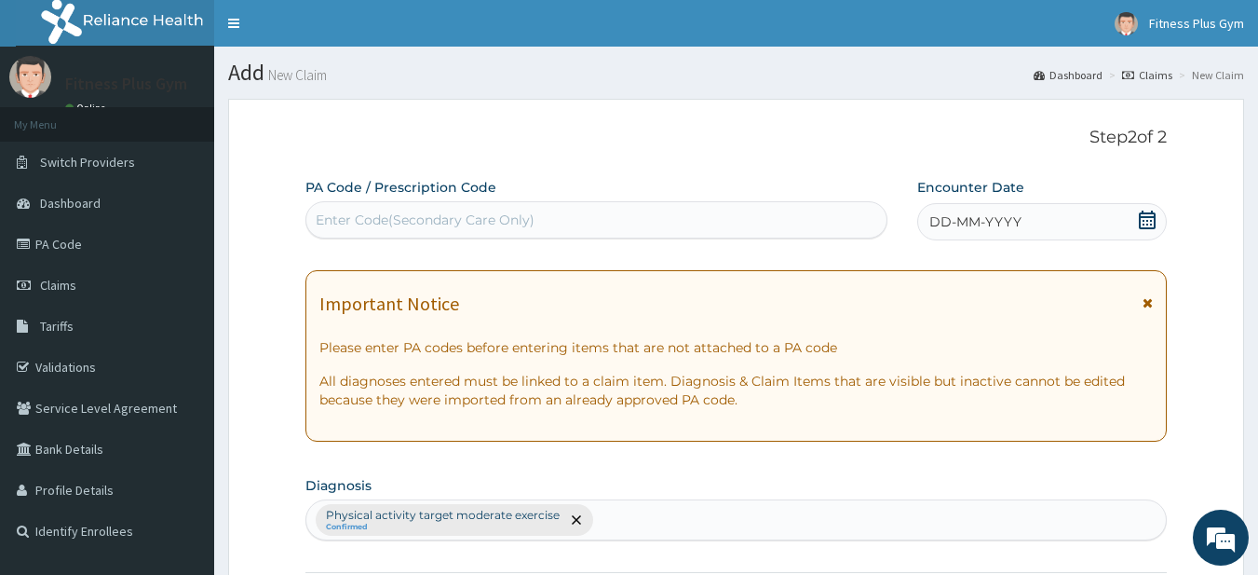
click at [510, 227] on div "Enter Code(Secondary Care Only)" at bounding box center [425, 219] width 219 height 19
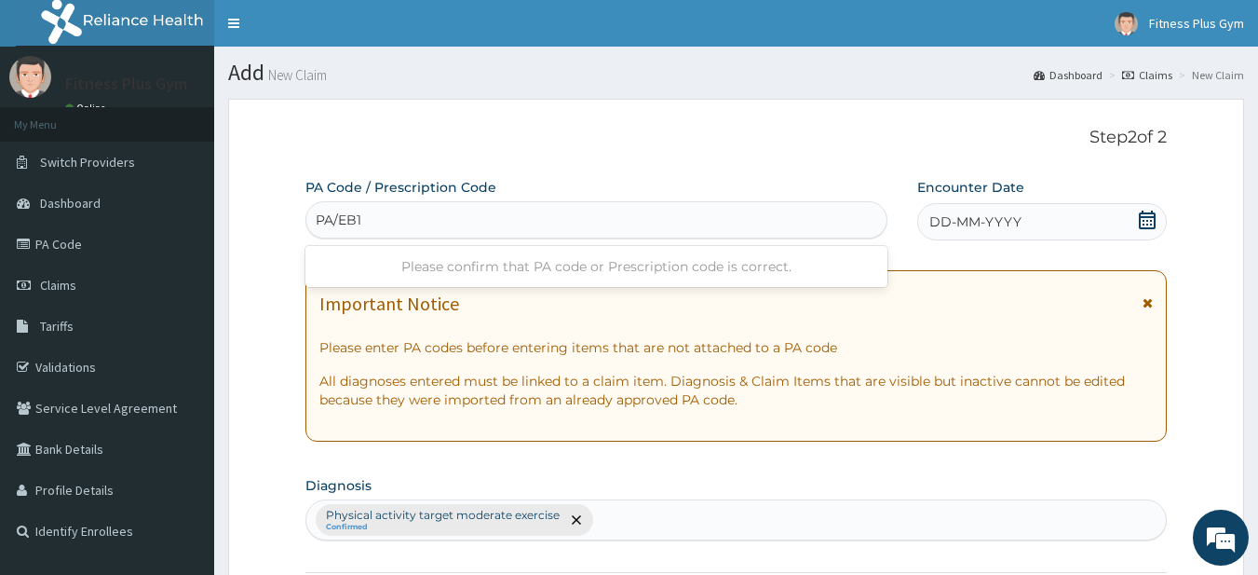
type input "PA/EB1"
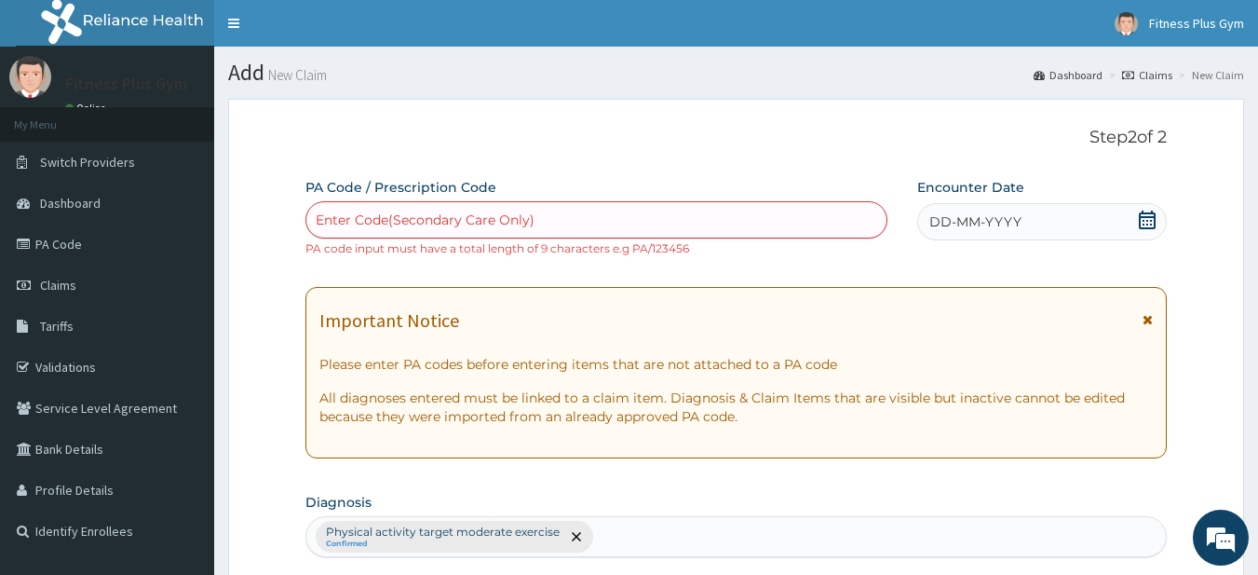
click at [404, 213] on div "Enter Code(Secondary Care Only)" at bounding box center [425, 219] width 219 height 19
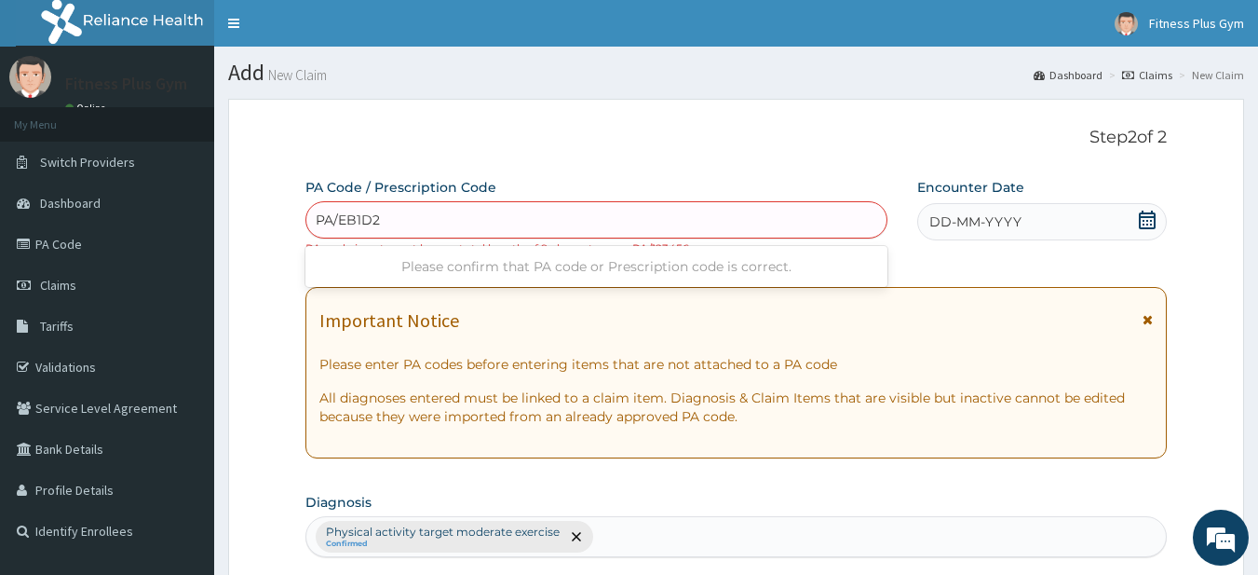
type input "PA/EB1D25"
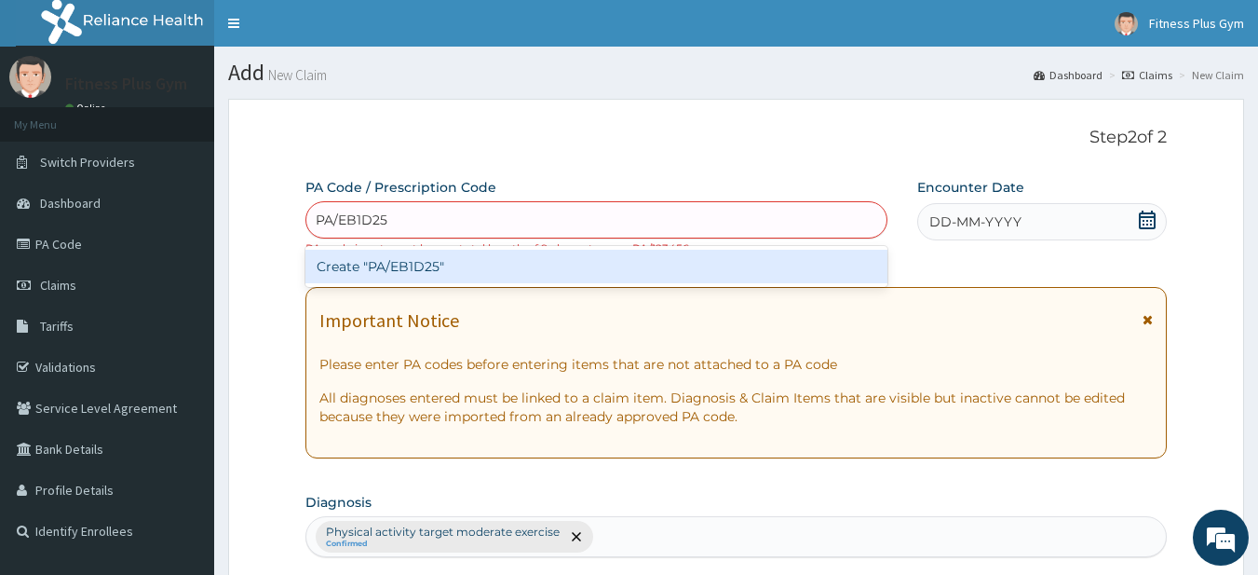
click at [437, 278] on div "Create "PA/EB1D25"" at bounding box center [596, 267] width 583 height 34
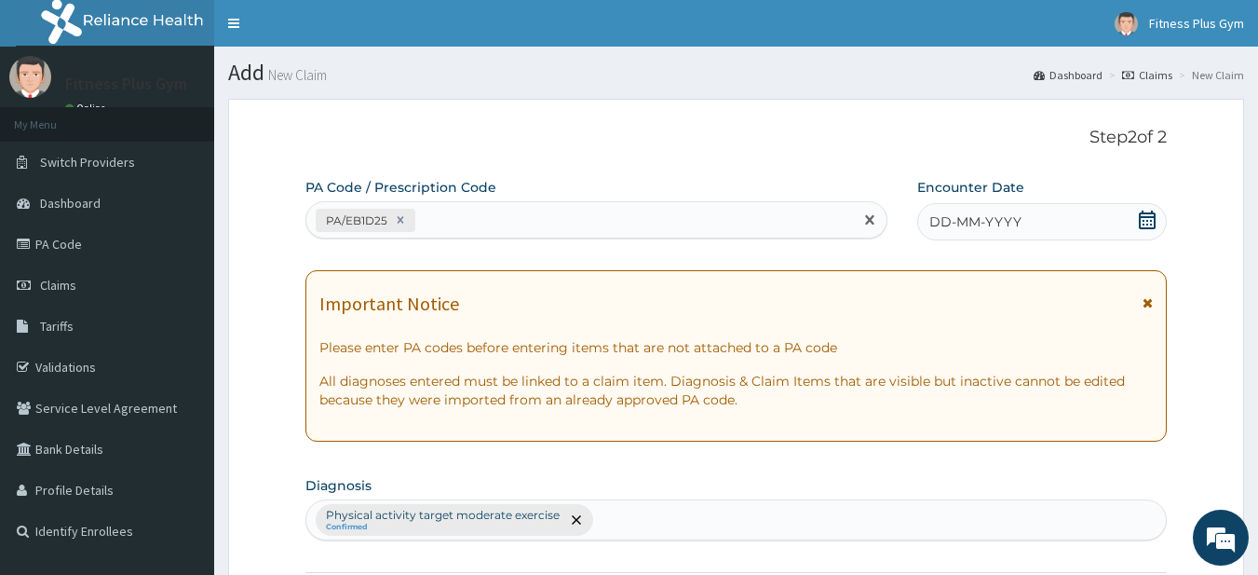
click at [1145, 218] on icon at bounding box center [1147, 219] width 19 height 19
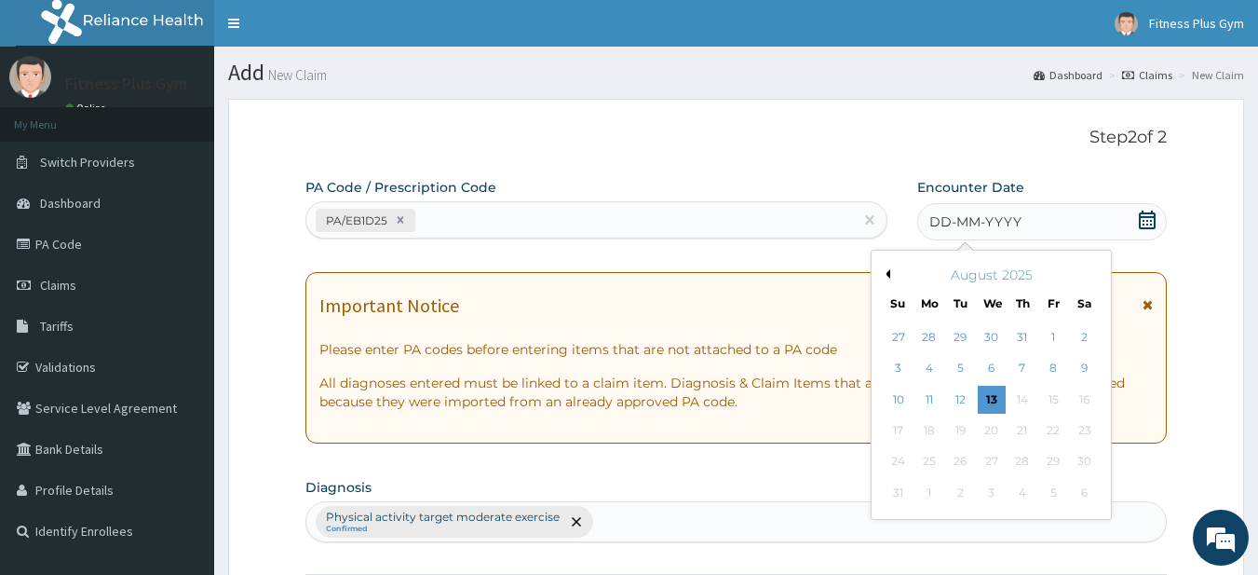
drag, startPoint x: 992, startPoint y: 398, endPoint x: 882, endPoint y: 354, distance: 118.3
click at [993, 398] on div "13" at bounding box center [992, 400] width 28 height 28
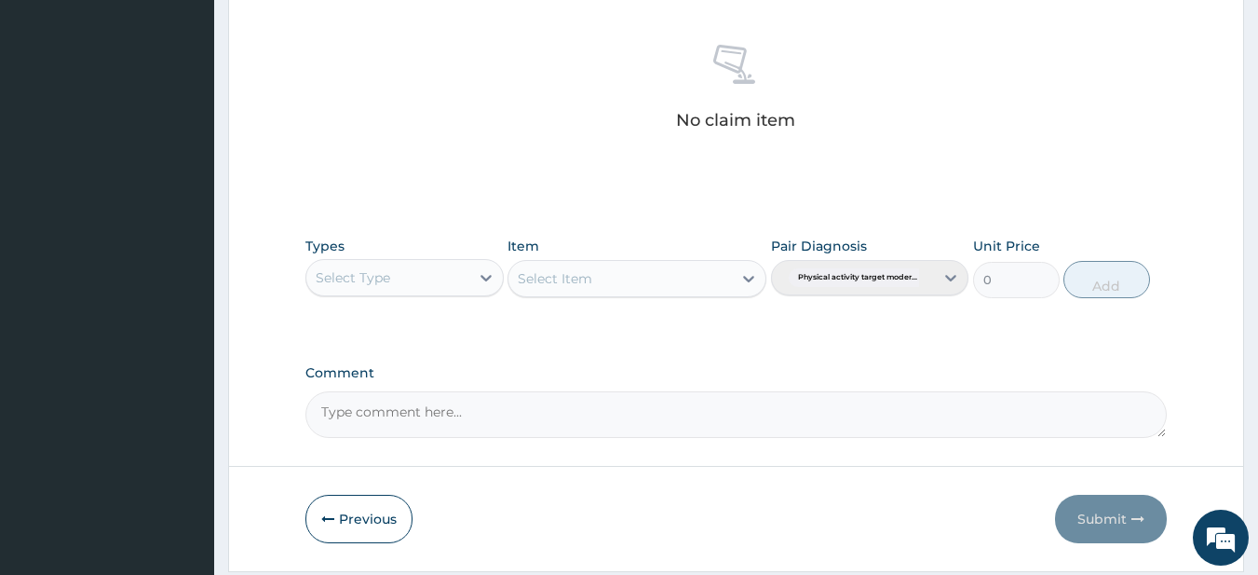
scroll to position [768, 0]
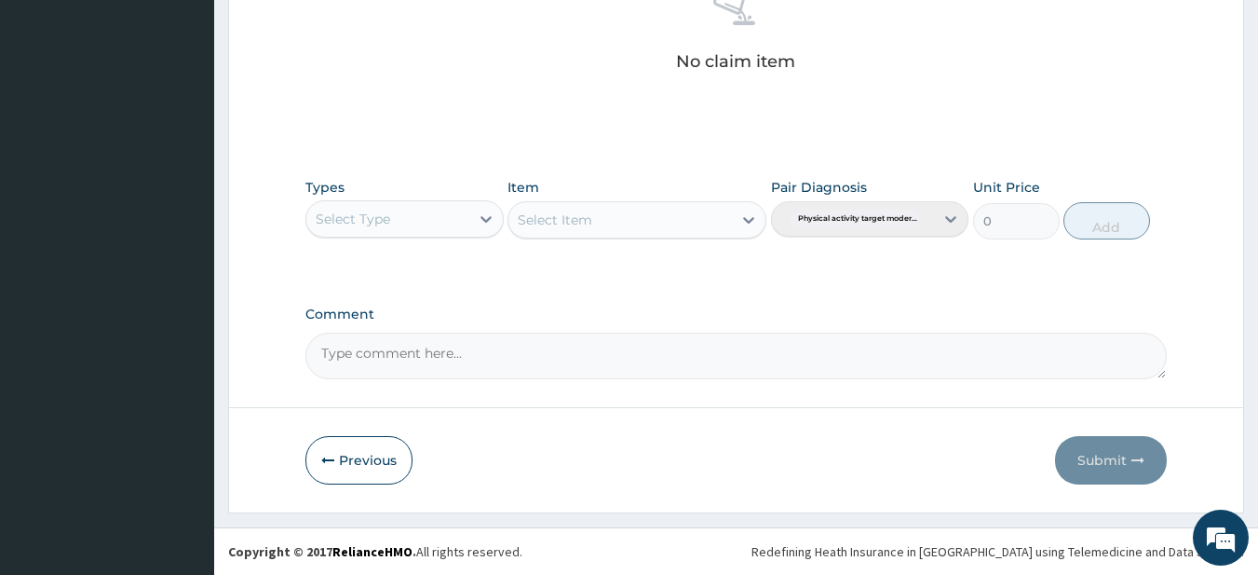
click at [453, 212] on div "Select Type" at bounding box center [387, 219] width 163 height 30
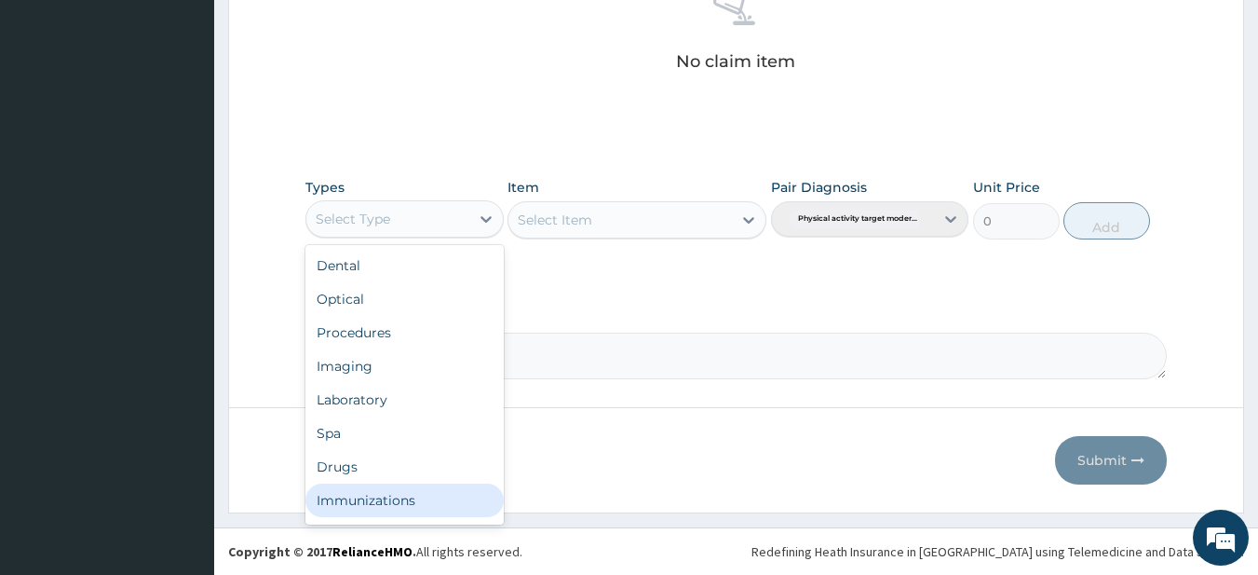
scroll to position [63, 0]
drag, startPoint x: 357, startPoint y: 503, endPoint x: 397, endPoint y: 465, distance: 55.3
click at [357, 493] on div "Gym" at bounding box center [404, 504] width 198 height 34
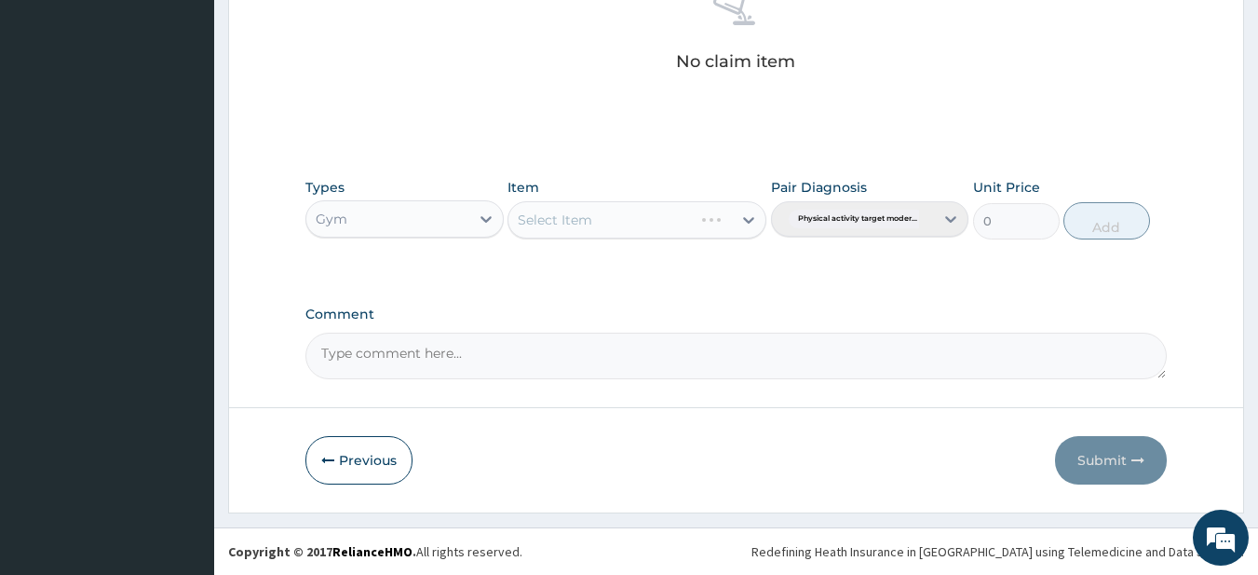
click at [625, 228] on div "Select Item" at bounding box center [637, 219] width 259 height 37
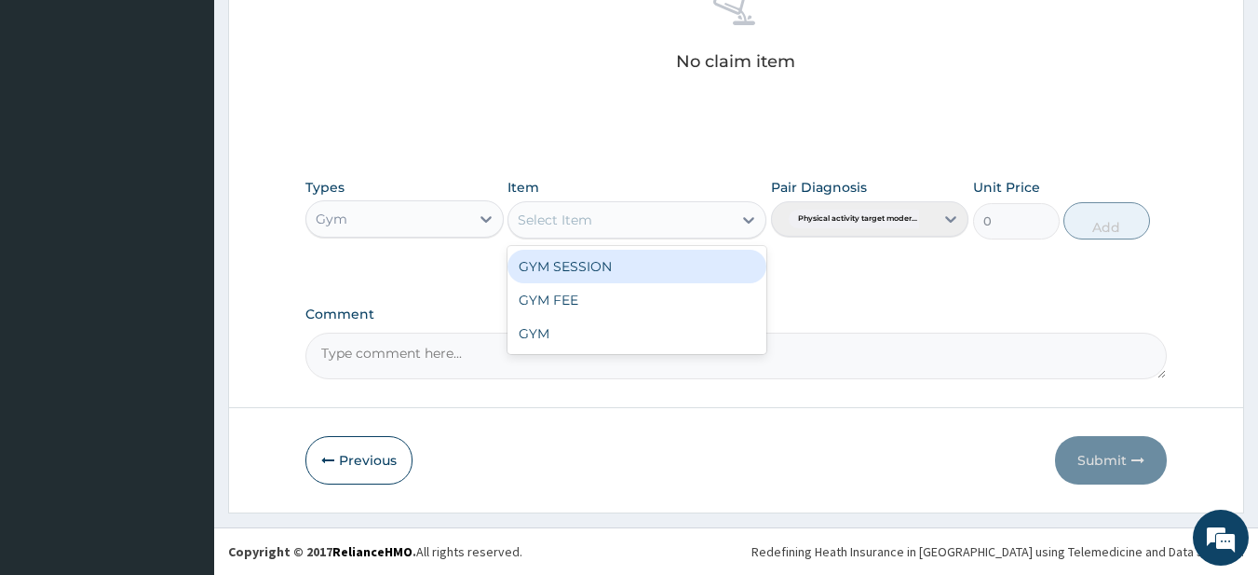
click at [617, 214] on div "Select Item" at bounding box center [621, 220] width 224 height 30
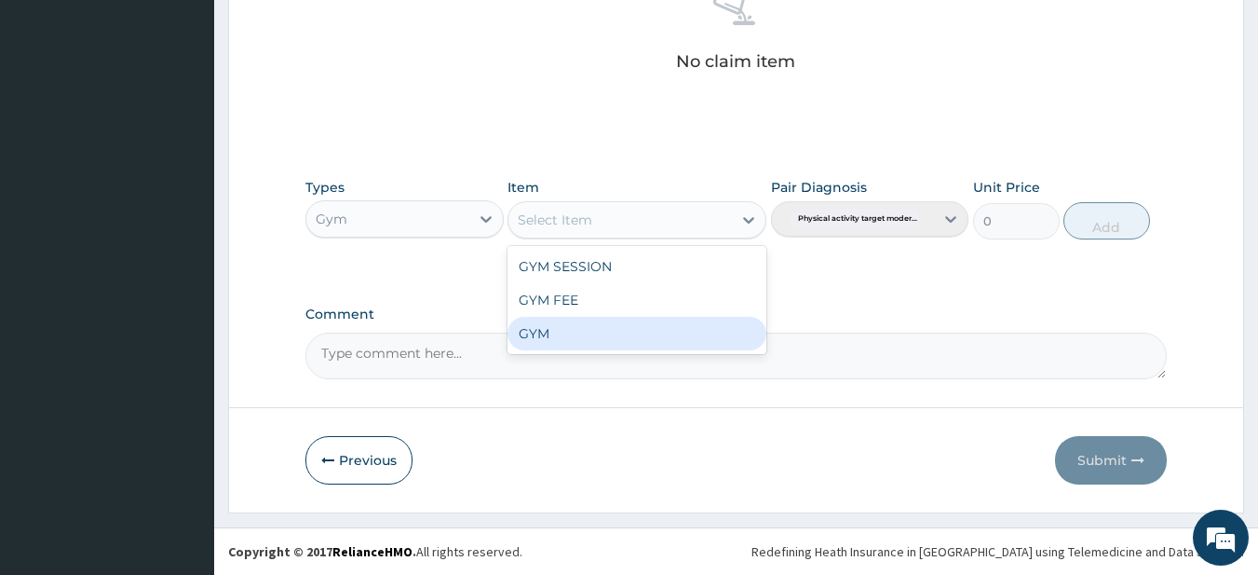
click at [577, 331] on div "GYM" at bounding box center [637, 334] width 259 height 34
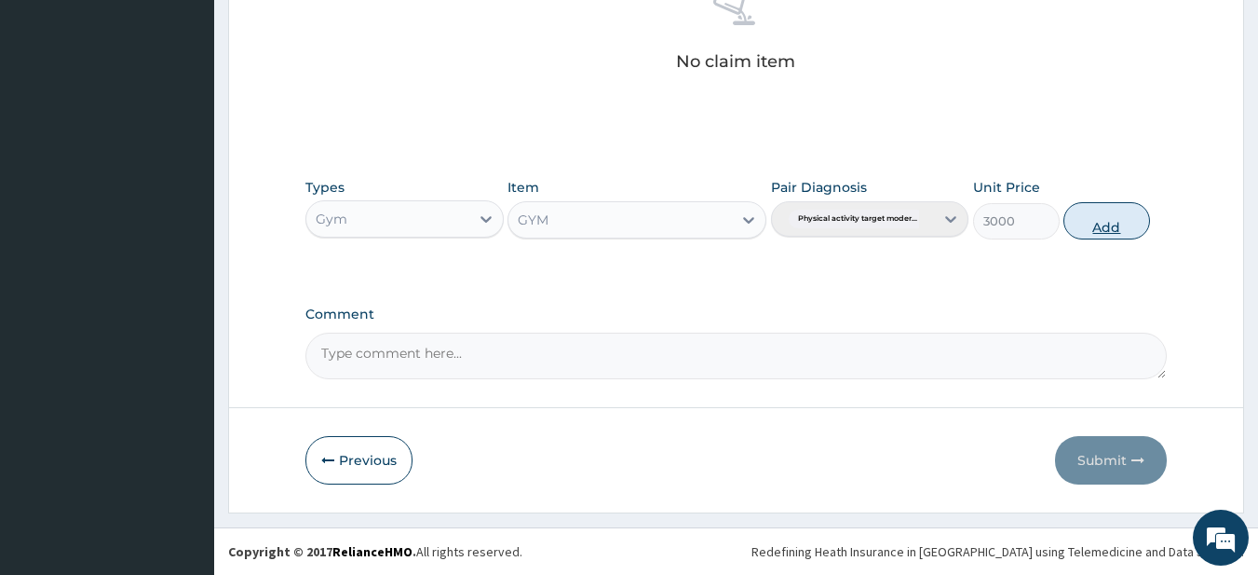
click at [1101, 222] on button "Add" at bounding box center [1107, 220] width 87 height 37
type input "0"
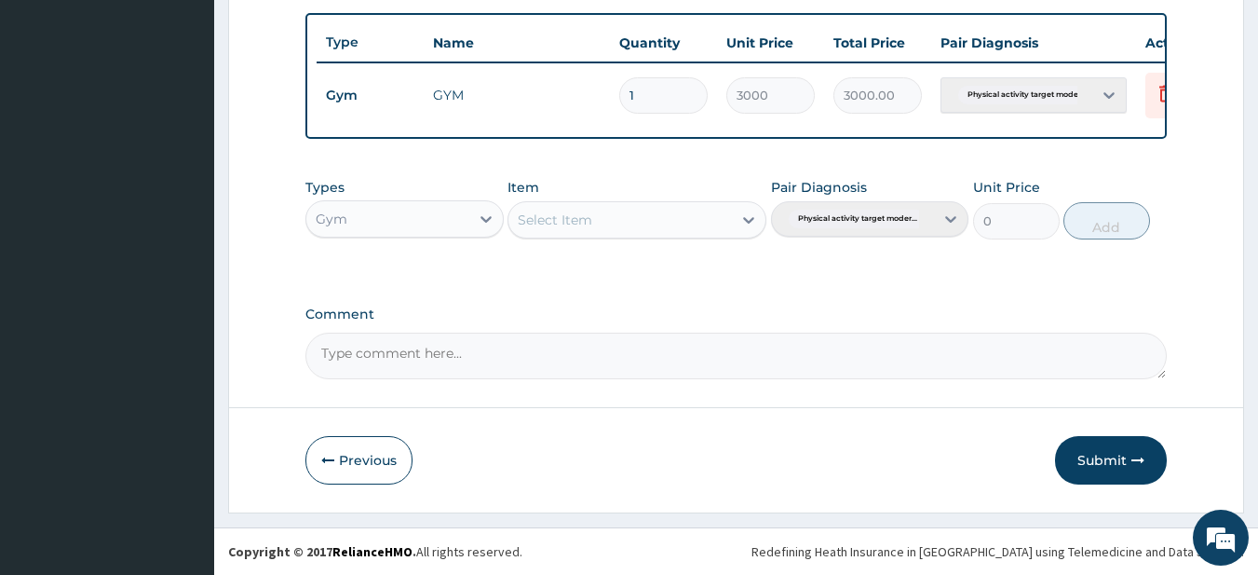
drag, startPoint x: 1088, startPoint y: 459, endPoint x: 1018, endPoint y: 400, distance: 91.8
click at [1088, 458] on button "Submit" at bounding box center [1111, 460] width 112 height 48
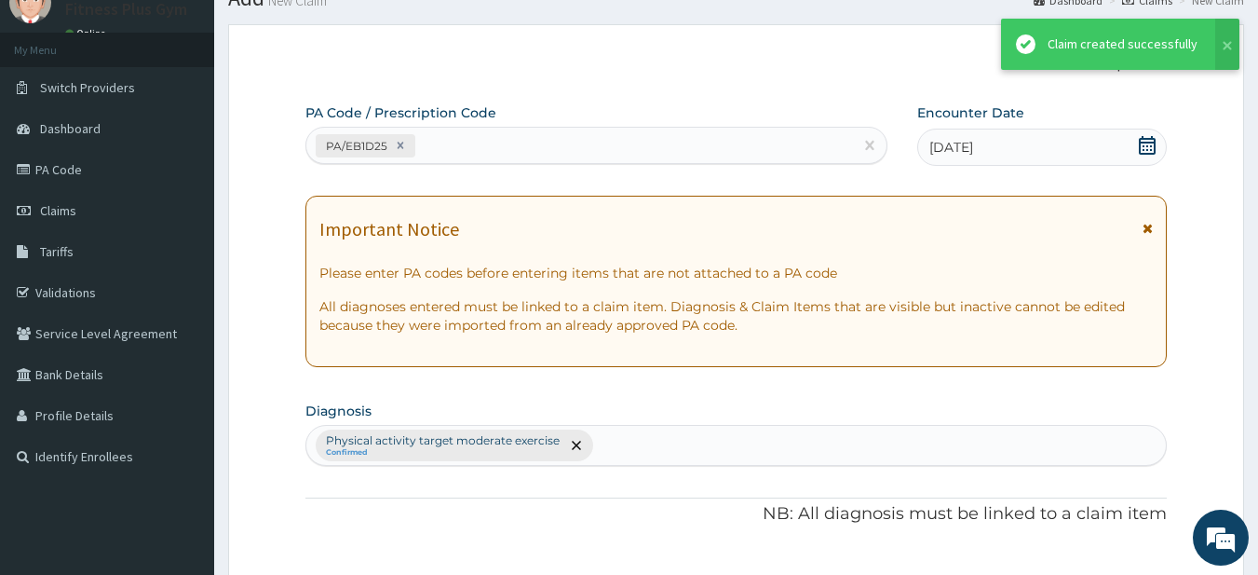
scroll to position [694, 0]
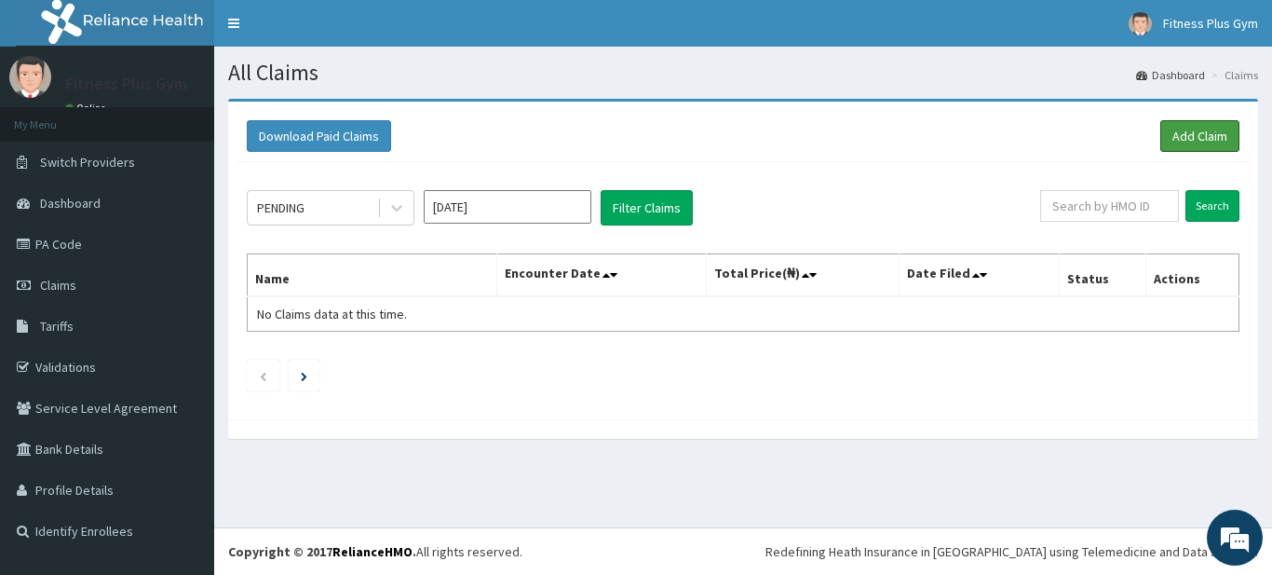
drag, startPoint x: 1188, startPoint y: 134, endPoint x: 1110, endPoint y: 135, distance: 77.3
click at [1186, 132] on link "Add Claim" at bounding box center [1200, 136] width 79 height 32
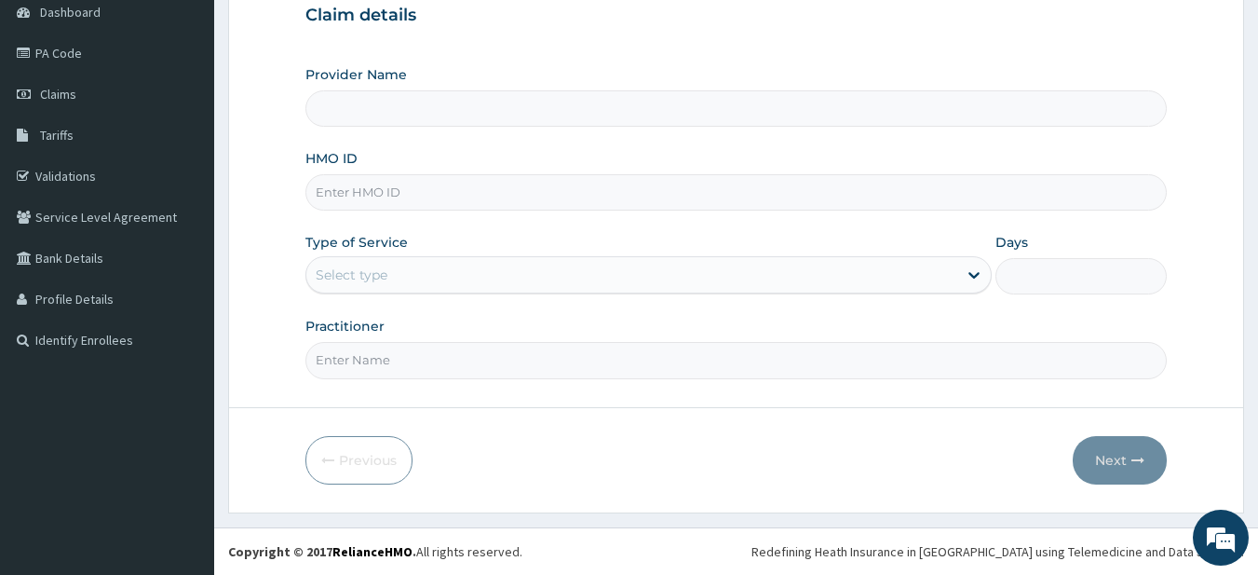
type input "Fitness plus Gym"
type input "1"
type input "opn/10001/a"
click at [379, 351] on input "Practitioner" at bounding box center [736, 360] width 862 height 36
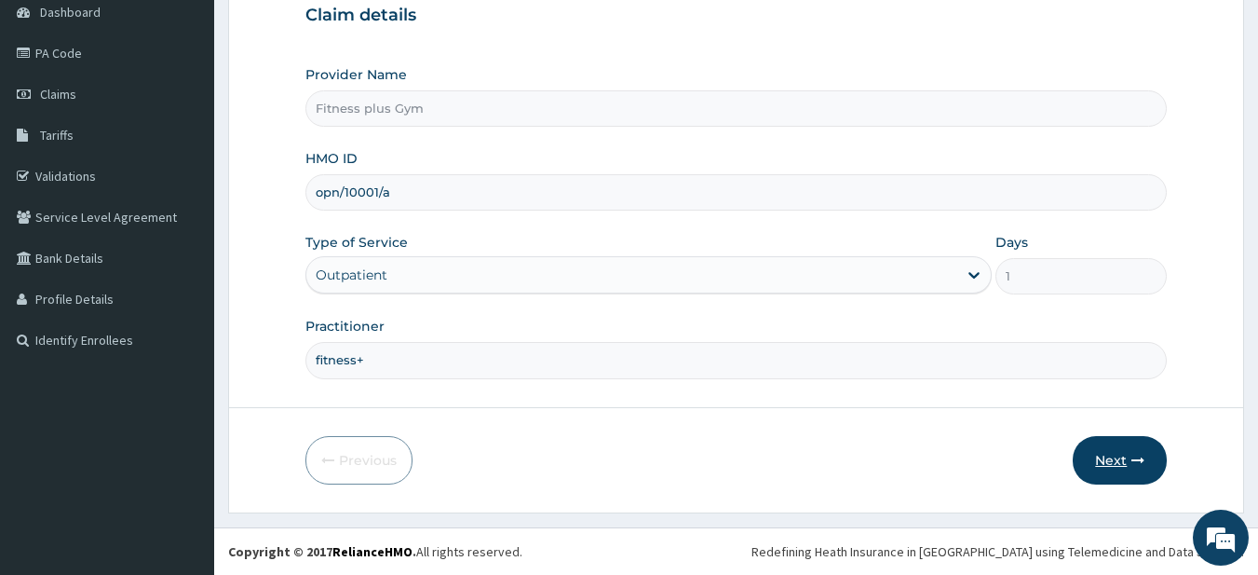
type input "fitness+"
click at [1132, 467] on button "Next" at bounding box center [1120, 460] width 94 height 48
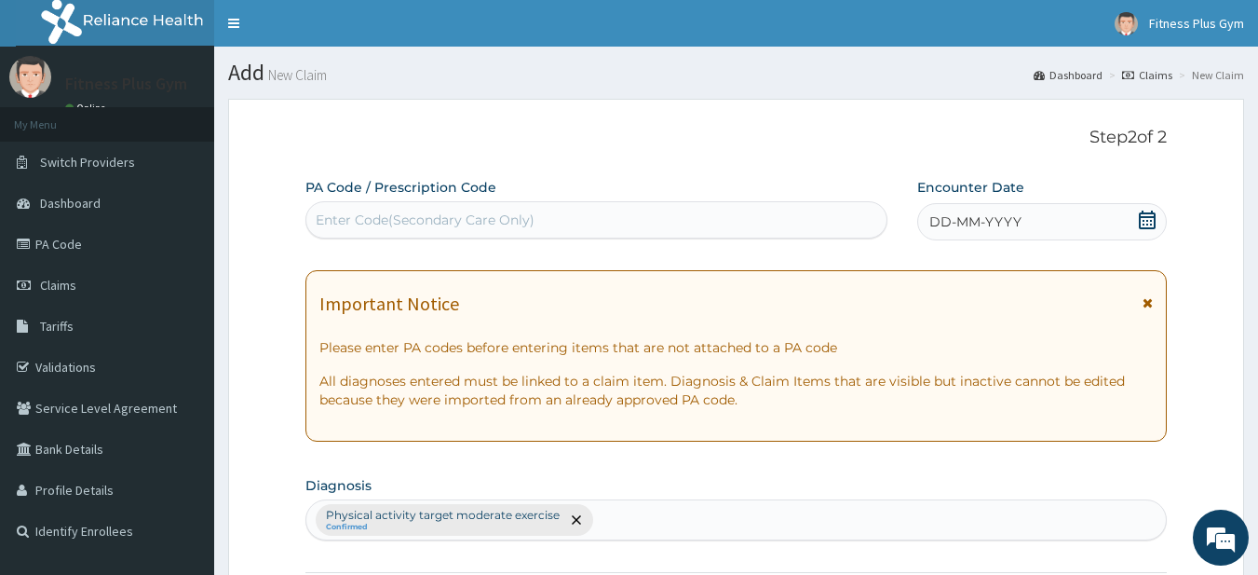
drag, startPoint x: 576, startPoint y: 227, endPoint x: 631, endPoint y: 205, distance: 60.2
click at [578, 226] on div "Enter Code(Secondary Care Only)" at bounding box center [596, 220] width 581 height 30
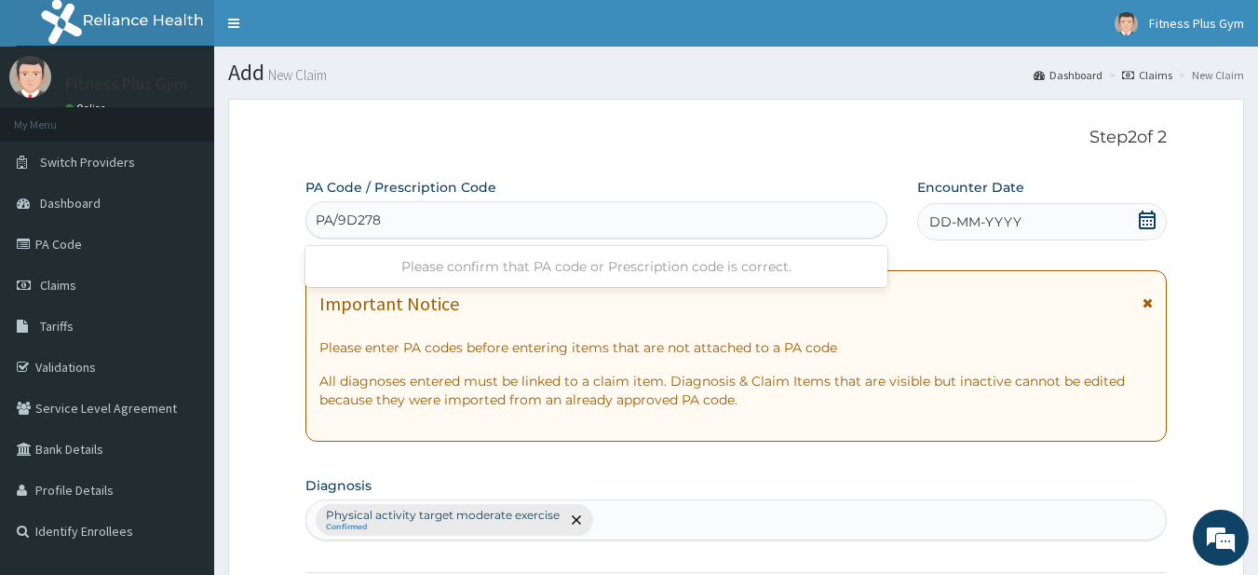
type input "PA/9D2783"
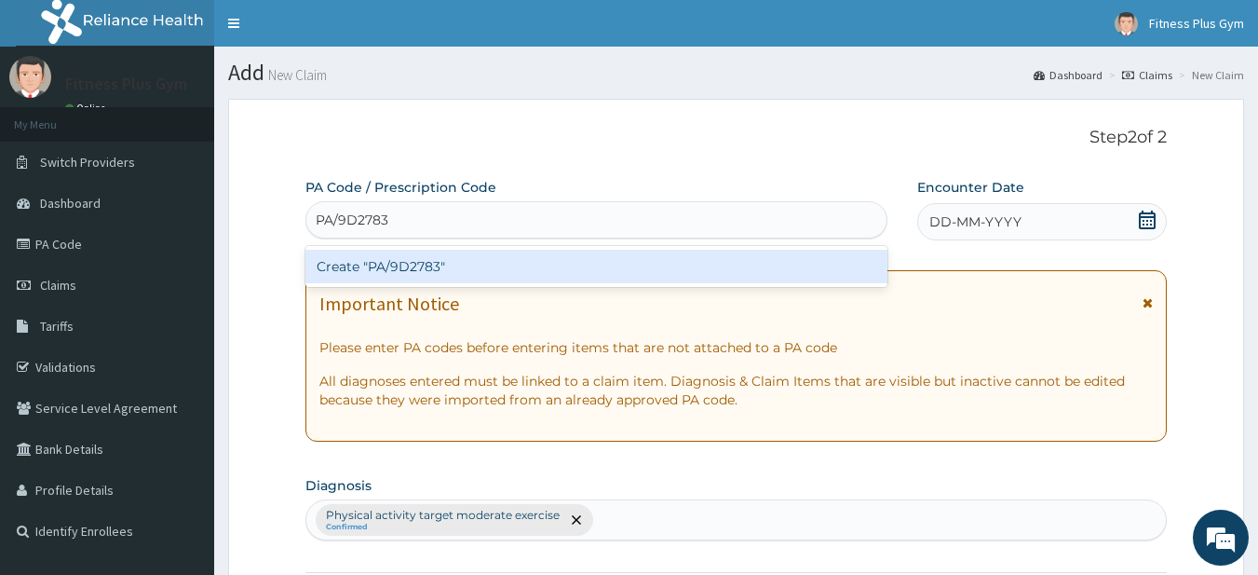
click at [413, 274] on div "Create "PA/9D2783"" at bounding box center [596, 267] width 583 height 34
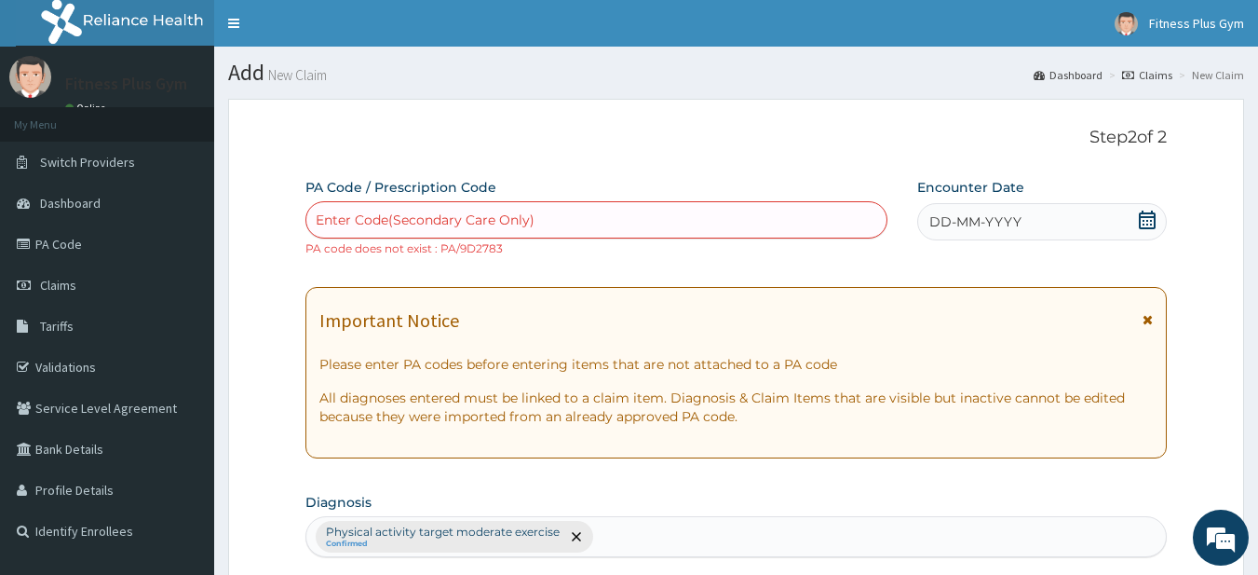
click at [1141, 224] on icon at bounding box center [1147, 219] width 17 height 19
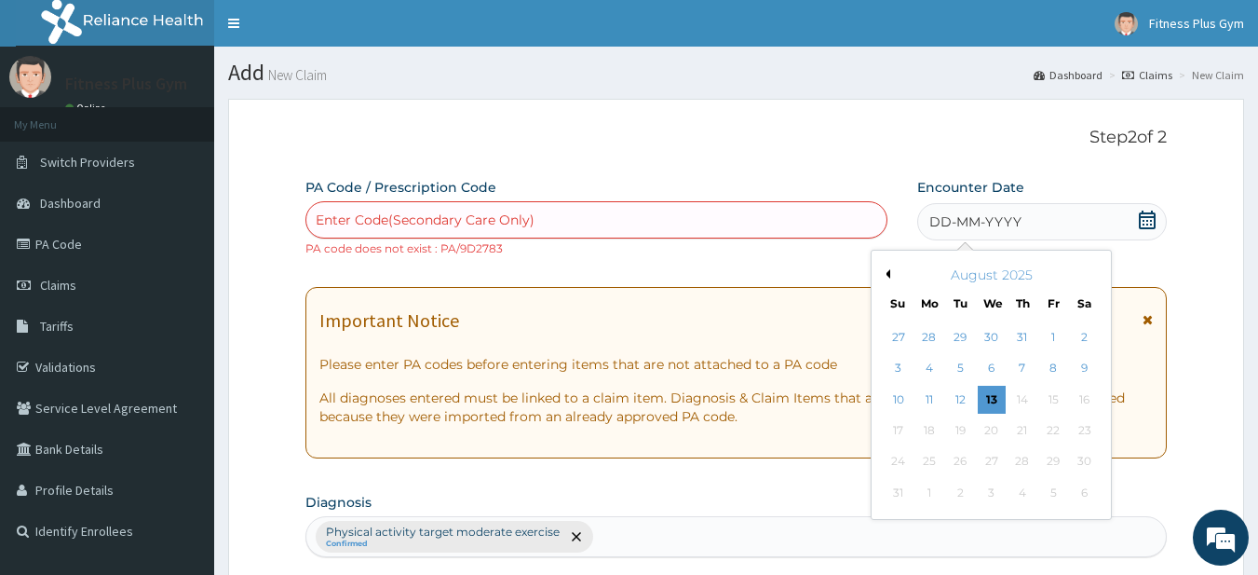
click at [507, 213] on div "Enter Code(Secondary Care Only)" at bounding box center [425, 219] width 219 height 19
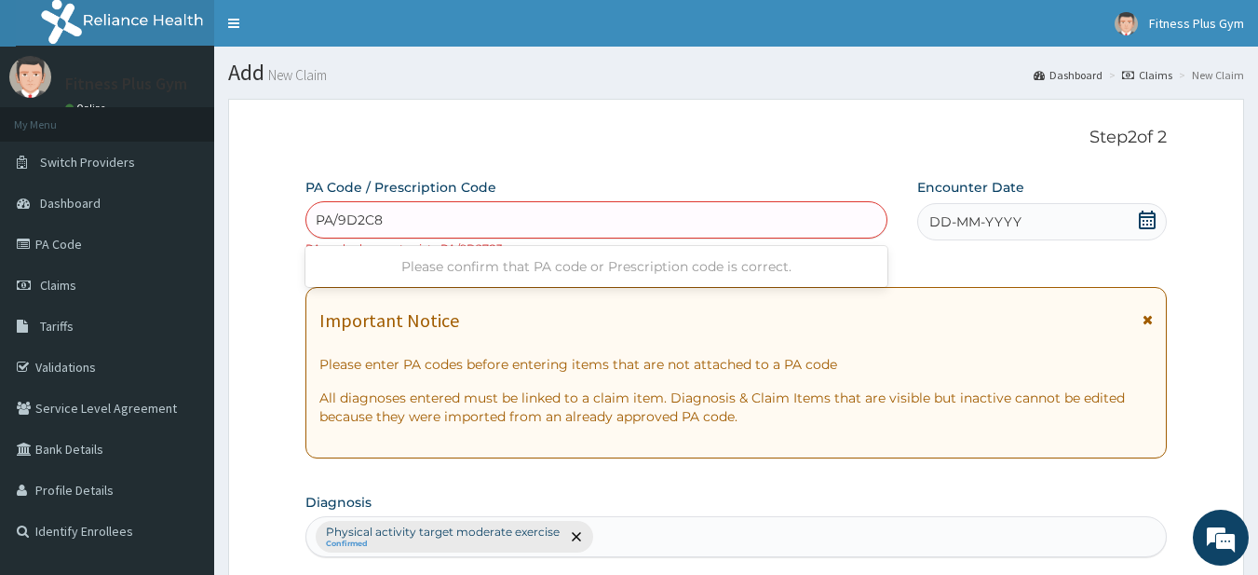
type input "PA/9D2C83"
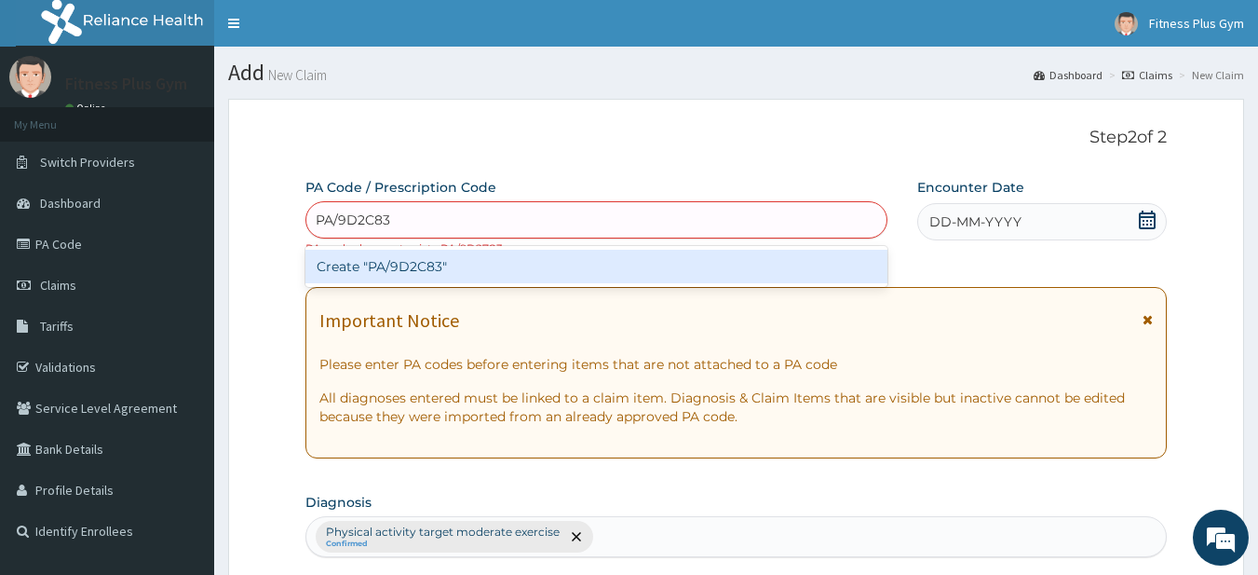
click at [418, 278] on div "Create "PA/9D2C83"" at bounding box center [596, 267] width 583 height 34
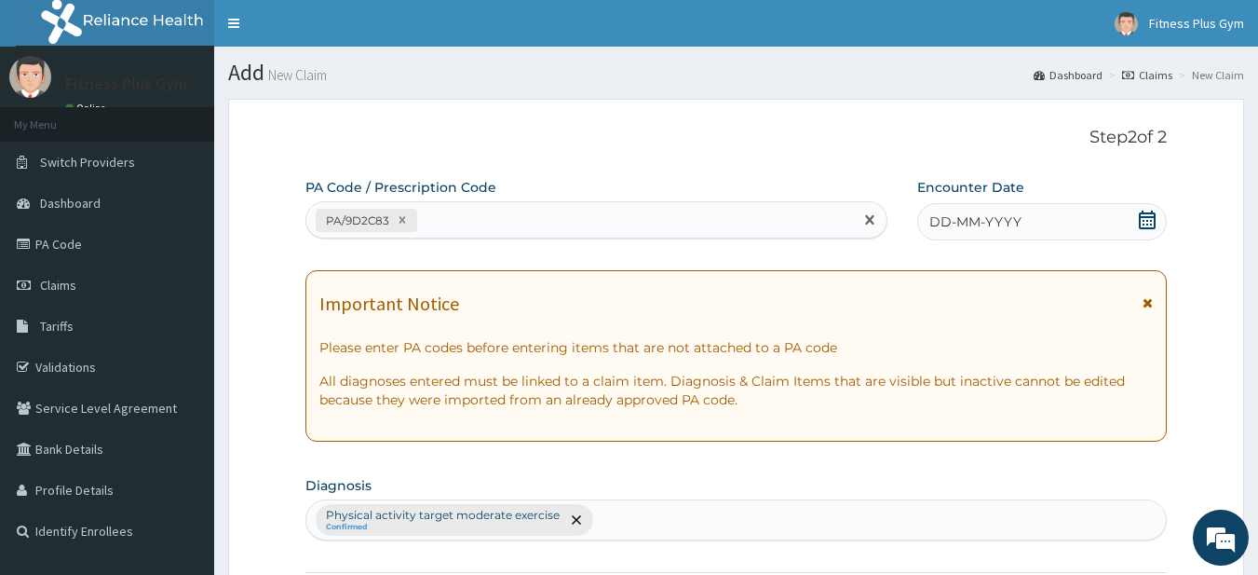
click at [1149, 224] on icon at bounding box center [1147, 219] width 19 height 19
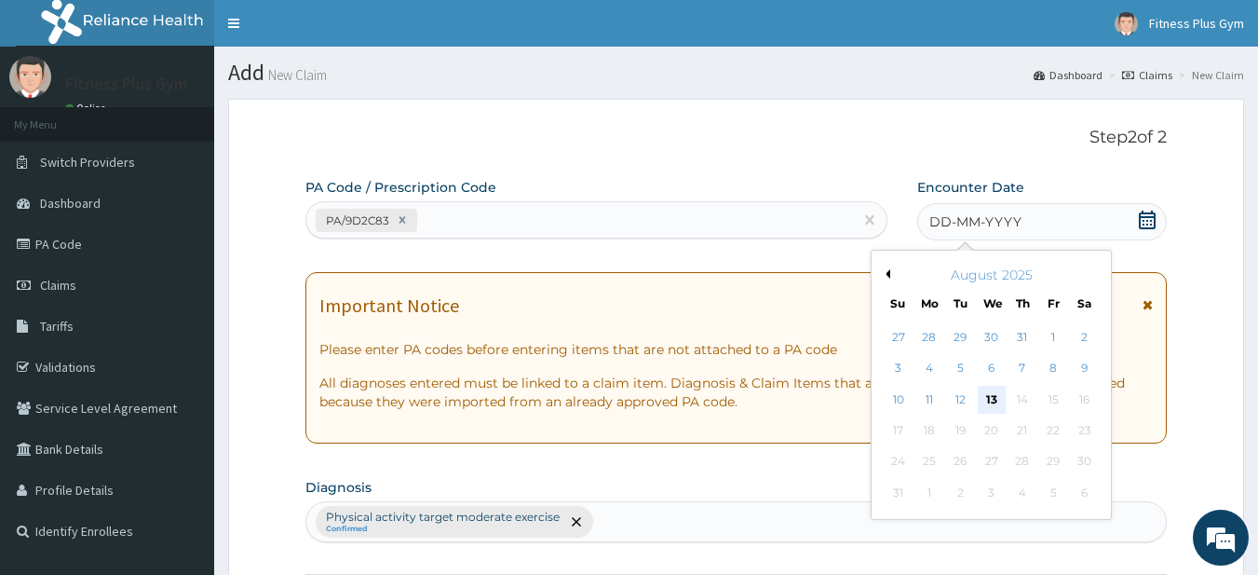
click at [987, 394] on div "13" at bounding box center [992, 400] width 28 height 28
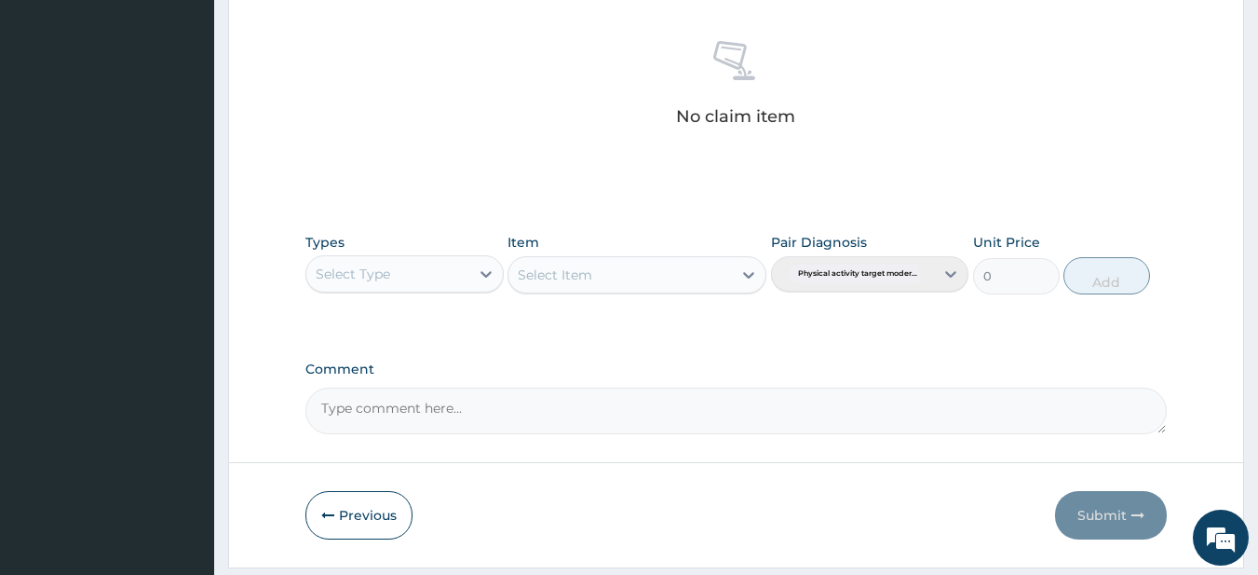
scroll to position [768, 0]
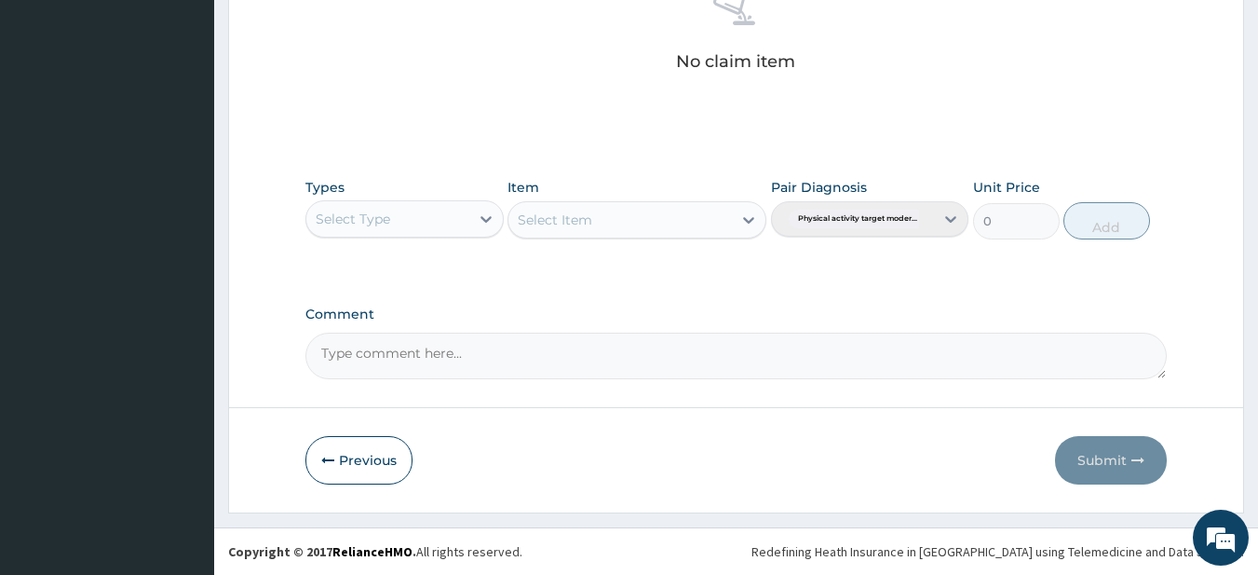
drag, startPoint x: 434, startPoint y: 197, endPoint x: 427, endPoint y: 211, distance: 15.8
click at [434, 200] on div "Types Select Type" at bounding box center [404, 208] width 198 height 61
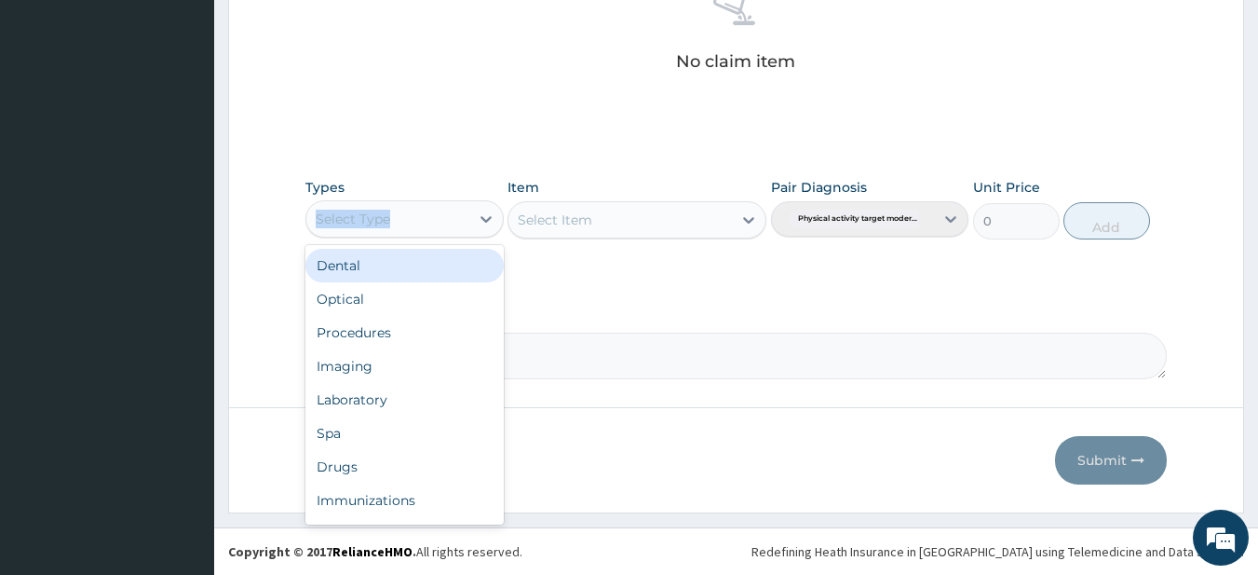
click at [448, 217] on div "Select Type" at bounding box center [387, 219] width 163 height 30
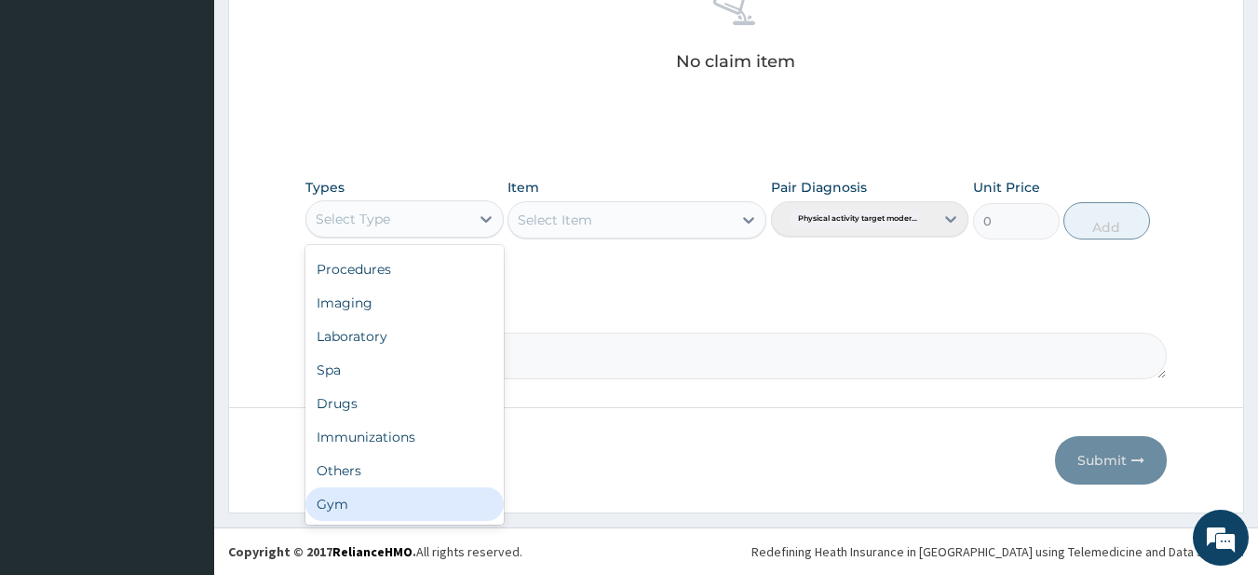
drag, startPoint x: 343, startPoint y: 508, endPoint x: 445, endPoint y: 432, distance: 127.2
click at [343, 507] on div "Gym" at bounding box center [404, 504] width 198 height 34
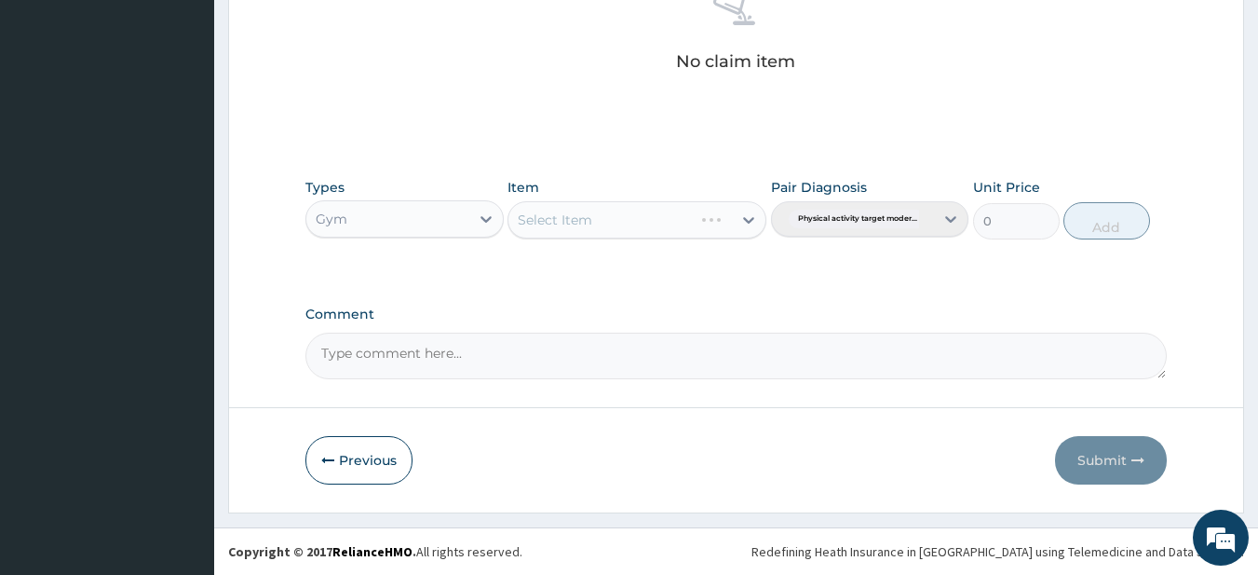
drag, startPoint x: 631, startPoint y: 218, endPoint x: 622, endPoint y: 231, distance: 16.0
click at [631, 217] on div "Select Item" at bounding box center [637, 219] width 259 height 37
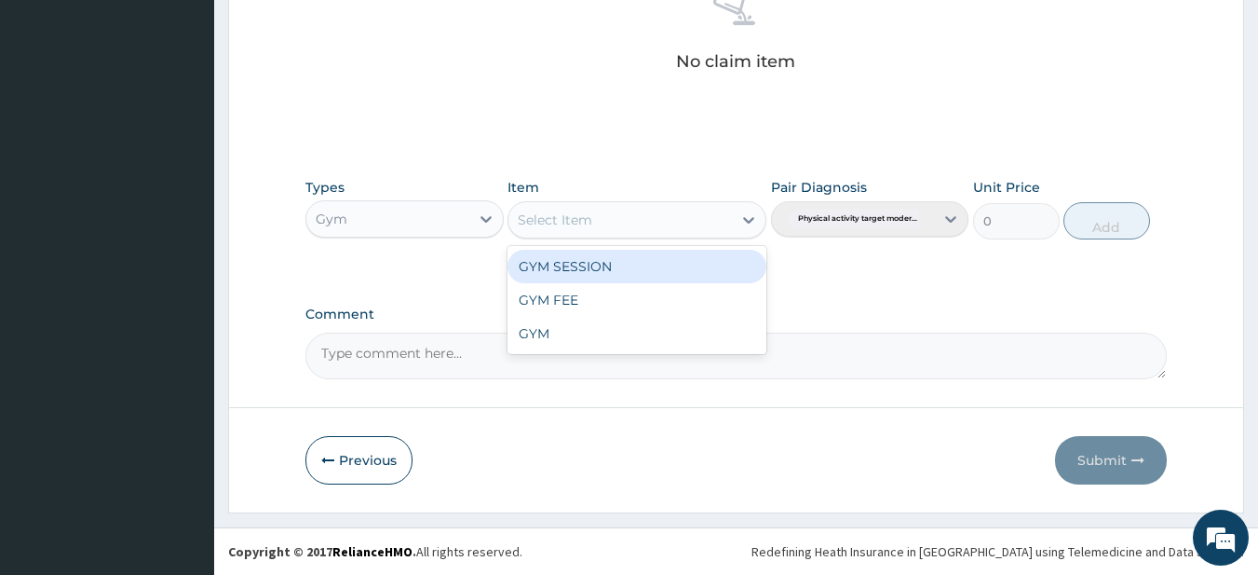
click at [618, 221] on div "Select Item" at bounding box center [621, 220] width 224 height 30
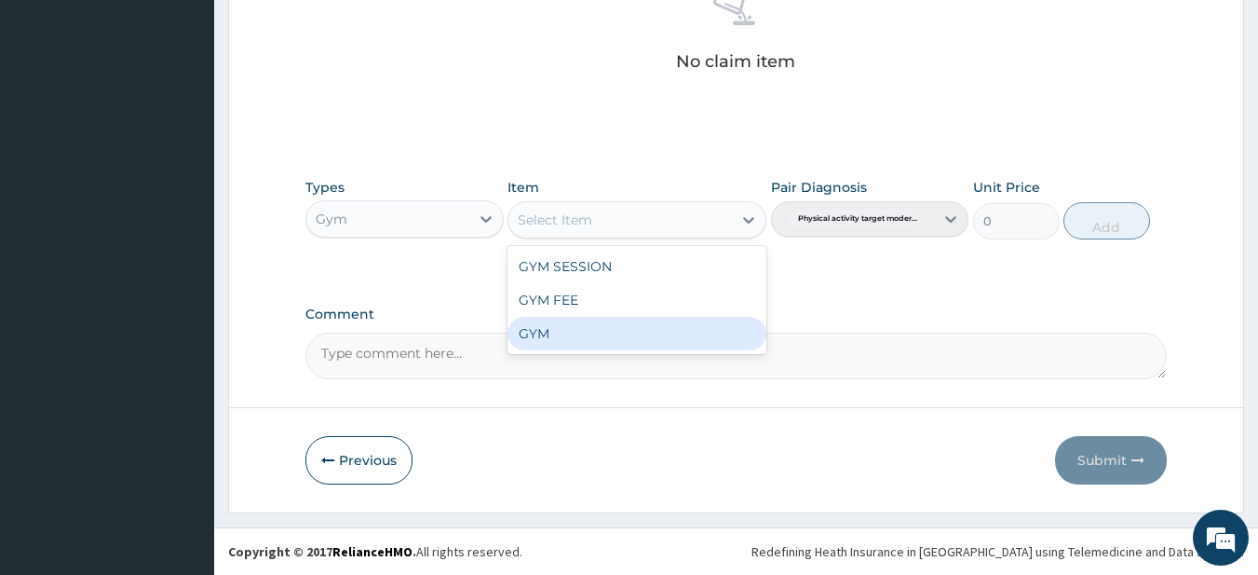
drag, startPoint x: 543, startPoint y: 345, endPoint x: 810, endPoint y: 292, distance: 272.5
click at [545, 343] on div "GYM" at bounding box center [637, 334] width 259 height 34
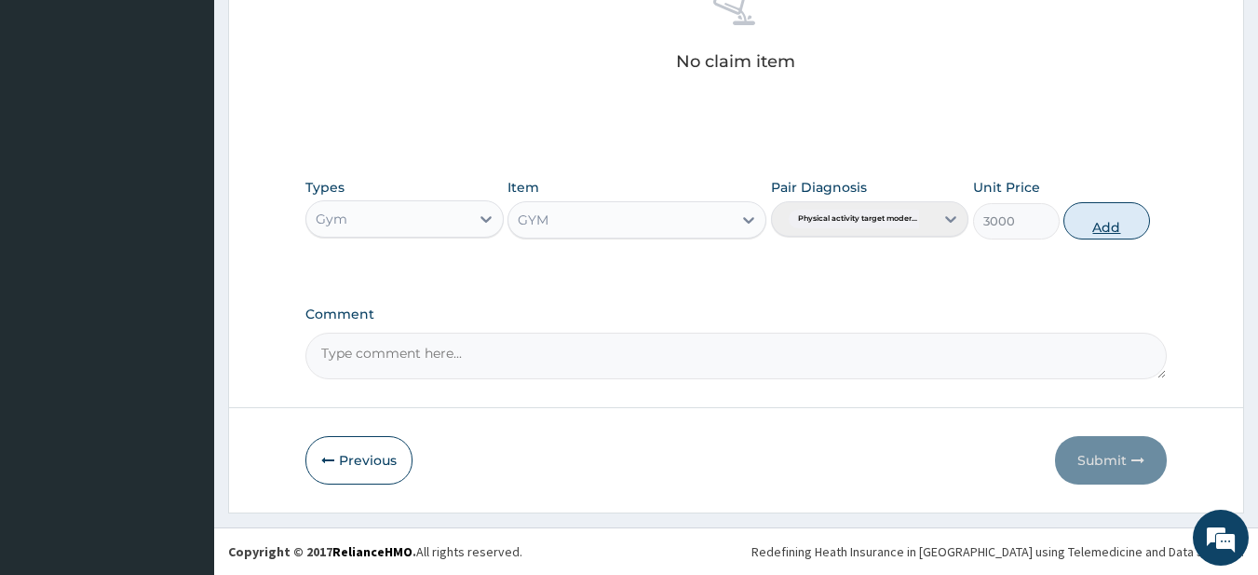
click at [1114, 224] on button "Add" at bounding box center [1107, 220] width 87 height 37
type input "0"
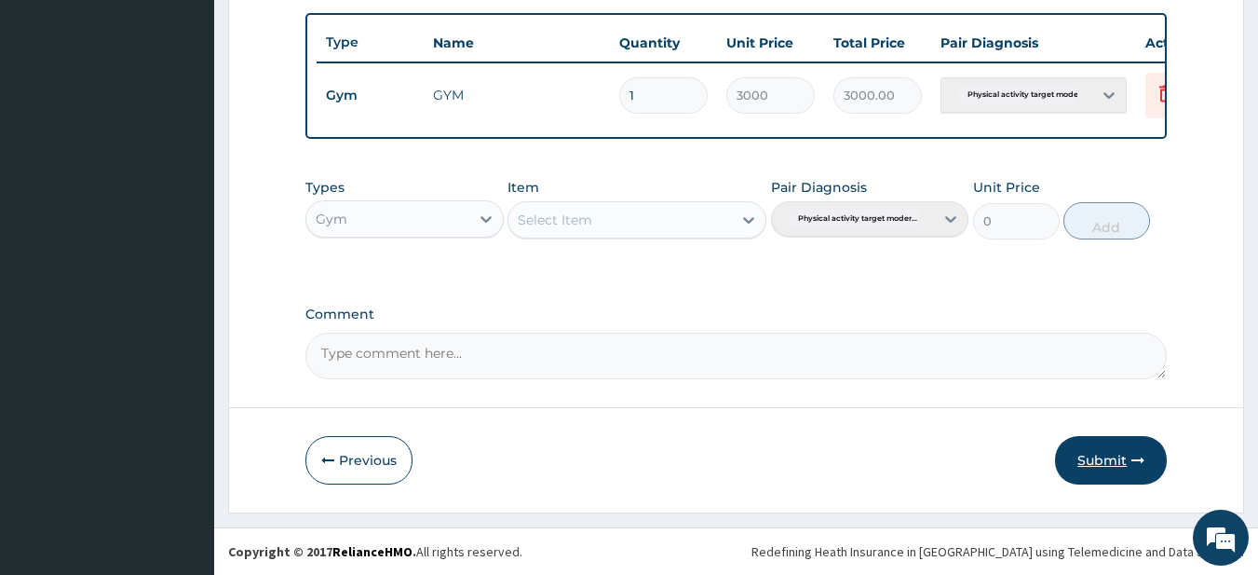
click at [1092, 457] on button "Submit" at bounding box center [1111, 460] width 112 height 48
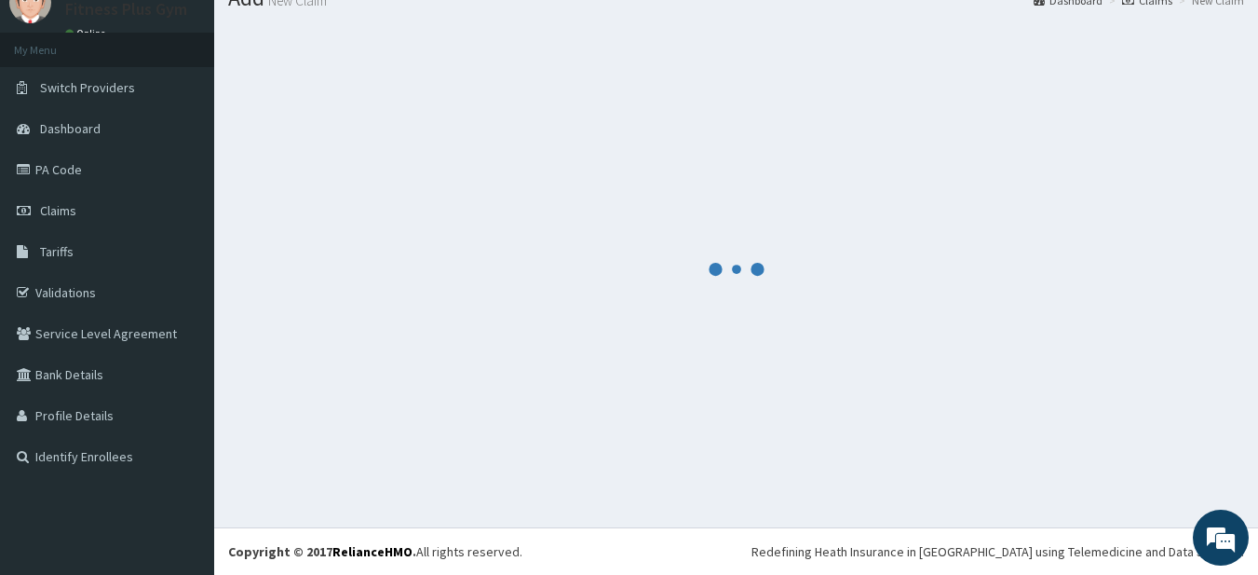
scroll to position [75, 0]
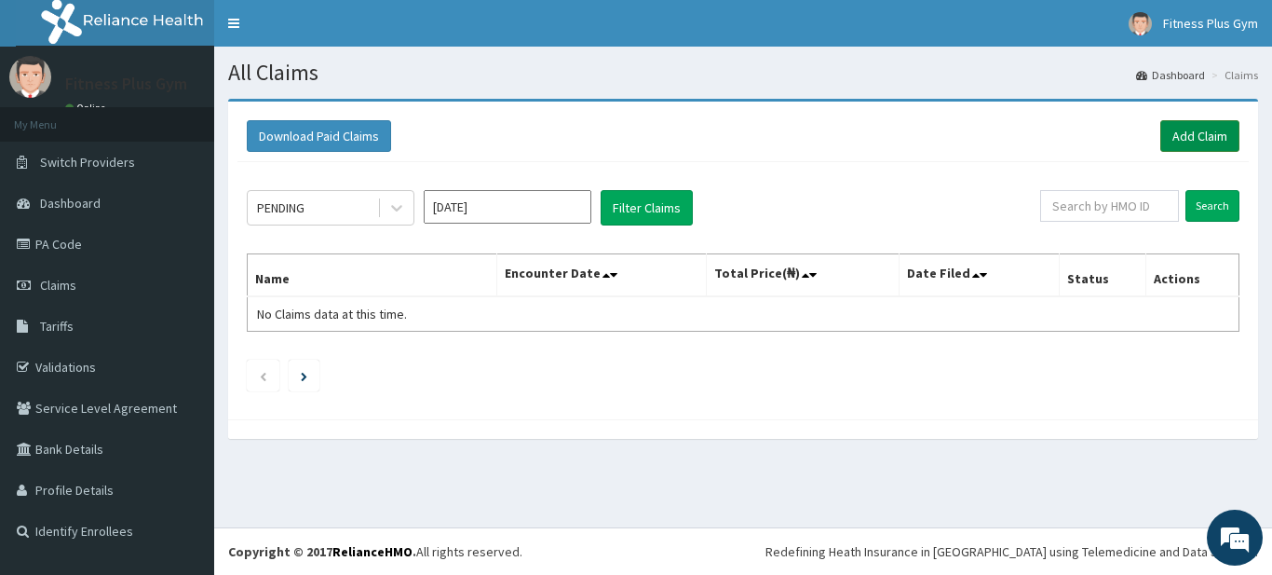
click at [1213, 126] on link "Add Claim" at bounding box center [1200, 136] width 79 height 32
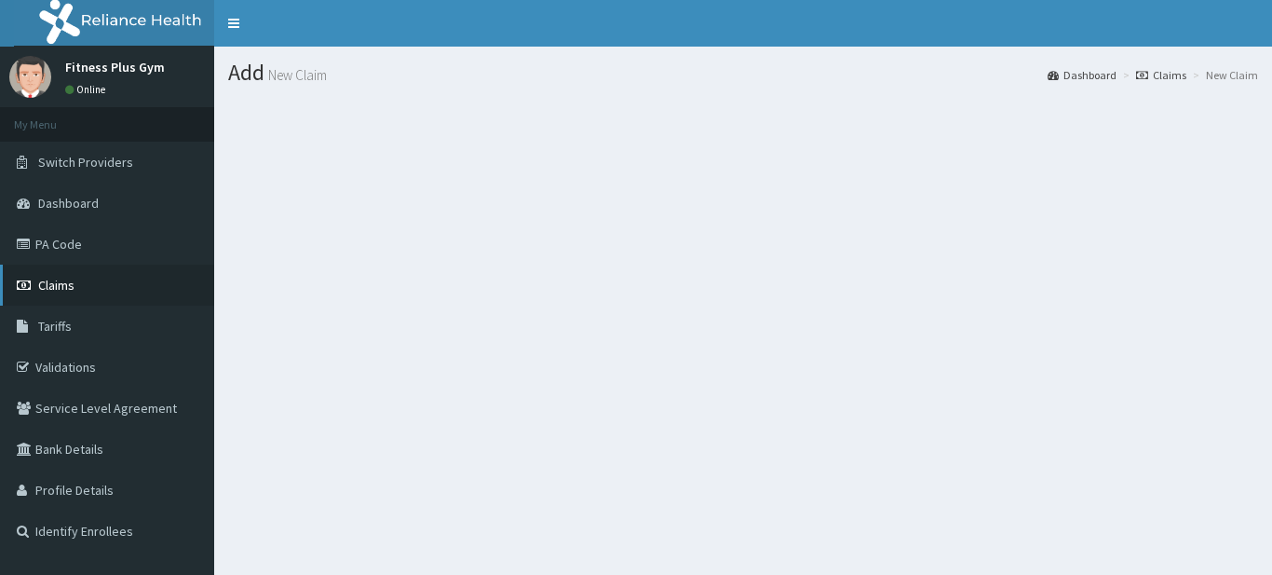
click at [72, 292] on span "Claims" at bounding box center [56, 285] width 36 height 17
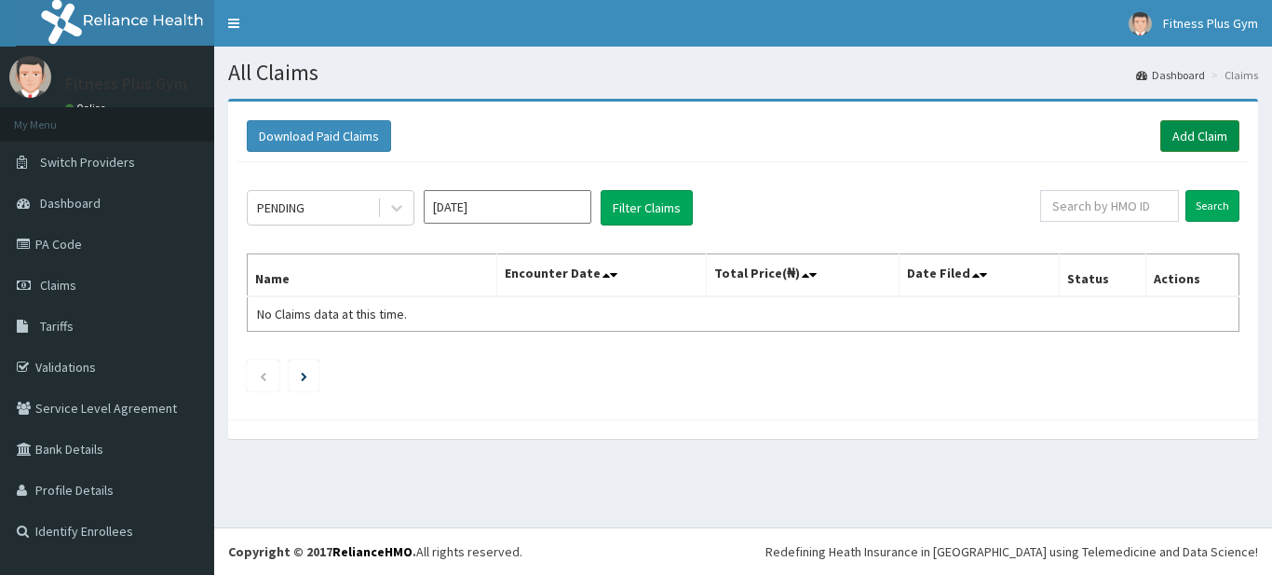
click at [1198, 143] on link "Add Claim" at bounding box center [1200, 136] width 79 height 32
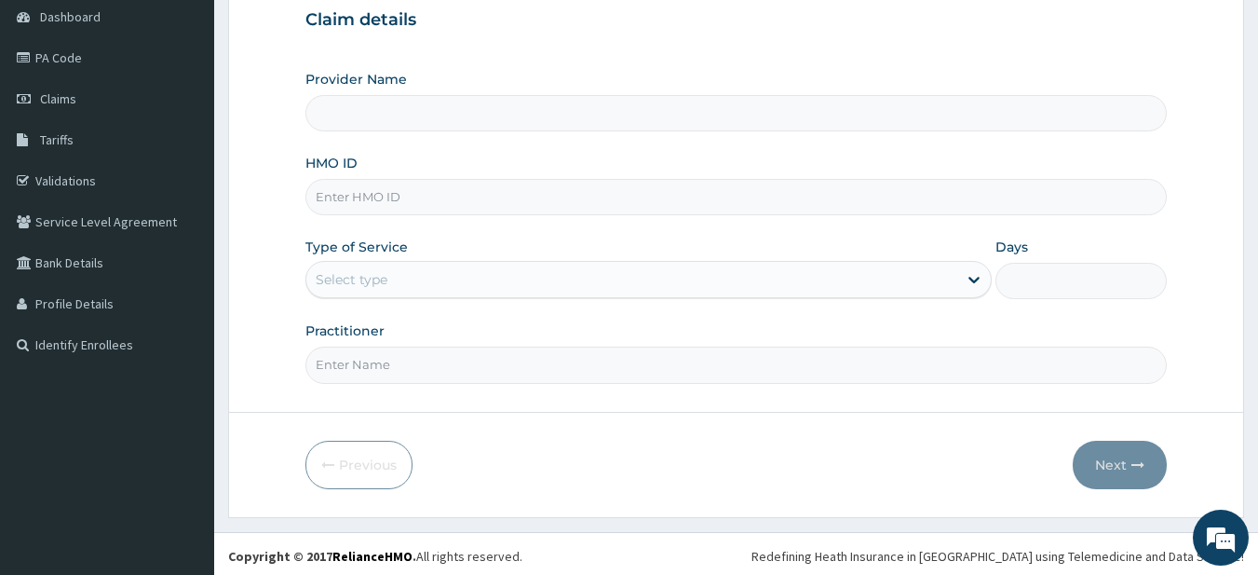
click at [351, 203] on input "HMO ID" at bounding box center [736, 197] width 862 height 36
type input "Fitness plus Gym"
type input "1"
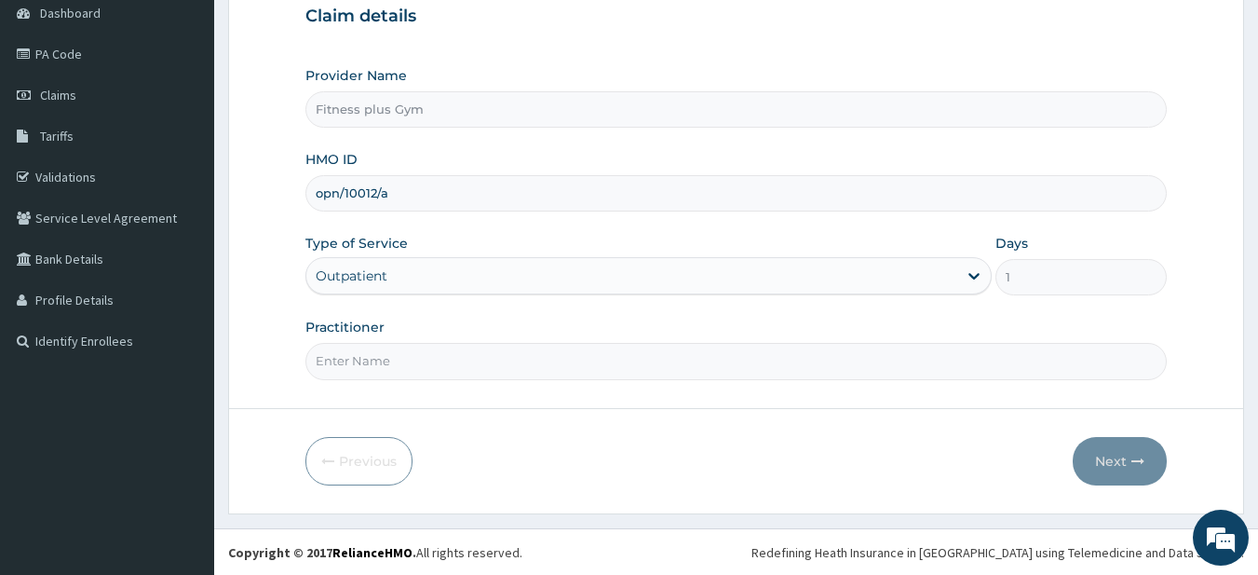
scroll to position [191, 0]
type input "opn/10012/a"
drag, startPoint x: 374, startPoint y: 390, endPoint x: 373, endPoint y: 376, distance: 14.0
click at [374, 388] on form "Step 1 of 2 Claim details Provider Name Fitness plus Gym HMO ID opn/10012/a Typ…" at bounding box center [736, 210] width 1016 height 604
click at [374, 367] on input "Practitioner" at bounding box center [736, 360] width 862 height 36
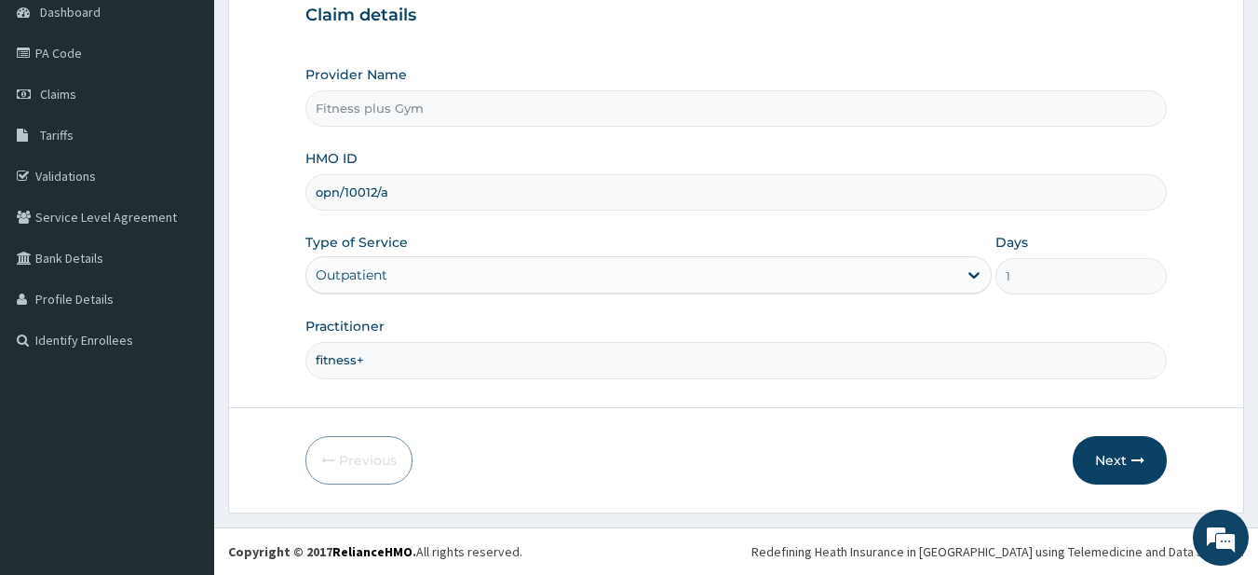
type input "fitness+"
click at [1068, 450] on div "Previous Next" at bounding box center [736, 460] width 862 height 48
click at [1101, 449] on button "Next" at bounding box center [1120, 460] width 94 height 48
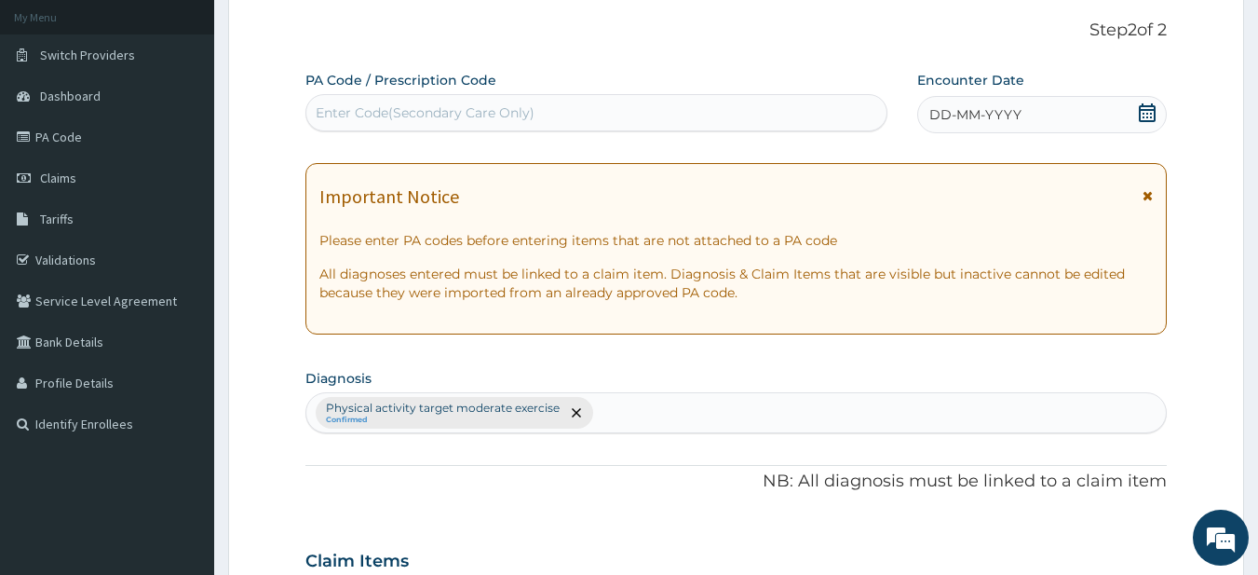
scroll to position [0, 0]
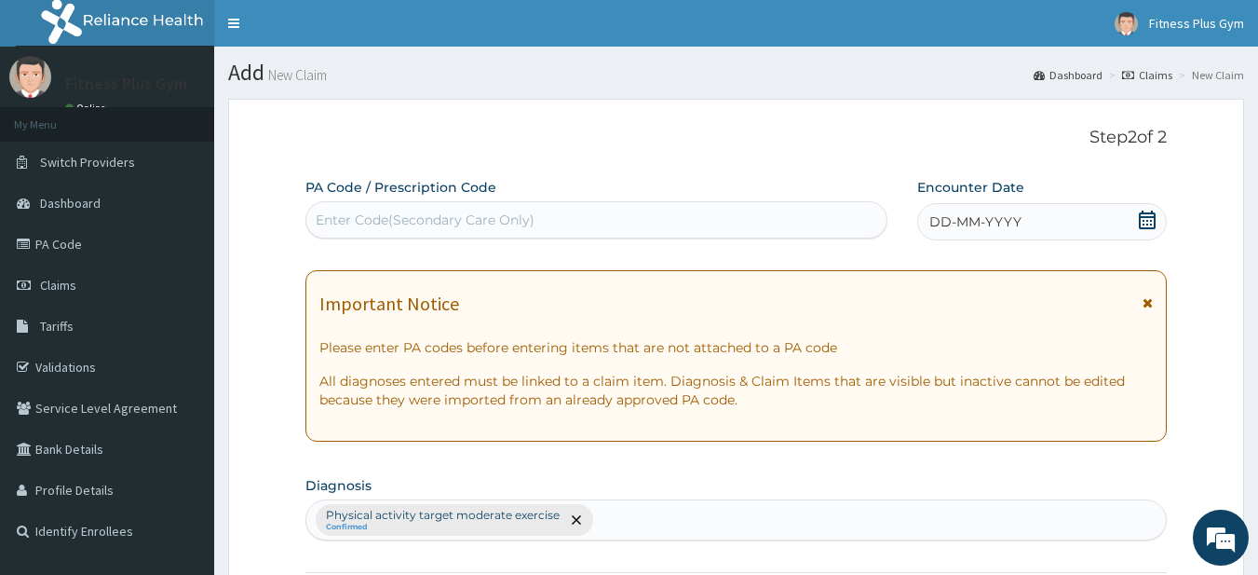
click at [689, 226] on div "Enter Code(Secondary Care Only)" at bounding box center [596, 220] width 581 height 30
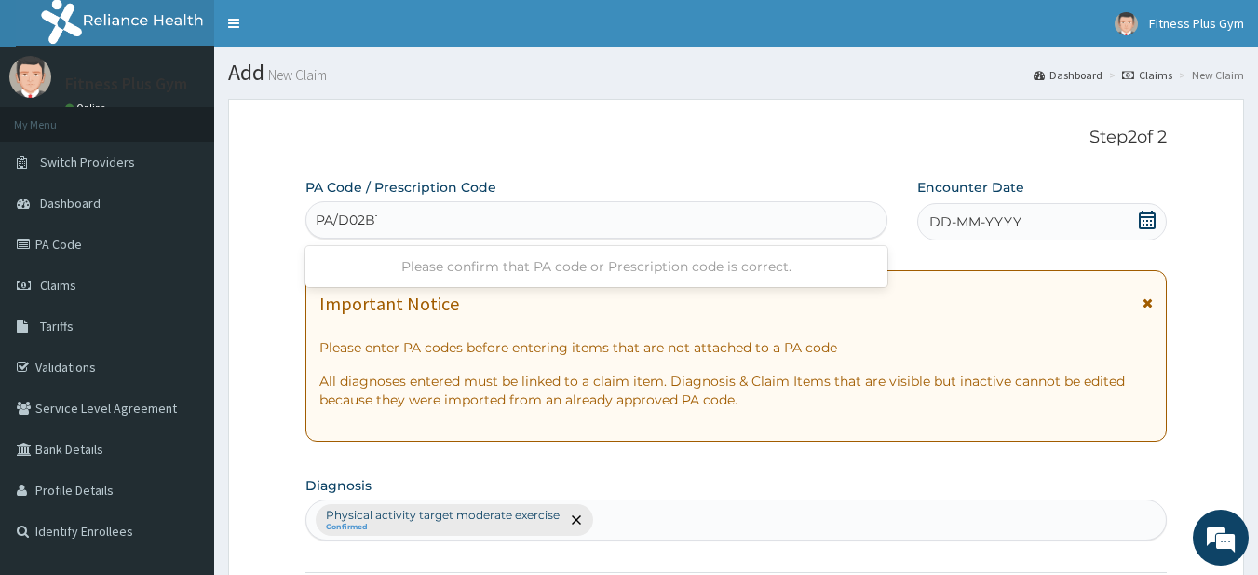
type input "PA/D02B1B"
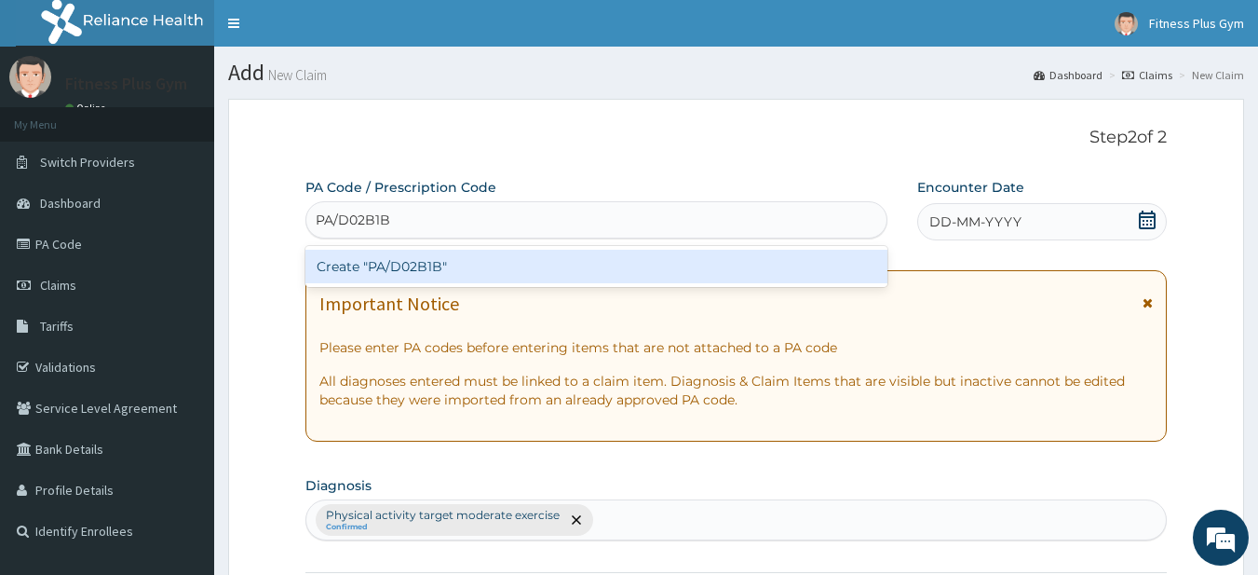
click at [432, 262] on div "Create "PA/D02B1B"" at bounding box center [596, 267] width 583 height 34
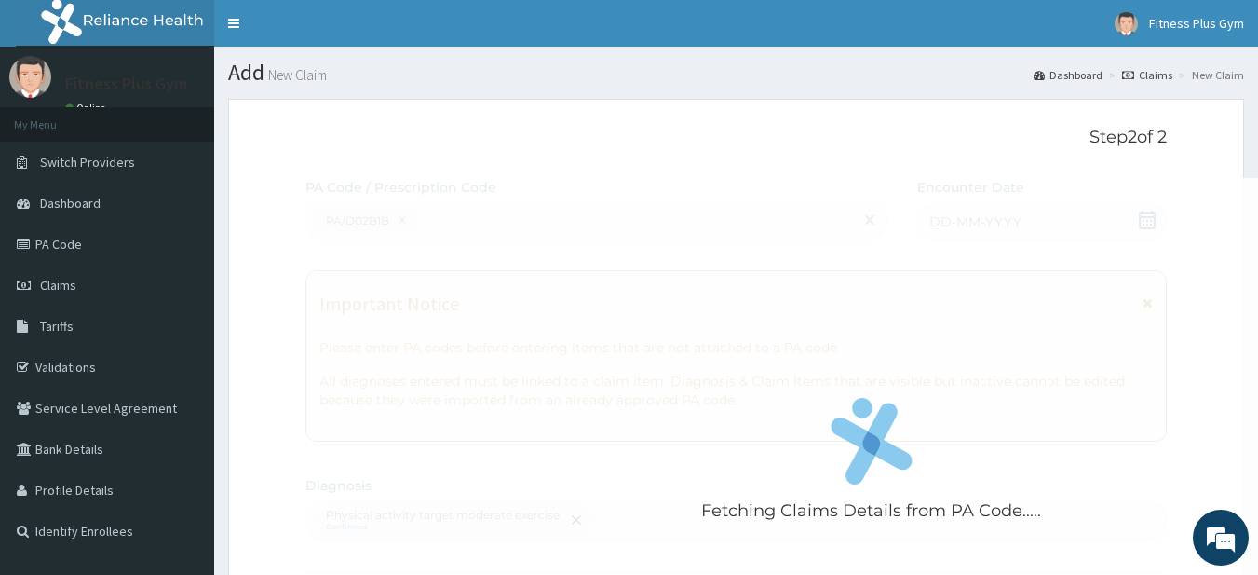
click at [1148, 224] on div "Fetching Claims Details from PA Code....." at bounding box center [871, 465] width 1133 height 575
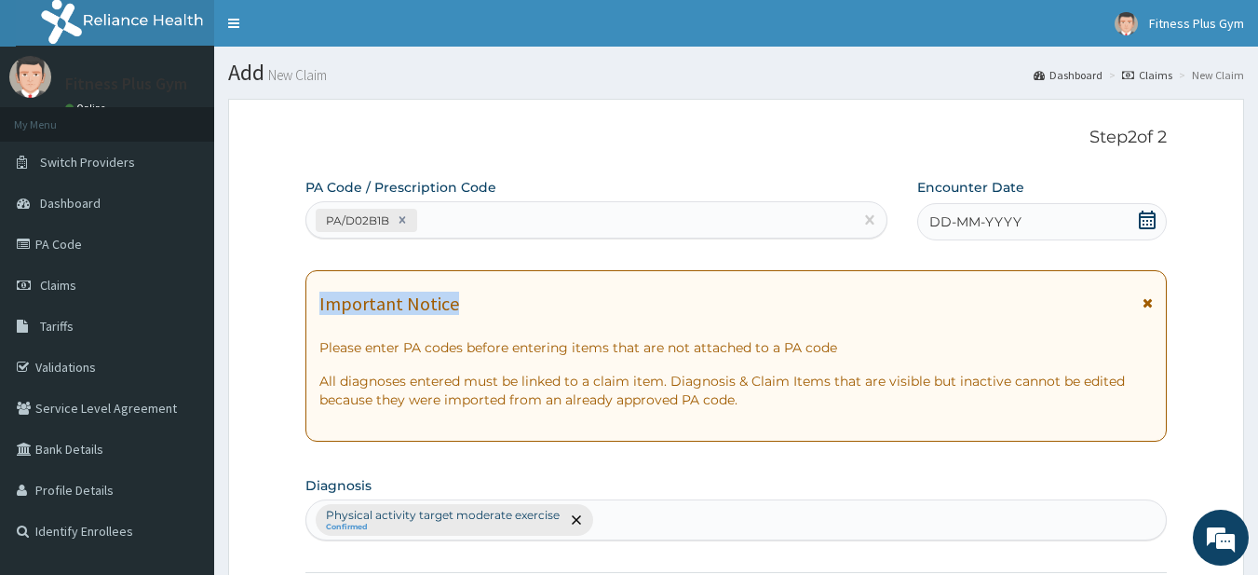
click at [1148, 224] on icon at bounding box center [1147, 219] width 17 height 19
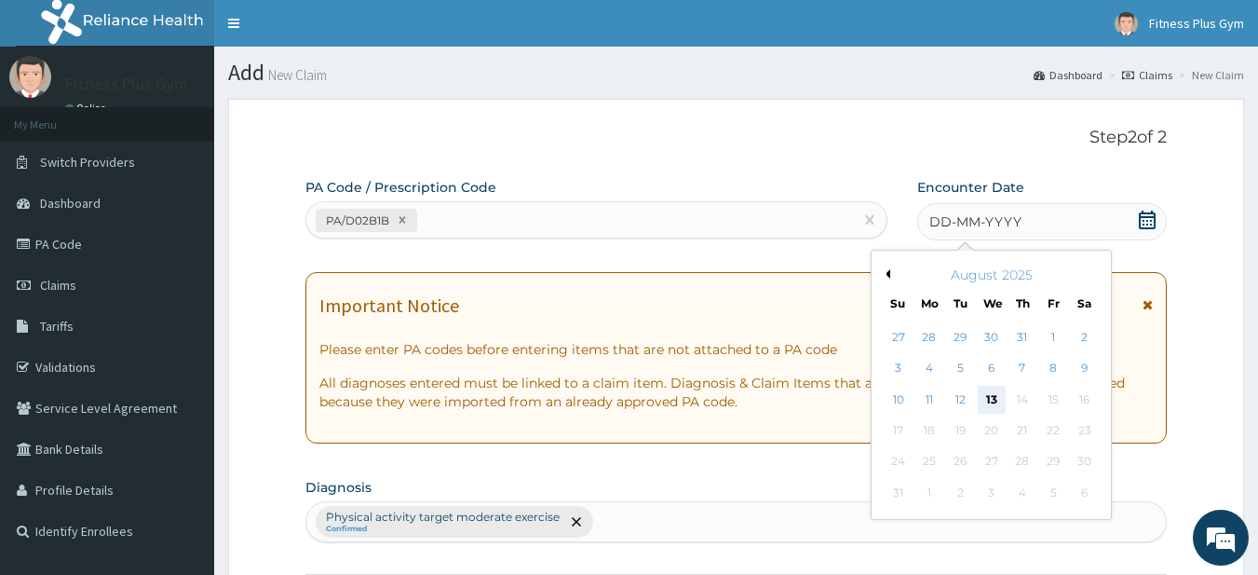
click at [986, 399] on div "13" at bounding box center [992, 400] width 28 height 28
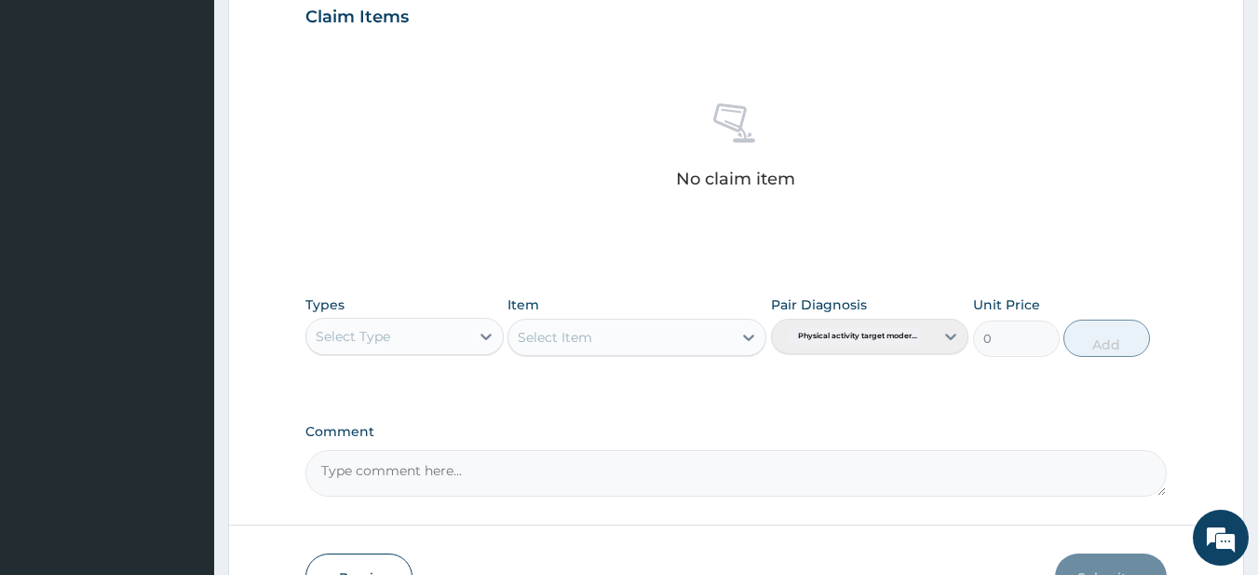
scroll to position [768, 0]
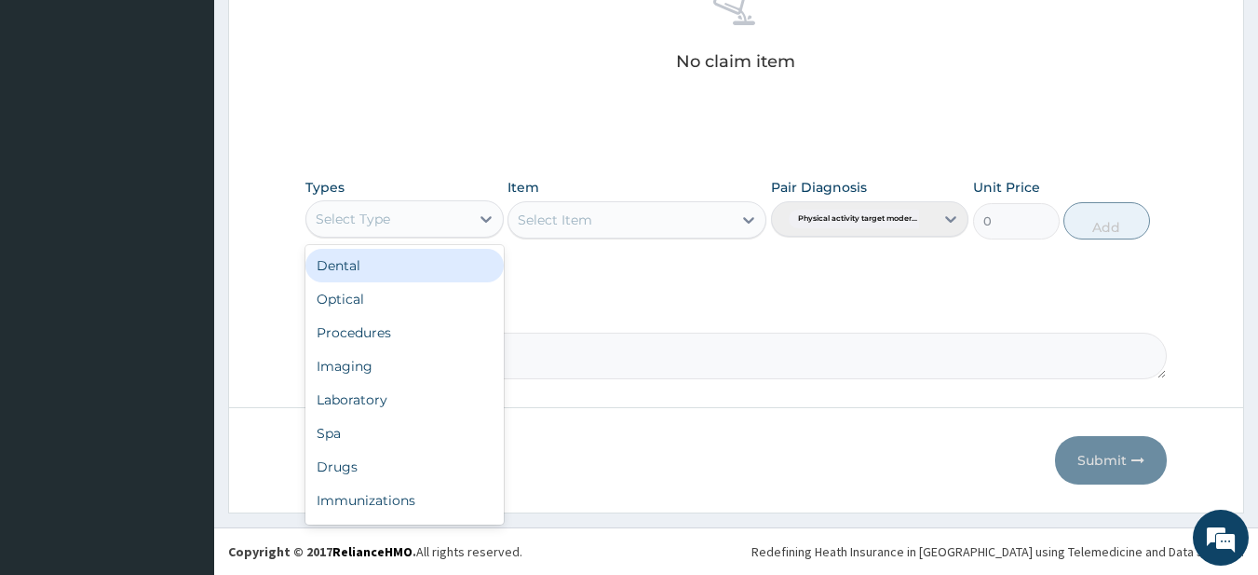
click at [387, 202] on div "Select Type" at bounding box center [404, 218] width 198 height 37
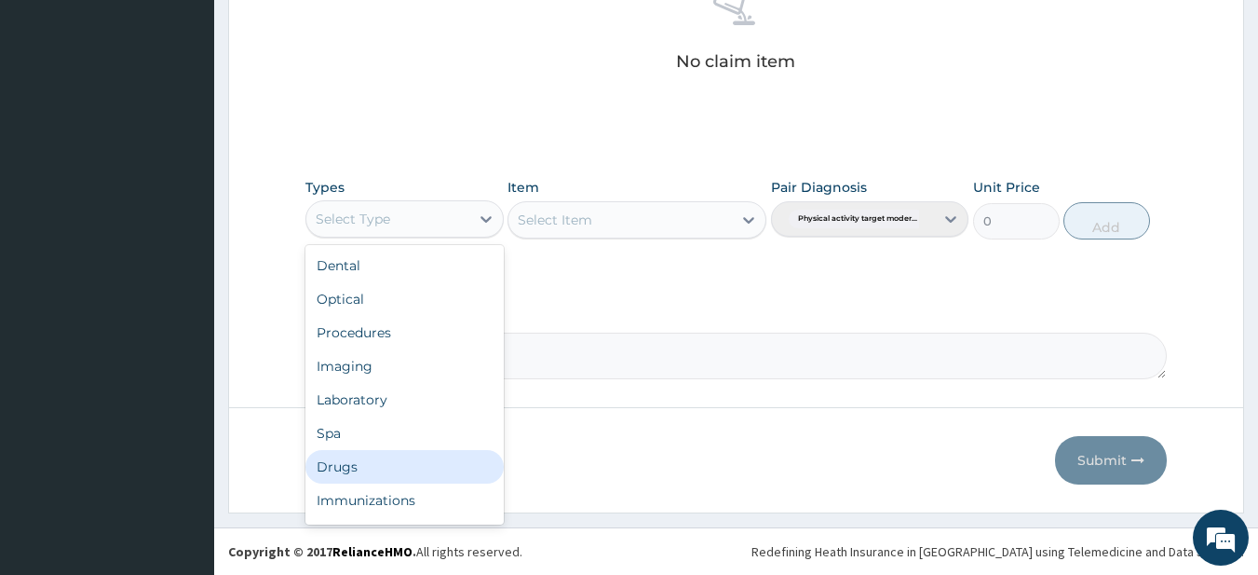
scroll to position [63, 0]
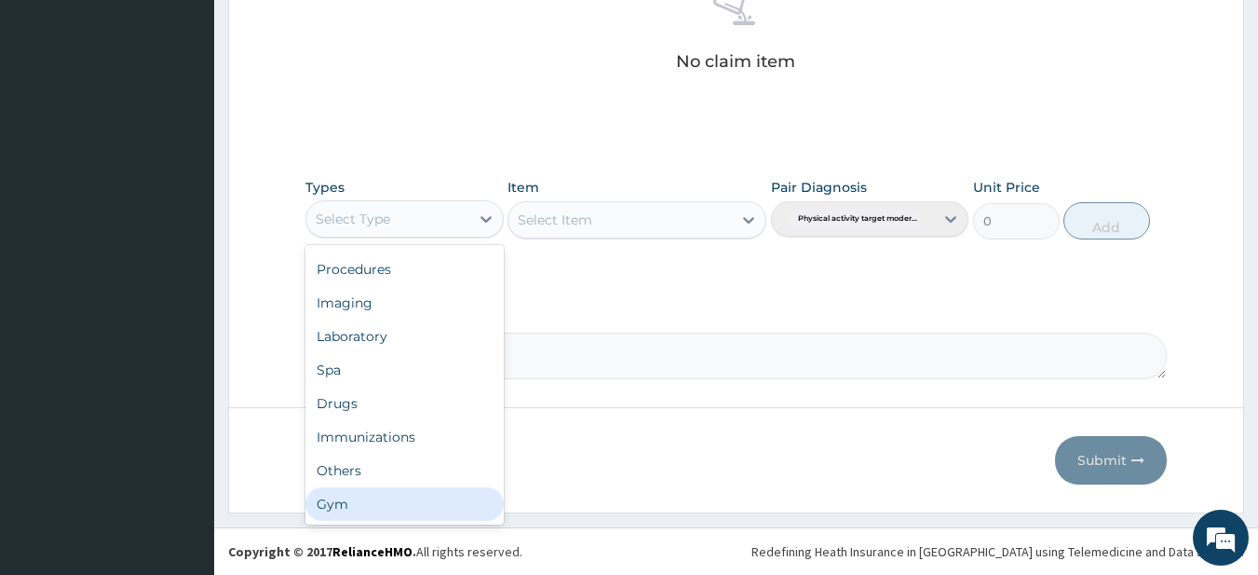
click at [356, 509] on div "Gym" at bounding box center [404, 504] width 198 height 34
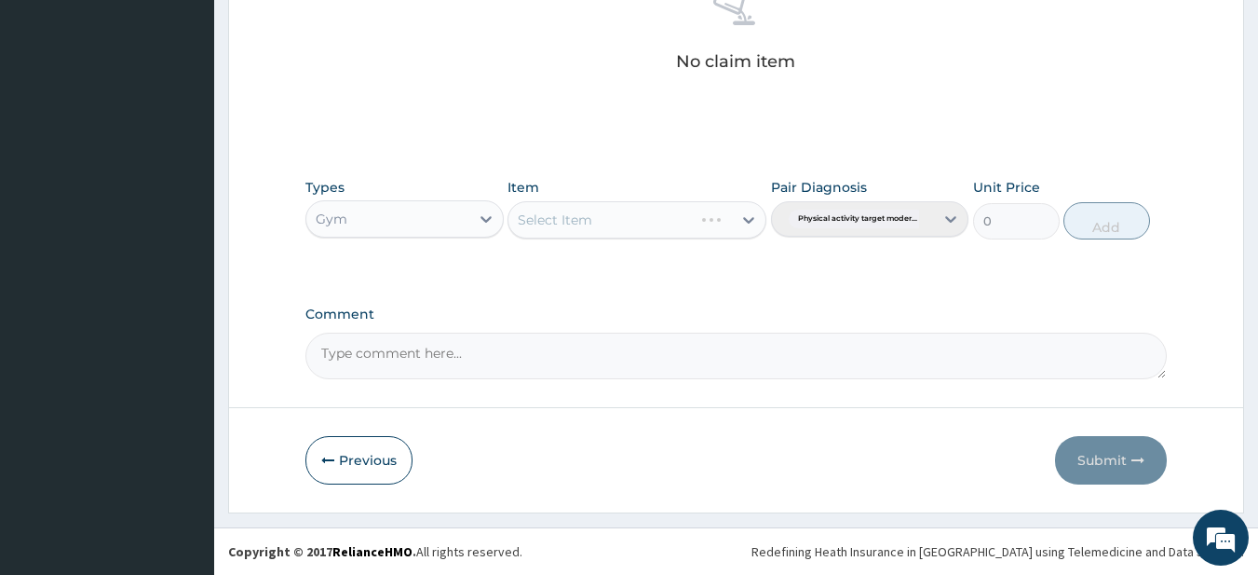
click at [644, 224] on div "Select Item" at bounding box center [637, 219] width 259 height 37
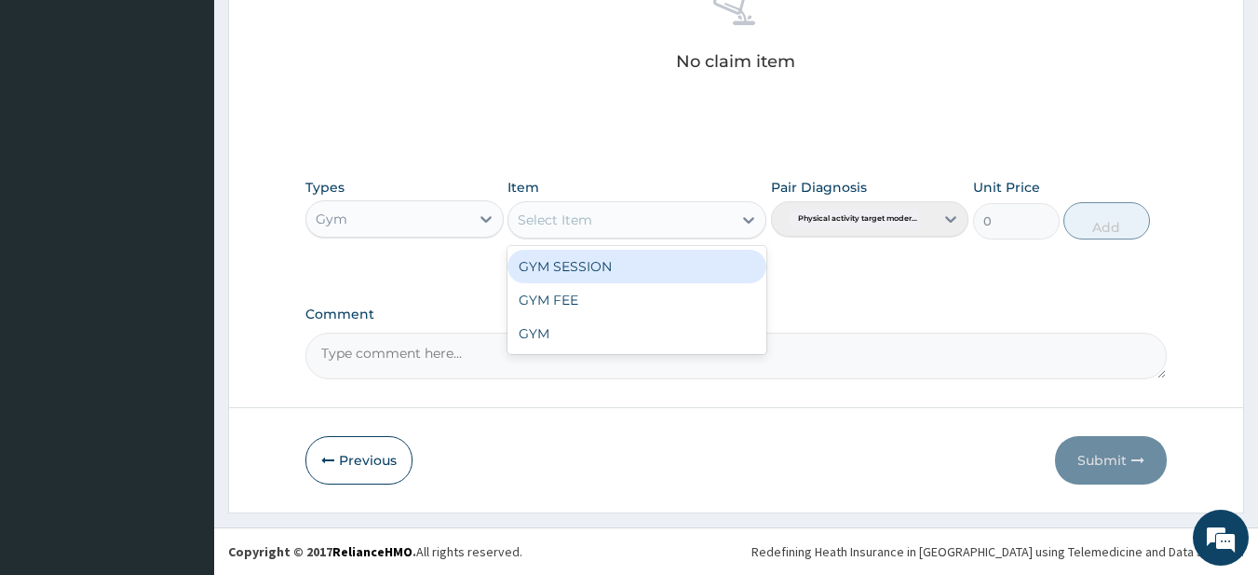
click at [644, 224] on div "Select Item" at bounding box center [621, 220] width 224 height 30
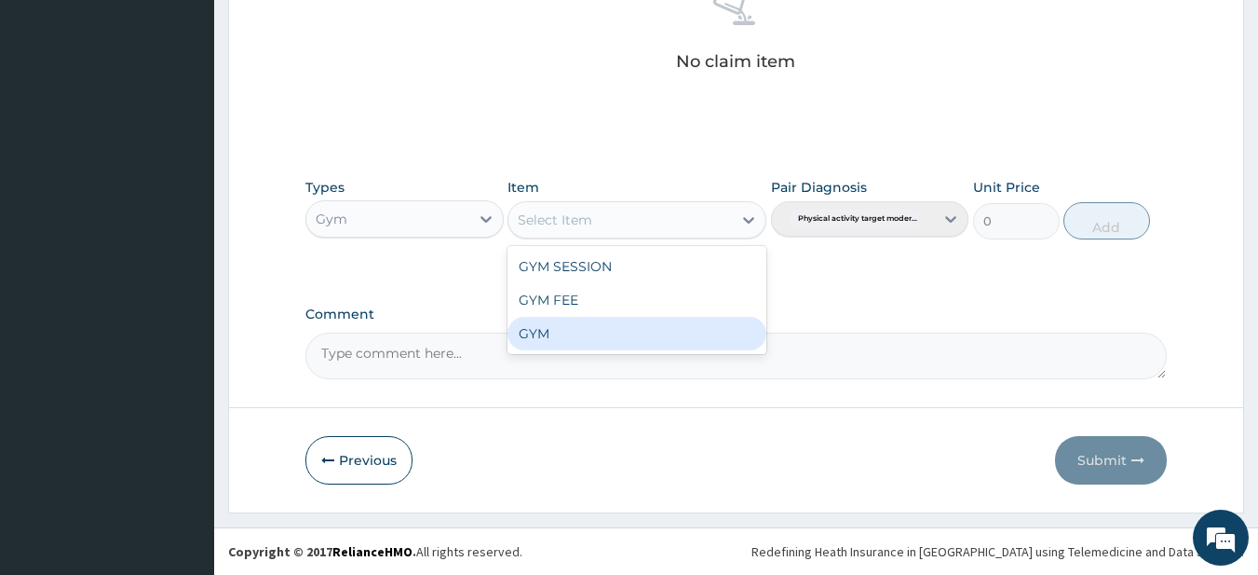
click at [536, 328] on div "GYM" at bounding box center [637, 334] width 259 height 34
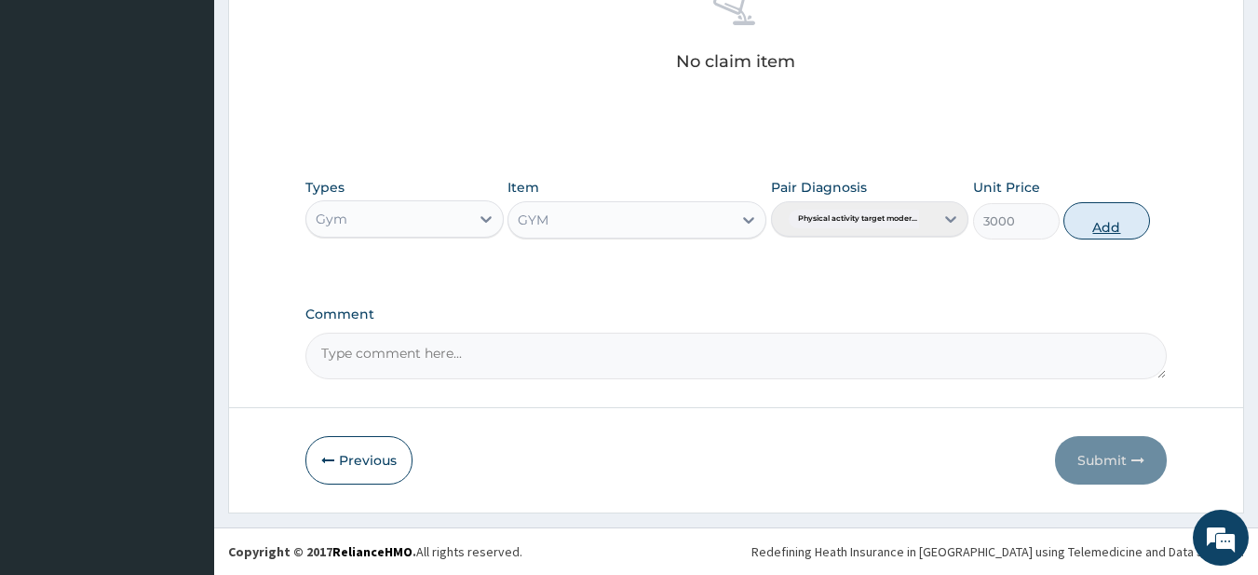
click at [1079, 209] on button "Add" at bounding box center [1107, 220] width 87 height 37
type input "0"
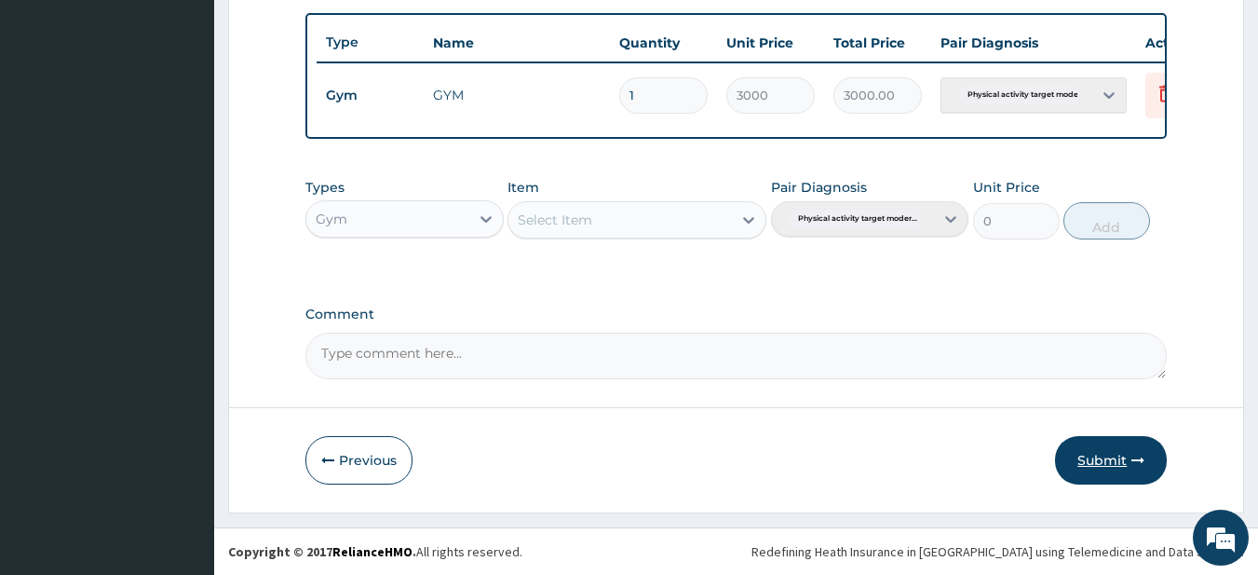
click at [1129, 464] on button "Submit" at bounding box center [1111, 460] width 112 height 48
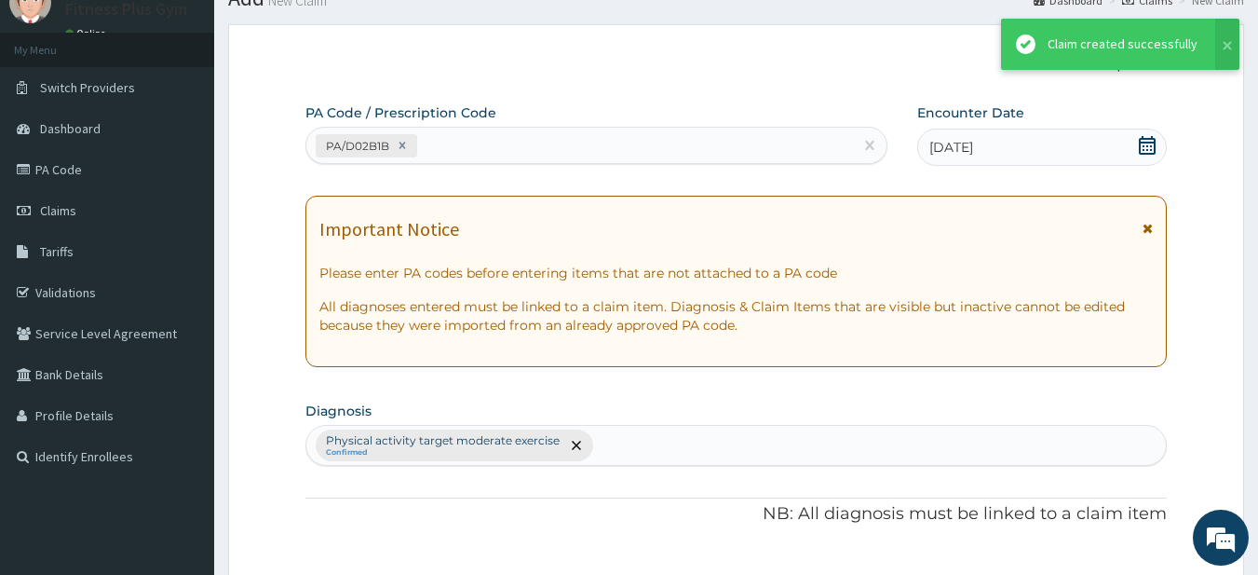
scroll to position [694, 0]
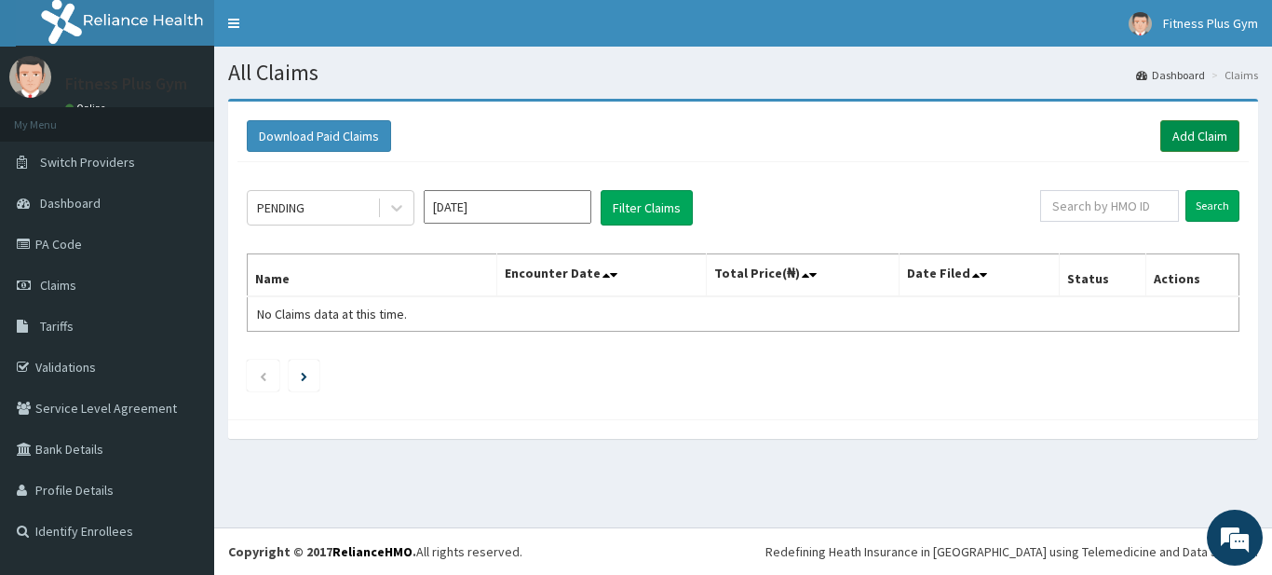
click at [1168, 124] on link "Add Claim" at bounding box center [1200, 136] width 79 height 32
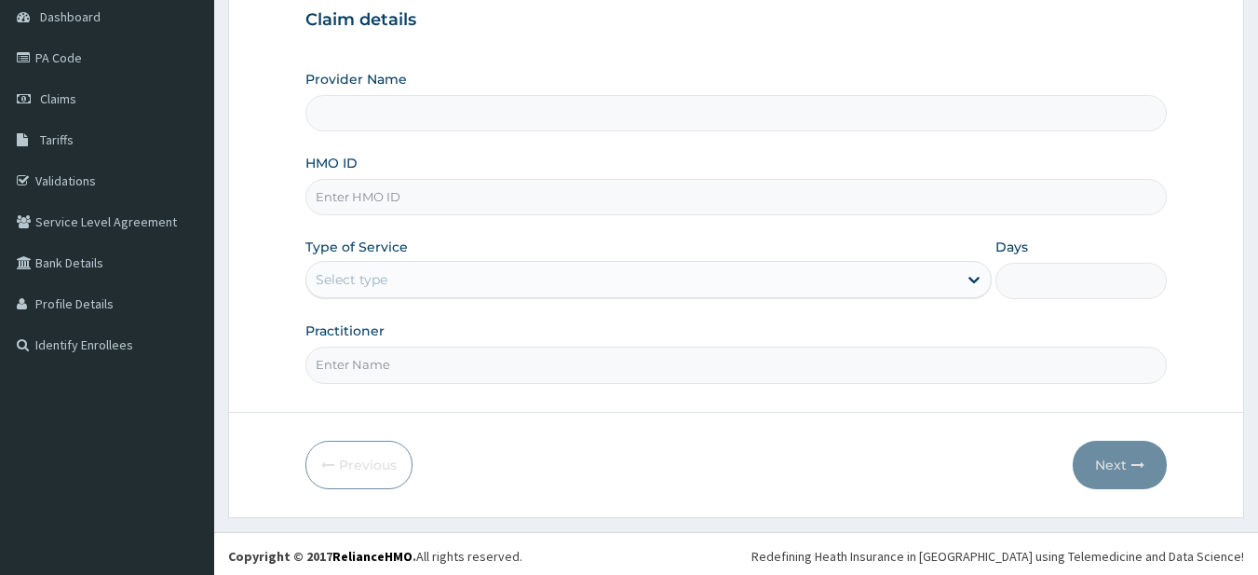
click at [371, 189] on input "HMO ID" at bounding box center [736, 197] width 862 height 36
type input "Fitness plus Gym"
type input "1"
type input "leg/10020/a"
drag, startPoint x: 382, startPoint y: 376, endPoint x: 390, endPoint y: 371, distance: 10.1
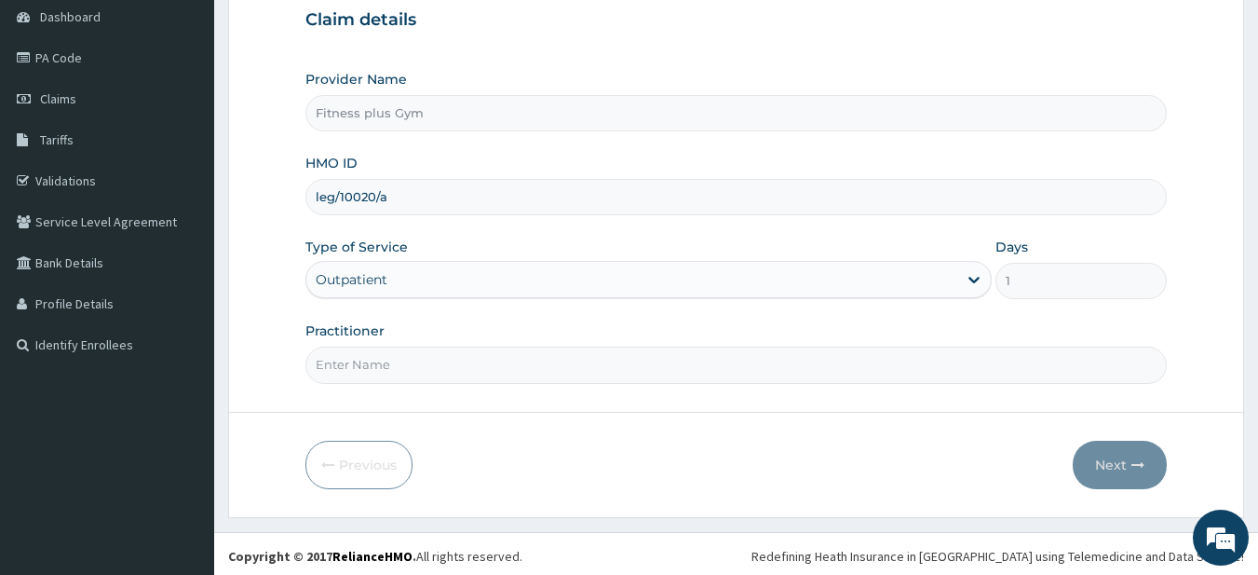
click at [382, 374] on input "Practitioner" at bounding box center [736, 364] width 862 height 36
type input "fitness+"
click at [1144, 467] on icon "button" at bounding box center [1138, 464] width 13 height 13
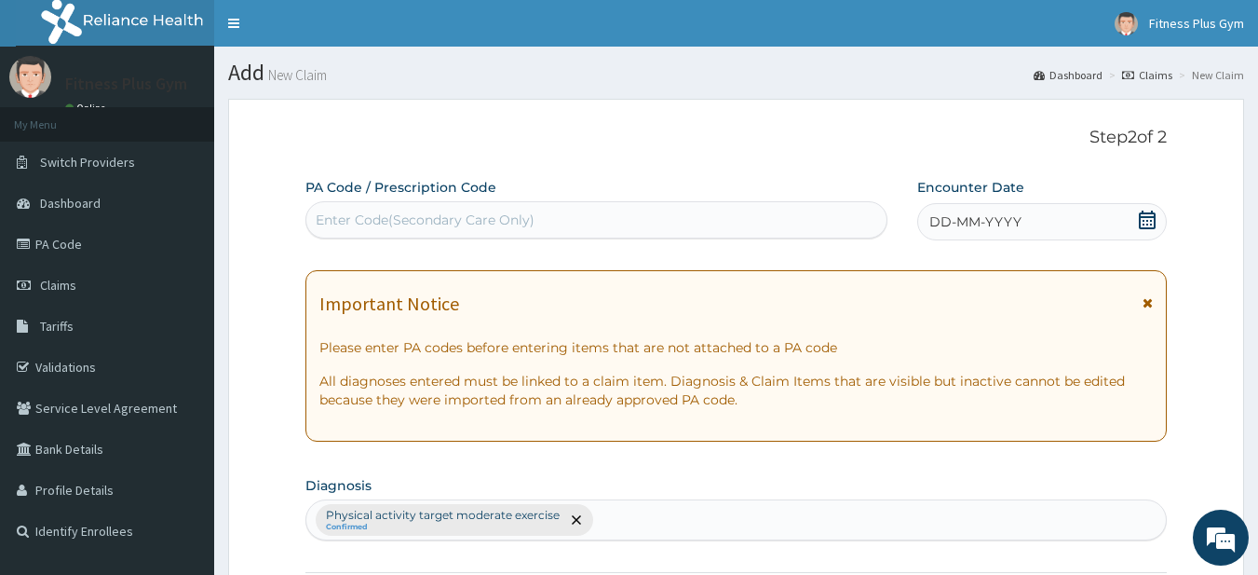
click at [378, 223] on div "Enter Code(Secondary Care Only)" at bounding box center [425, 219] width 219 height 19
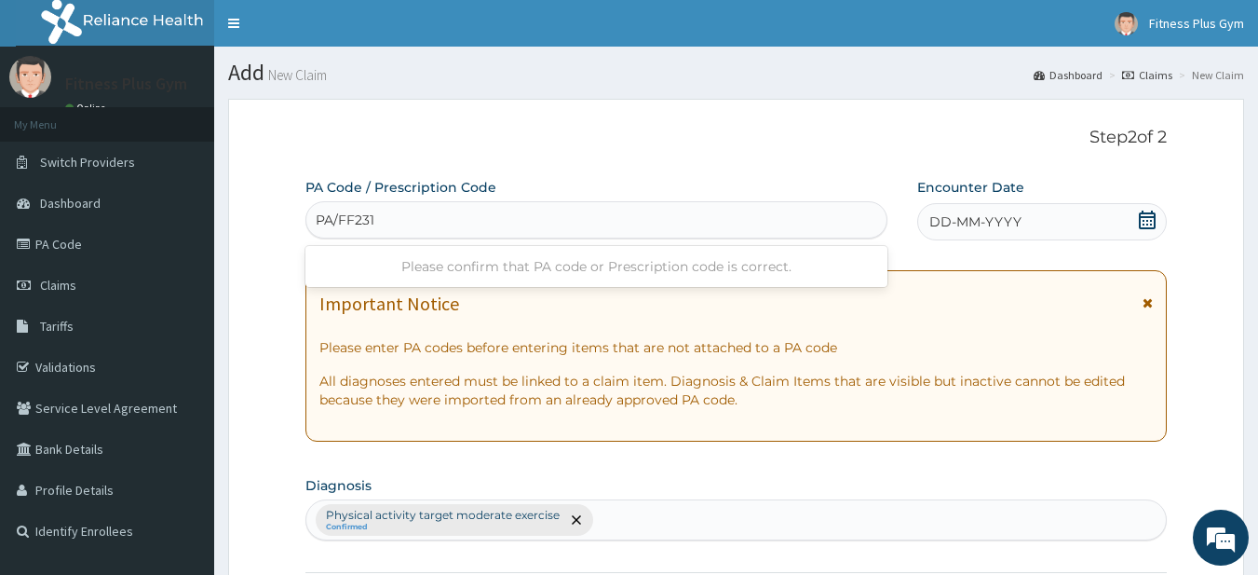
type input "PA/FF231E"
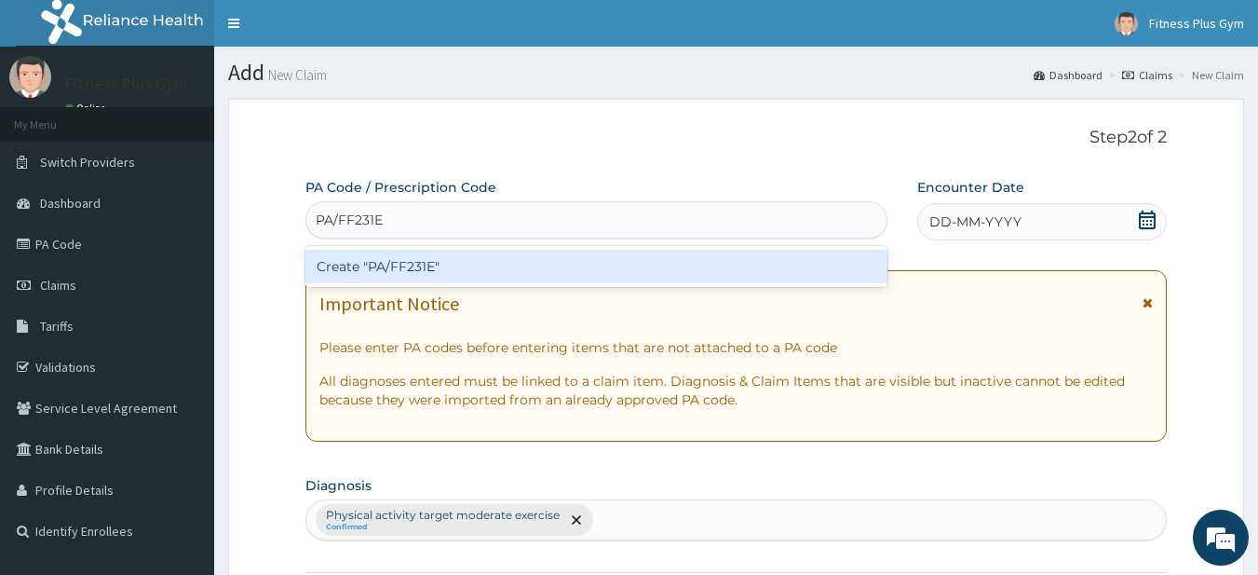
click at [424, 262] on div "Create "PA/FF231E"" at bounding box center [596, 267] width 583 height 34
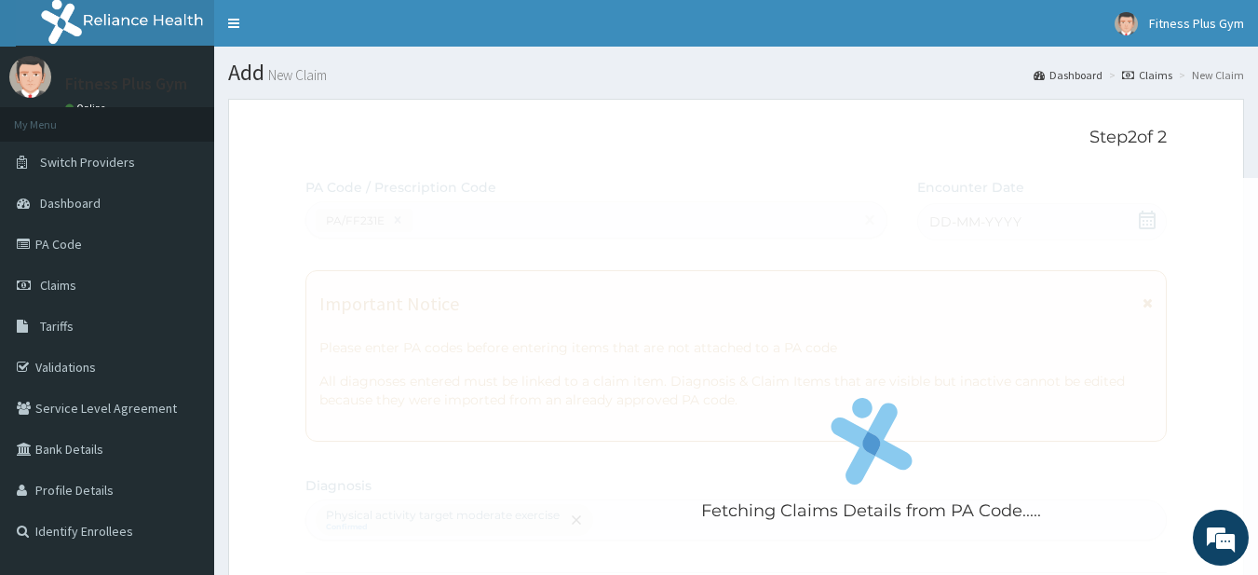
click at [1150, 224] on div "Fetching Claims Details from PA Code....." at bounding box center [871, 465] width 1133 height 575
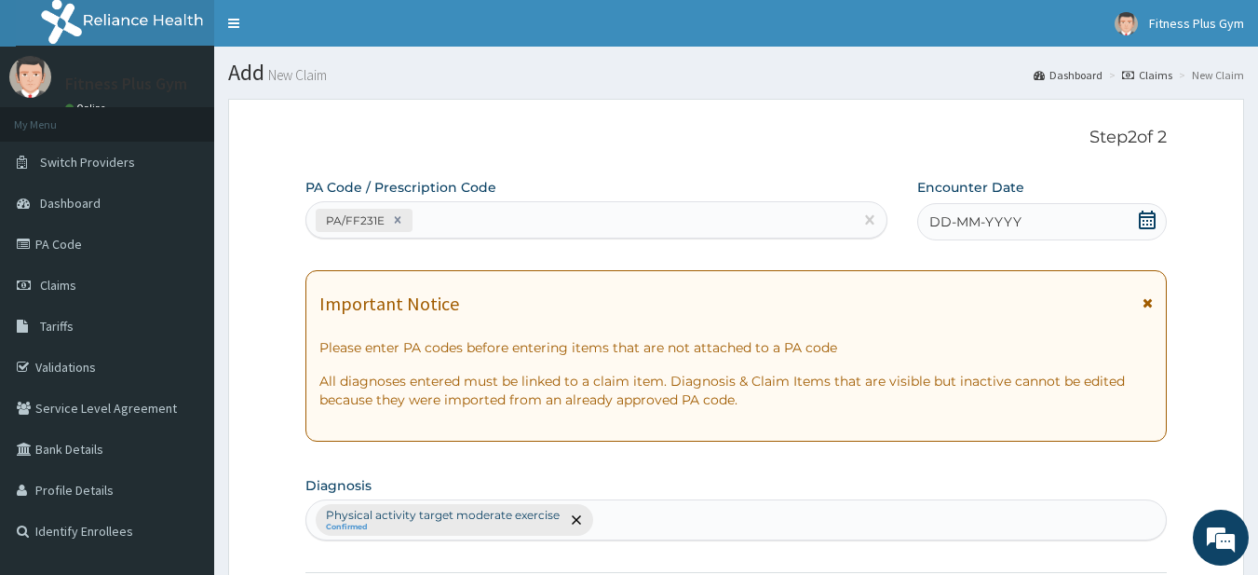
click at [1153, 213] on icon at bounding box center [1147, 219] width 17 height 19
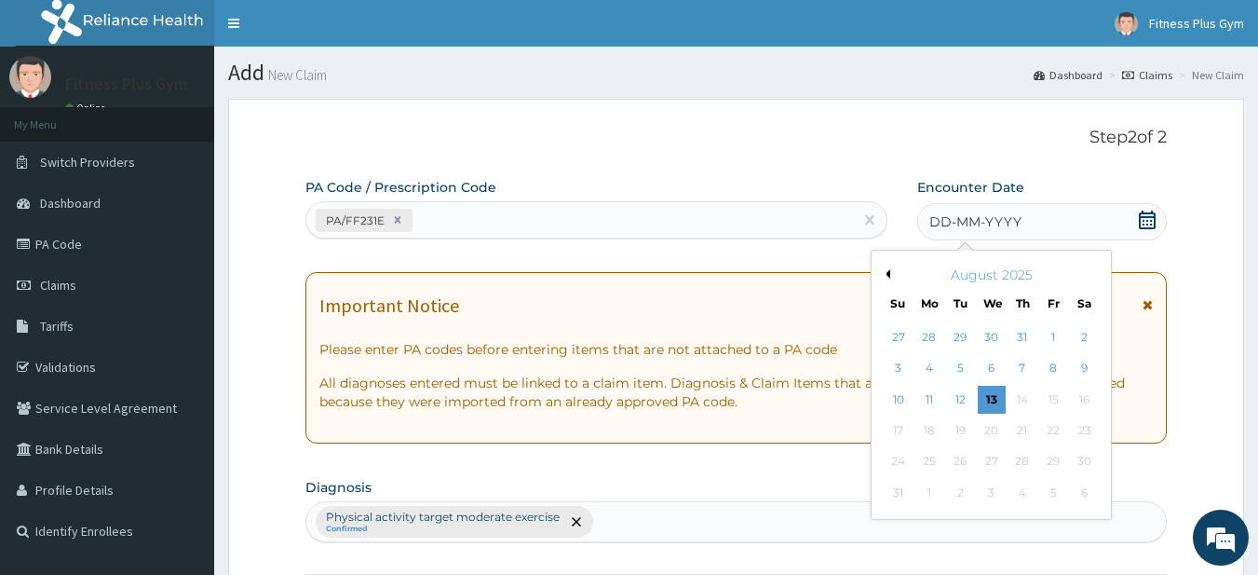
click at [989, 402] on div "13" at bounding box center [992, 400] width 28 height 28
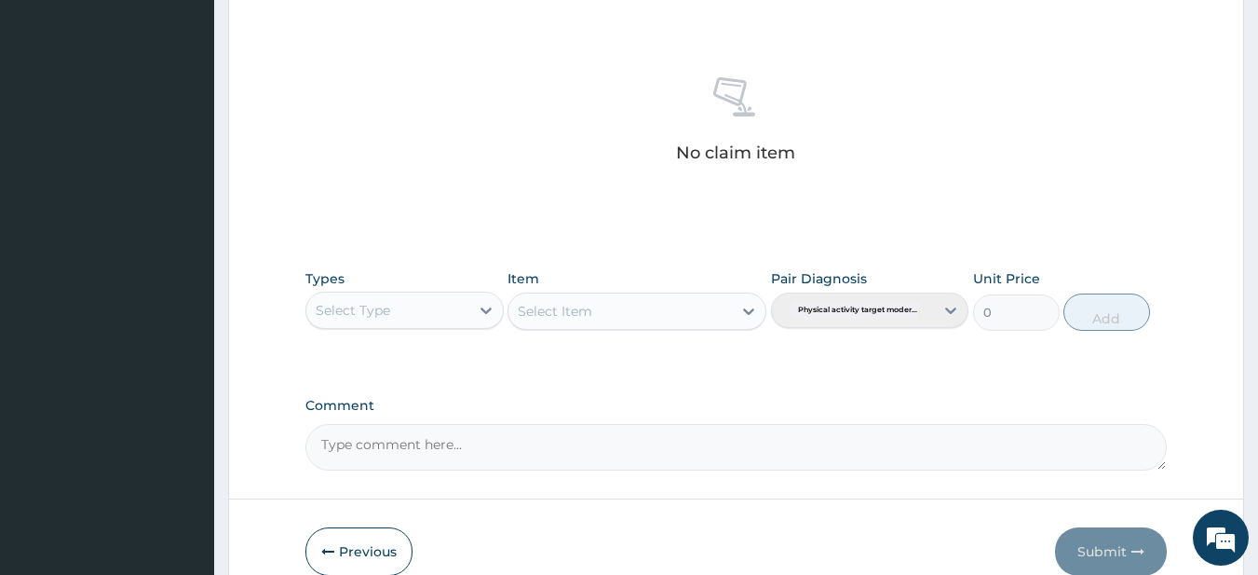
scroll to position [768, 0]
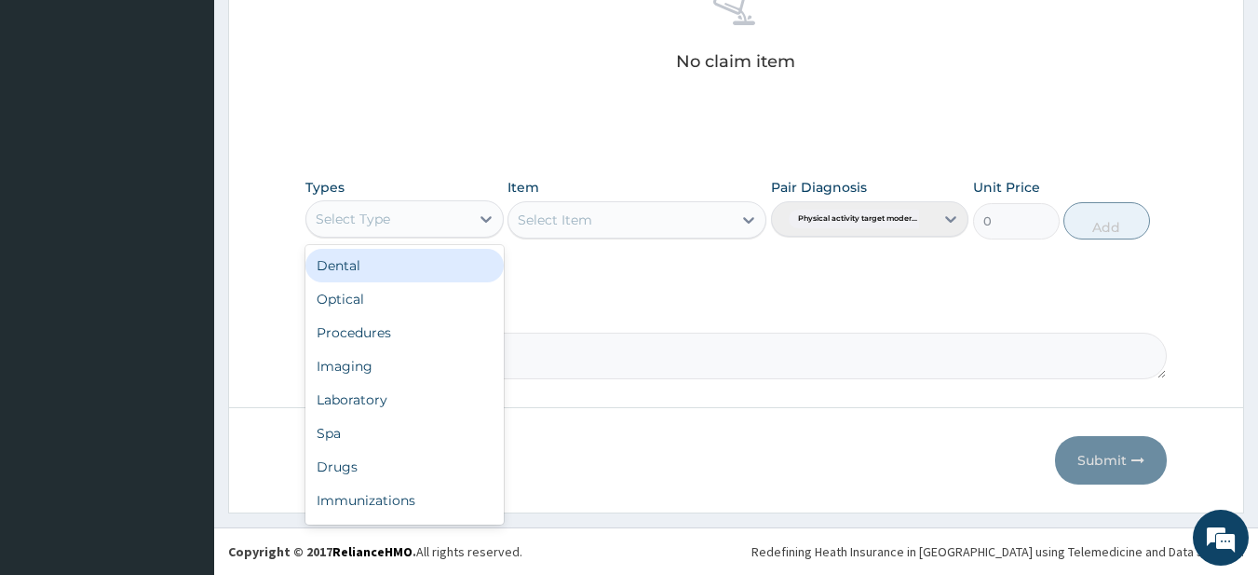
drag, startPoint x: 394, startPoint y: 221, endPoint x: 381, endPoint y: 322, distance: 102.4
click at [394, 222] on div "Select Type" at bounding box center [387, 219] width 163 height 30
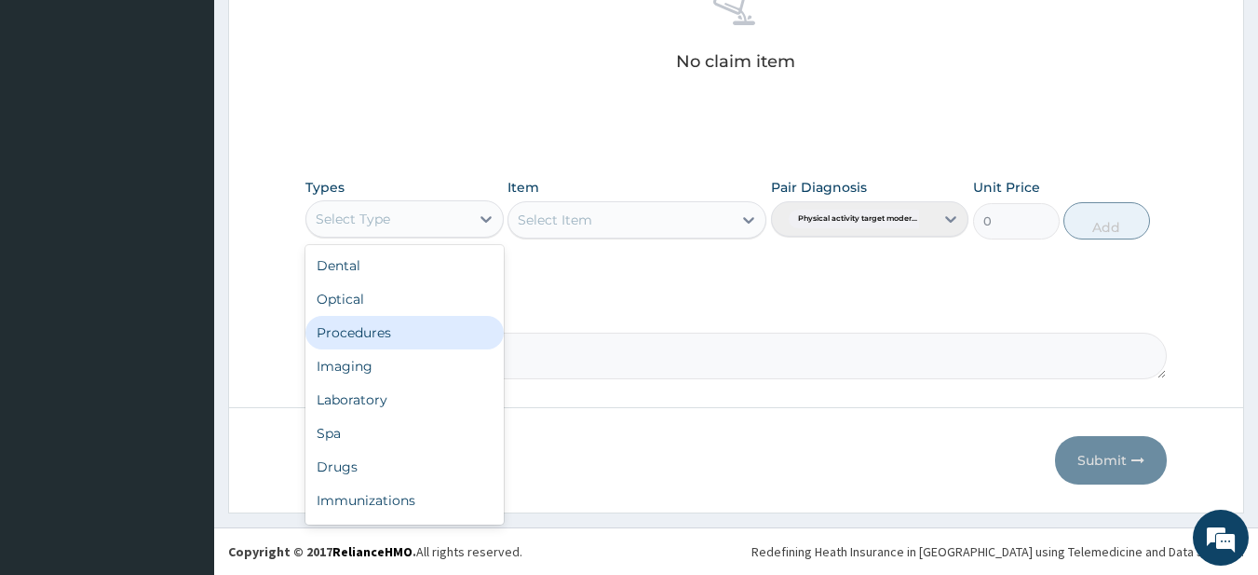
scroll to position [63, 0]
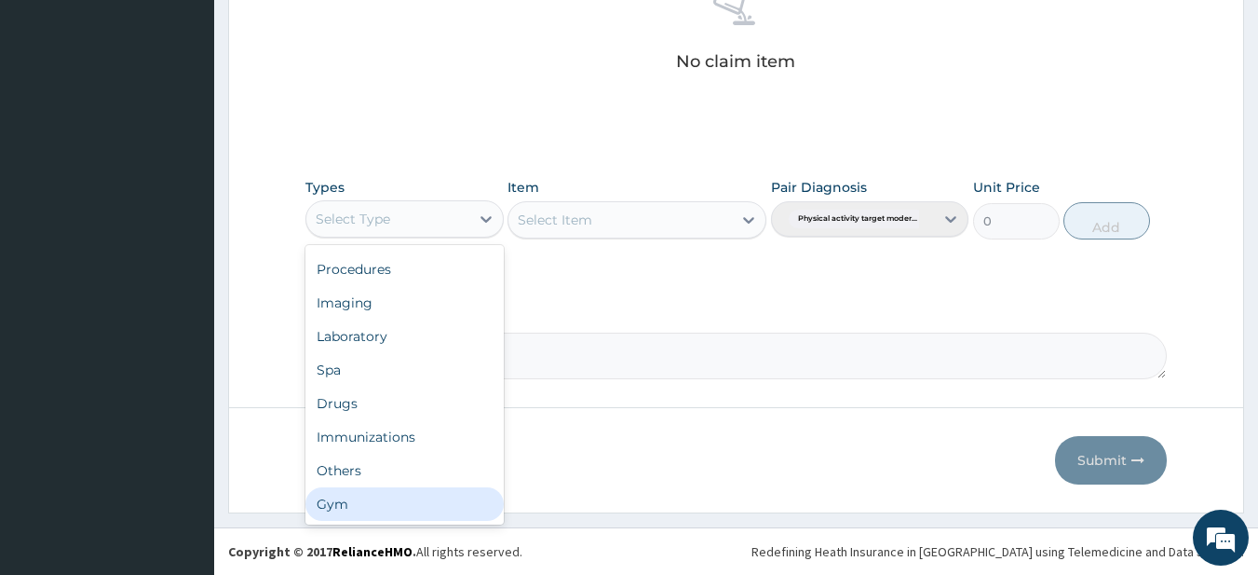
click at [333, 501] on div "Gym" at bounding box center [404, 504] width 198 height 34
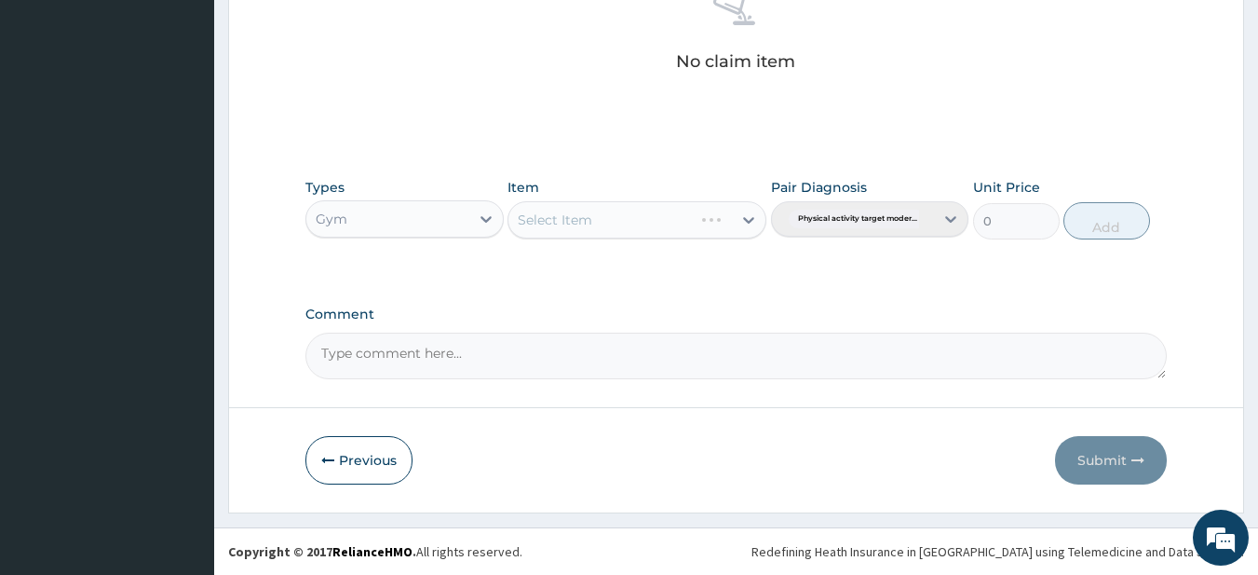
click at [677, 224] on div "Select Item" at bounding box center [637, 219] width 259 height 37
drag, startPoint x: 677, startPoint y: 224, endPoint x: 640, endPoint y: 235, distance: 38.6
click at [676, 223] on div "Select Item" at bounding box center [621, 220] width 224 height 30
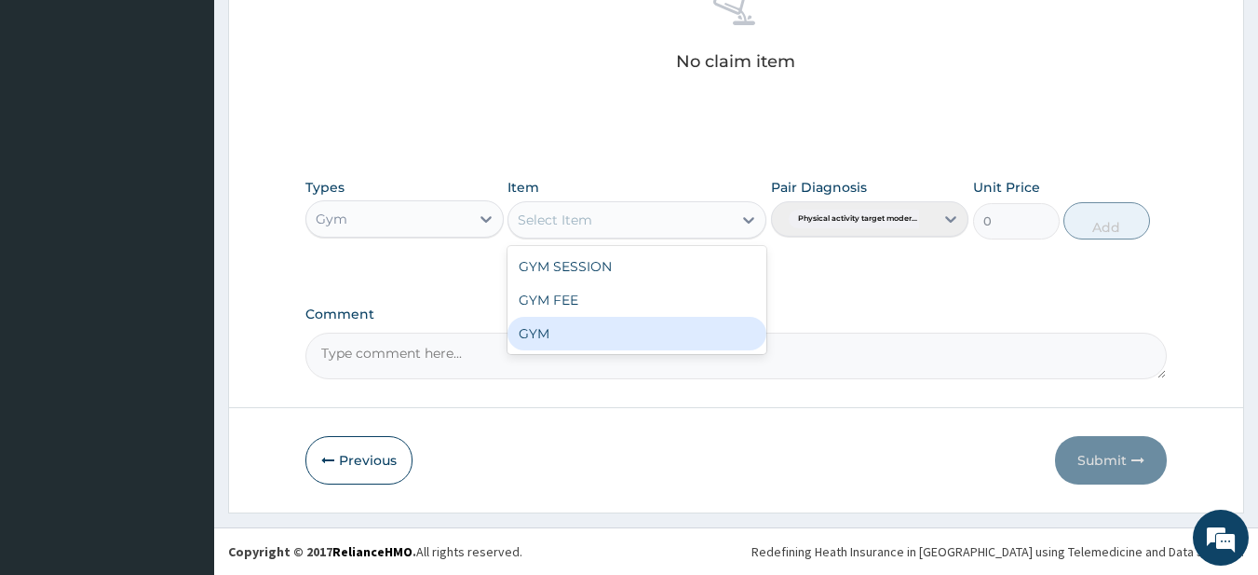
drag, startPoint x: 581, startPoint y: 332, endPoint x: 610, endPoint y: 326, distance: 29.4
click at [582, 331] on div "GYM" at bounding box center [637, 334] width 259 height 34
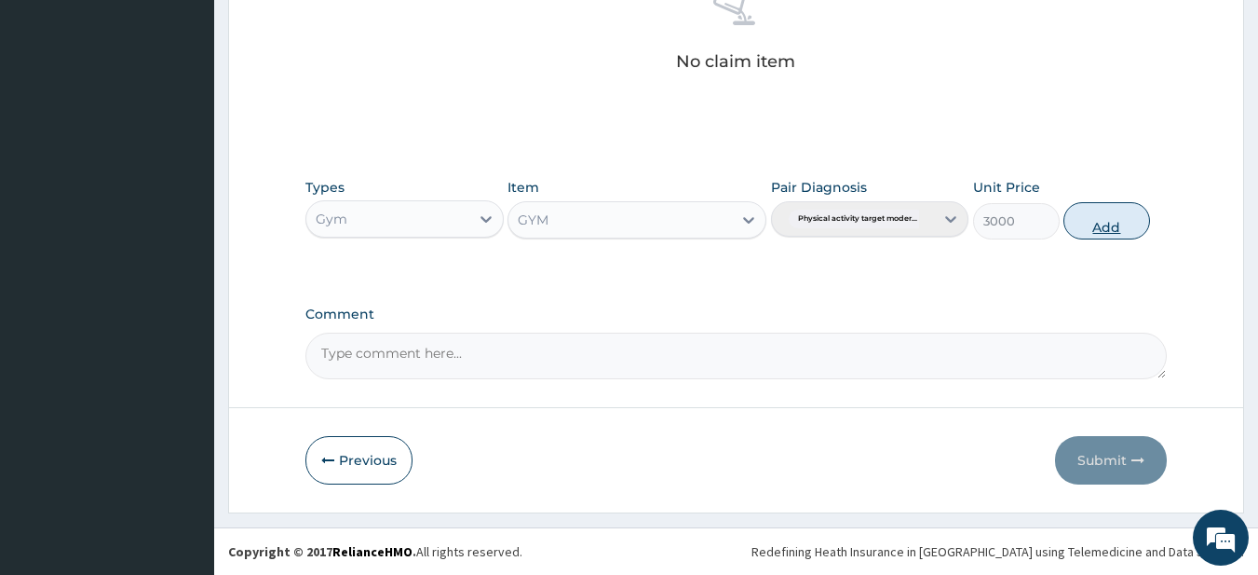
click at [1109, 224] on button "Add" at bounding box center [1107, 220] width 87 height 37
type input "0"
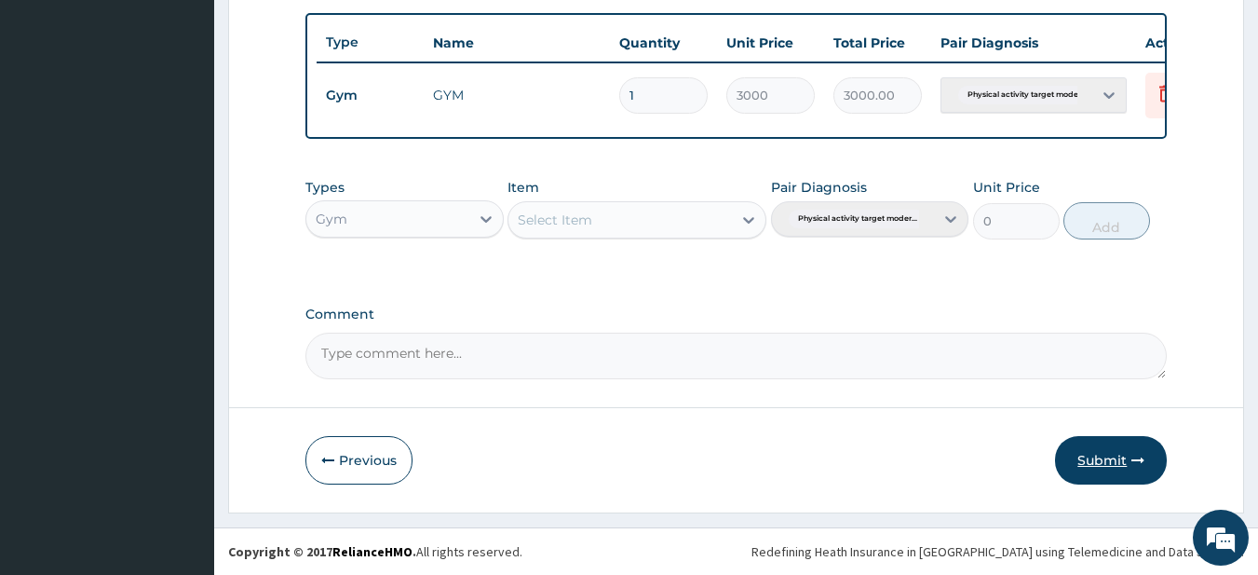
click at [1091, 455] on button "Submit" at bounding box center [1111, 460] width 112 height 48
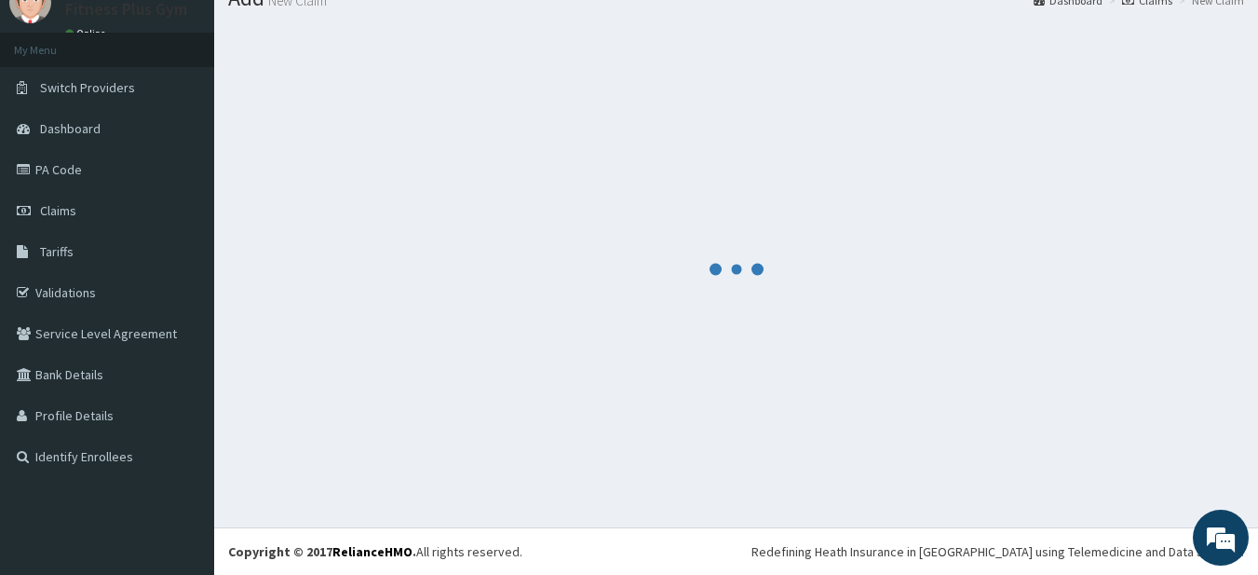
scroll to position [694, 0]
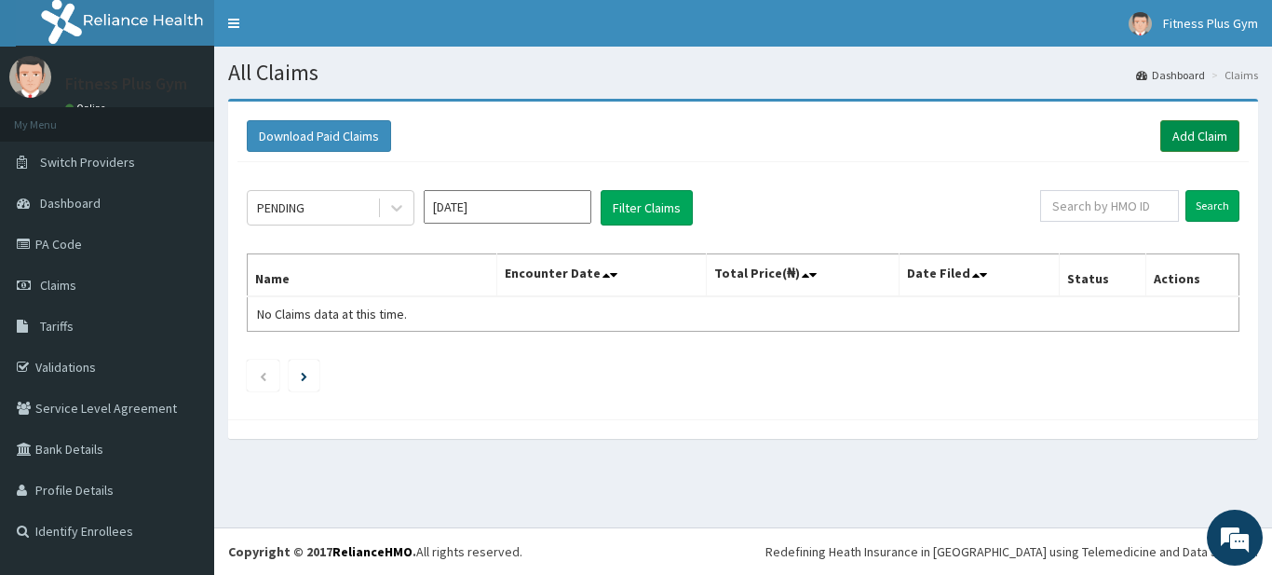
click at [1186, 121] on link "Add Claim" at bounding box center [1200, 136] width 79 height 32
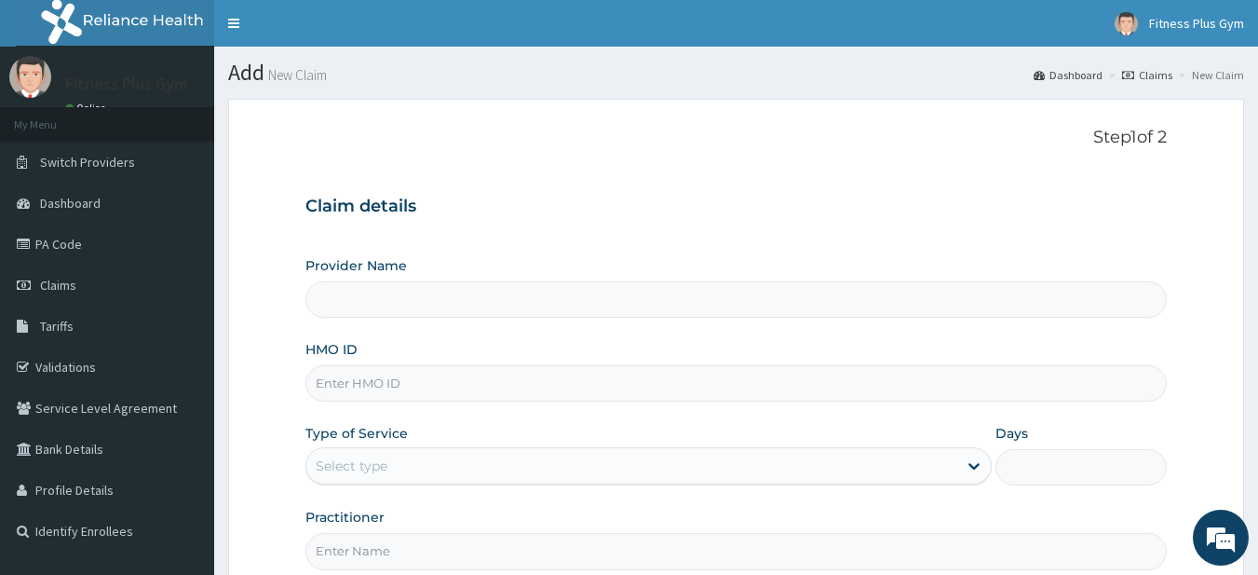
type input "Fitness plus Gym"
type input "1"
